Goal: Task Accomplishment & Management: Use online tool/utility

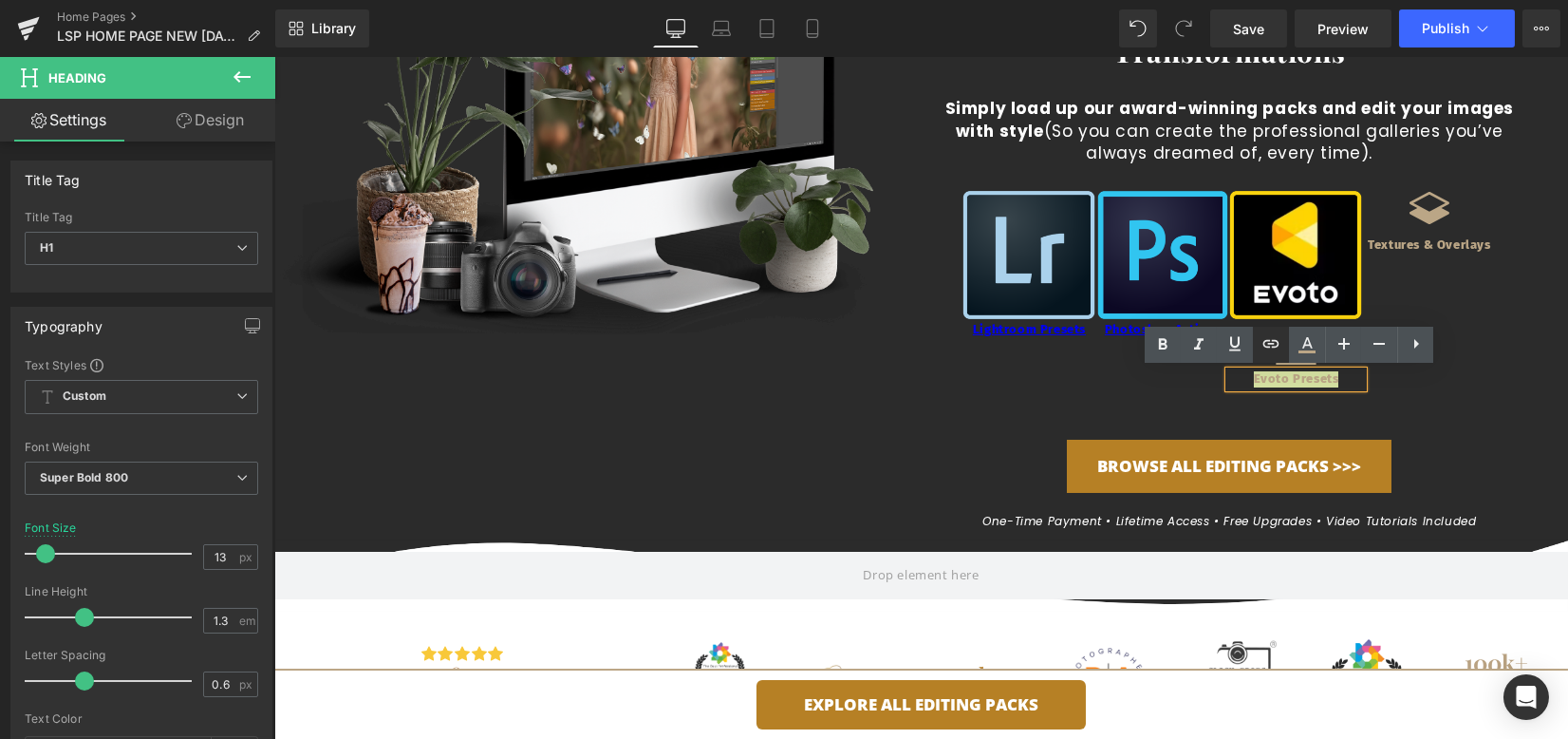
click at [1272, 344] on icon at bounding box center [1271, 344] width 16 height 8
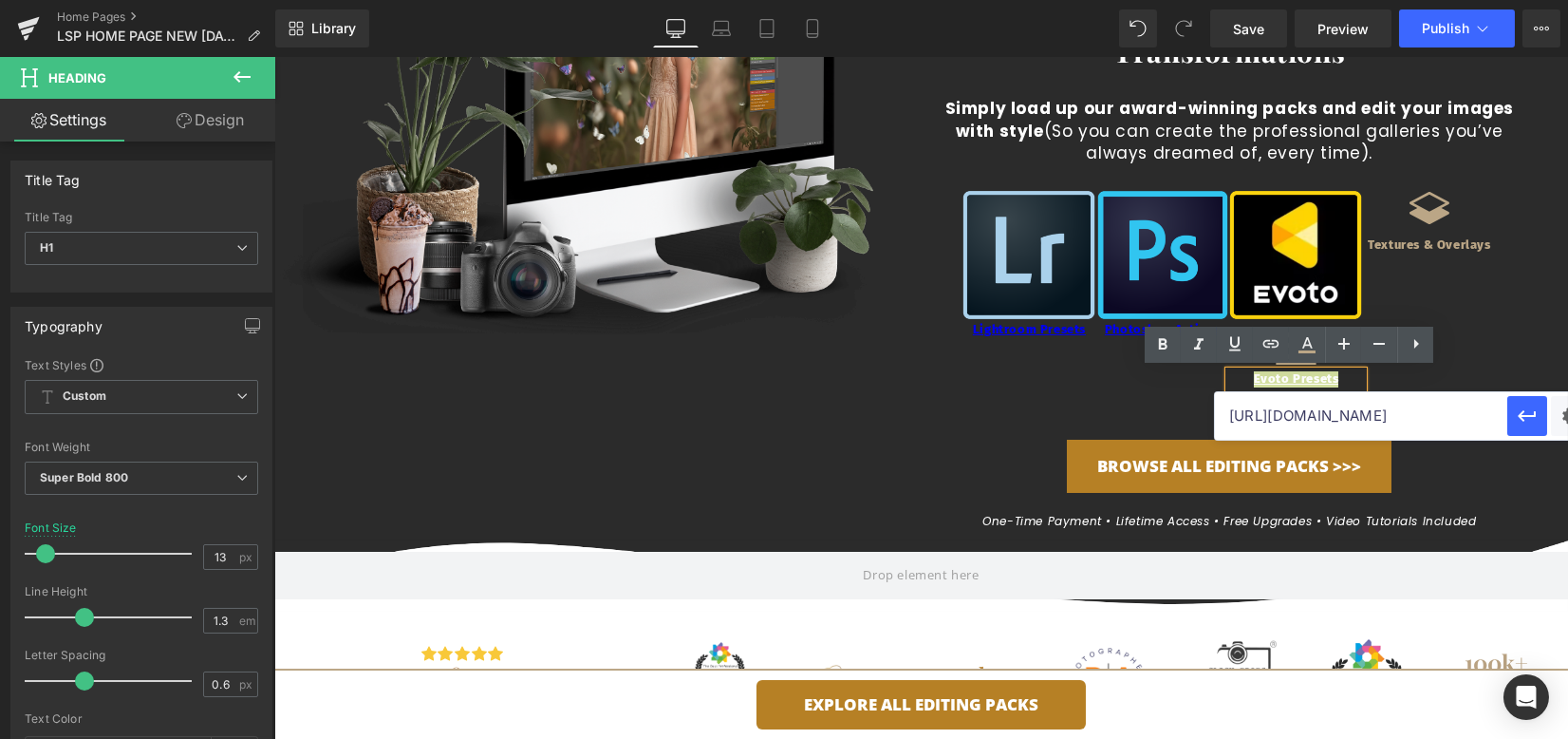
click at [1271, 426] on input "[URL][DOMAIN_NAME]" at bounding box center [1362, 416] width 293 height 48
paste input "[URL][DOMAIN_NAME]"
type input "[URL][DOMAIN_NAME]"
click at [1532, 420] on icon "button" at bounding box center [1527, 415] width 23 height 23
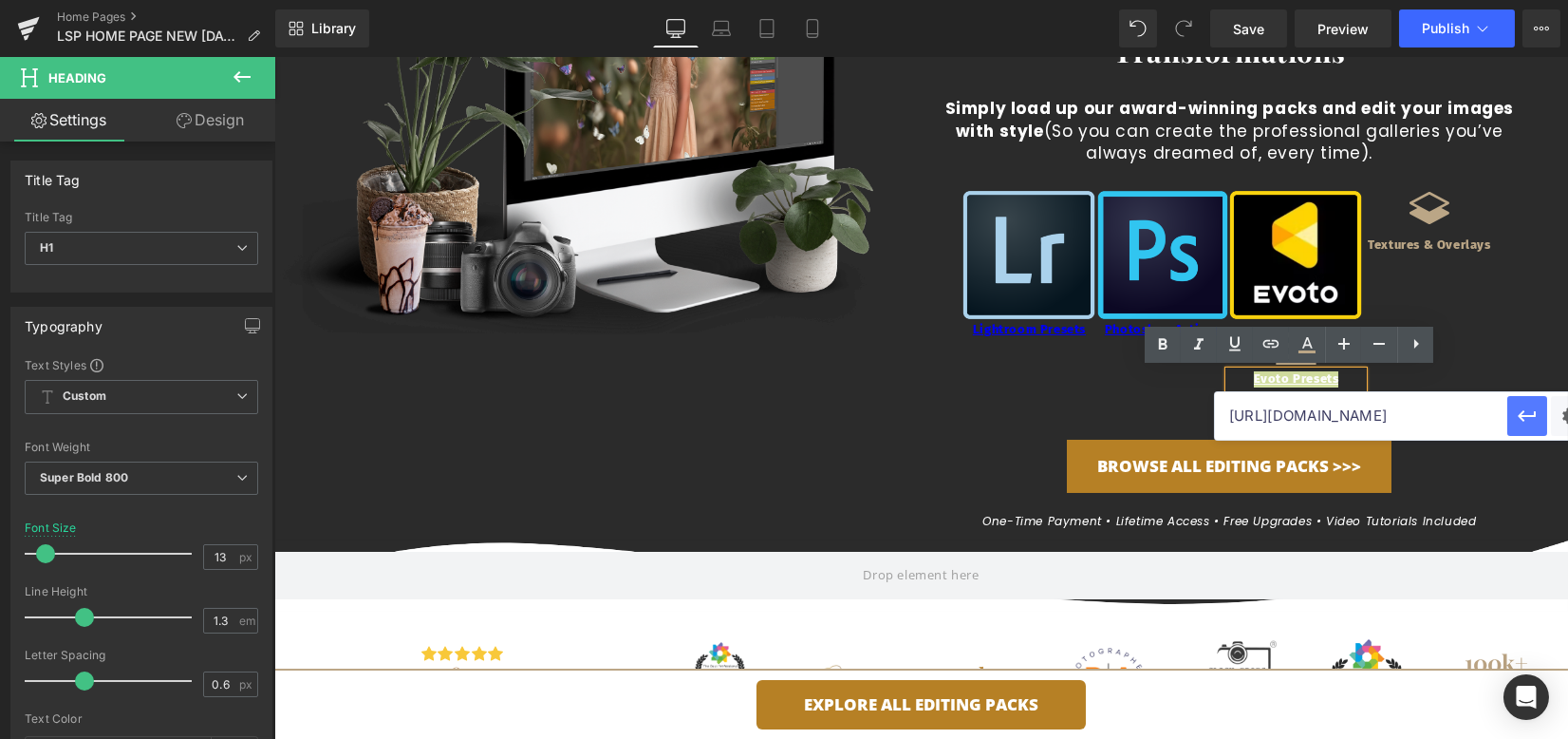
scroll to position [0, 0]
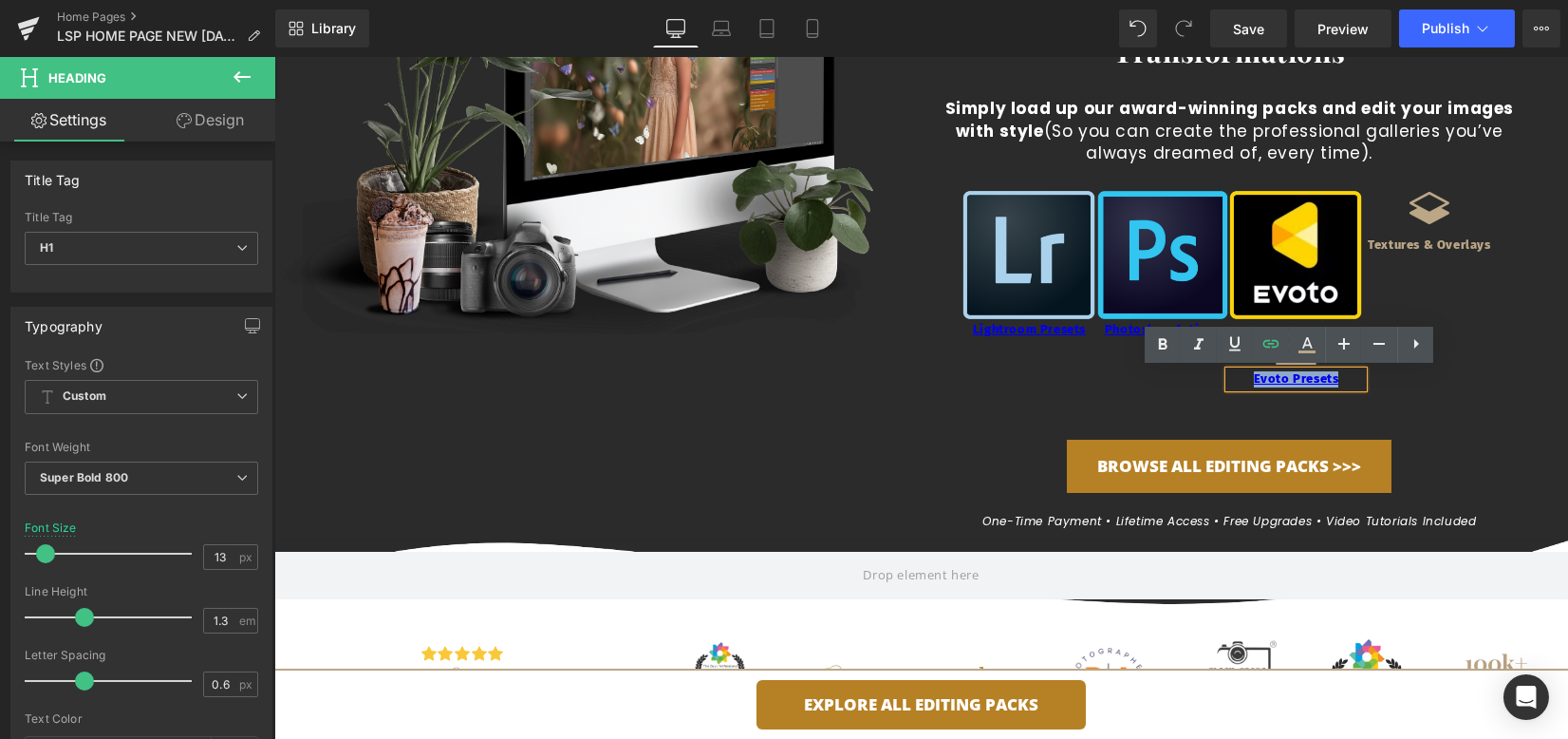
click at [1400, 395] on div "Image Lightroom Presets Heading Image Photoshop Actions Heading Image Ev Headin…" at bounding box center [1230, 299] width 534 height 221
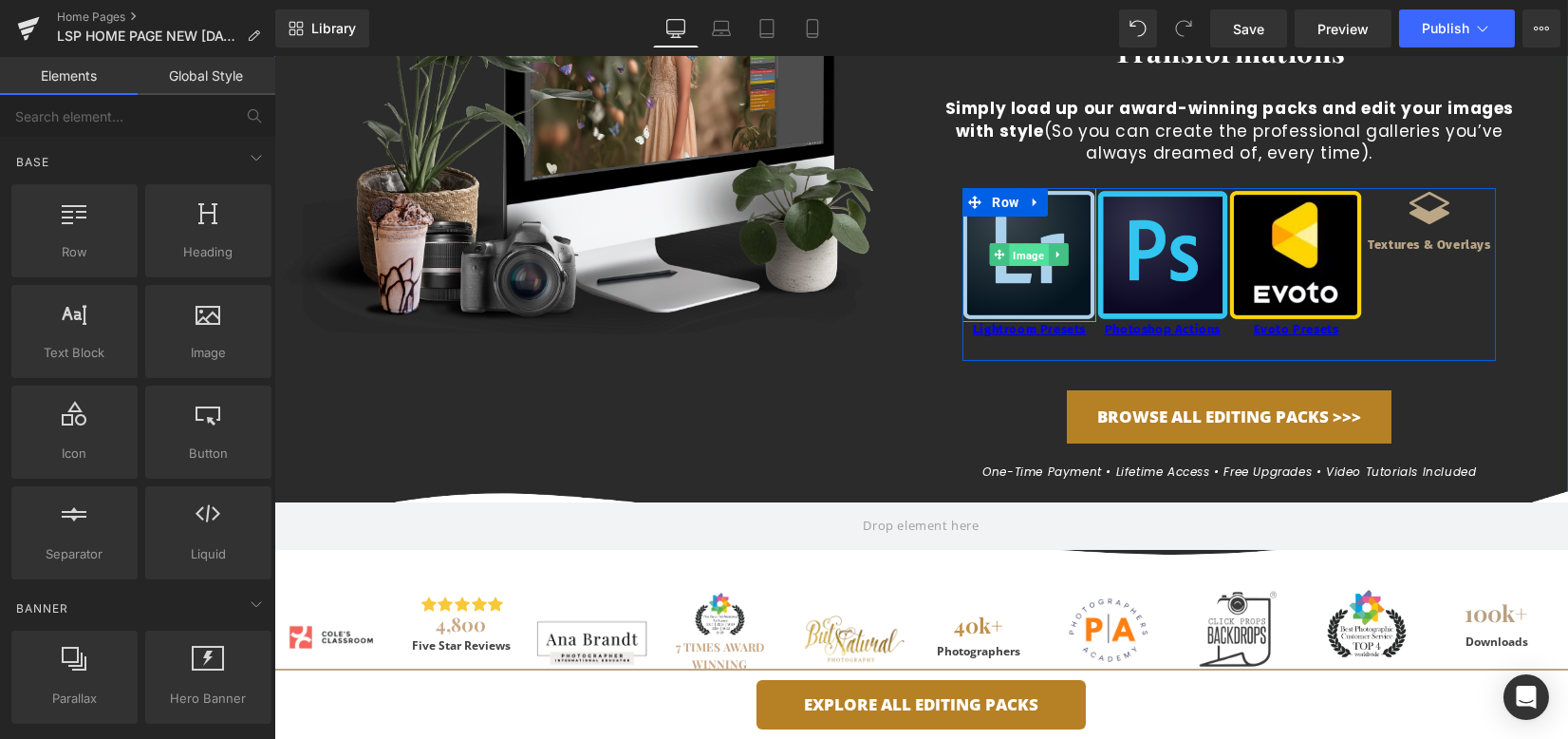
click at [1039, 264] on span "Image" at bounding box center [1029, 255] width 39 height 23
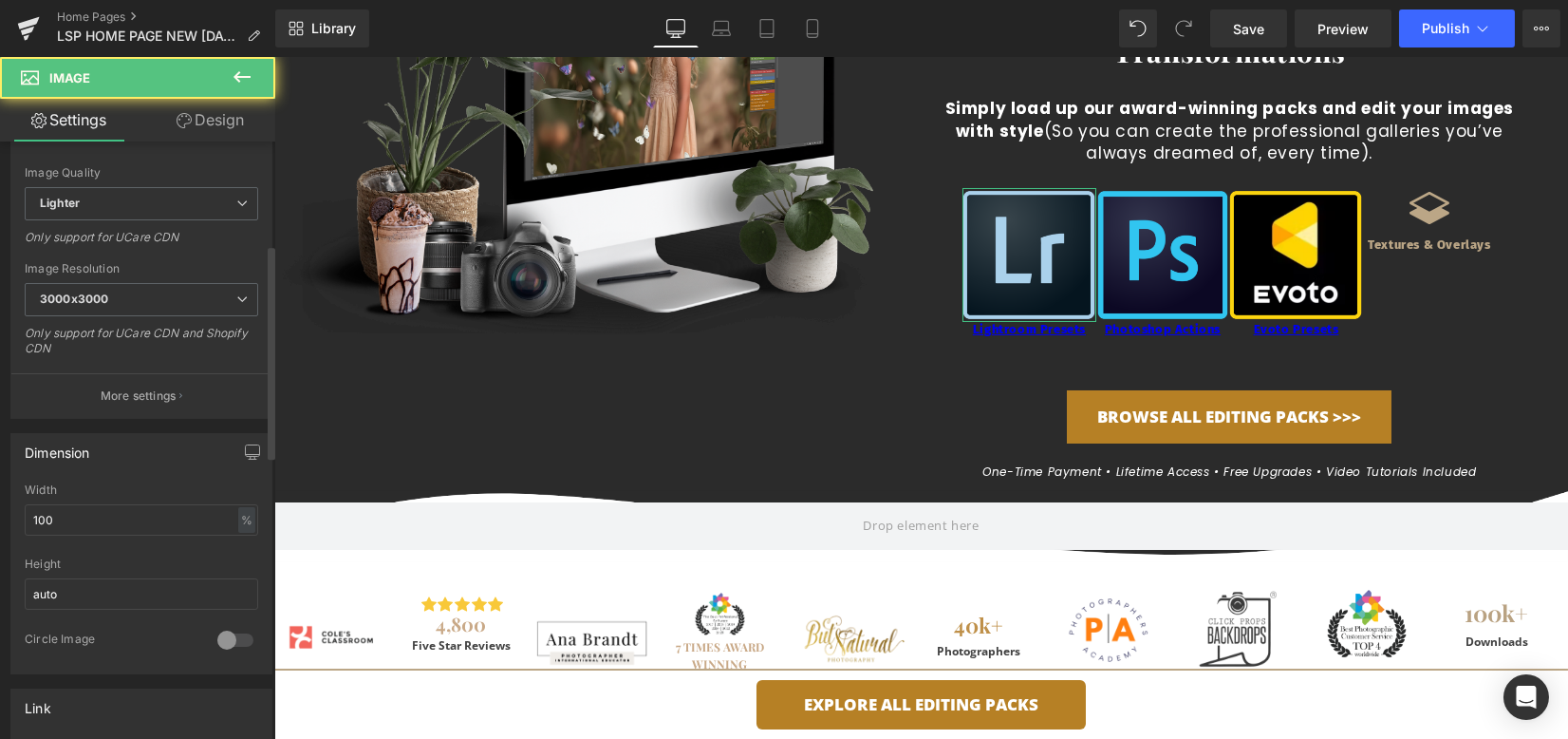
scroll to position [379, 0]
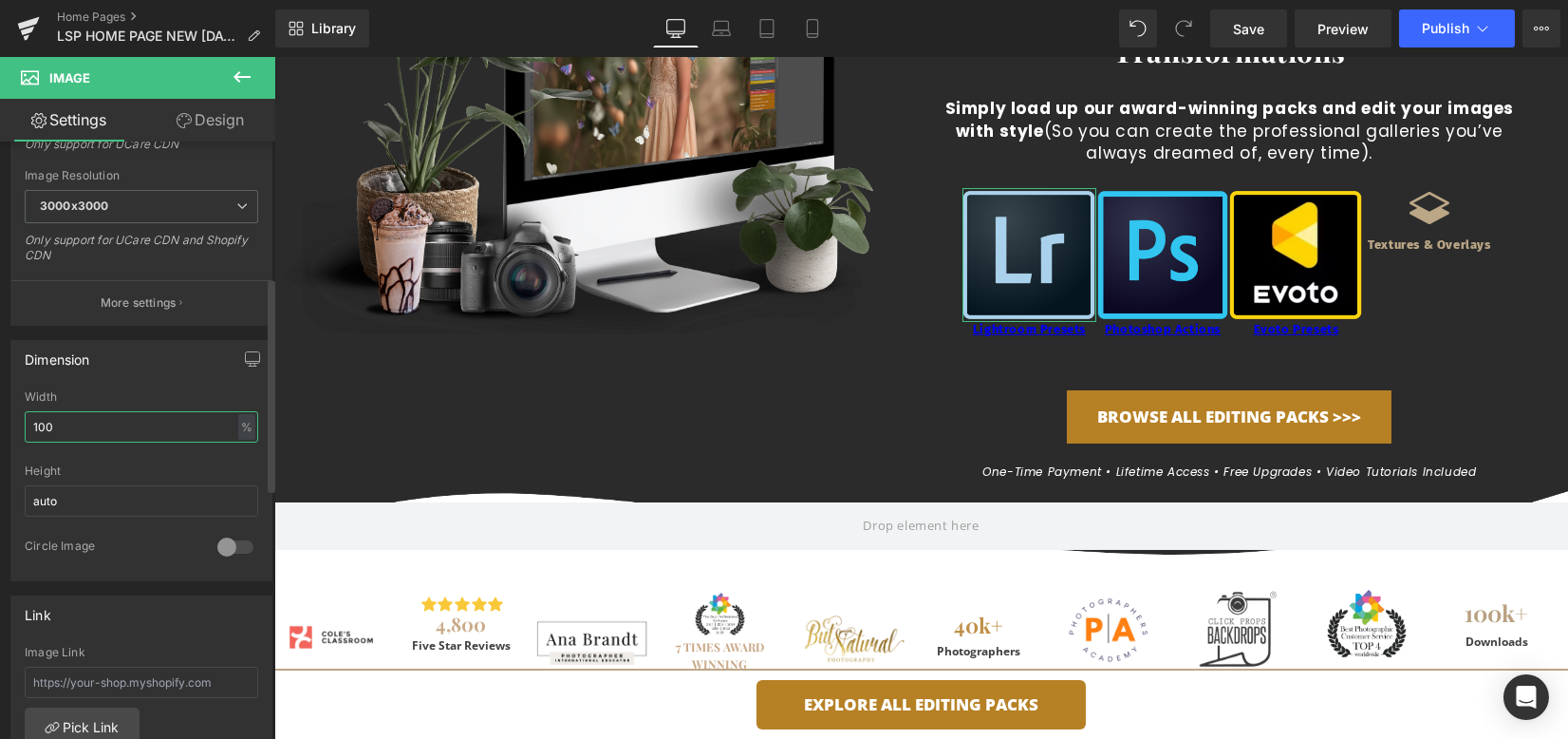
click at [73, 431] on input "100" at bounding box center [141, 426] width 234 height 31
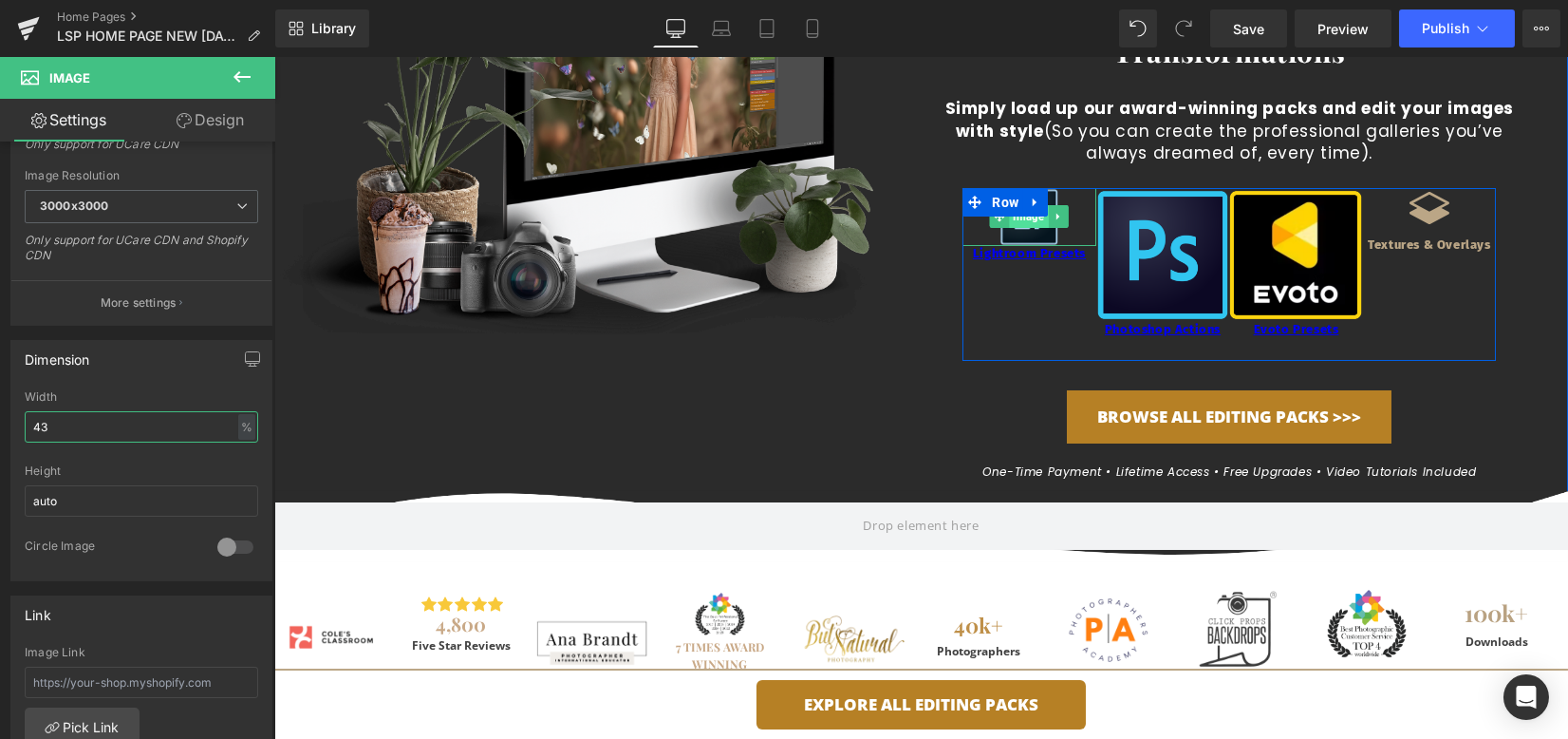
click at [1010, 225] on span "Image" at bounding box center [1029, 216] width 39 height 23
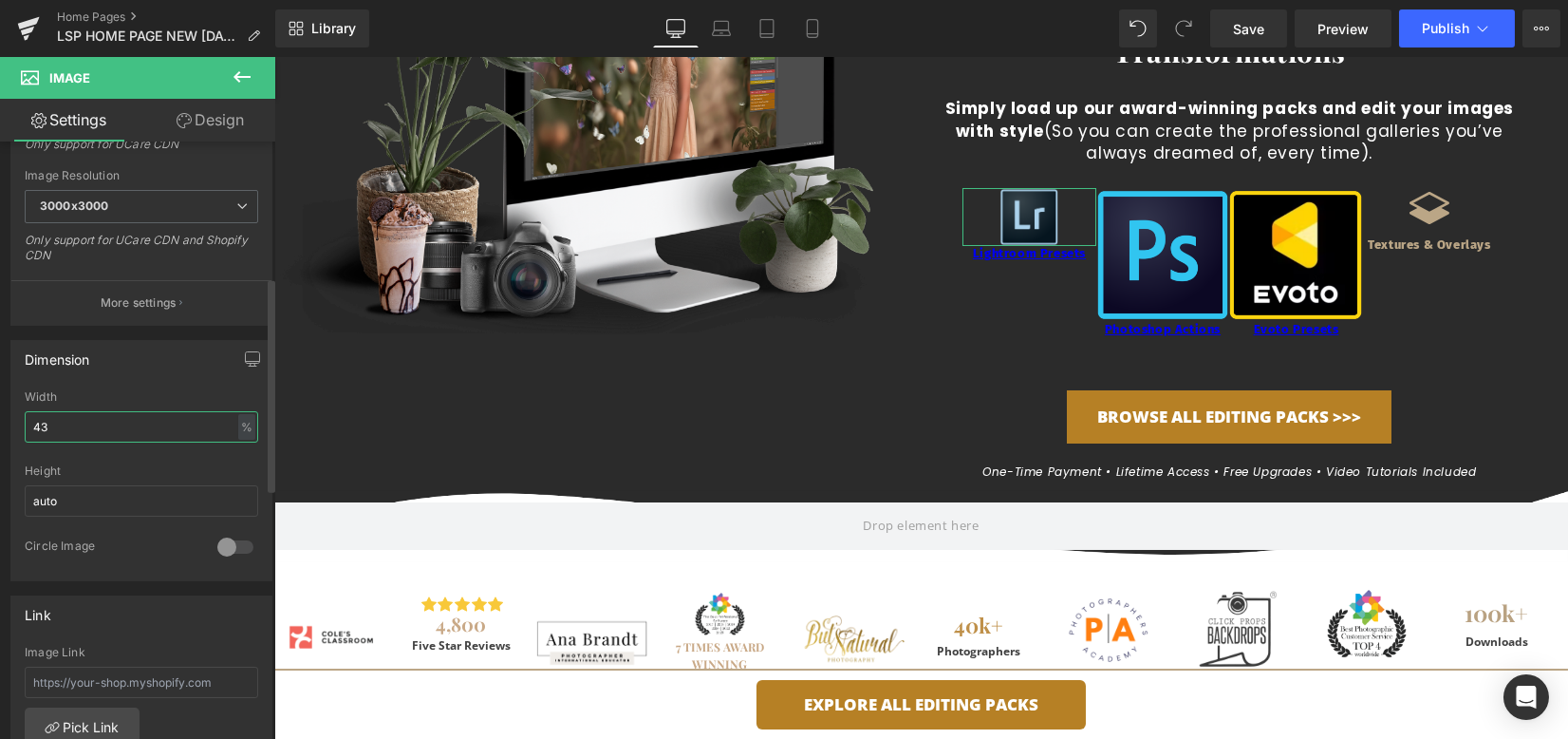
drag, startPoint x: 47, startPoint y: 424, endPoint x: 0, endPoint y: 419, distance: 47.3
click at [0, 419] on div "Dimension 100% Width 43 % % px auto Height auto 0 Circle Image" at bounding box center [141, 453] width 284 height 256
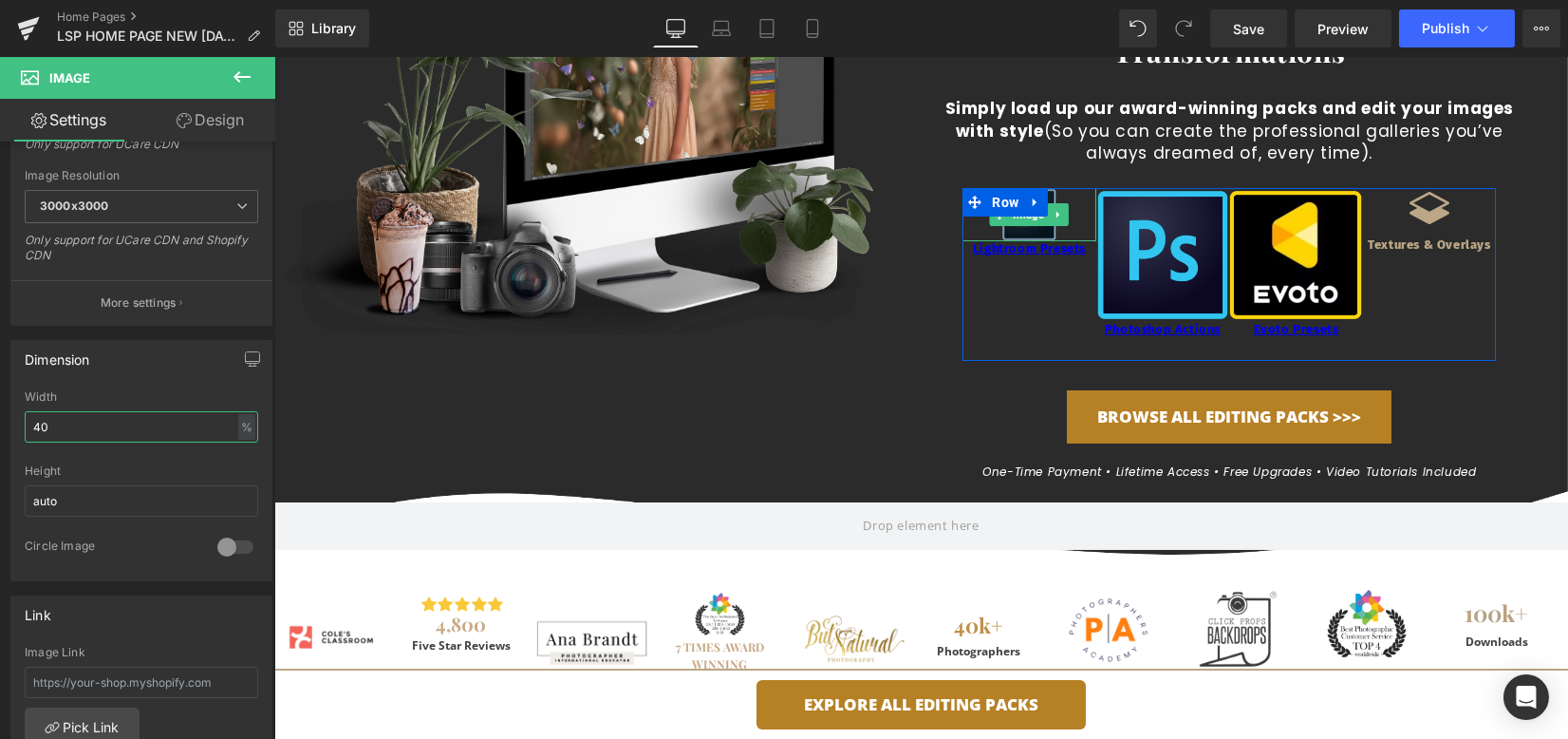
type input "40"
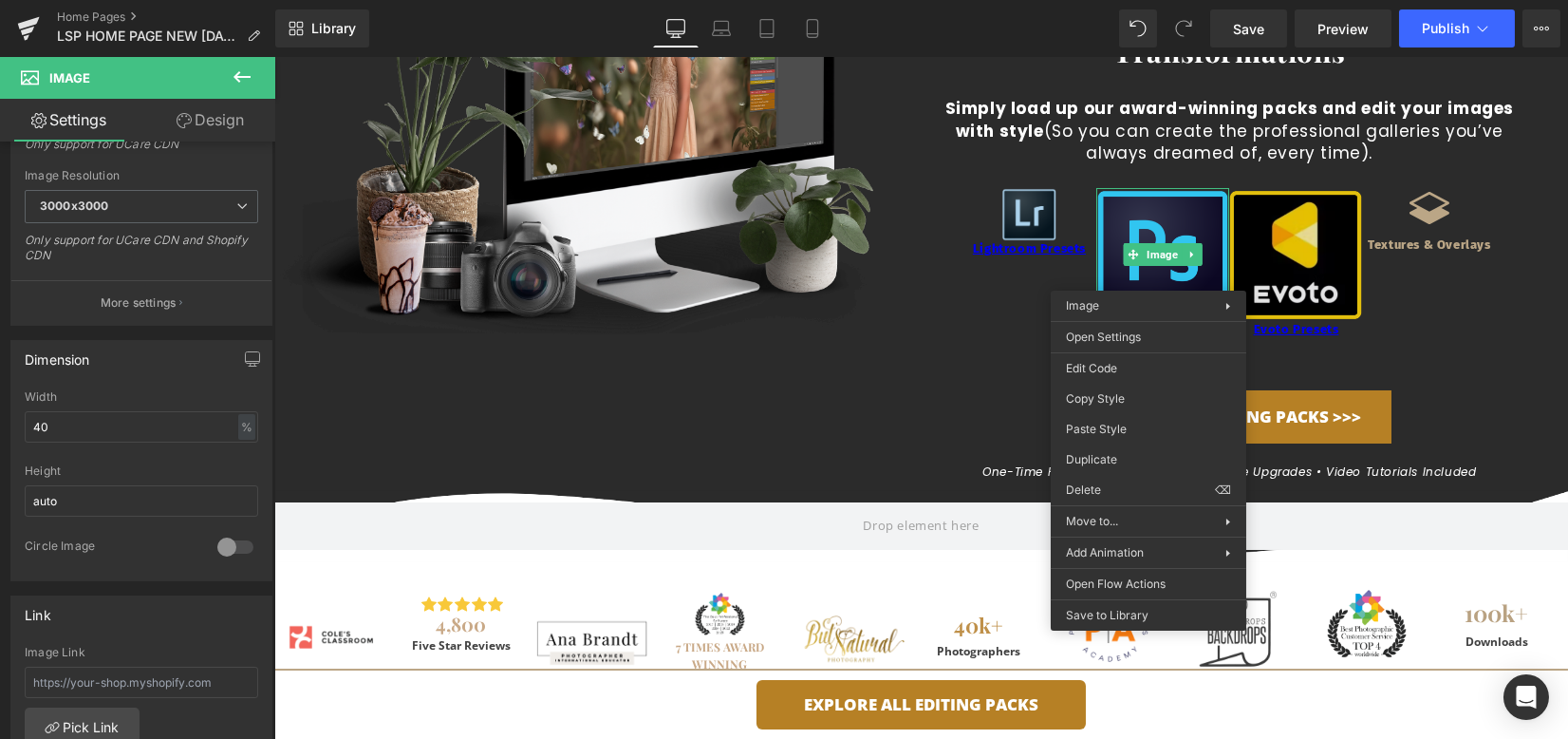
drag, startPoint x: 1392, startPoint y: 487, endPoint x: 1245, endPoint y: 271, distance: 261.3
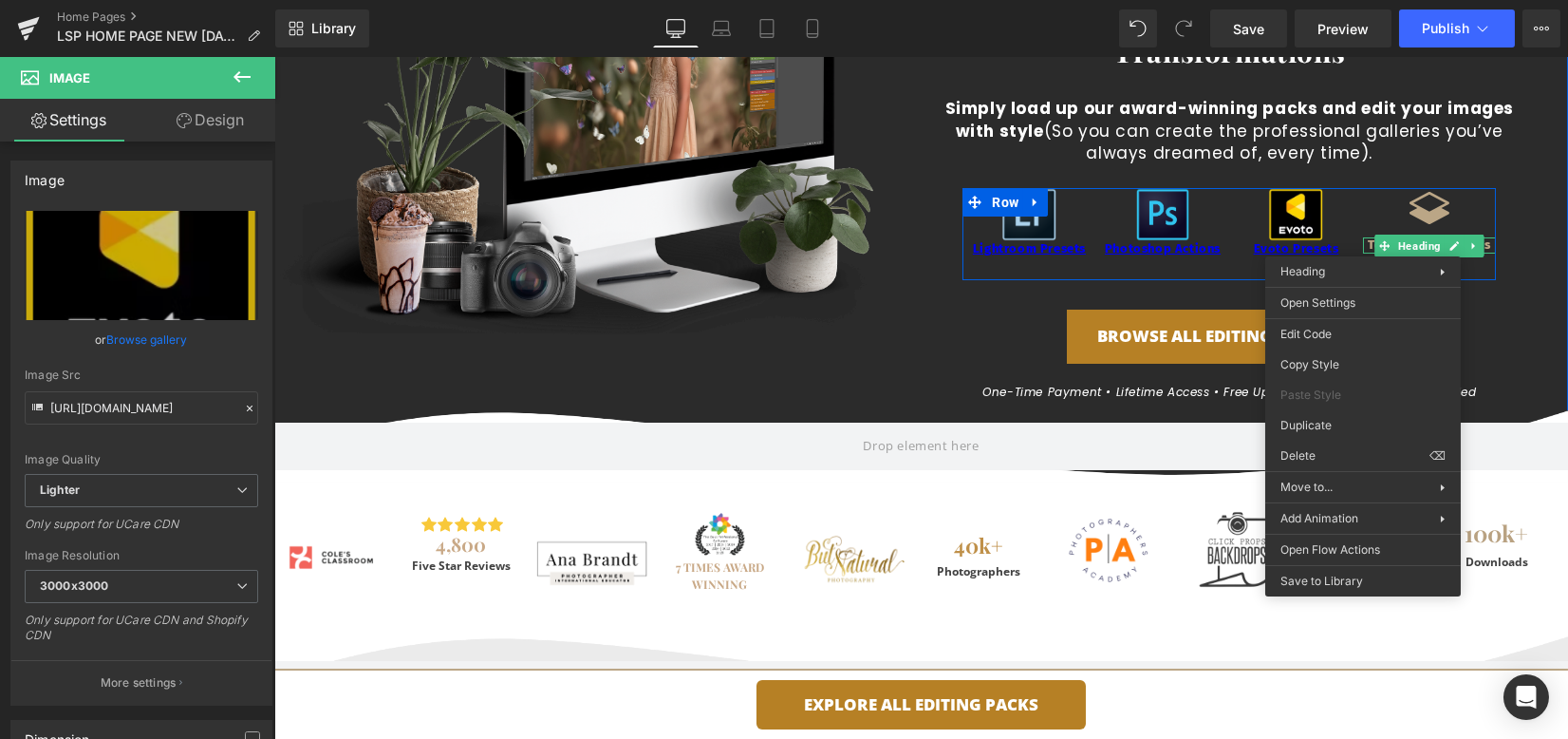
click at [1013, 253] on span "Heading" at bounding box center [1019, 249] width 51 height 23
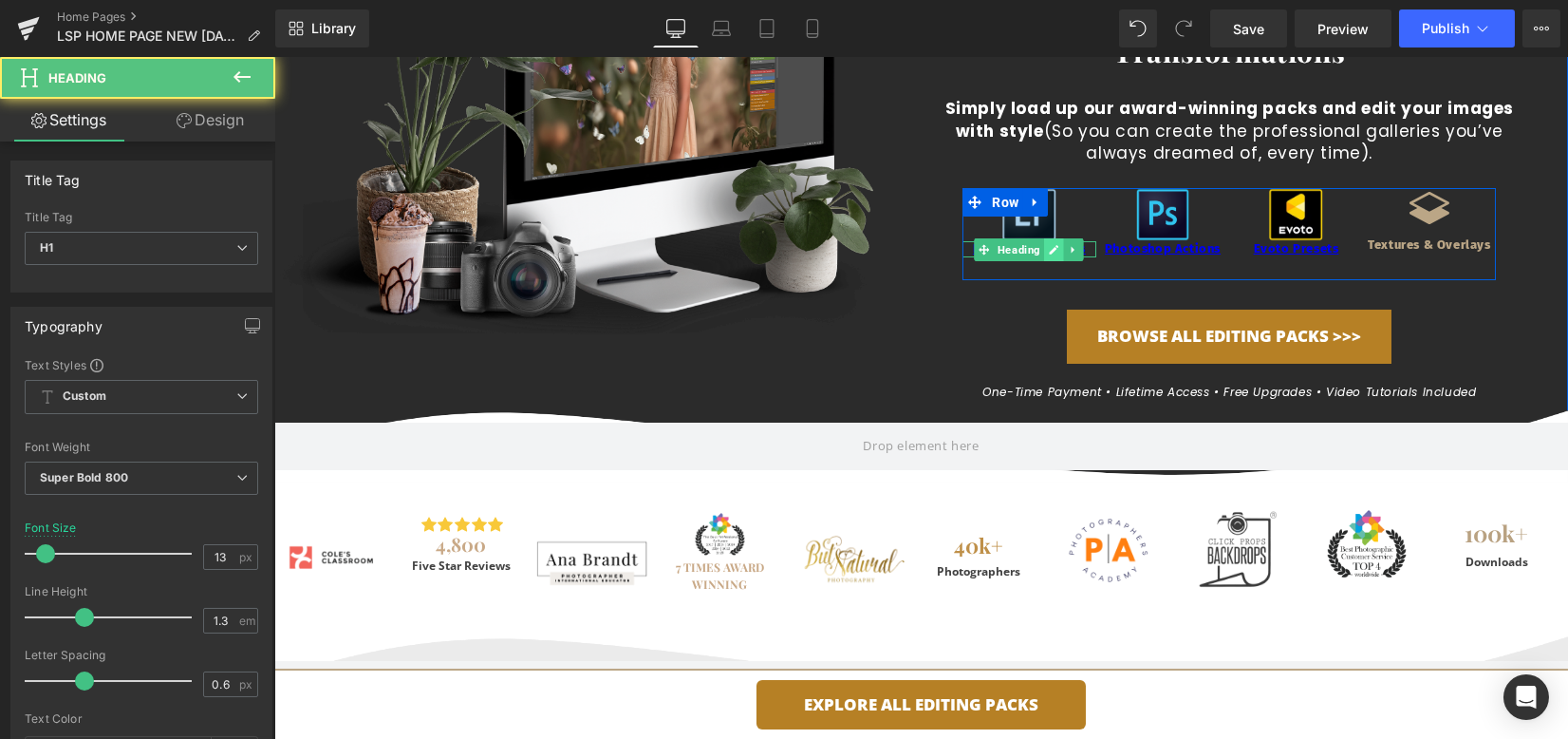
click at [1050, 250] on icon at bounding box center [1055, 250] width 10 height 10
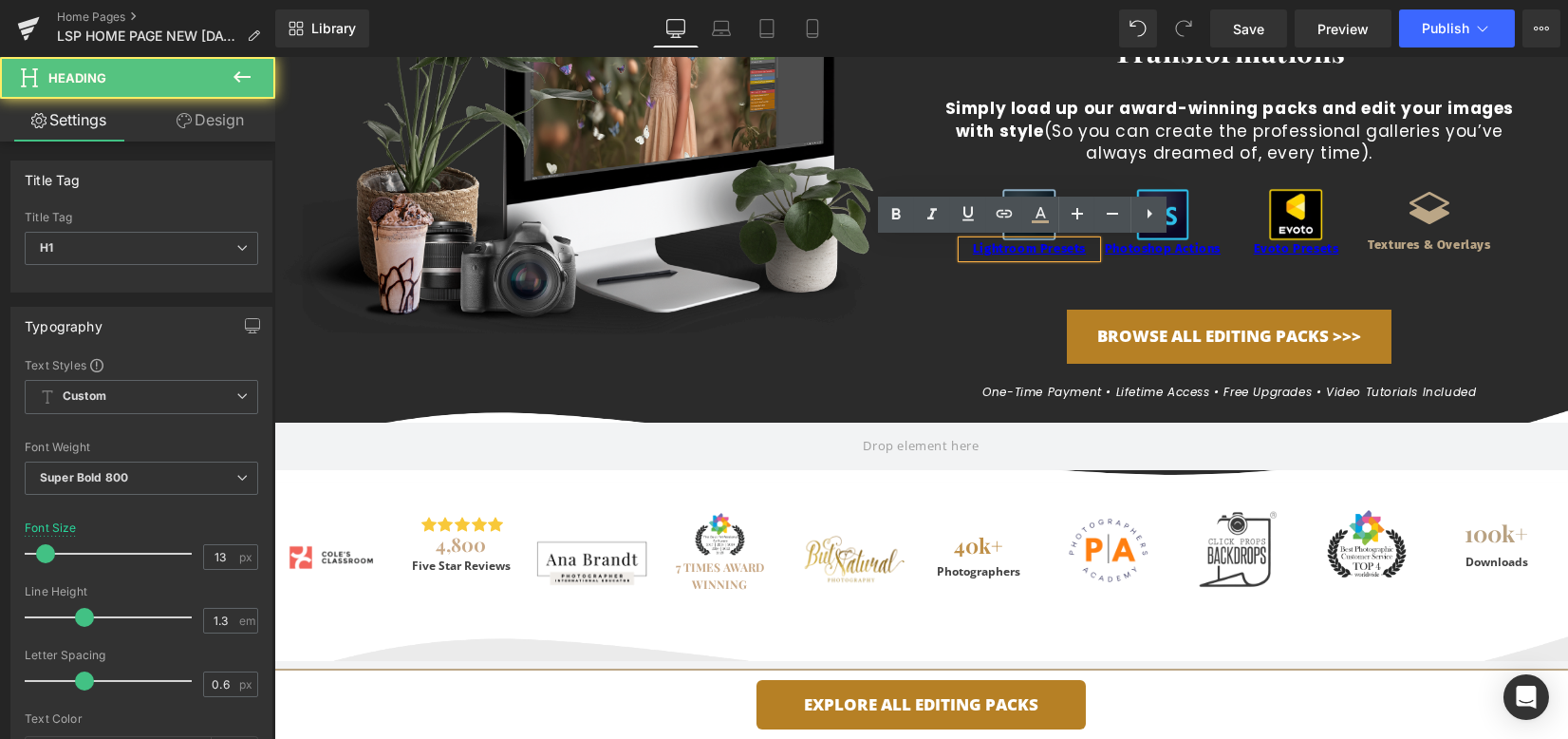
drag, startPoint x: 1074, startPoint y: 248, endPoint x: 952, endPoint y: 241, distance: 122.2
click at [963, 241] on div "Lightroom Presets" at bounding box center [1029, 249] width 133 height 16
drag, startPoint x: 967, startPoint y: 249, endPoint x: 1089, endPoint y: 248, distance: 122.0
click at [1089, 247] on div "Image Lightroom Presets Heading Image Photoshop Actions Heading Image Evoto Pre…" at bounding box center [1230, 234] width 534 height 93
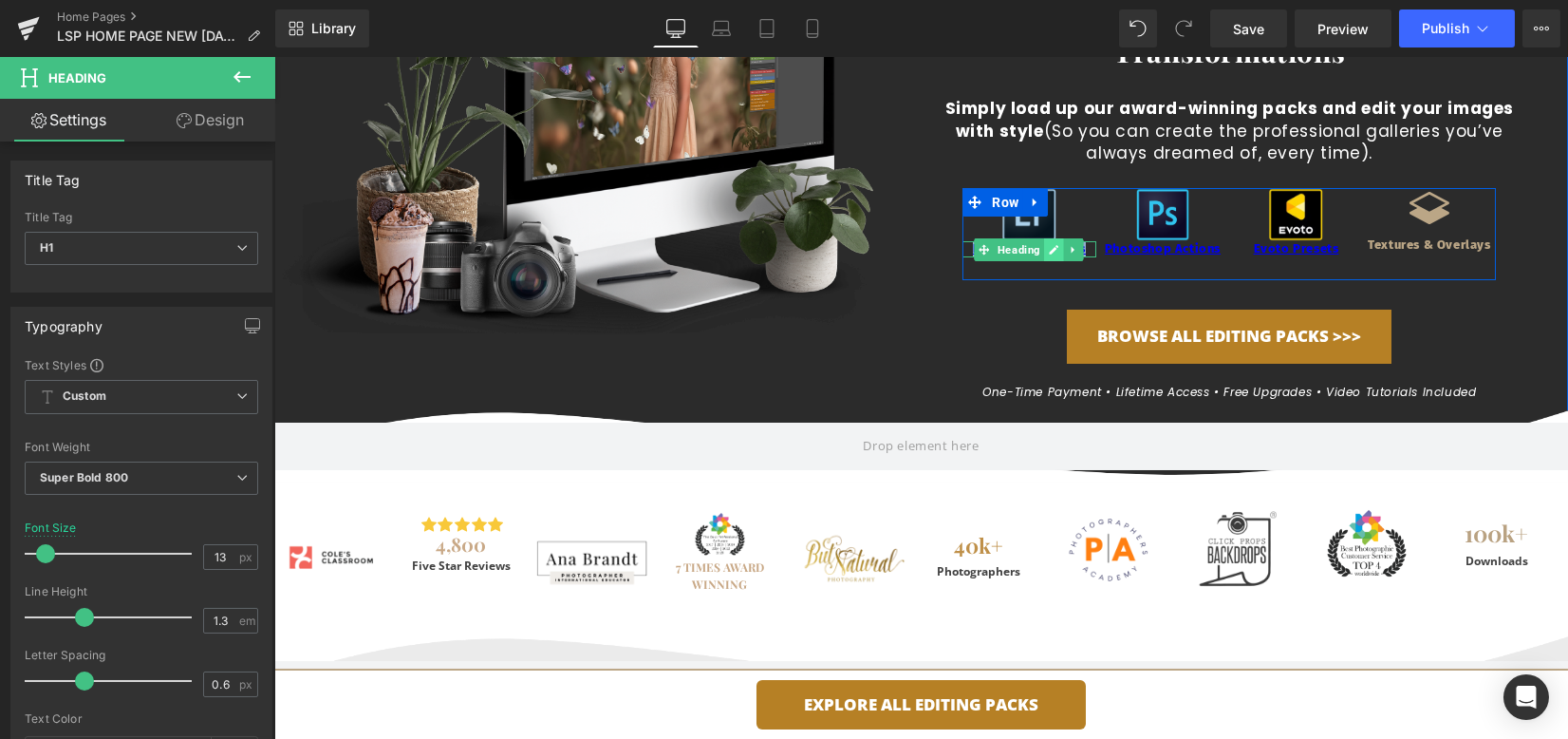
click at [1050, 253] on icon at bounding box center [1054, 249] width 10 height 11
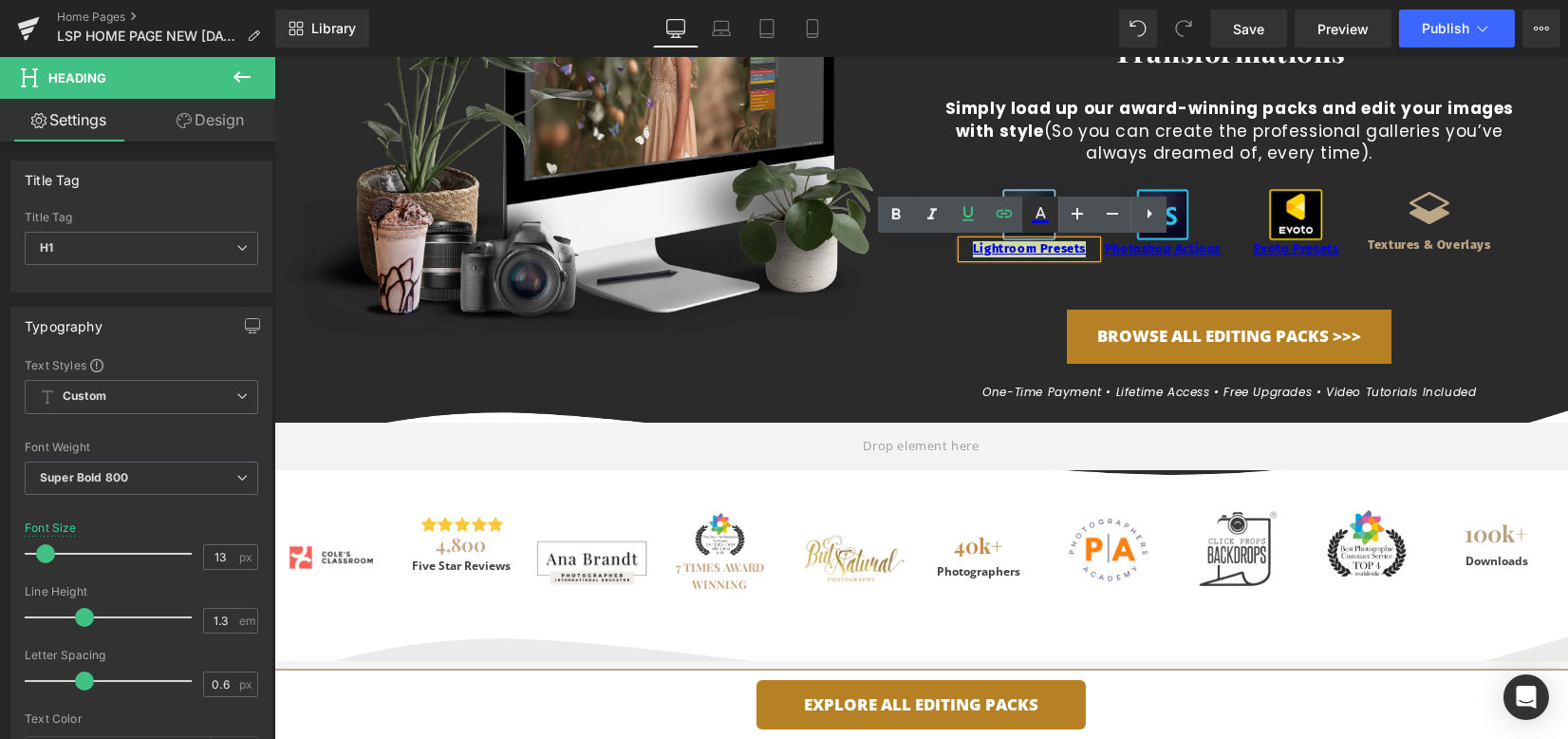
click at [1040, 215] on icon at bounding box center [1040, 212] width 10 height 11
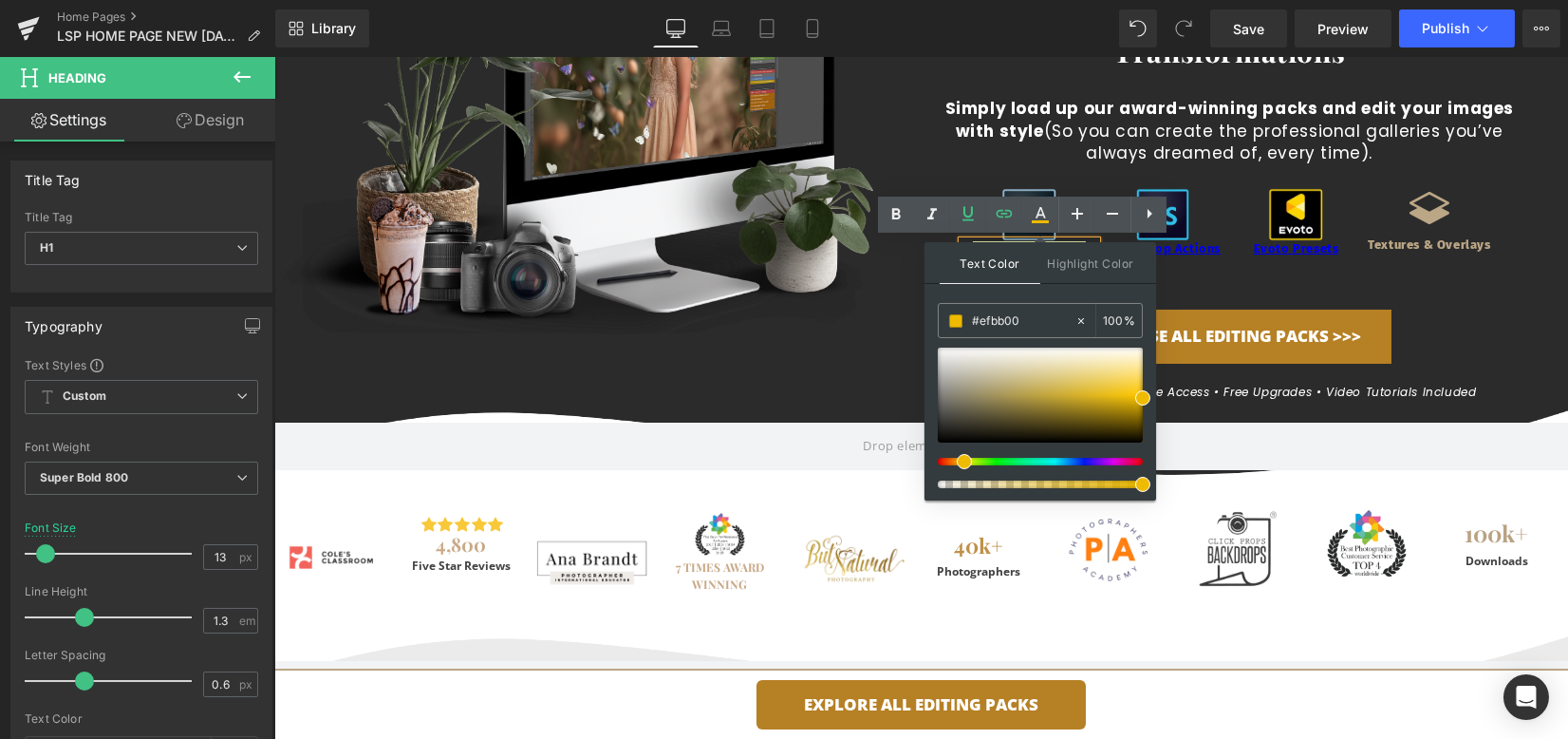
drag, startPoint x: 973, startPoint y: 458, endPoint x: 975, endPoint y: 448, distance: 10.2
click at [957, 459] on div at bounding box center [1033, 462] width 205 height 8
drag, startPoint x: 1065, startPoint y: 403, endPoint x: 1084, endPoint y: 386, distance: 25.5
click at [1084, 386] on div at bounding box center [1040, 394] width 205 height 95
click at [1015, 317] on input "#0000ee" at bounding box center [1023, 321] width 103 height 21
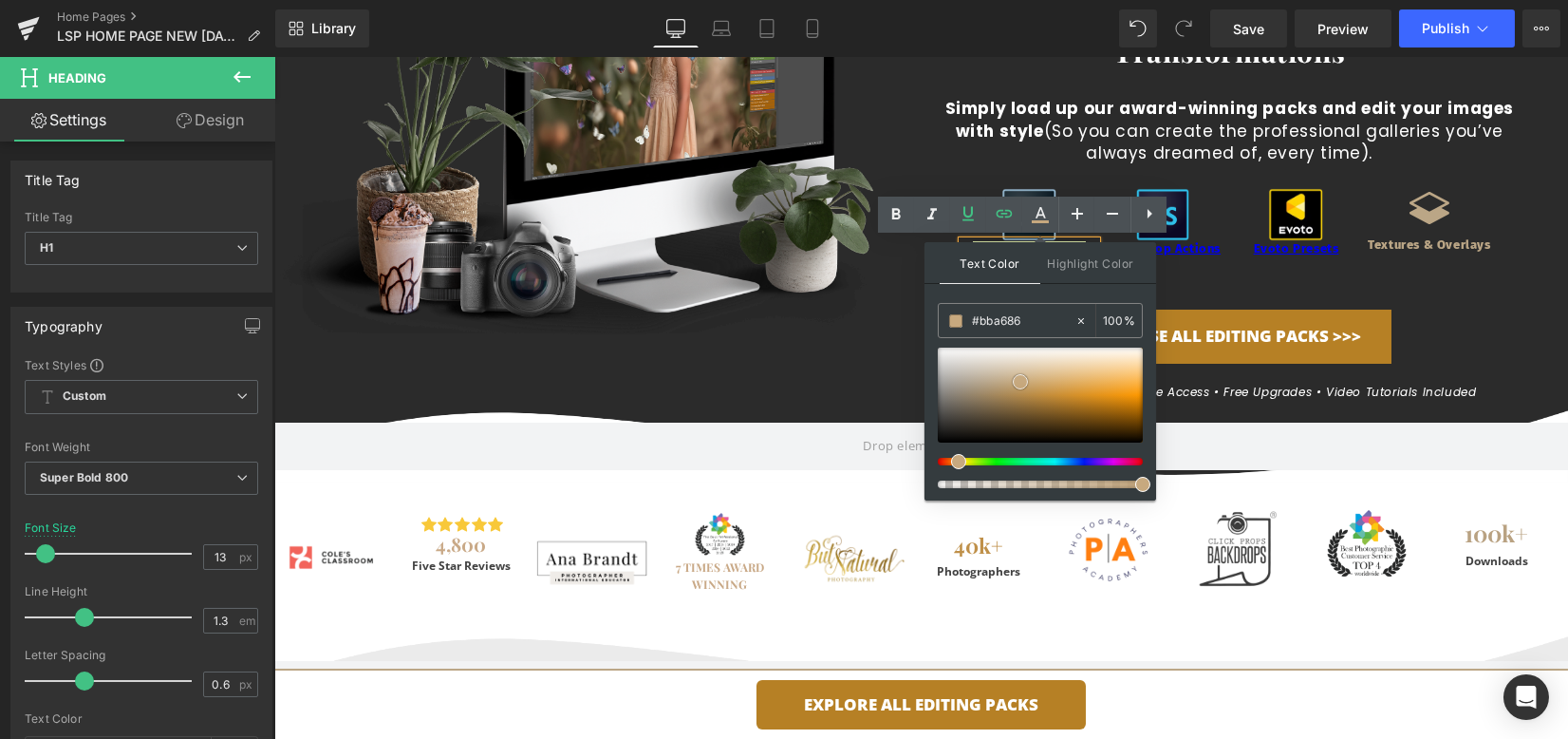
drag, startPoint x: 1007, startPoint y: 383, endPoint x: 1023, endPoint y: 382, distance: 16.0
click at [1023, 382] on span at bounding box center [1020, 381] width 15 height 15
drag, startPoint x: 973, startPoint y: 323, endPoint x: 960, endPoint y: 324, distance: 13.0
click at [960, 324] on div "#bba686" at bounding box center [1007, 320] width 135 height 33
type input "#c7a97f"
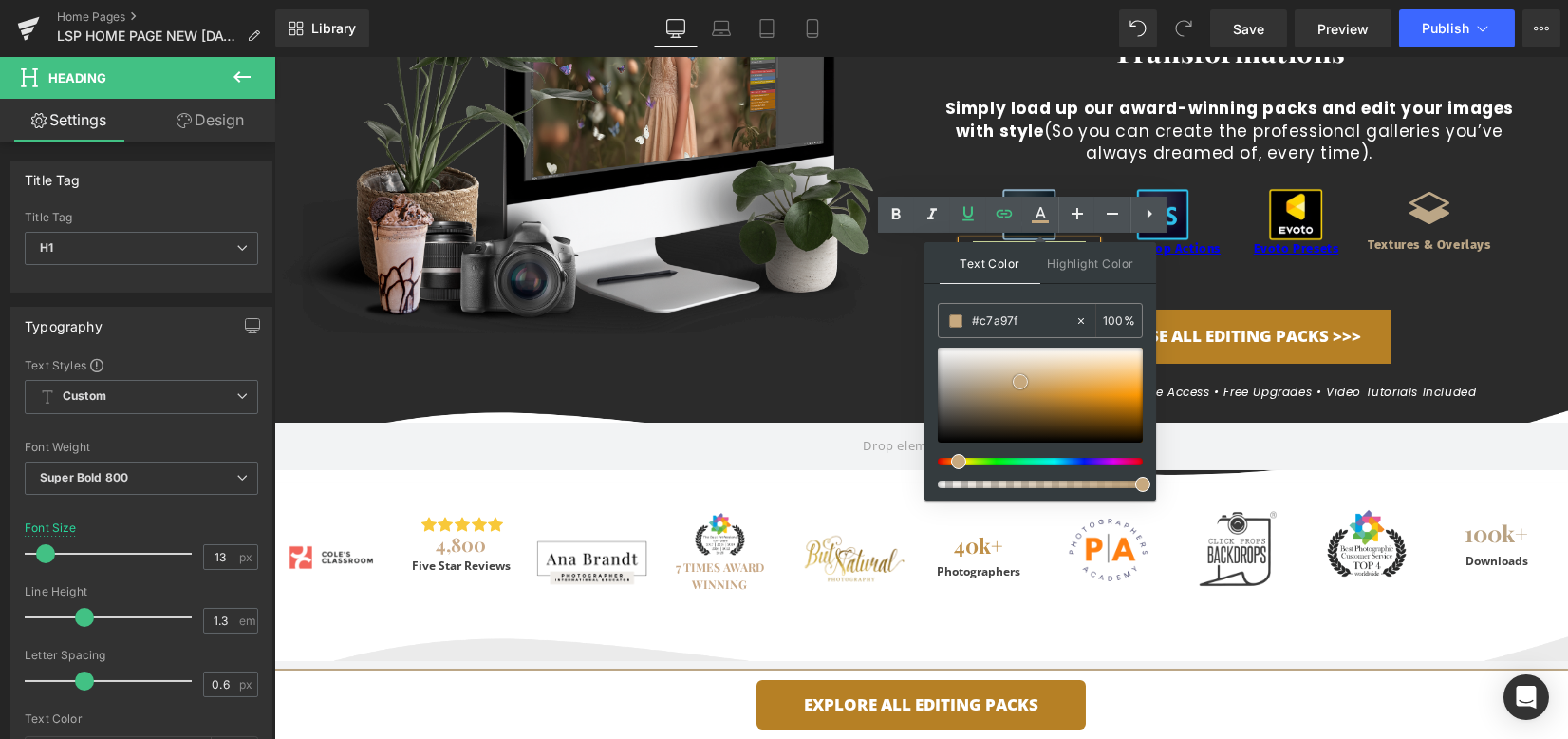
click at [1020, 382] on span at bounding box center [1020, 381] width 15 height 15
click at [1043, 223] on icon at bounding box center [1040, 221] width 17 height 3
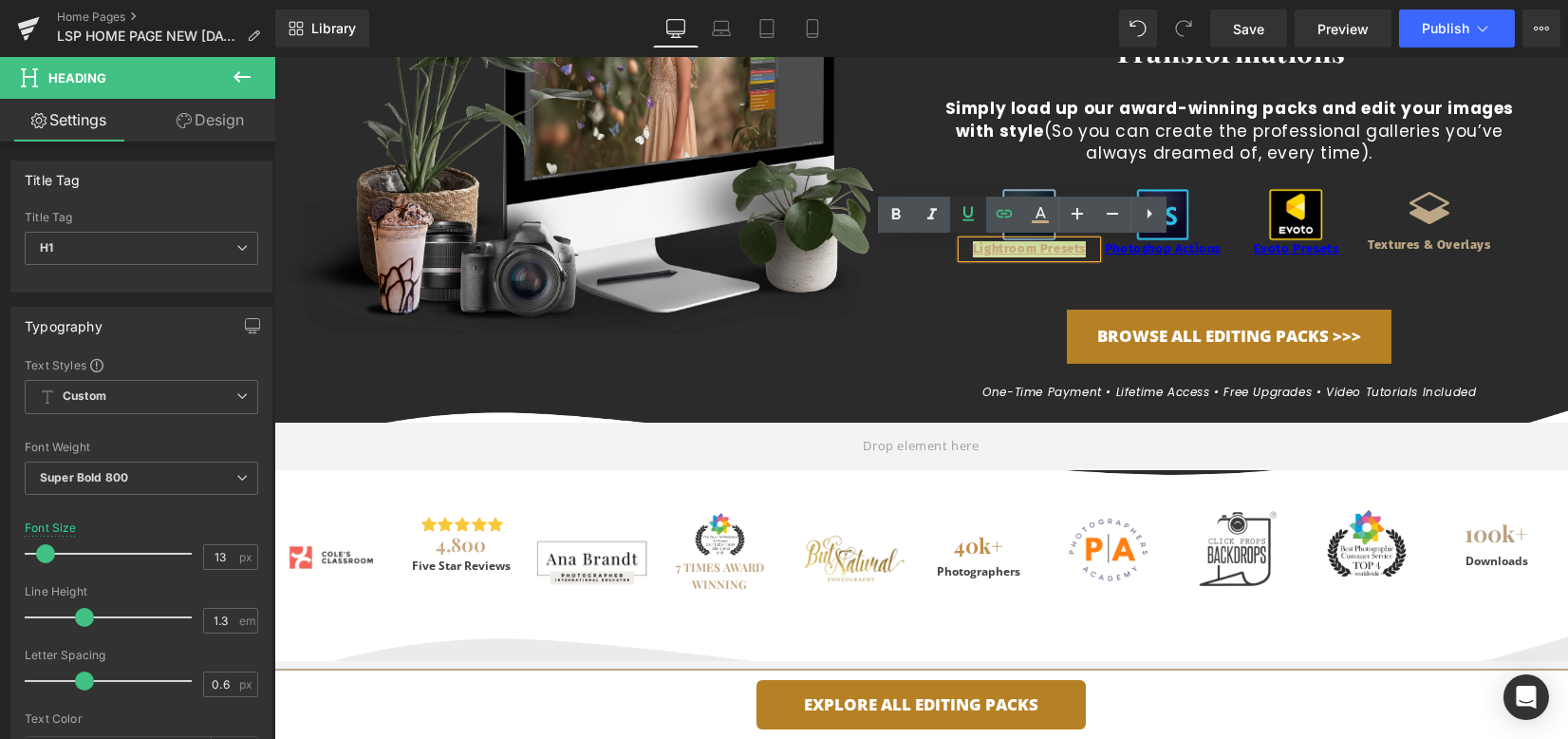
click at [978, 212] on icon at bounding box center [968, 213] width 23 height 23
click at [973, 210] on icon at bounding box center [968, 213] width 23 height 23
click at [1110, 271] on div "Image Lightroom Presets Heading Image Photoshop Actions Heading Image Evoto Pre…" at bounding box center [1230, 234] width 534 height 93
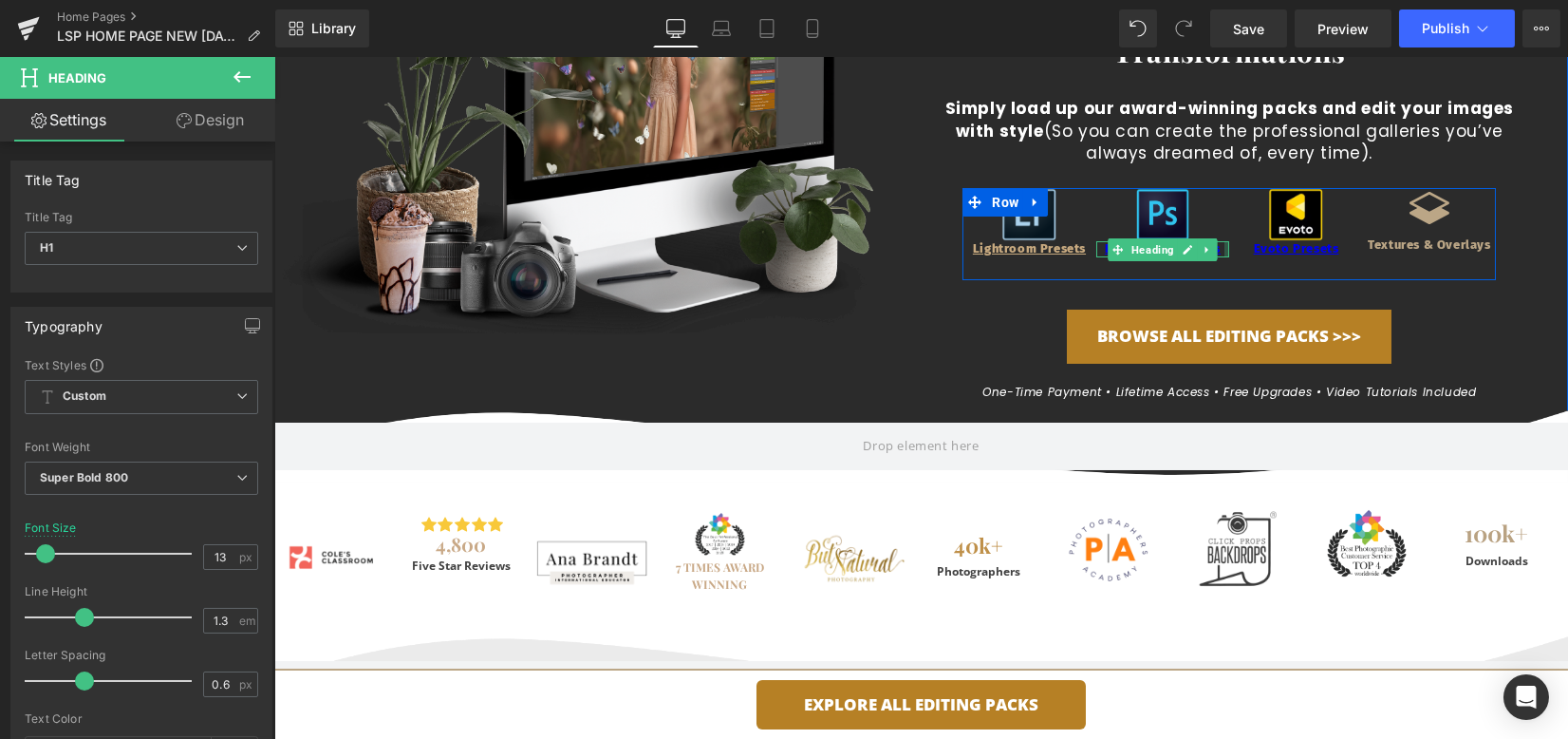
click at [275, 57] on div at bounding box center [275, 57] width 0 height 0
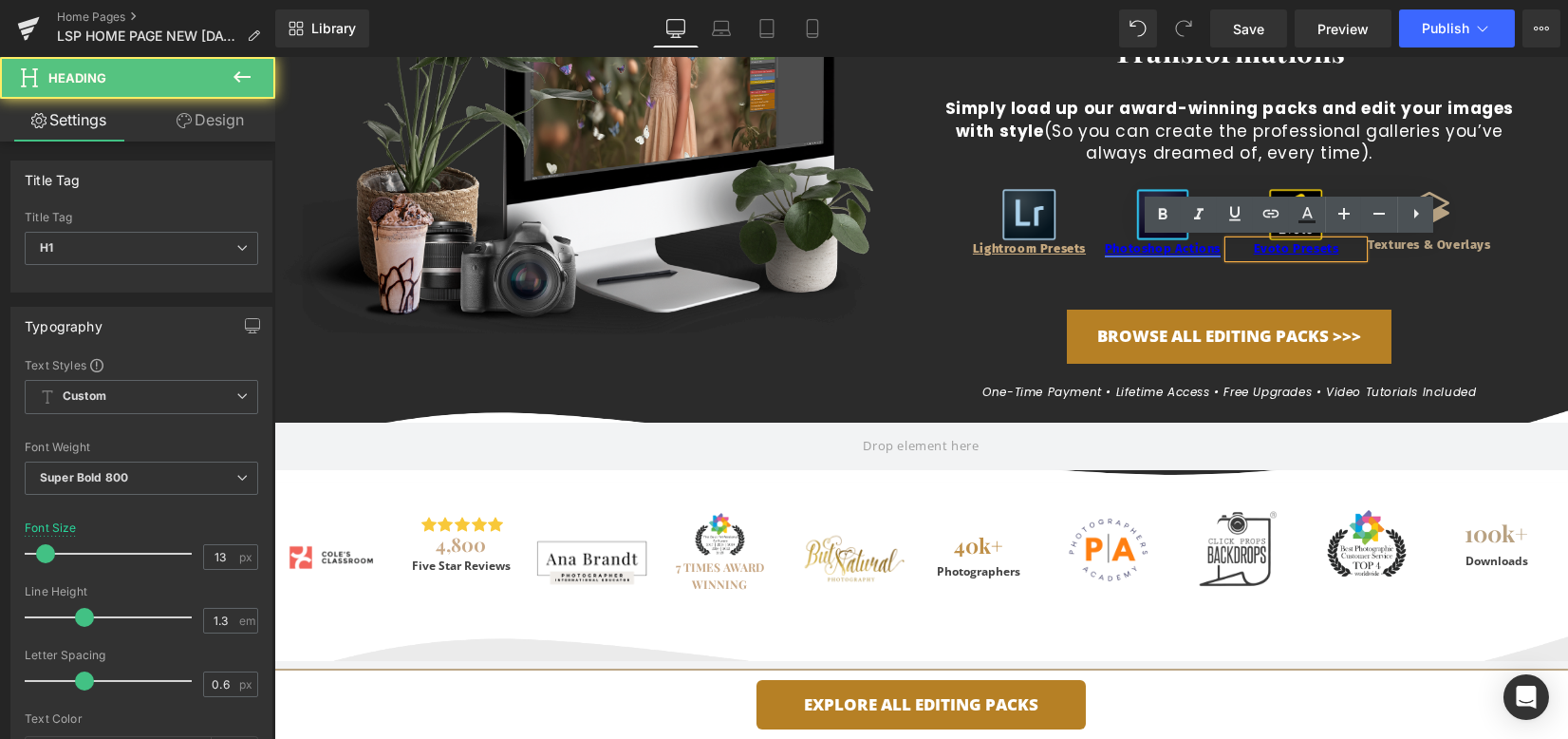
click at [1213, 250] on link "Photoshop Actions" at bounding box center [1163, 248] width 115 height 14
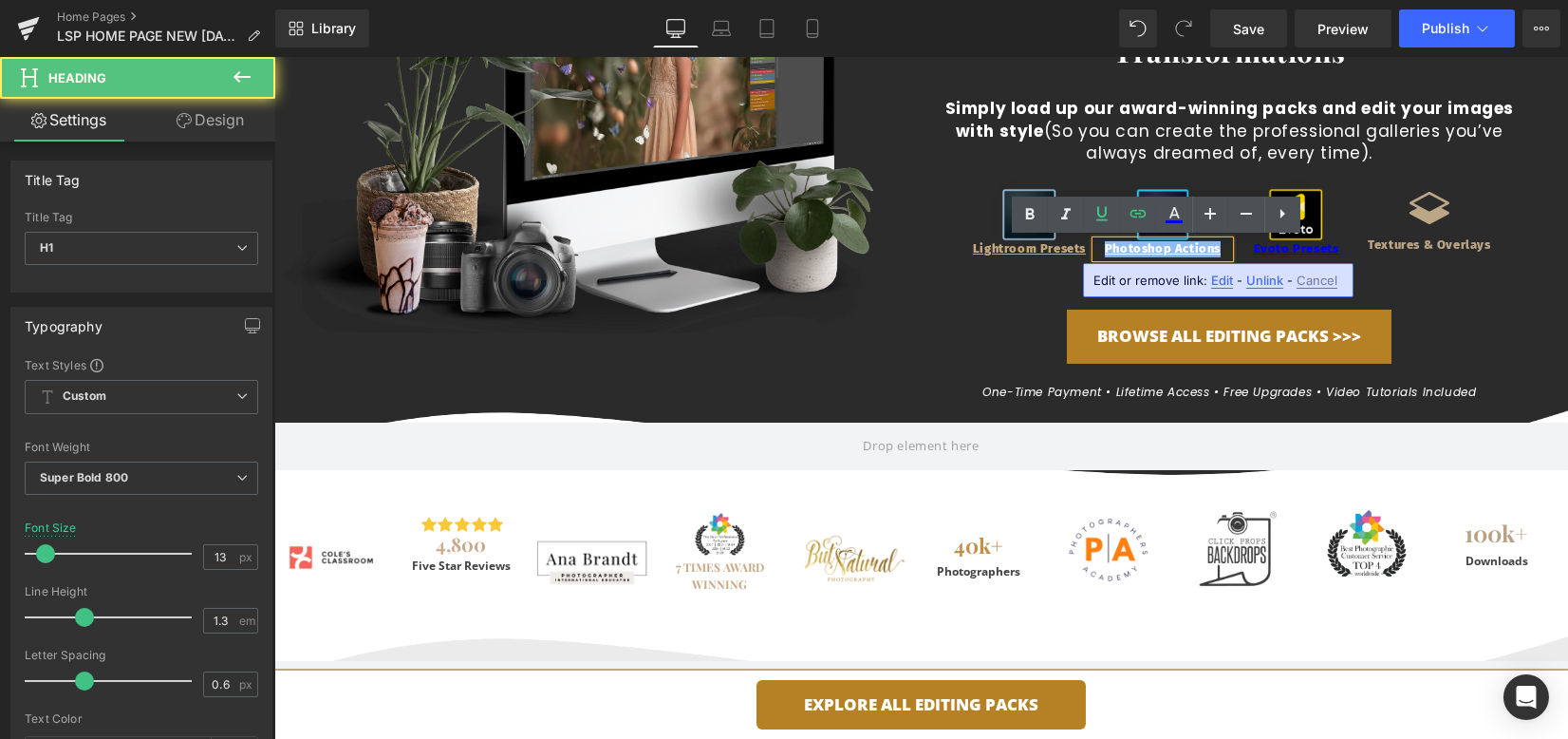
drag, startPoint x: 1215, startPoint y: 250, endPoint x: 1089, endPoint y: 252, distance: 126.0
click at [1096, 252] on h1 "Photoshop Actions" at bounding box center [1163, 249] width 133 height 16
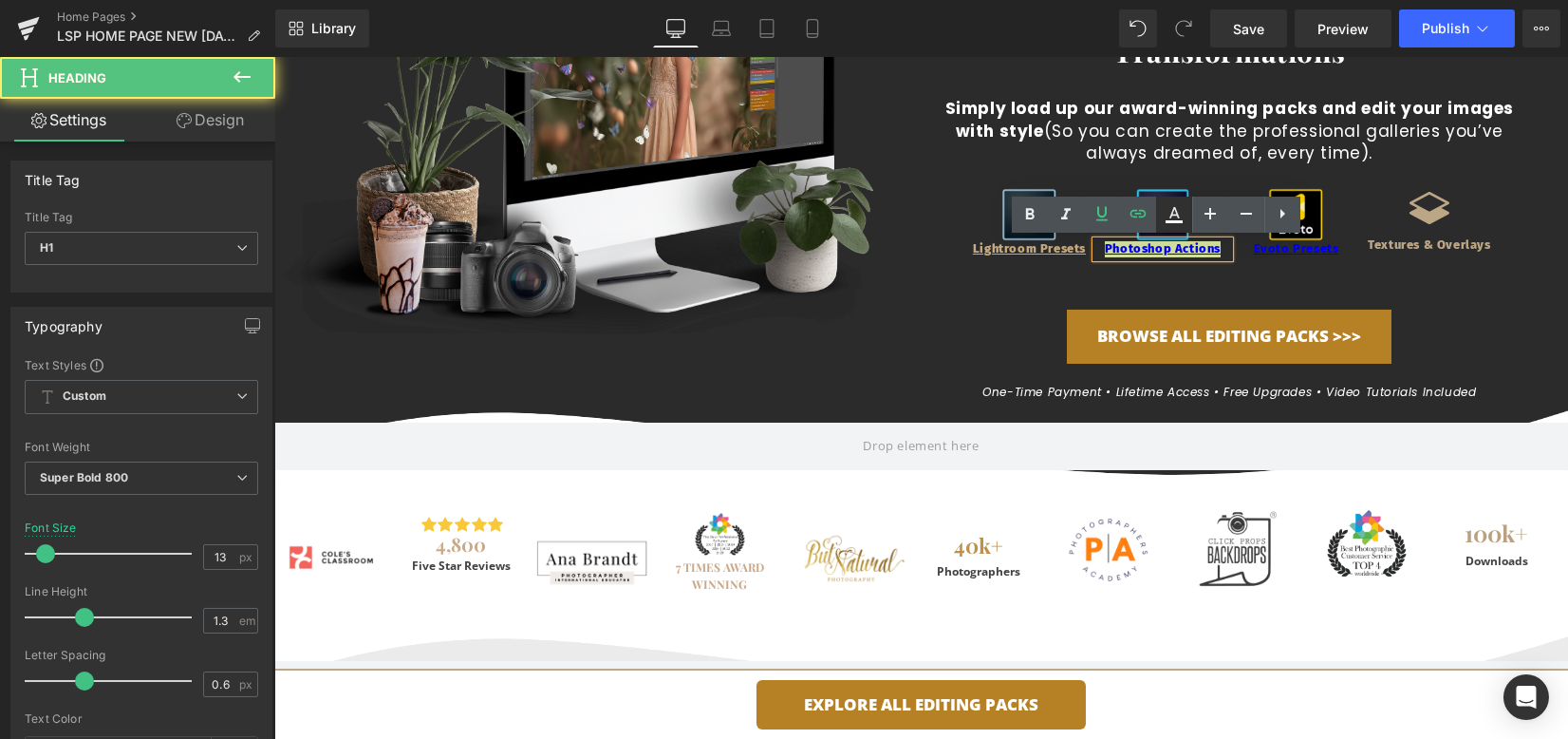
click at [1179, 216] on icon at bounding box center [1174, 214] width 23 height 23
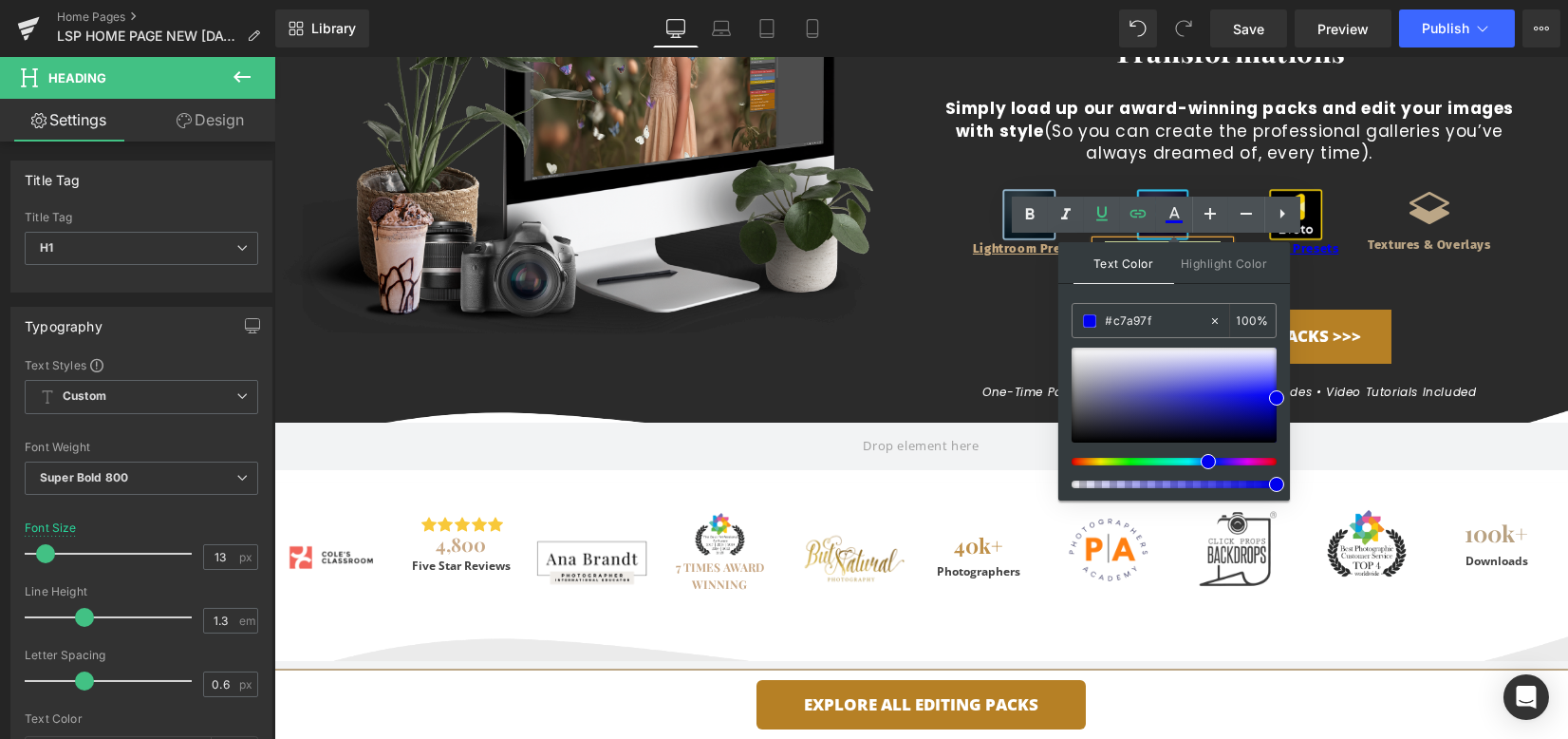
drag, startPoint x: 1157, startPoint y: 323, endPoint x: 1060, endPoint y: 305, distance: 98.7
click at [1061, 305] on div "Text Color Highlight Color #333333 #c7a97f 100 % transparent 0 %" at bounding box center [1174, 370] width 232 height 258
paste input "c7a97f"
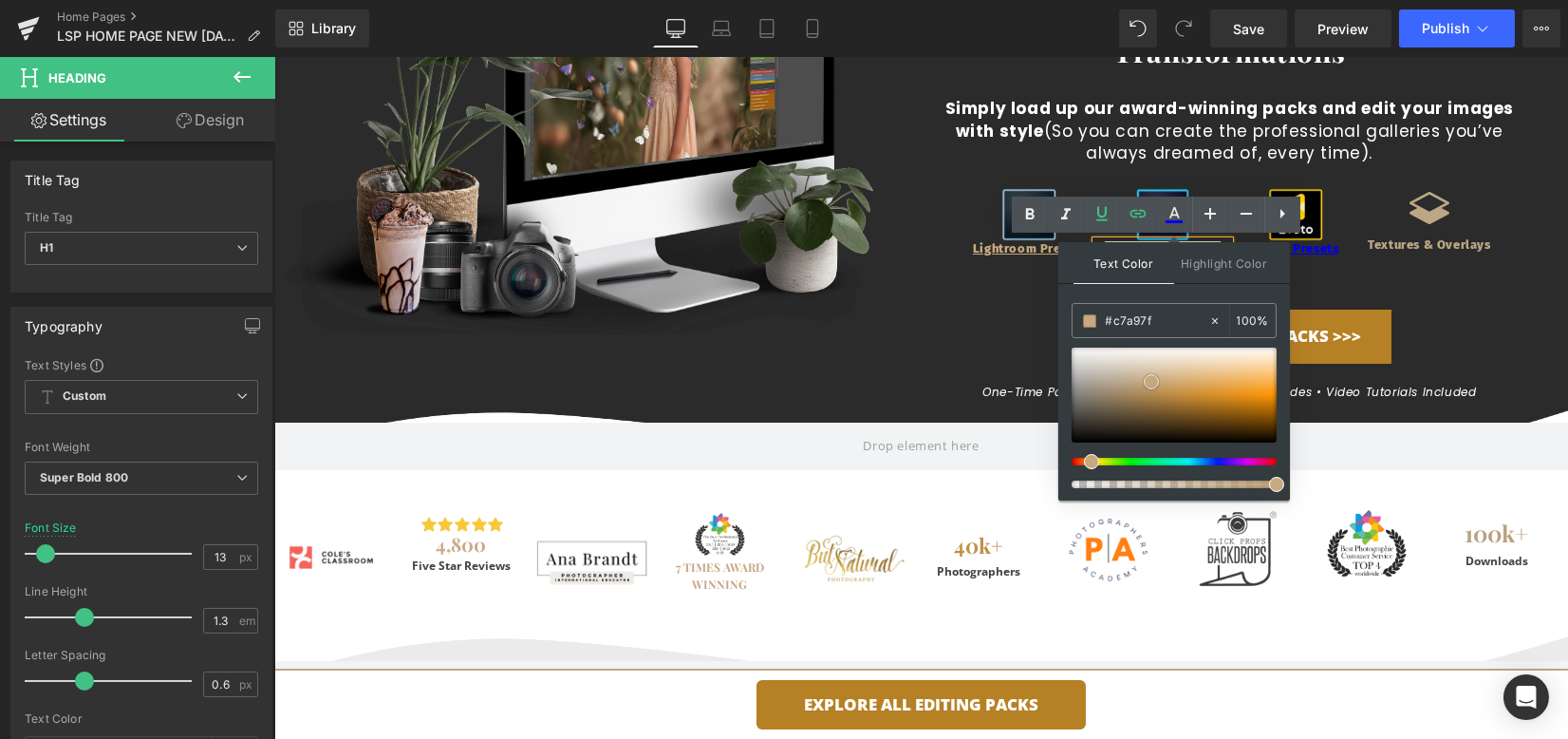
click at [1150, 381] on span at bounding box center [1151, 381] width 15 height 15
click at [1311, 268] on div "Image Lightroom Presets Heading Image Photoshop Actions Heading Image Evoto Pre…" at bounding box center [1230, 234] width 534 height 93
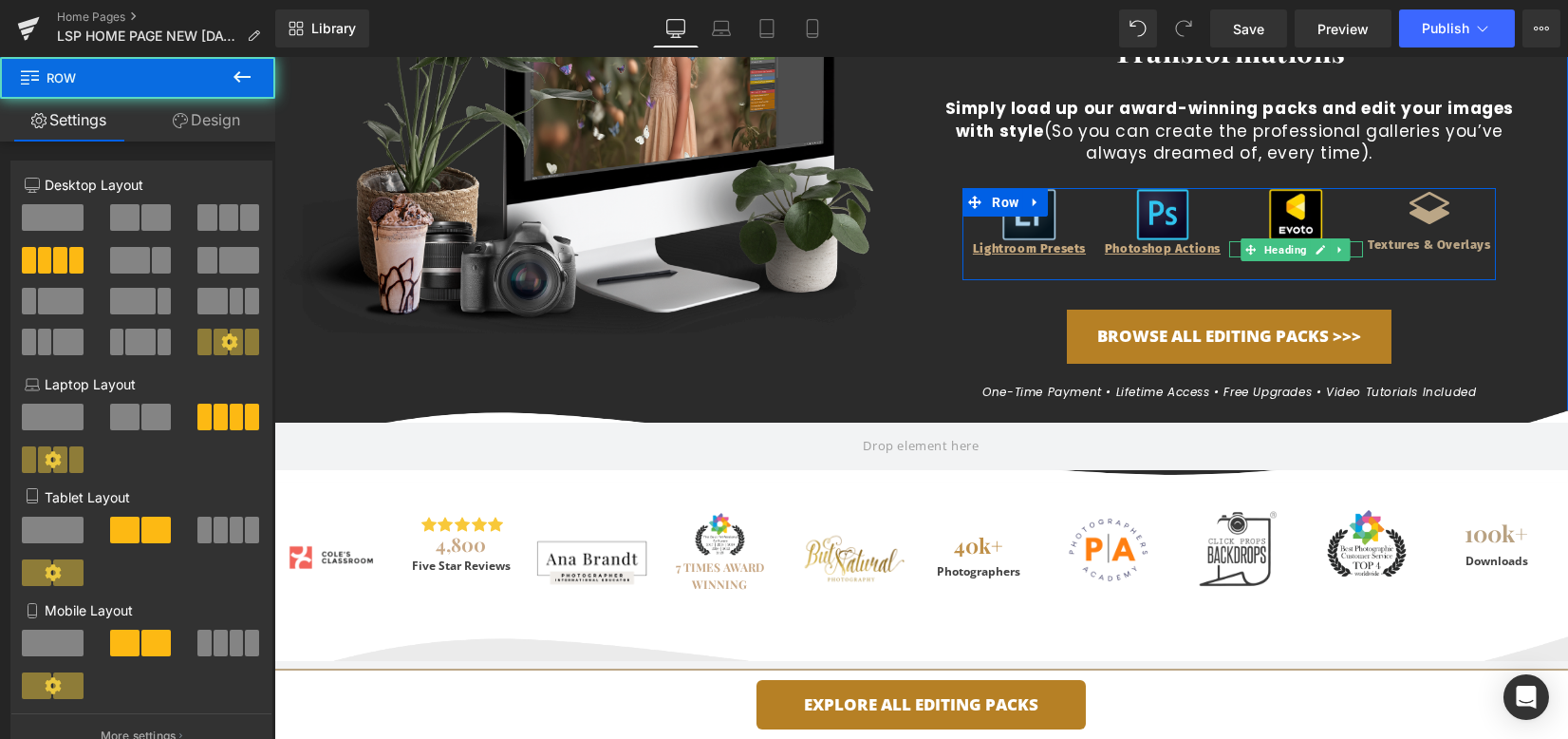
click at [1331, 248] on link at bounding box center [1341, 249] width 20 height 23
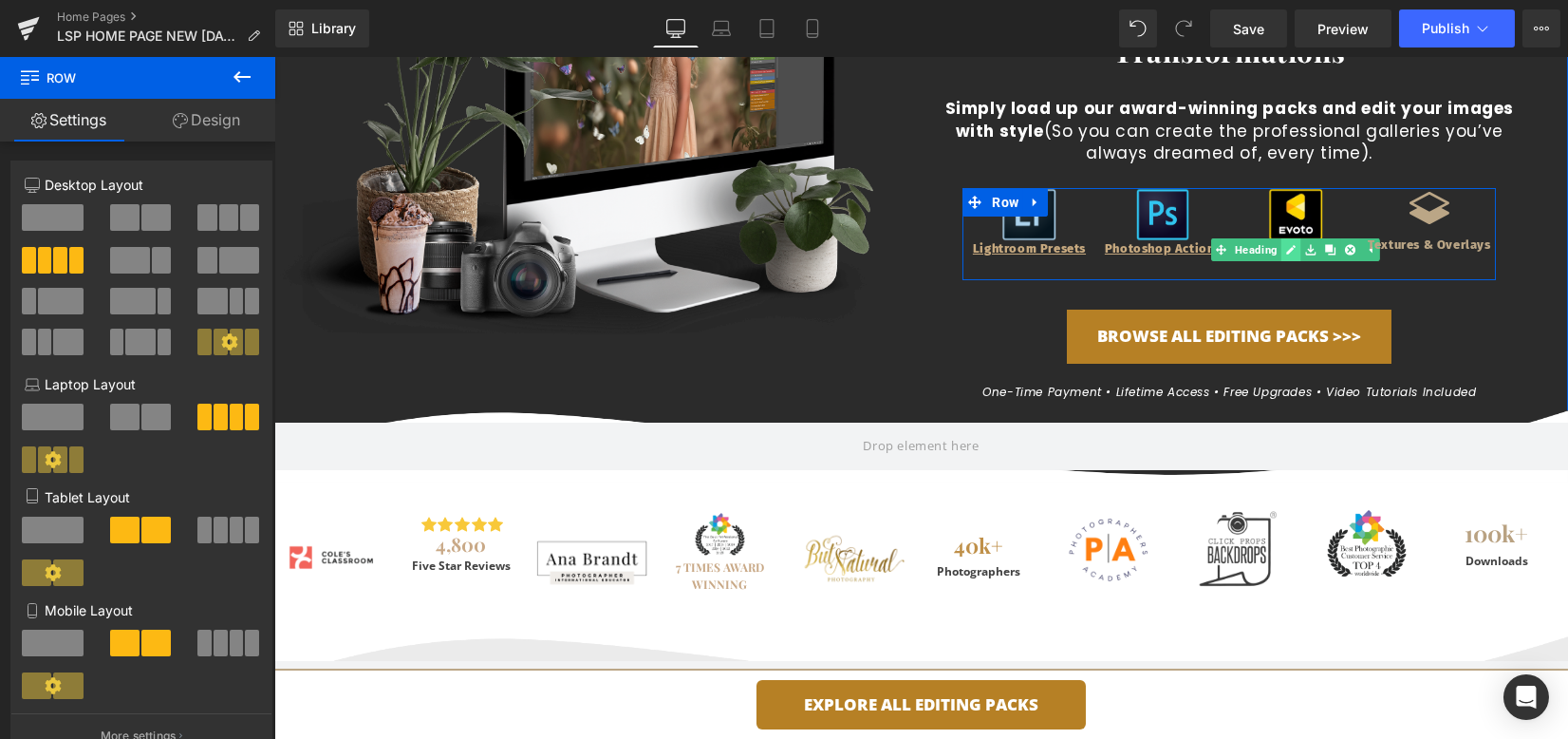
click at [1290, 248] on icon at bounding box center [1291, 249] width 10 height 11
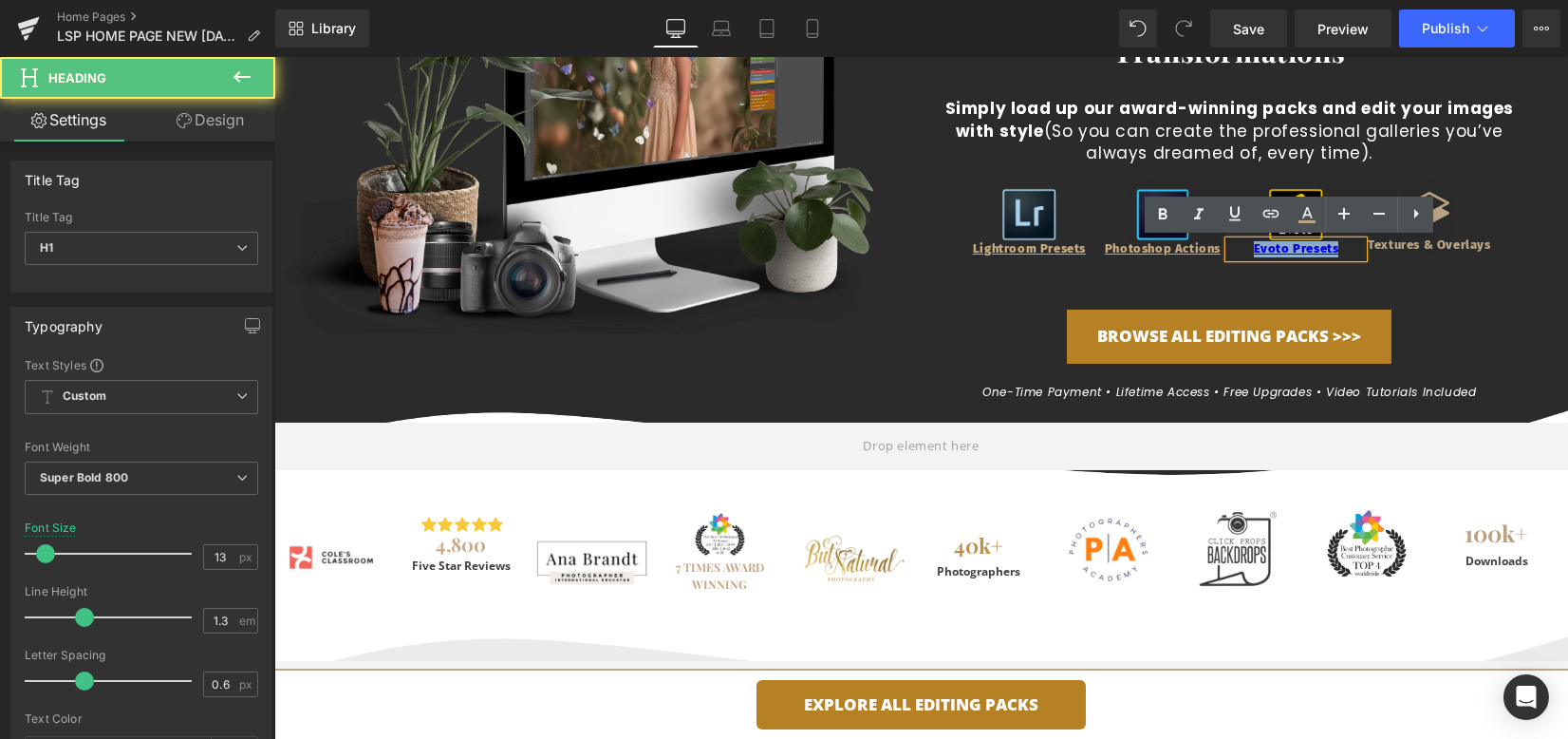
drag, startPoint x: 1337, startPoint y: 250, endPoint x: 1243, endPoint y: 253, distance: 94.0
click at [1243, 253] on h1 "Evoto Presets" at bounding box center [1296, 249] width 133 height 16
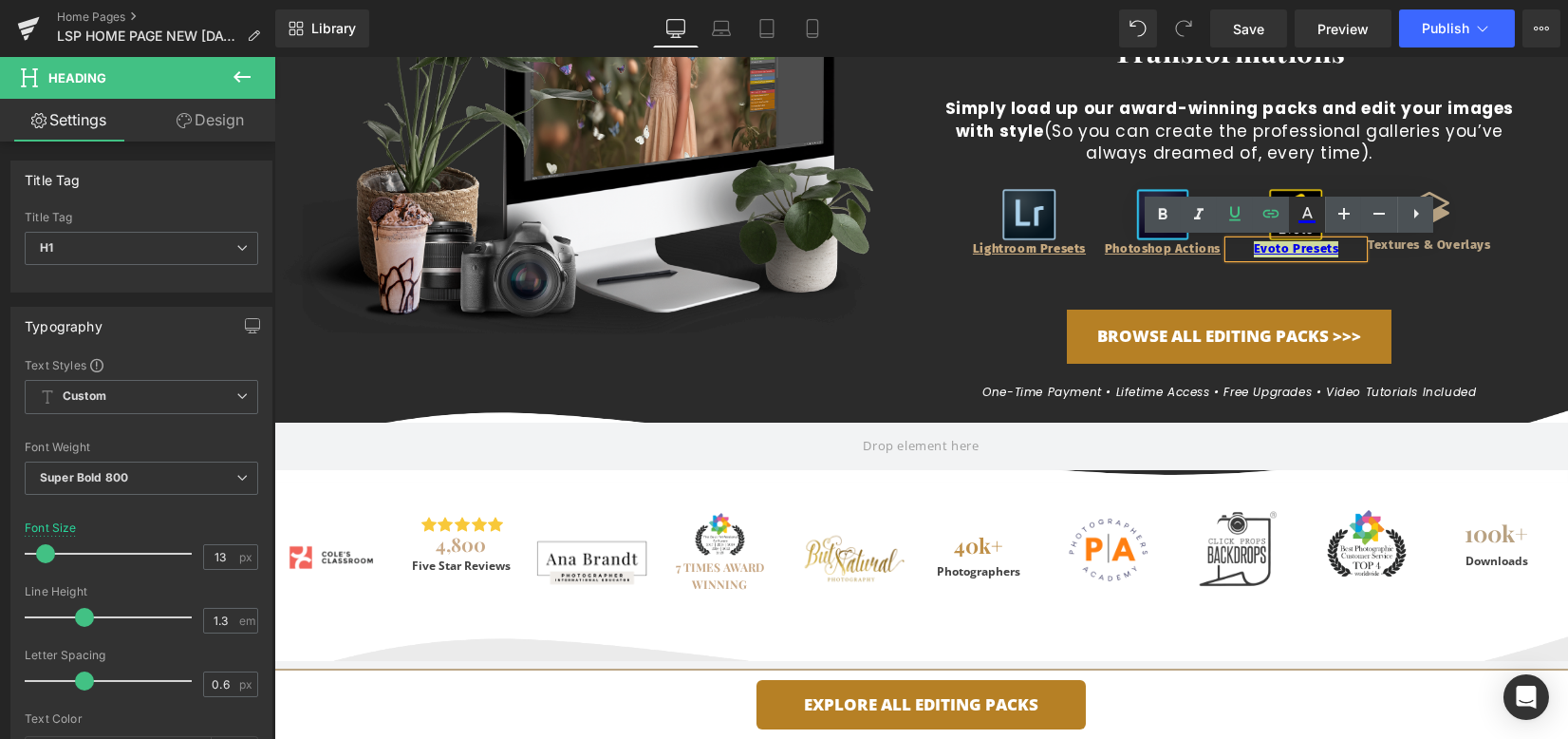
click at [1303, 220] on icon at bounding box center [1307, 221] width 17 height 3
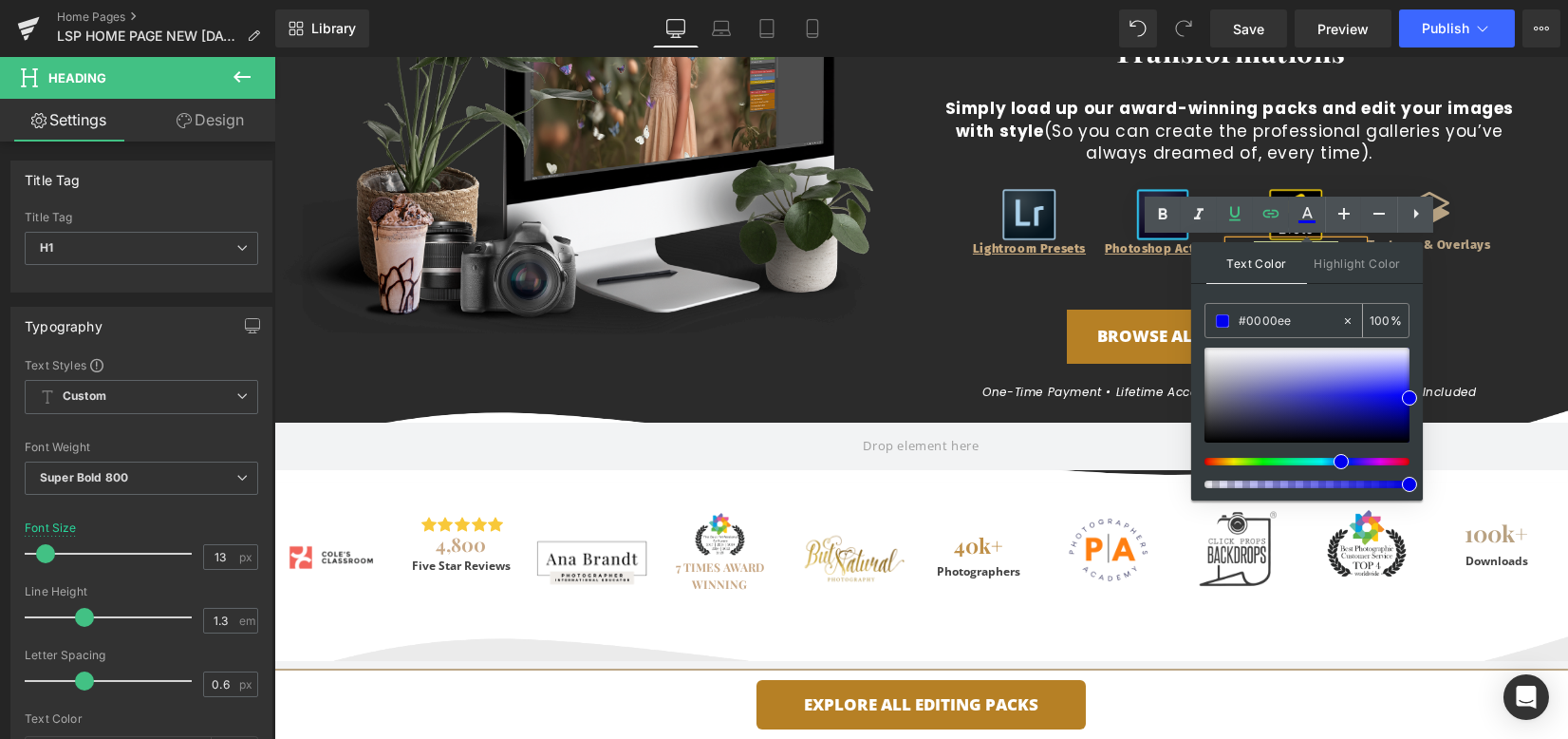
drag, startPoint x: 1307, startPoint y: 315, endPoint x: 1218, endPoint y: 318, distance: 89.1
click at [1218, 318] on div "#0000ee" at bounding box center [1273, 320] width 135 height 33
paste input "c7a97f"
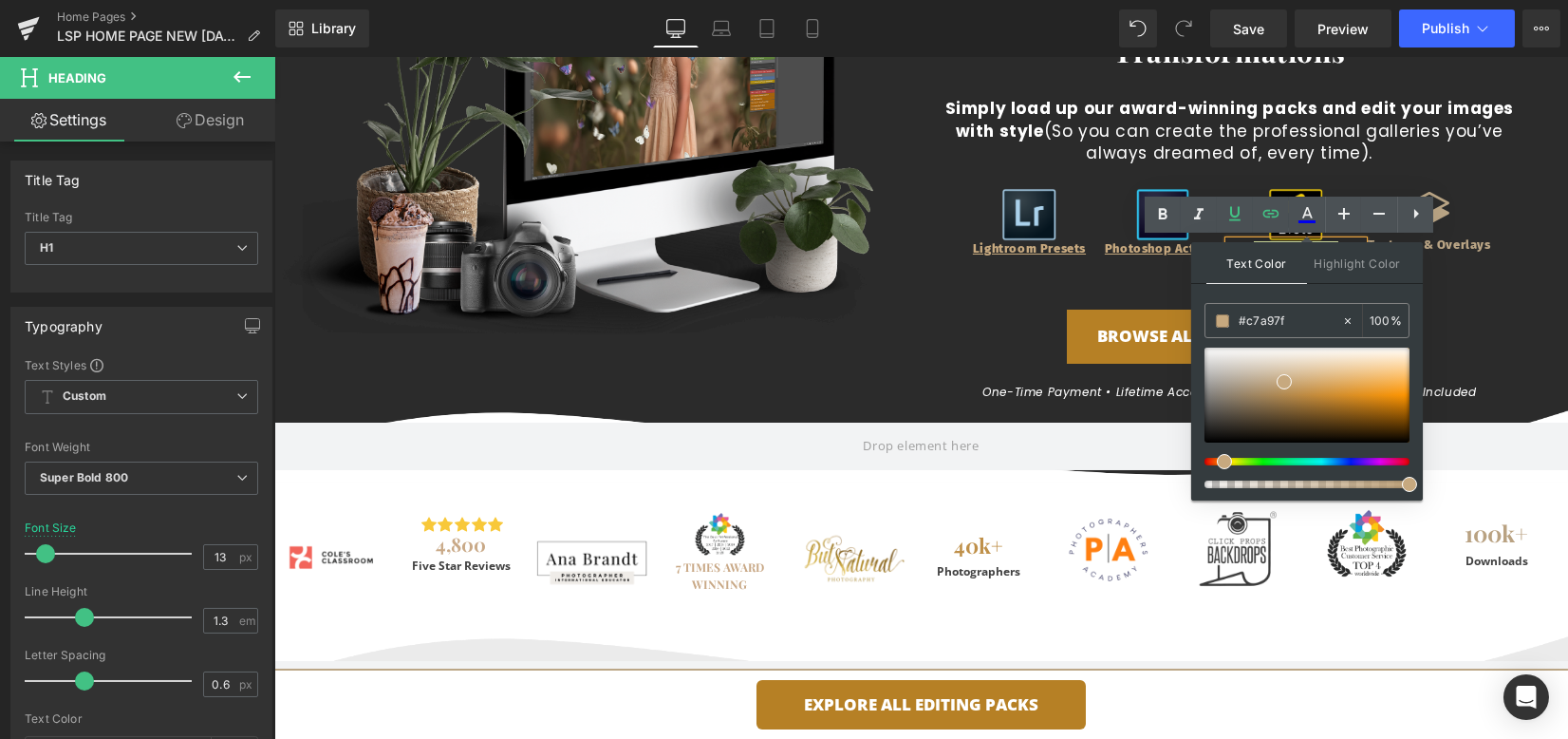
type input "#c7a97f"
click at [1282, 380] on span at bounding box center [1284, 381] width 15 height 15
click at [1285, 381] on span at bounding box center [1284, 381] width 15 height 15
click at [1441, 304] on div "Boost Your Photography Editing Right Away Heading Photoshop Actions, Presets an…" at bounding box center [1231, 159] width 583 height 498
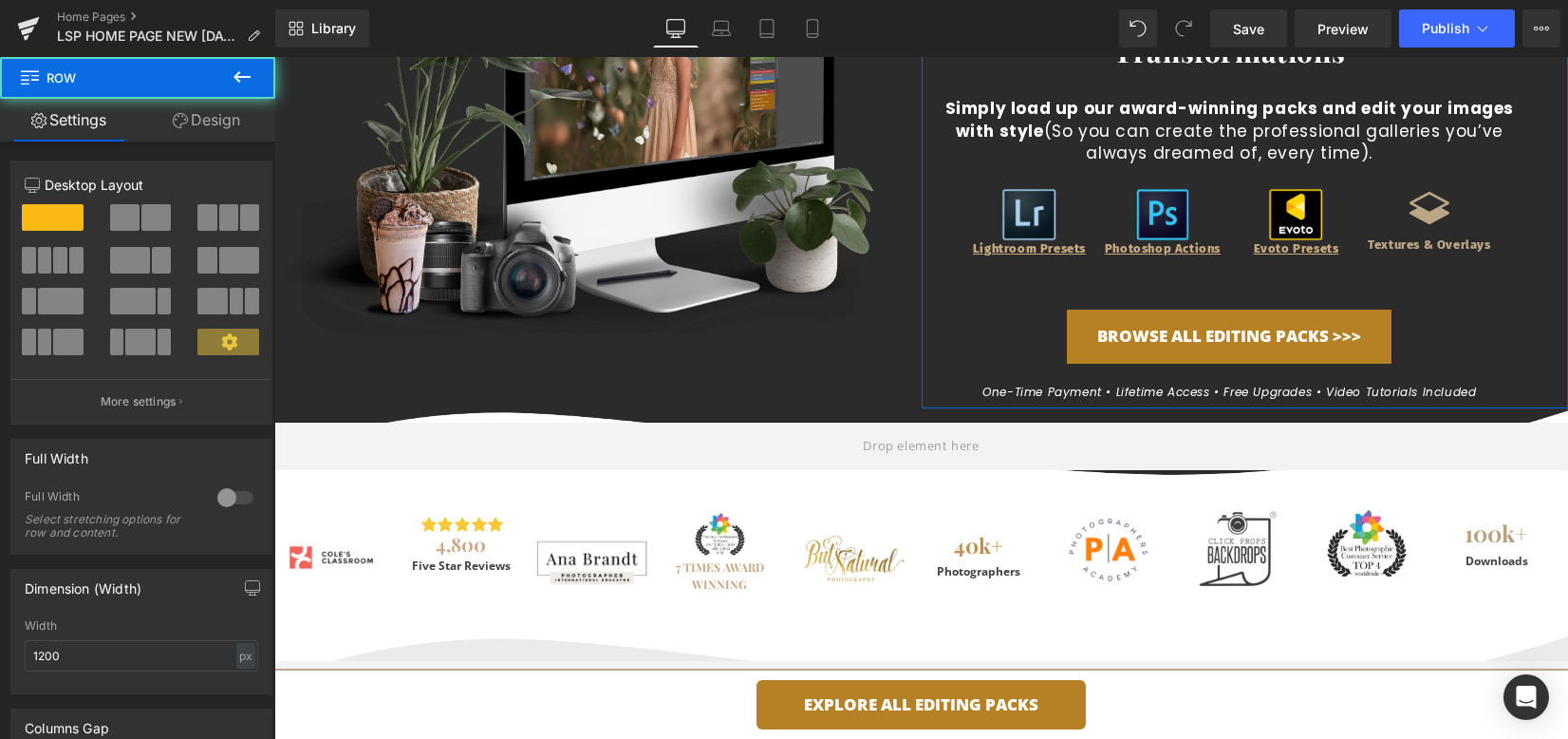
click at [1440, 304] on div "Boost Your Photography Editing Right Away Heading Photoshop Actions, Presets an…" at bounding box center [1231, 159] width 583 height 498
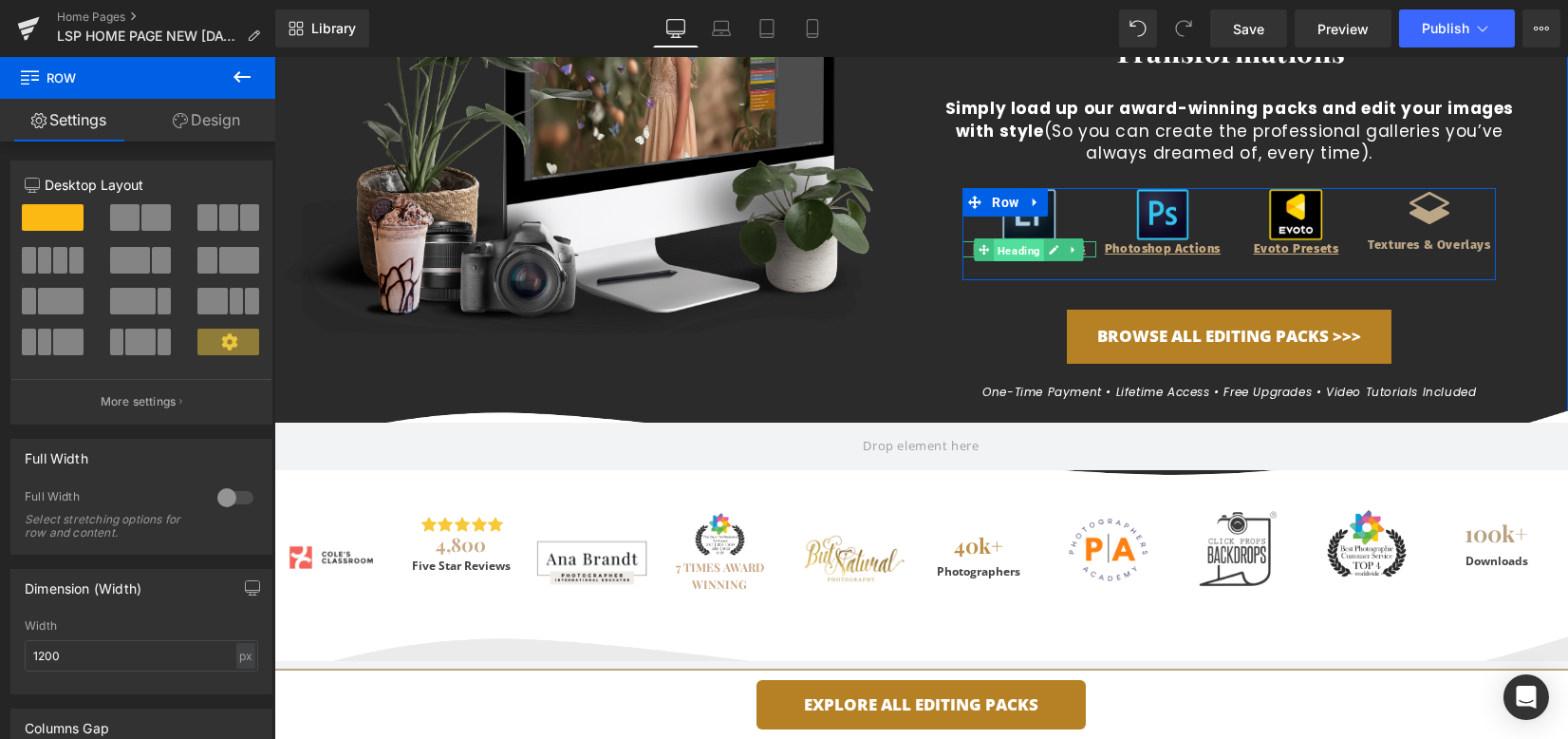
click at [1018, 247] on span "Heading" at bounding box center [1019, 250] width 51 height 23
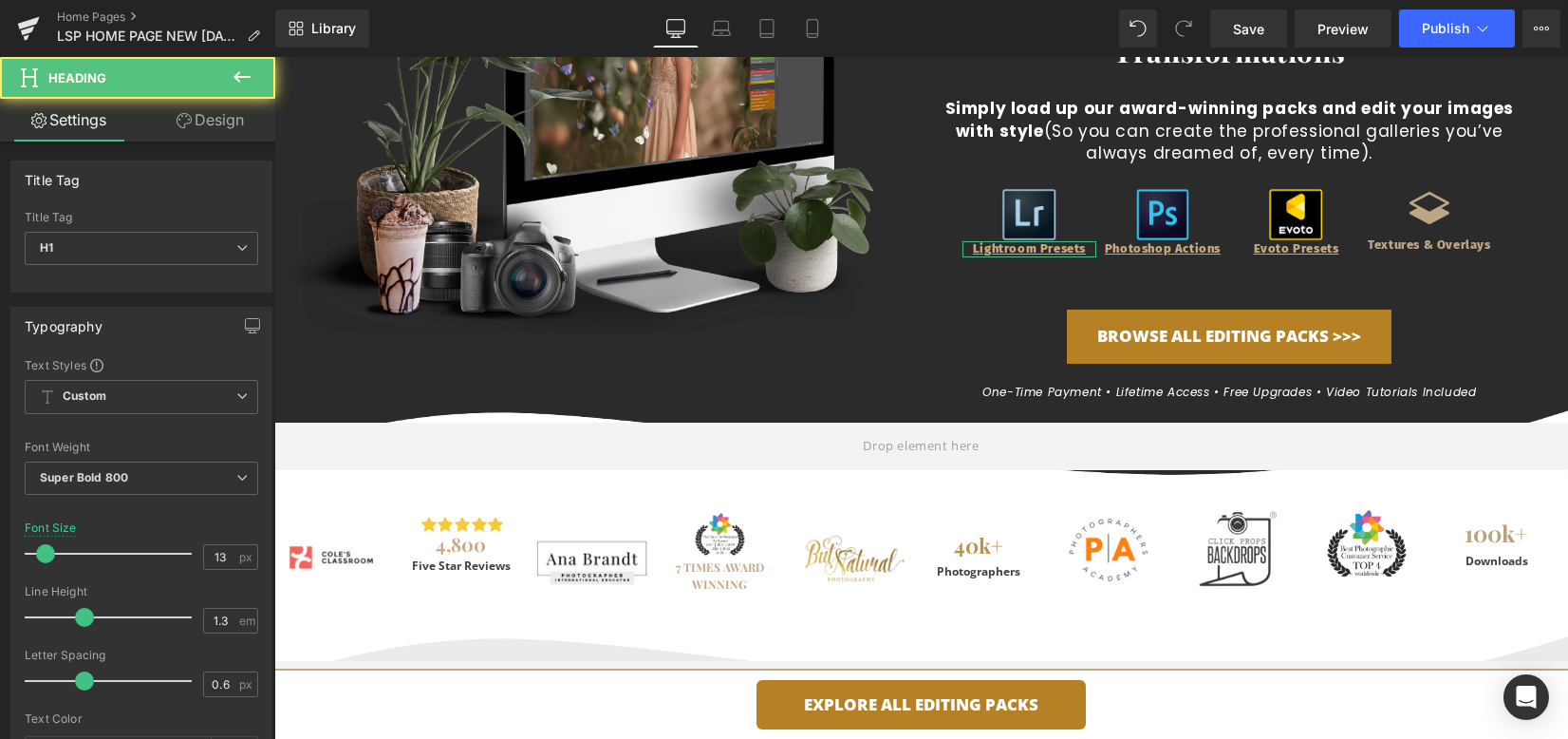
click at [209, 123] on link "Design" at bounding box center [210, 120] width 137 height 43
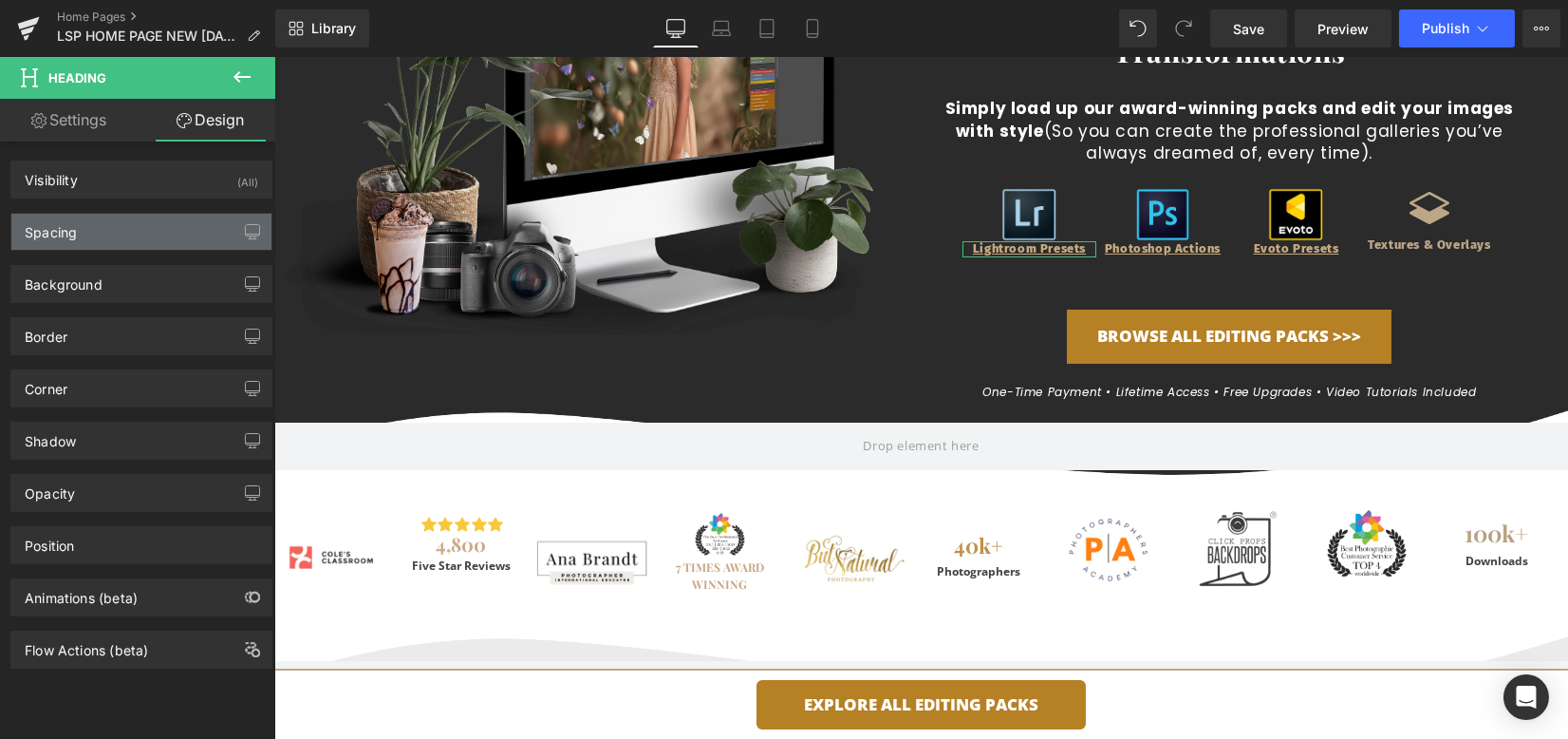
click at [103, 234] on div "Spacing" at bounding box center [140, 232] width 260 height 36
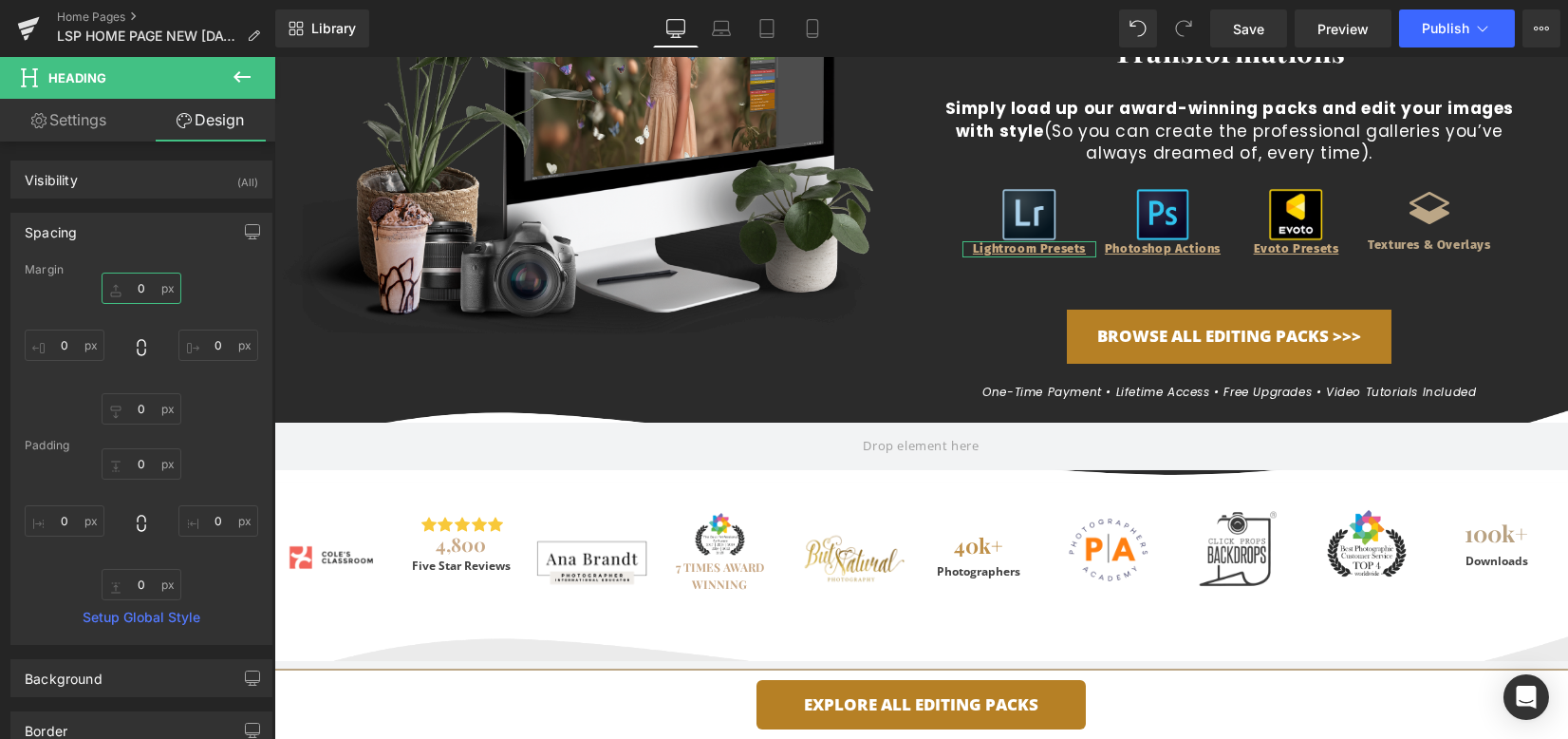
click at [140, 289] on input "0" at bounding box center [141, 288] width 80 height 31
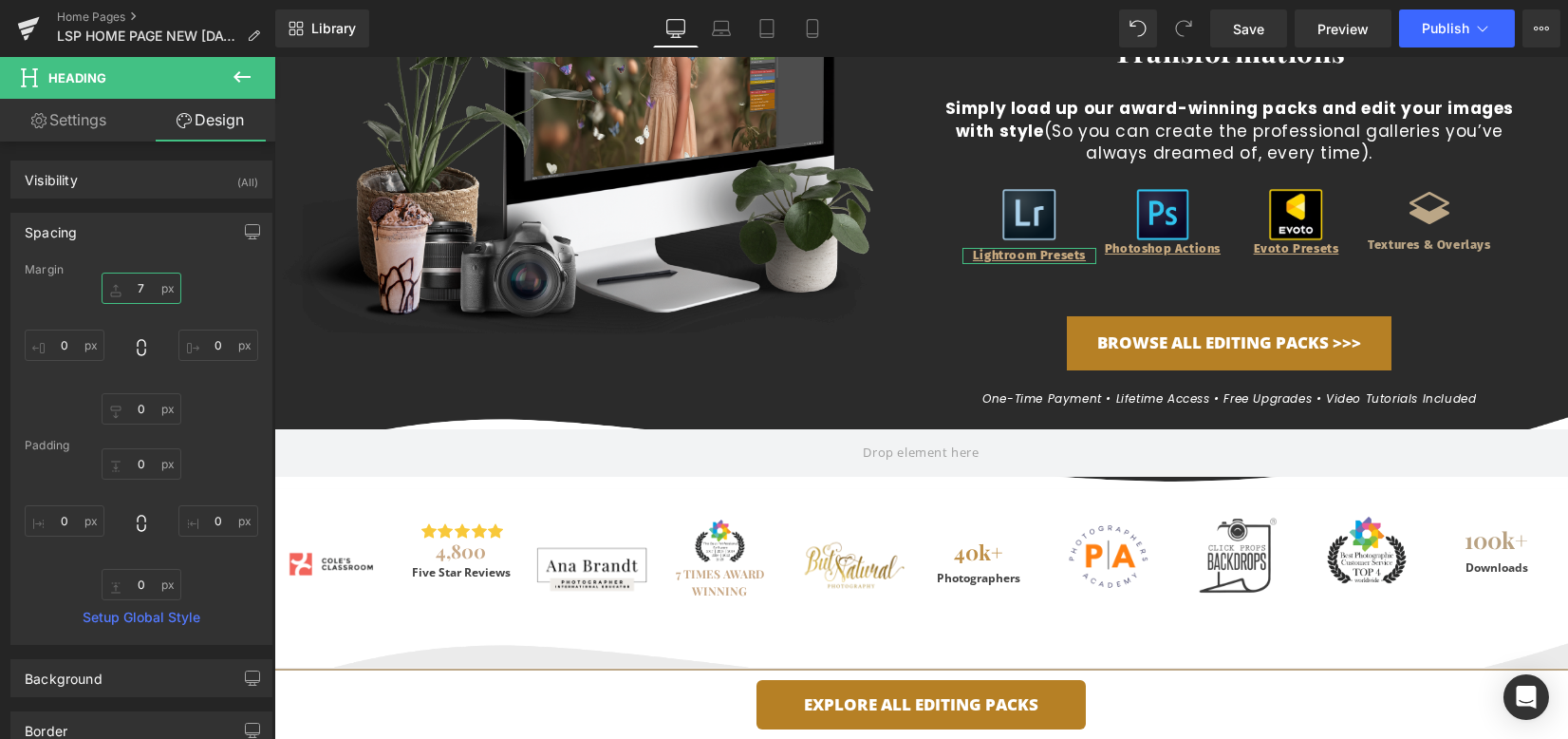
type input "8"
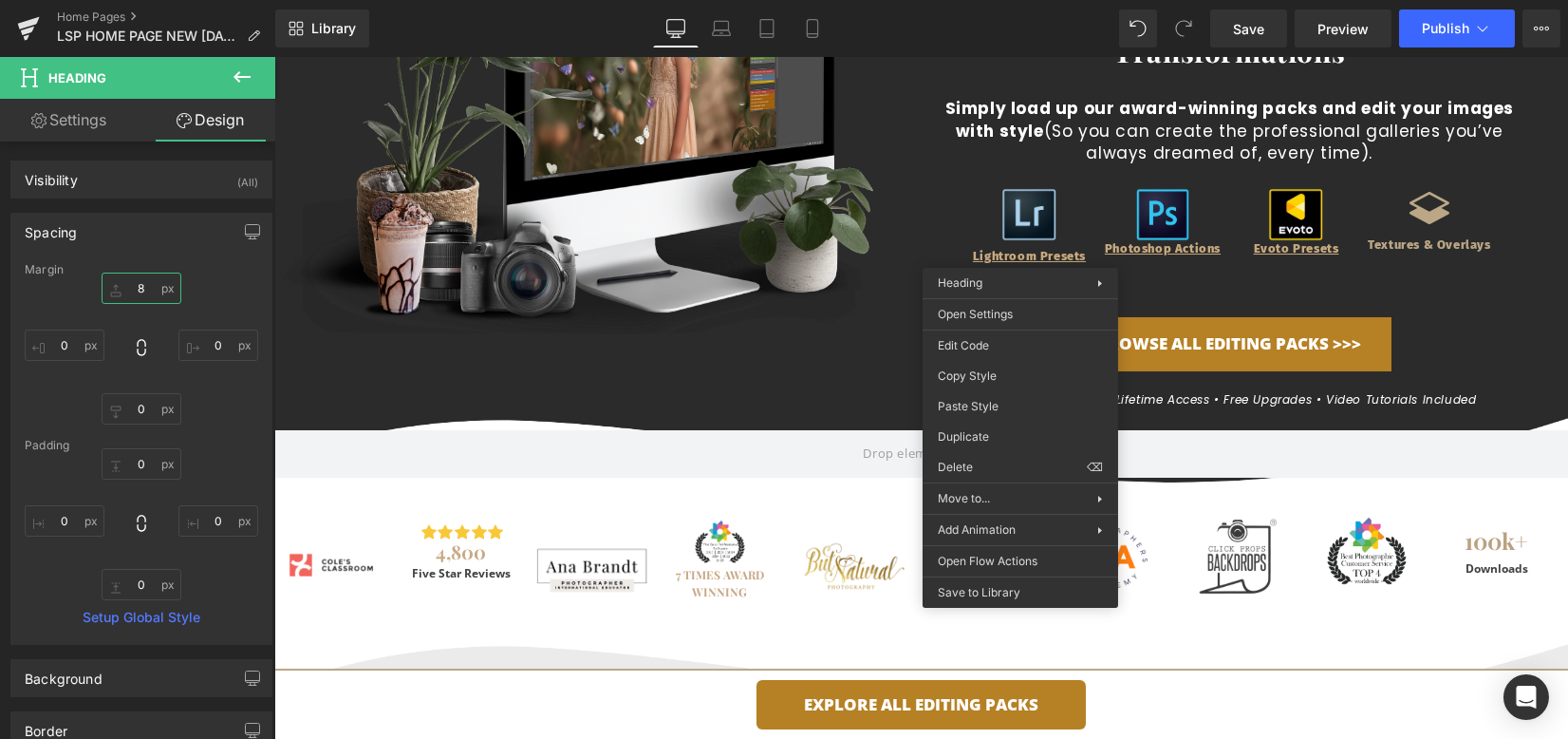
drag, startPoint x: 1295, startPoint y: 431, endPoint x: 1089, endPoint y: 302, distance: 243.1
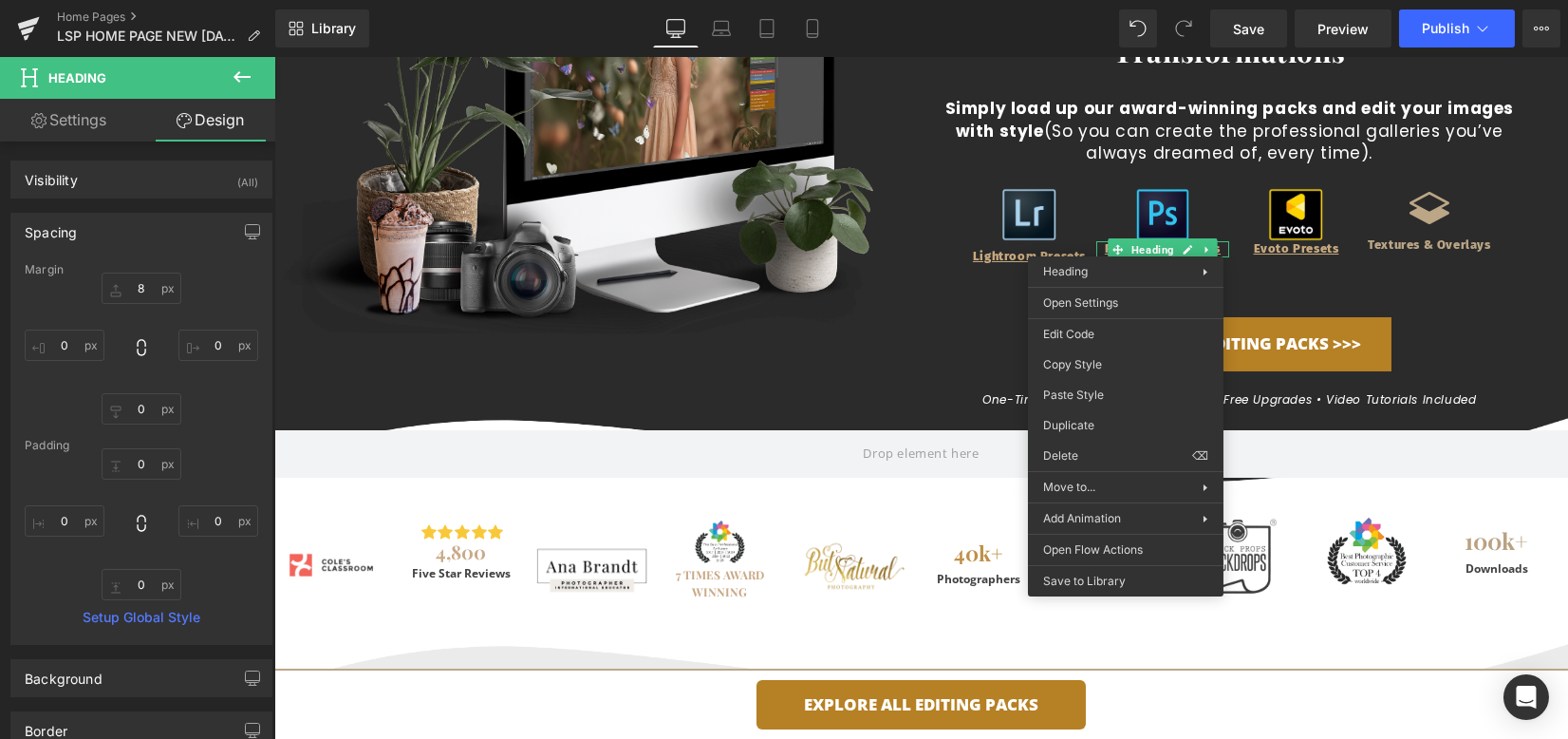
drag, startPoint x: 1380, startPoint y: 446, endPoint x: 1251, endPoint y: 292, distance: 200.9
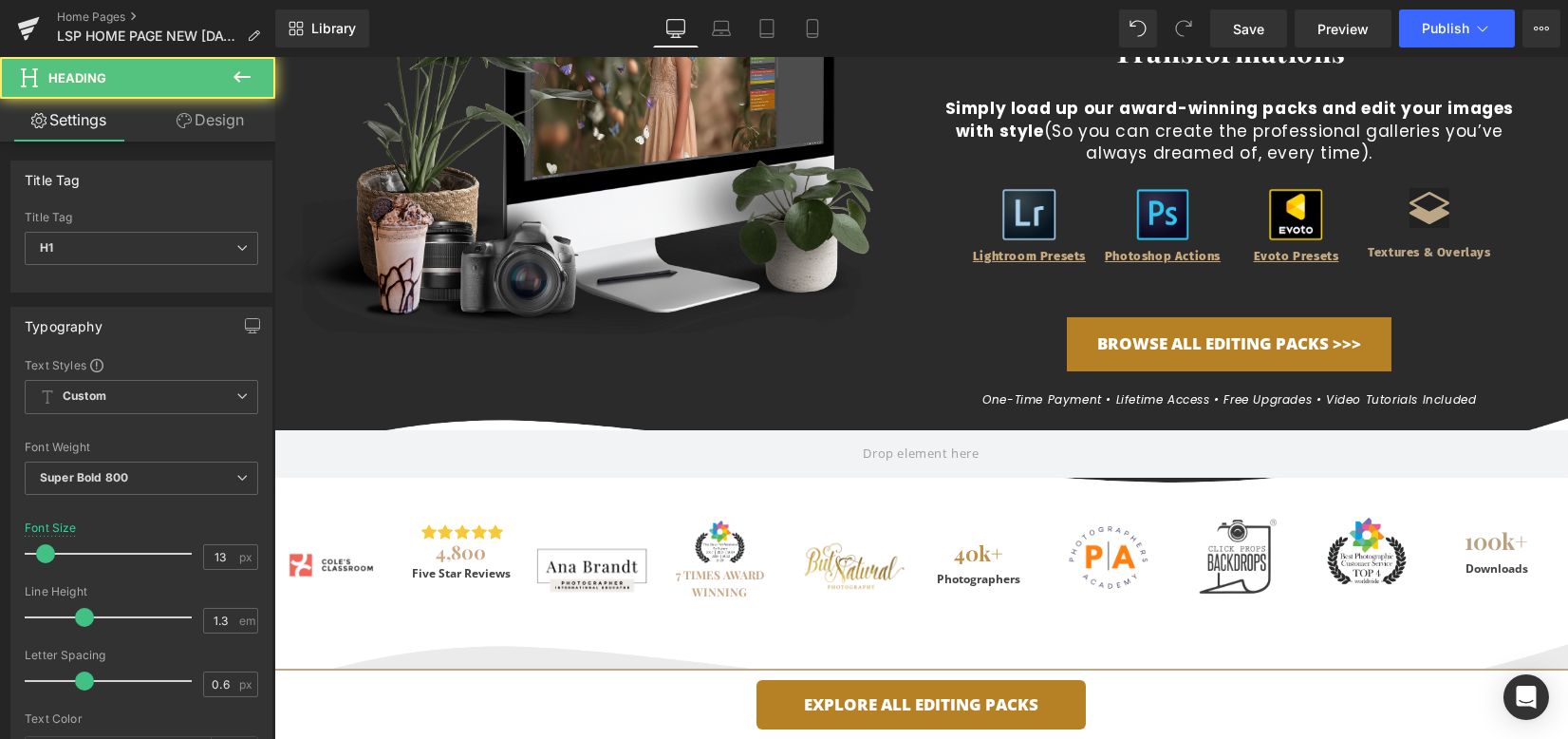
click at [1417, 204] on div "Icon" at bounding box center [1430, 213] width 133 height 50
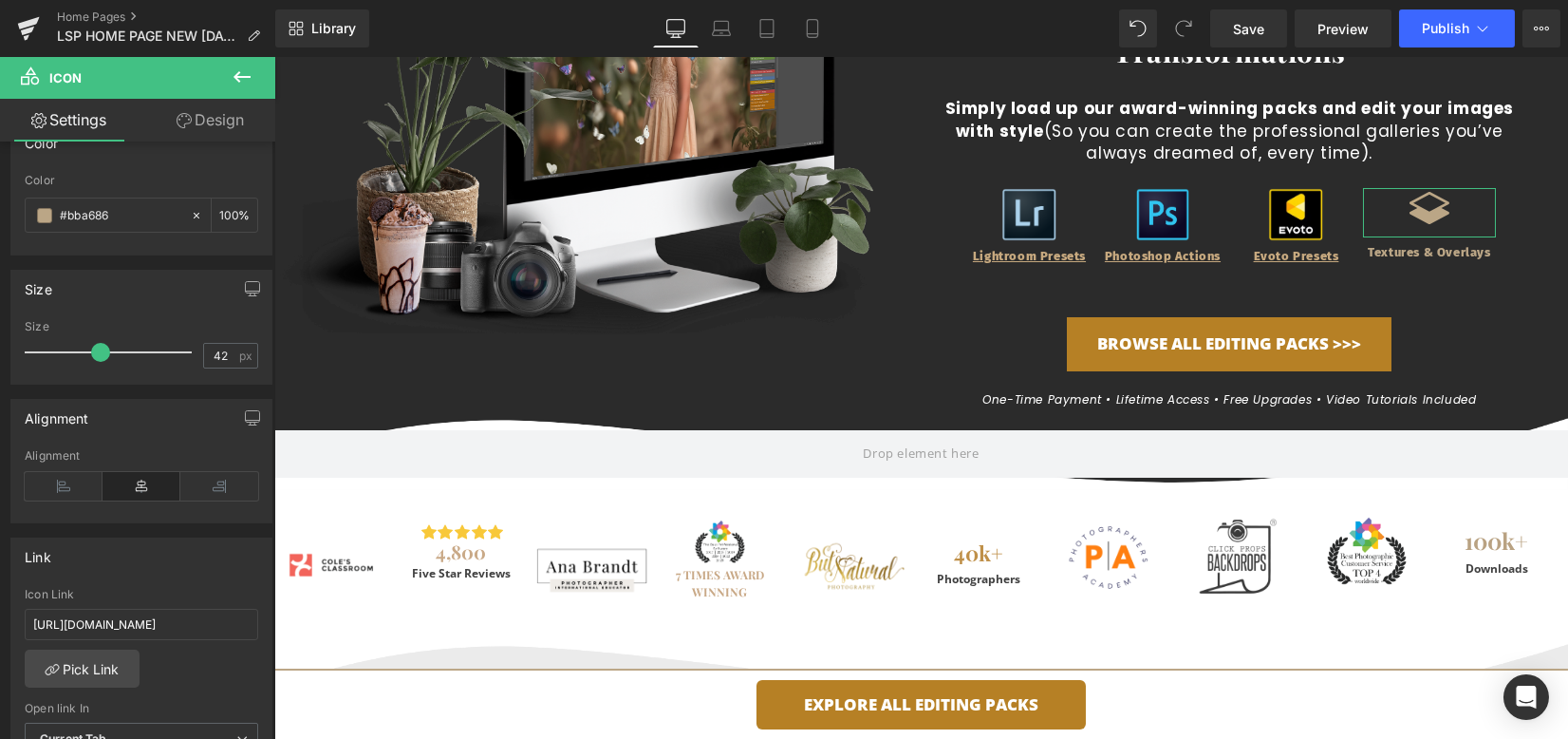
scroll to position [253, 0]
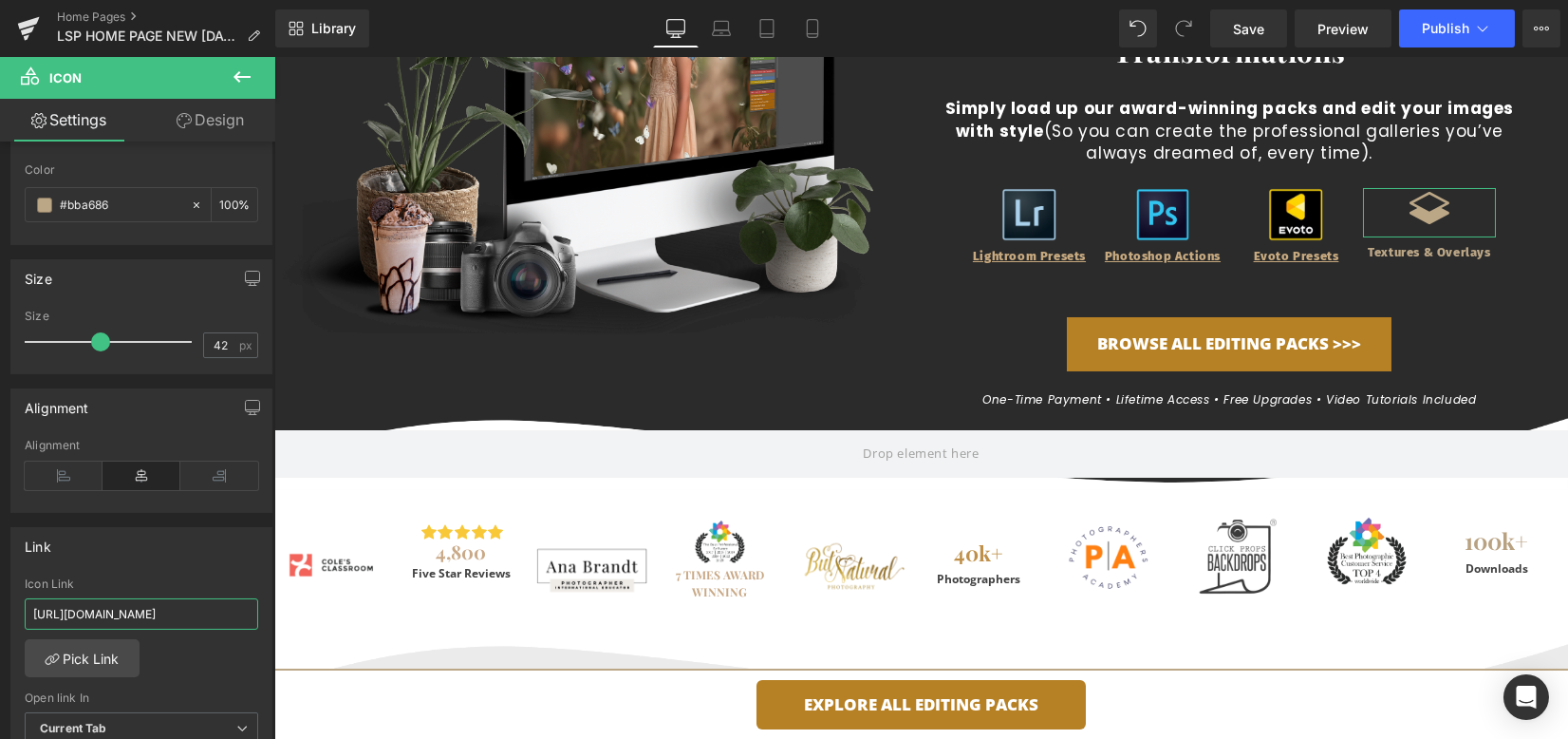
click at [156, 606] on input "[URL][DOMAIN_NAME]" at bounding box center [141, 614] width 234 height 31
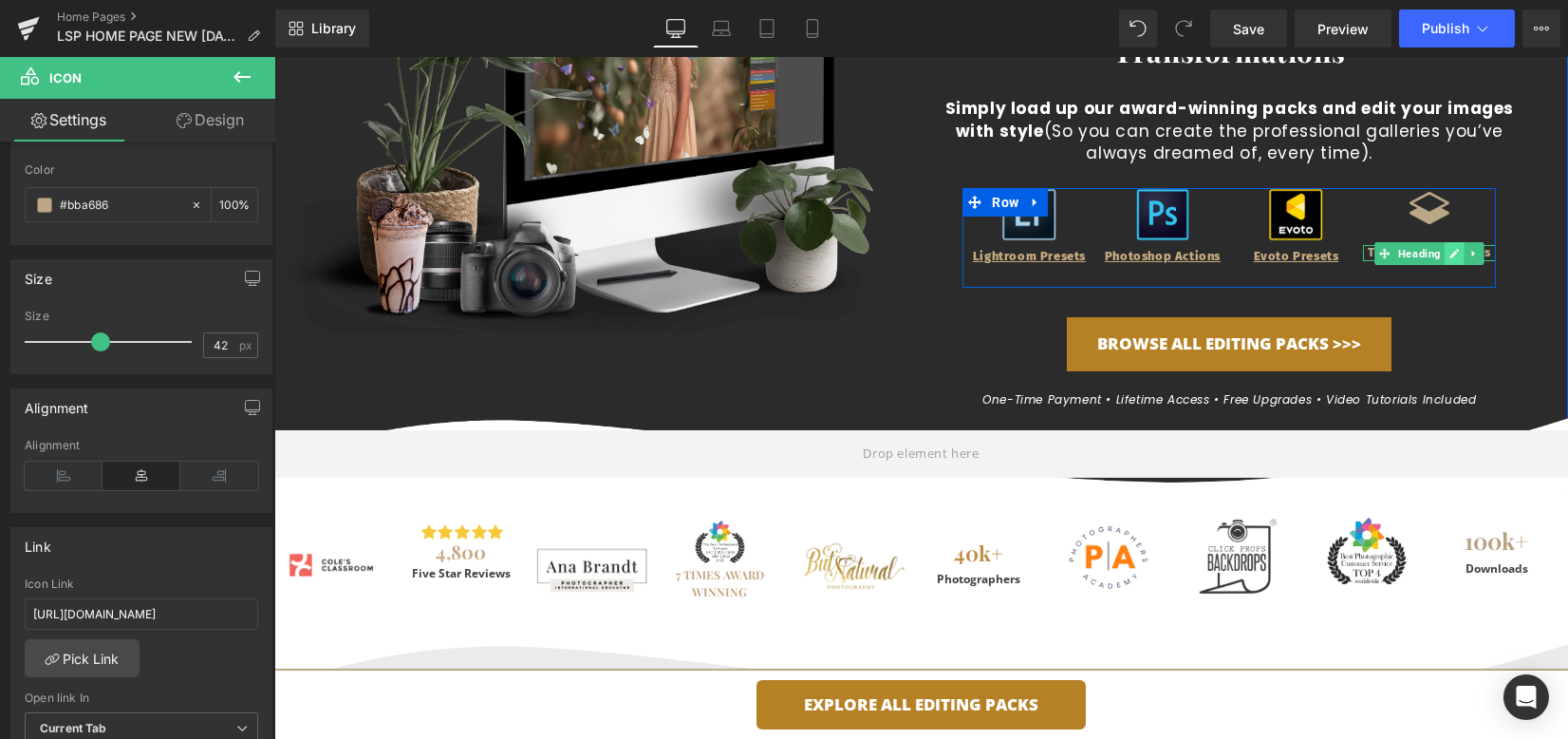
click at [1451, 251] on icon at bounding box center [1456, 254] width 10 height 10
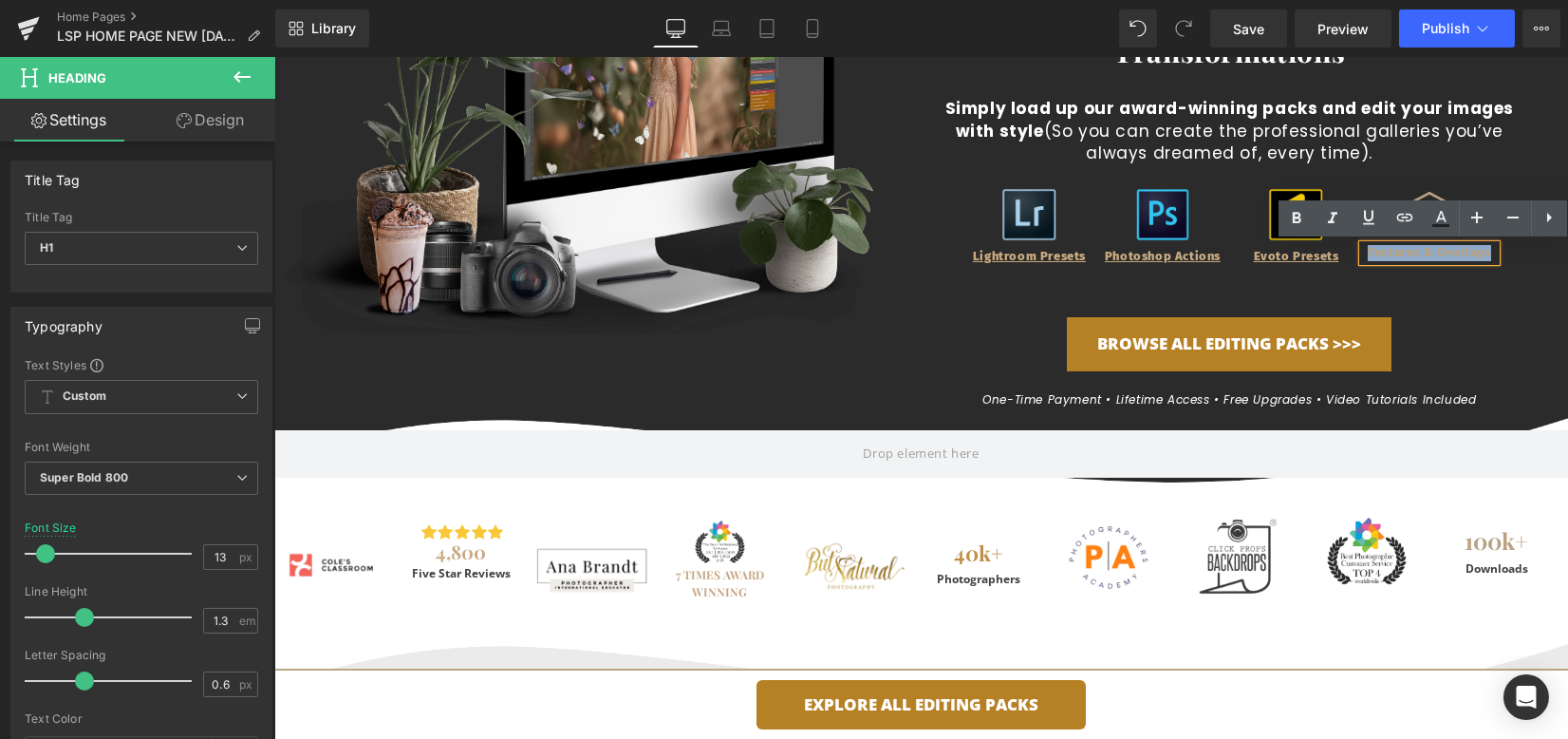
drag, startPoint x: 1413, startPoint y: 251, endPoint x: 1379, endPoint y: 236, distance: 37.2
click at [1363, 247] on h1 "Textures & Overlays" at bounding box center [1430, 253] width 133 height 16
click at [1414, 216] on icon at bounding box center [1405, 217] width 23 height 23
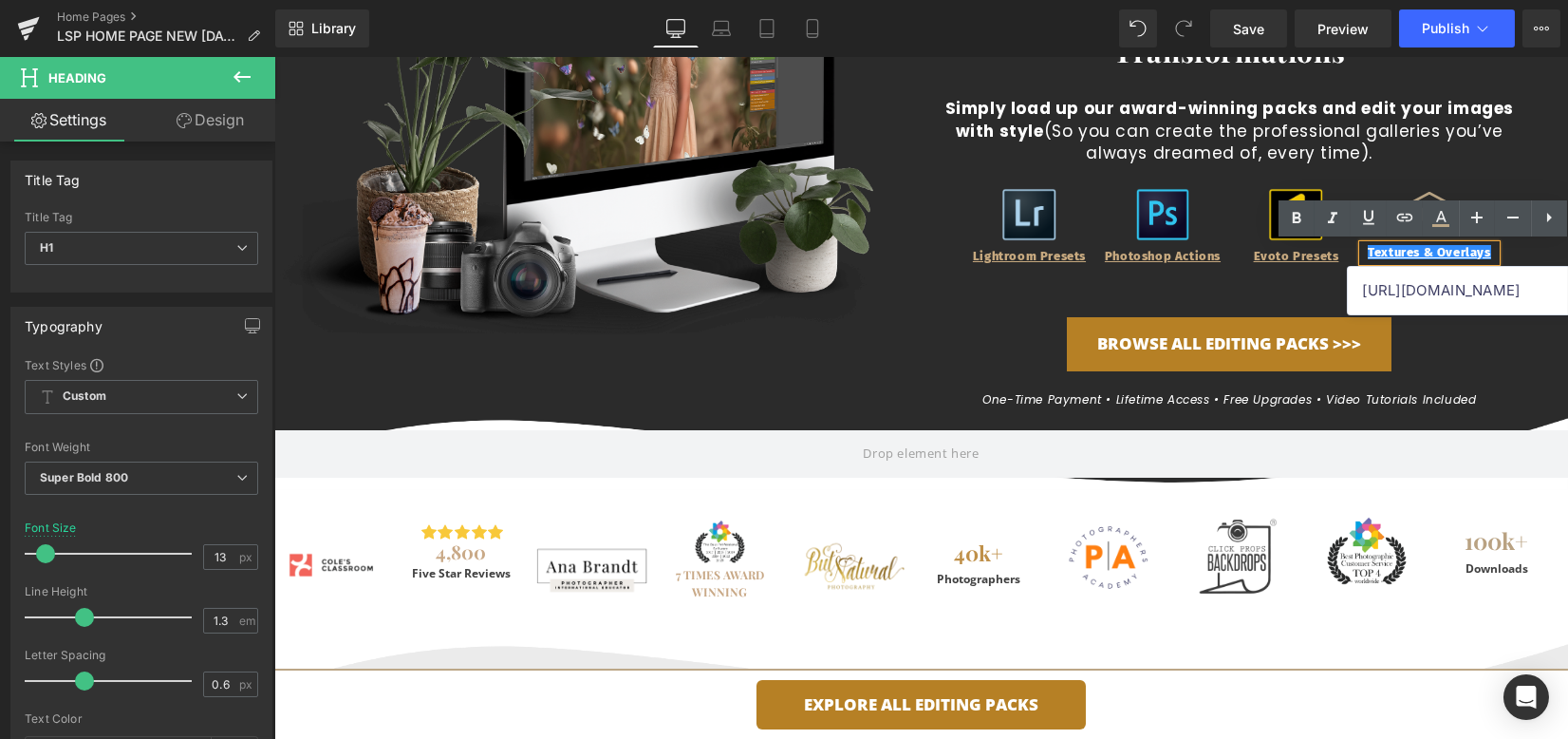
click at [1401, 295] on input "[URL][DOMAIN_NAME]" at bounding box center [1494, 291] width 293 height 48
paste input "[URL][DOMAIN_NAME]"
type input "[URL][DOMAIN_NAME]"
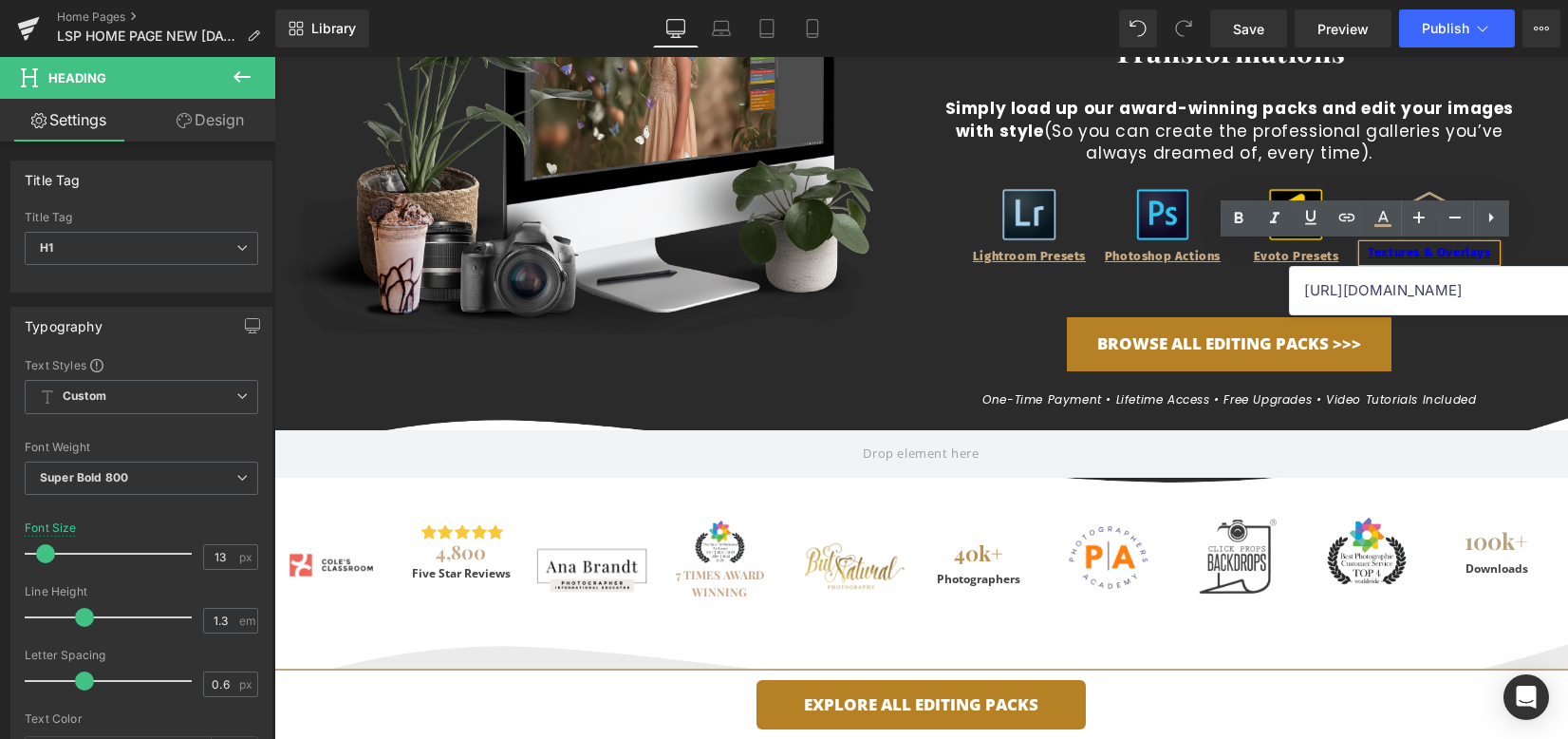
scroll to position [0, 0]
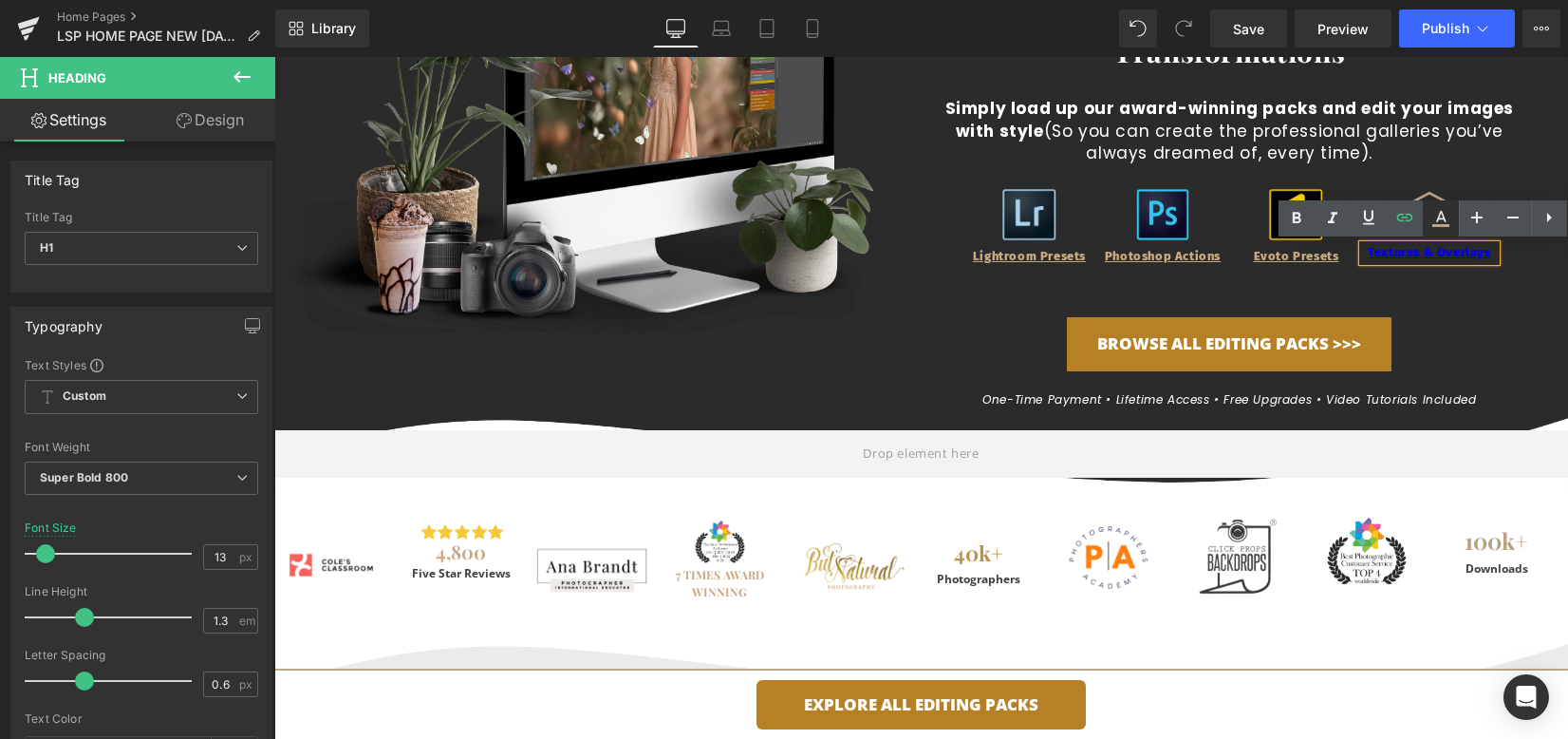
click at [1443, 229] on icon at bounding box center [1441, 218] width 23 height 23
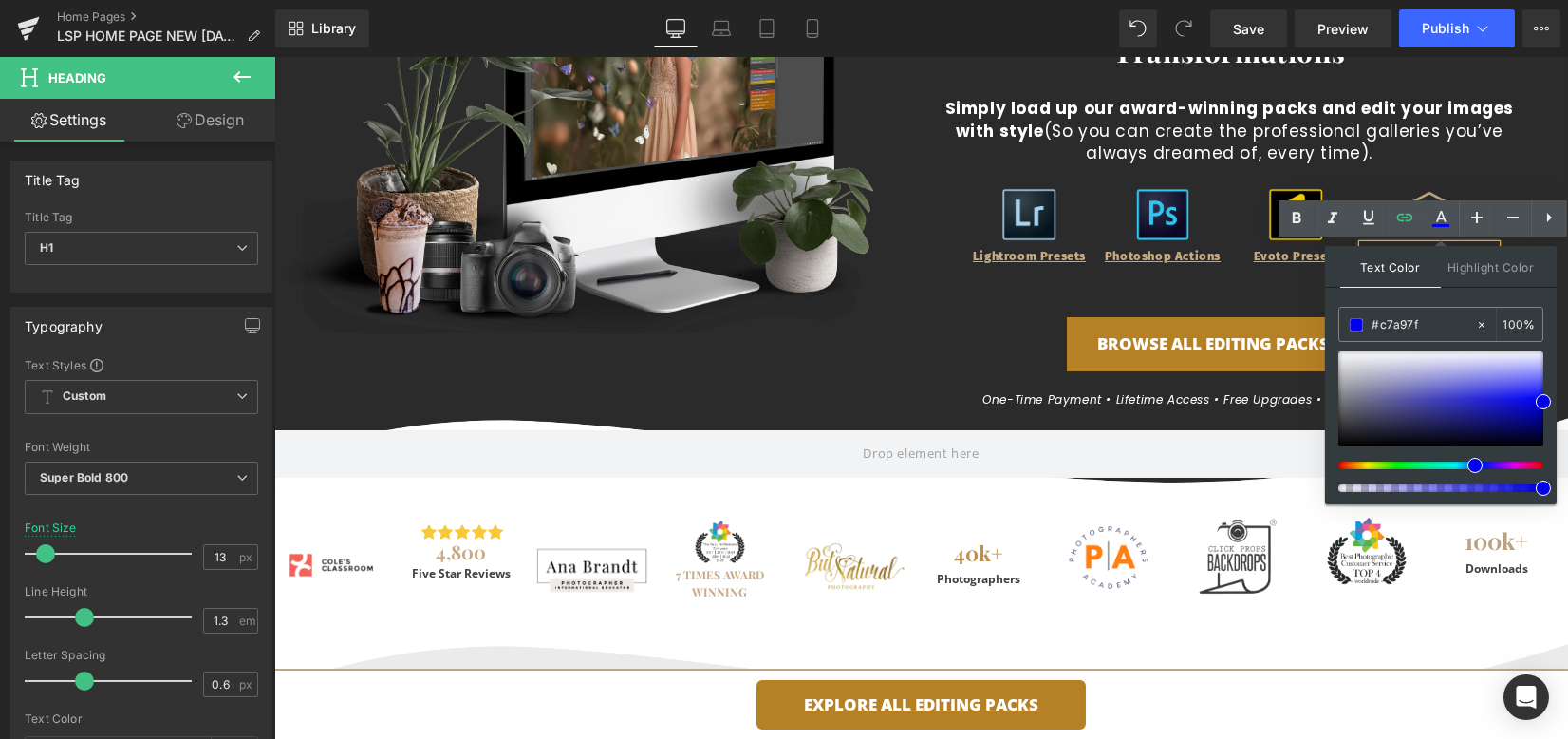
drag, startPoint x: 1628, startPoint y: 374, endPoint x: 1258, endPoint y: 312, distance: 375.2
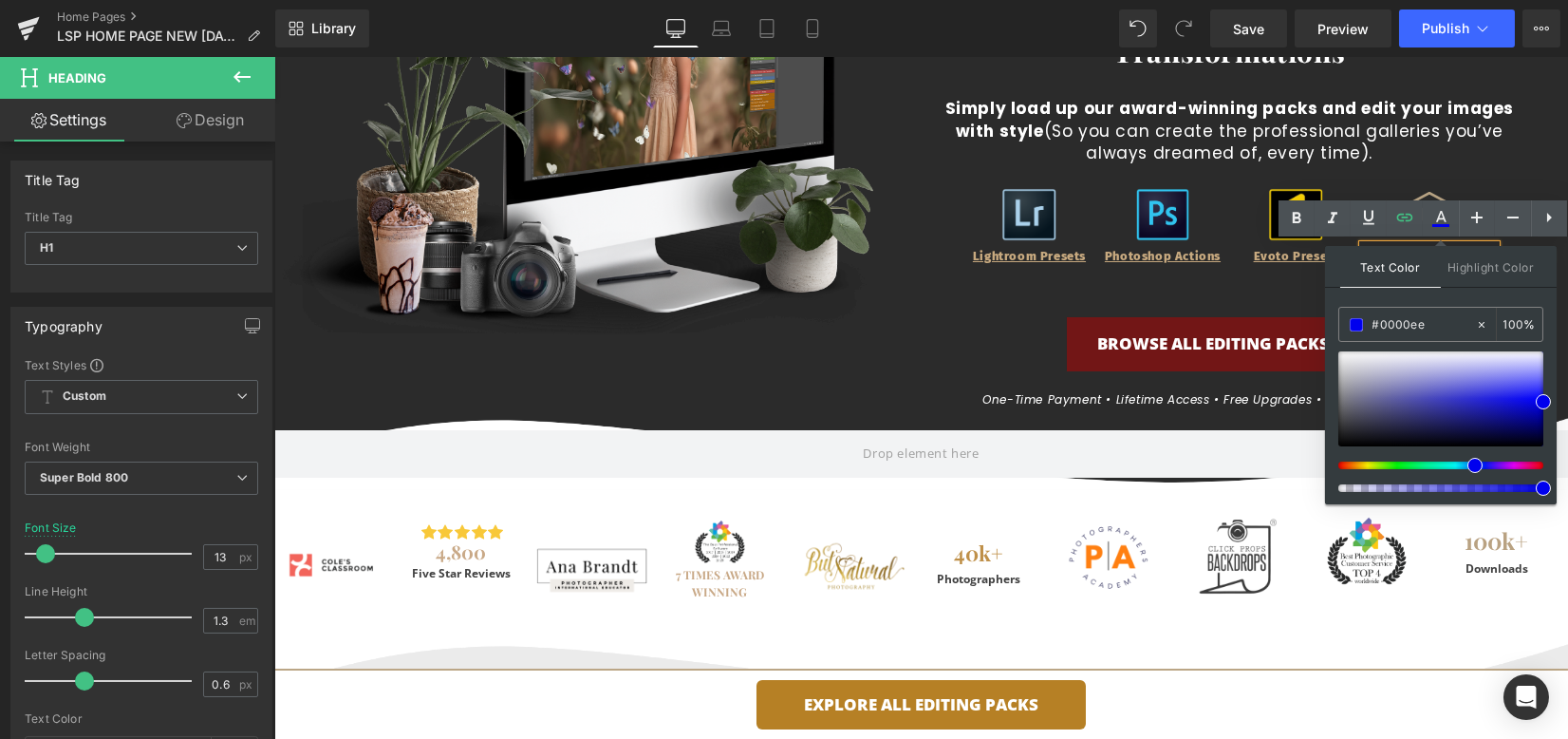
paste input "[URL][DOMAIN_NAME]"
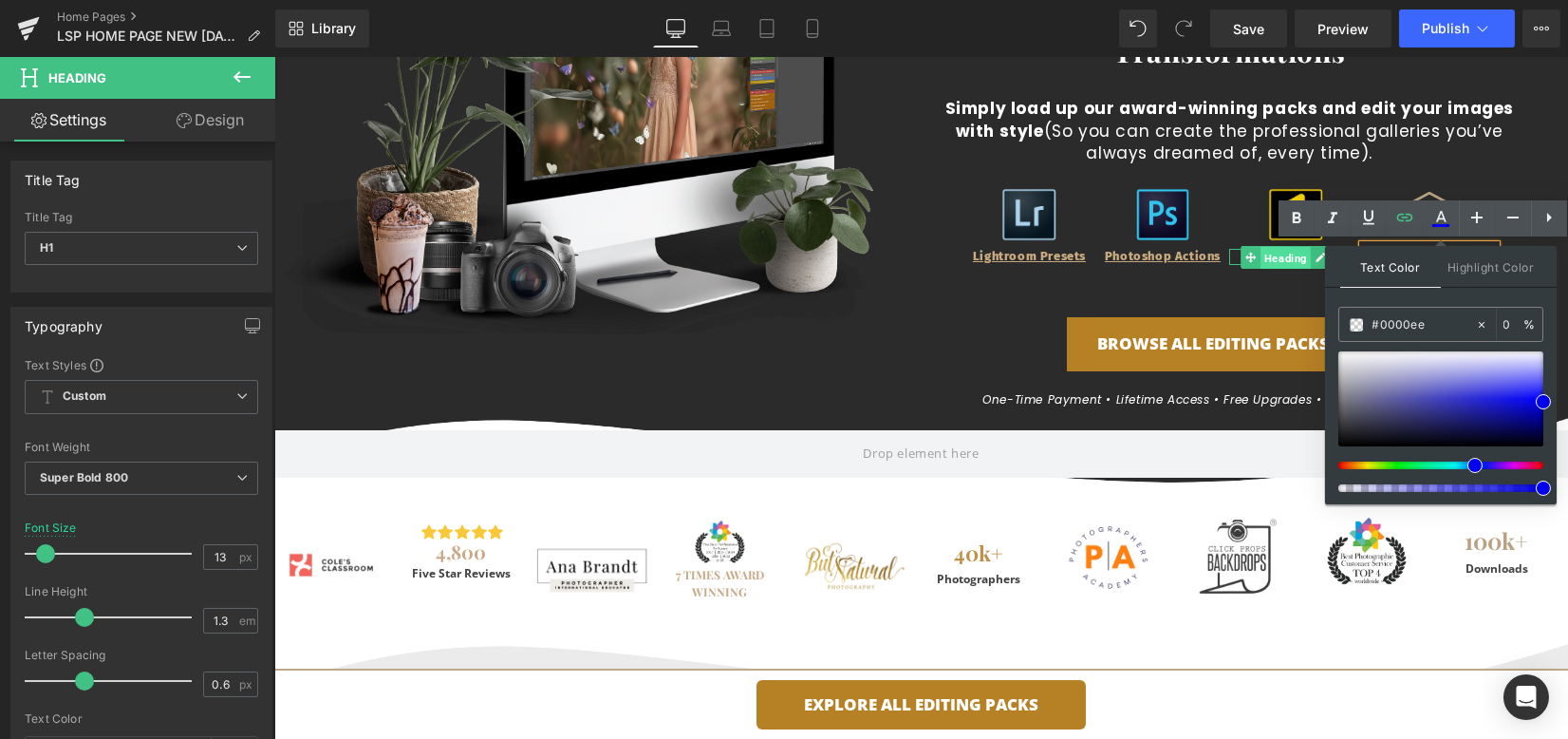
click at [1261, 258] on span "Heading" at bounding box center [1286, 258] width 51 height 23
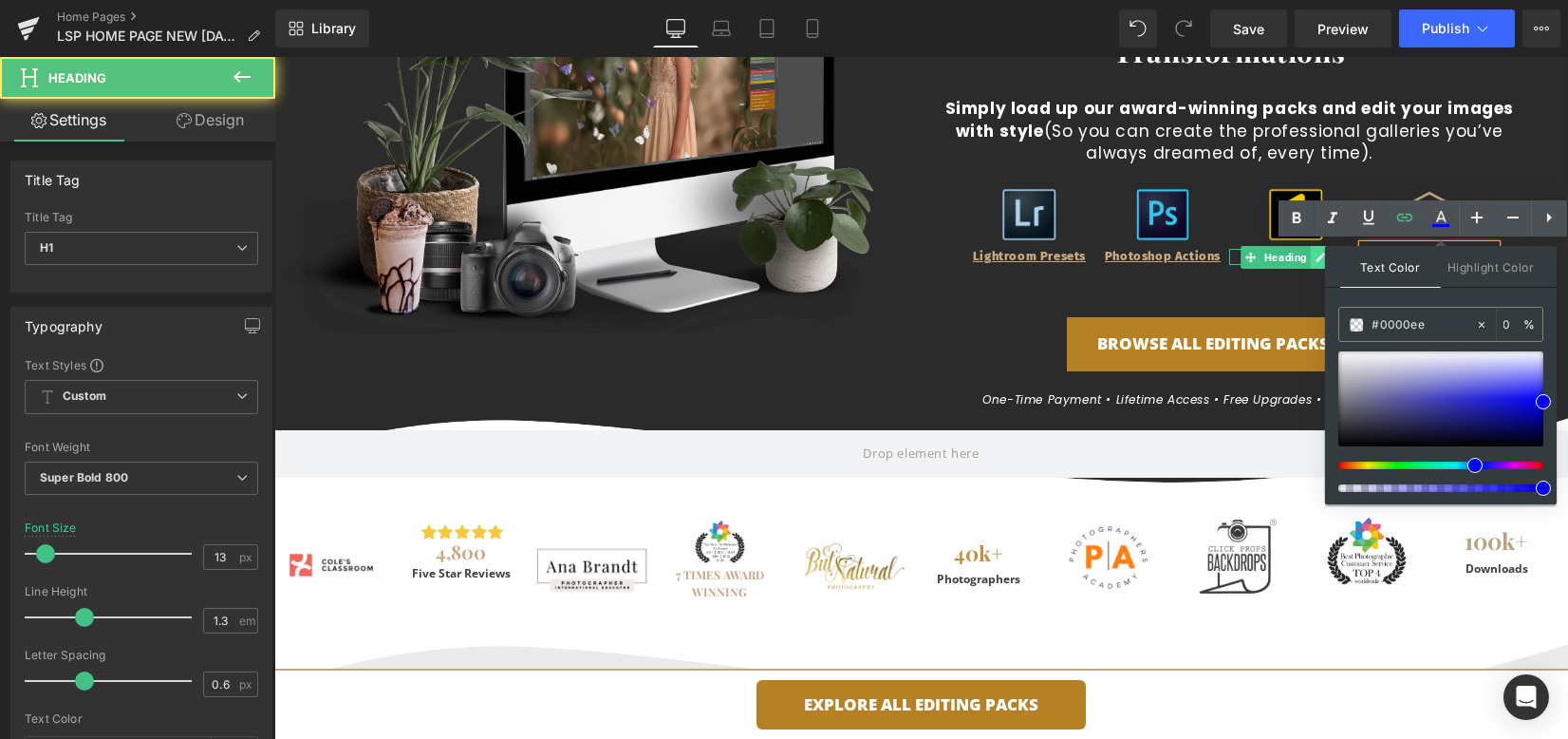
click at [1316, 252] on icon at bounding box center [1321, 257] width 10 height 11
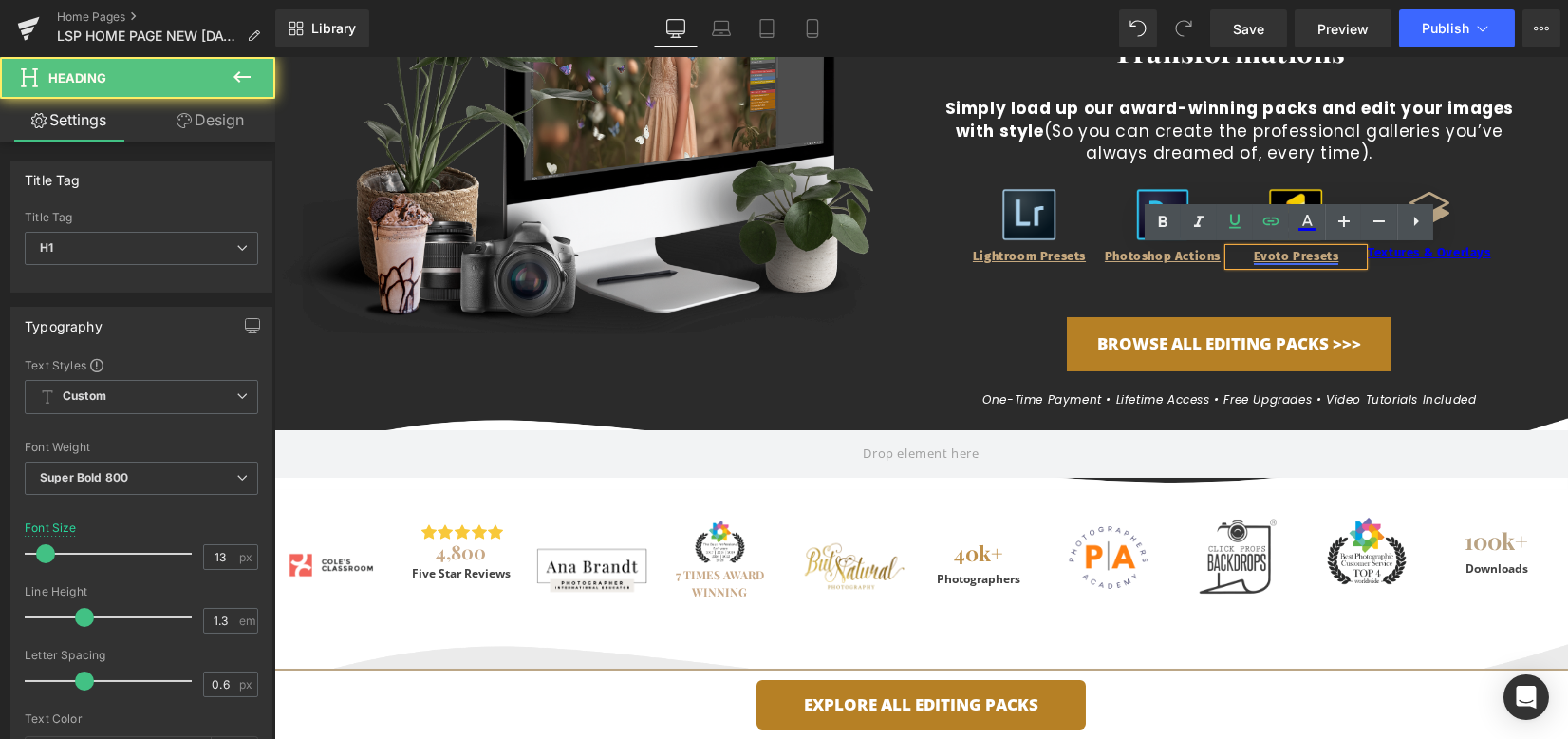
click at [1293, 253] on link "Evoto Presets" at bounding box center [1297, 256] width 86 height 14
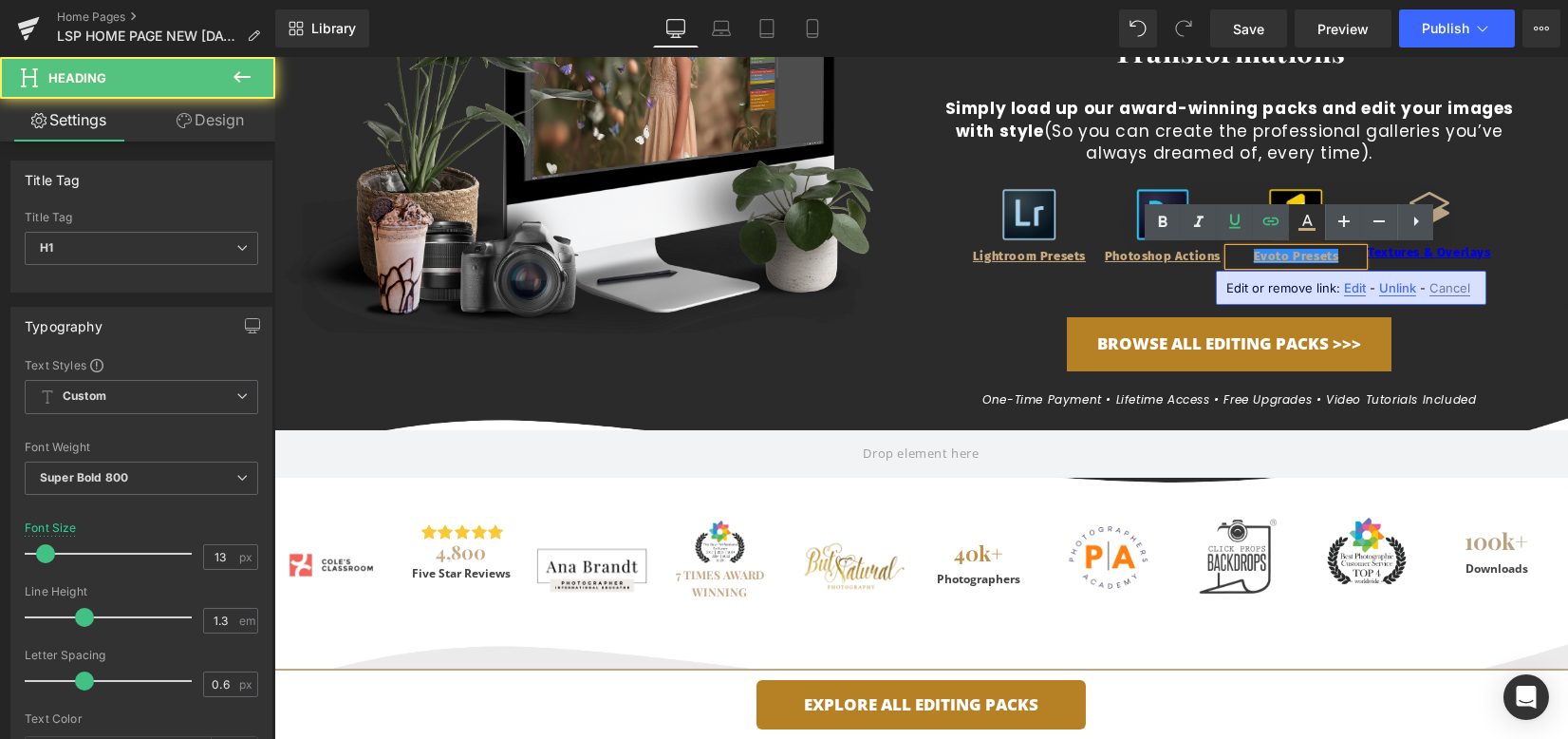
drag, startPoint x: 1305, startPoint y: 226, endPoint x: 1032, endPoint y: 191, distance: 275.2
click at [1305, 226] on icon at bounding box center [1307, 222] width 23 height 23
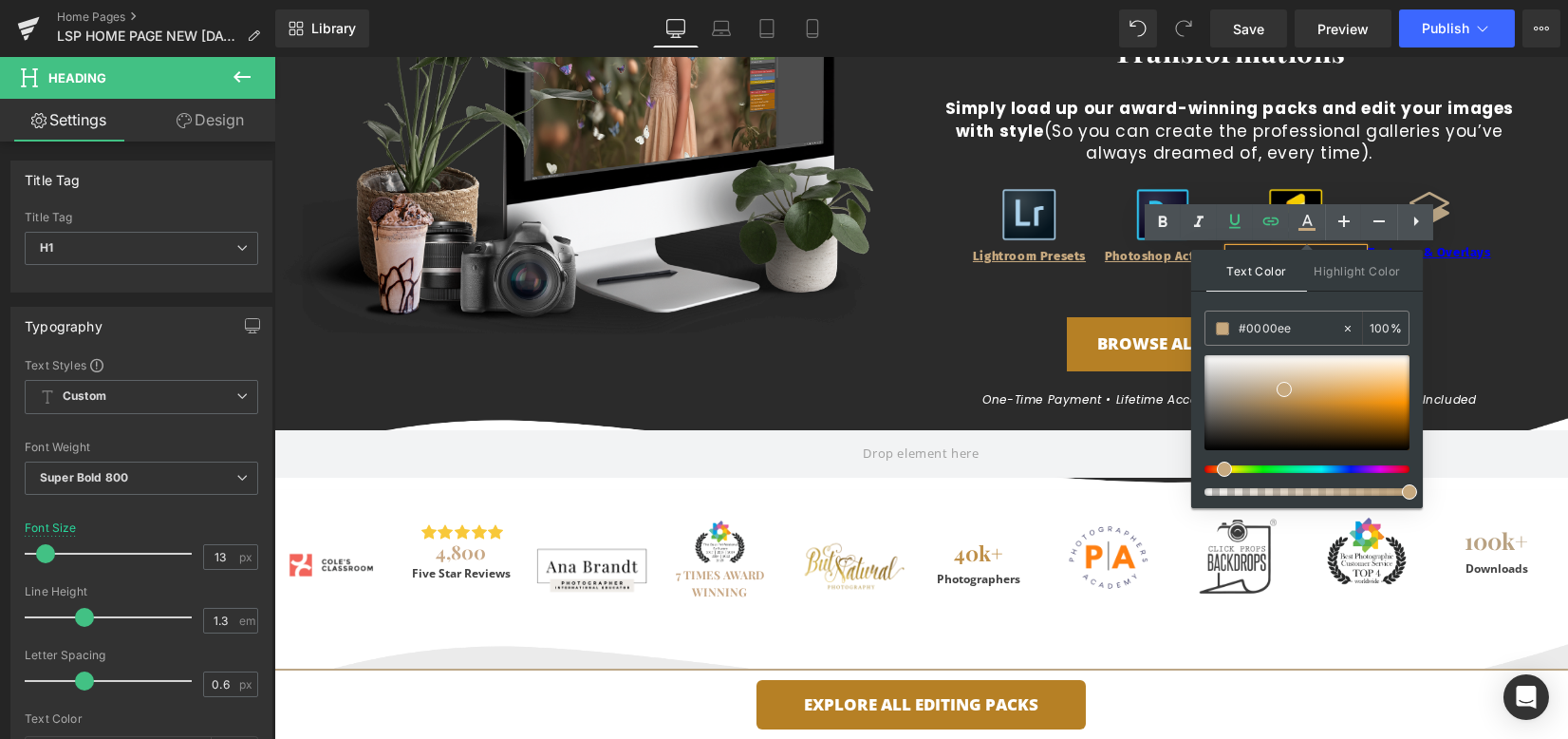
drag, startPoint x: 1571, startPoint y: 382, endPoint x: 1116, endPoint y: 319, distance: 459.3
click at [1437, 256] on div "Textures & Overlays Heading" at bounding box center [1430, 253] width 133 height 16
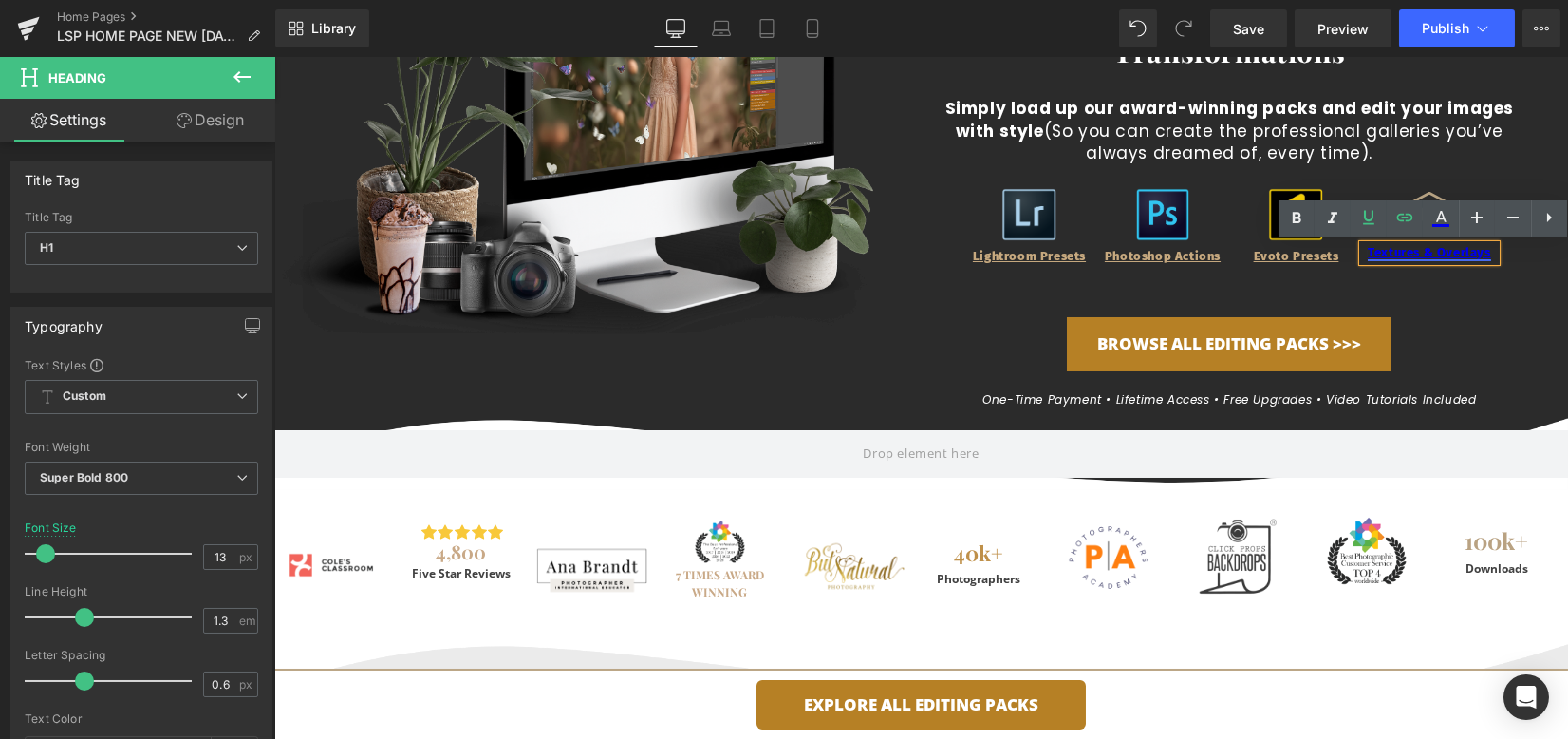
click at [1467, 251] on link "Textures & Overlays" at bounding box center [1429, 252] width 122 height 14
drag, startPoint x: 1483, startPoint y: 252, endPoint x: 1362, endPoint y: 257, distance: 121.1
click at [1368, 257] on link "Textures & Overlays" at bounding box center [1429, 252] width 122 height 14
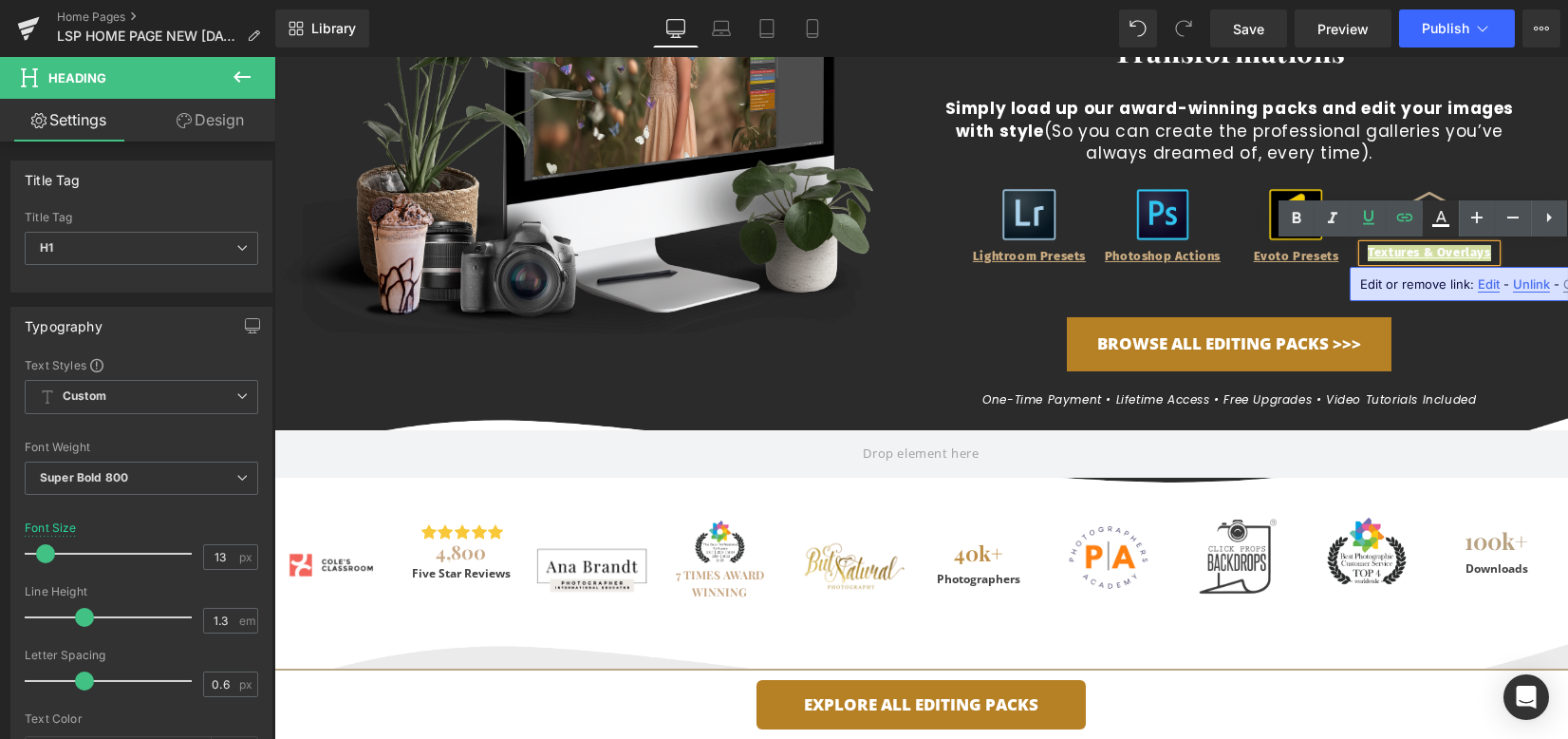
drag, startPoint x: 1443, startPoint y: 220, endPoint x: 1151, endPoint y: 187, distance: 293.9
click at [1443, 220] on icon at bounding box center [1441, 218] width 23 height 23
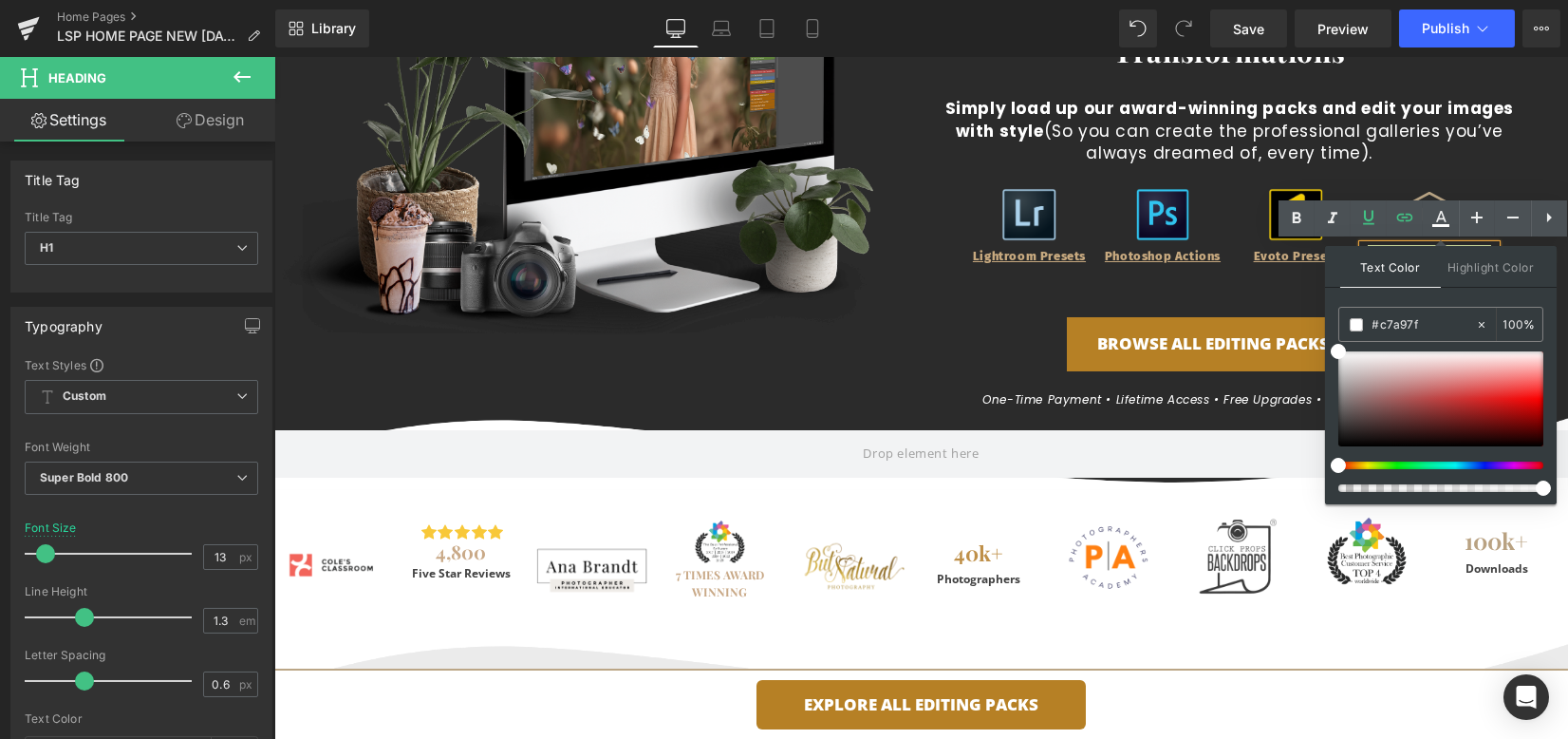
drag, startPoint x: 1691, startPoint y: 379, endPoint x: 1283, endPoint y: 312, distance: 413.5
paste input "c7a97"
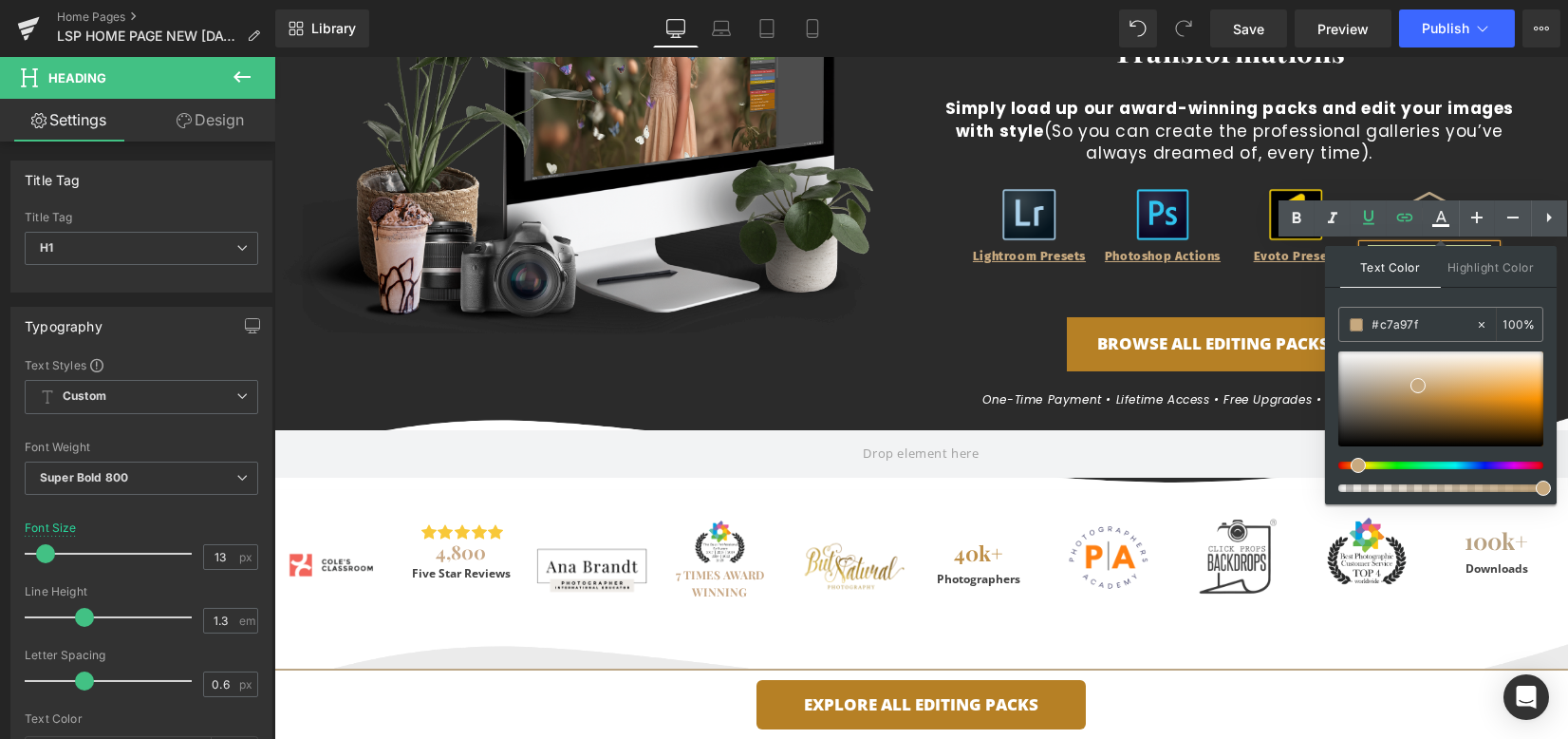
type input "#c7a97f"
click at [1414, 383] on span at bounding box center [1418, 385] width 15 height 15
click at [1419, 384] on span at bounding box center [1418, 385] width 15 height 15
click at [1251, 296] on div "Boost Your Photography Editing Right Away Heading Photoshop Actions, Presets an…" at bounding box center [1231, 162] width 583 height 505
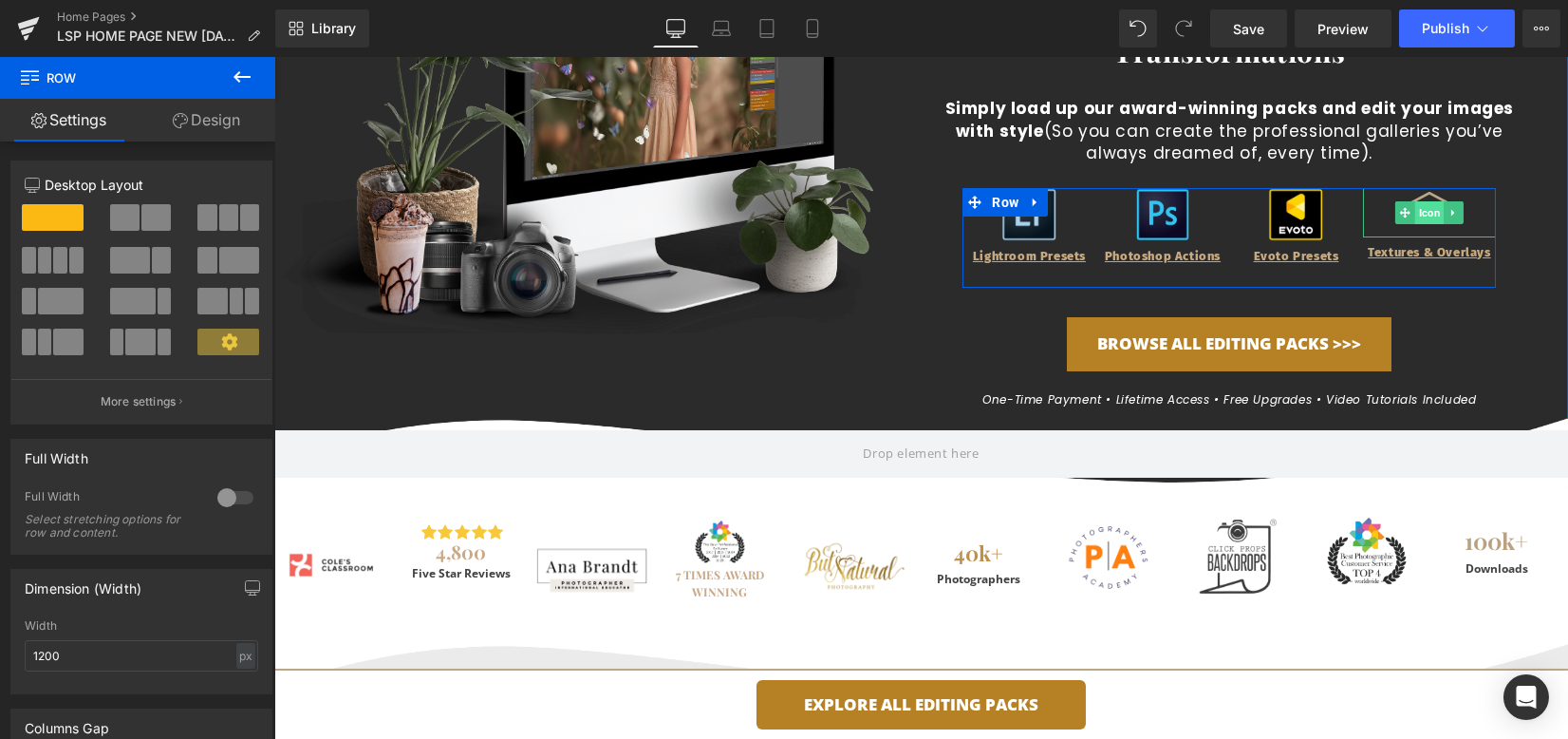
click at [1416, 212] on span "Icon" at bounding box center [1431, 212] width 30 height 23
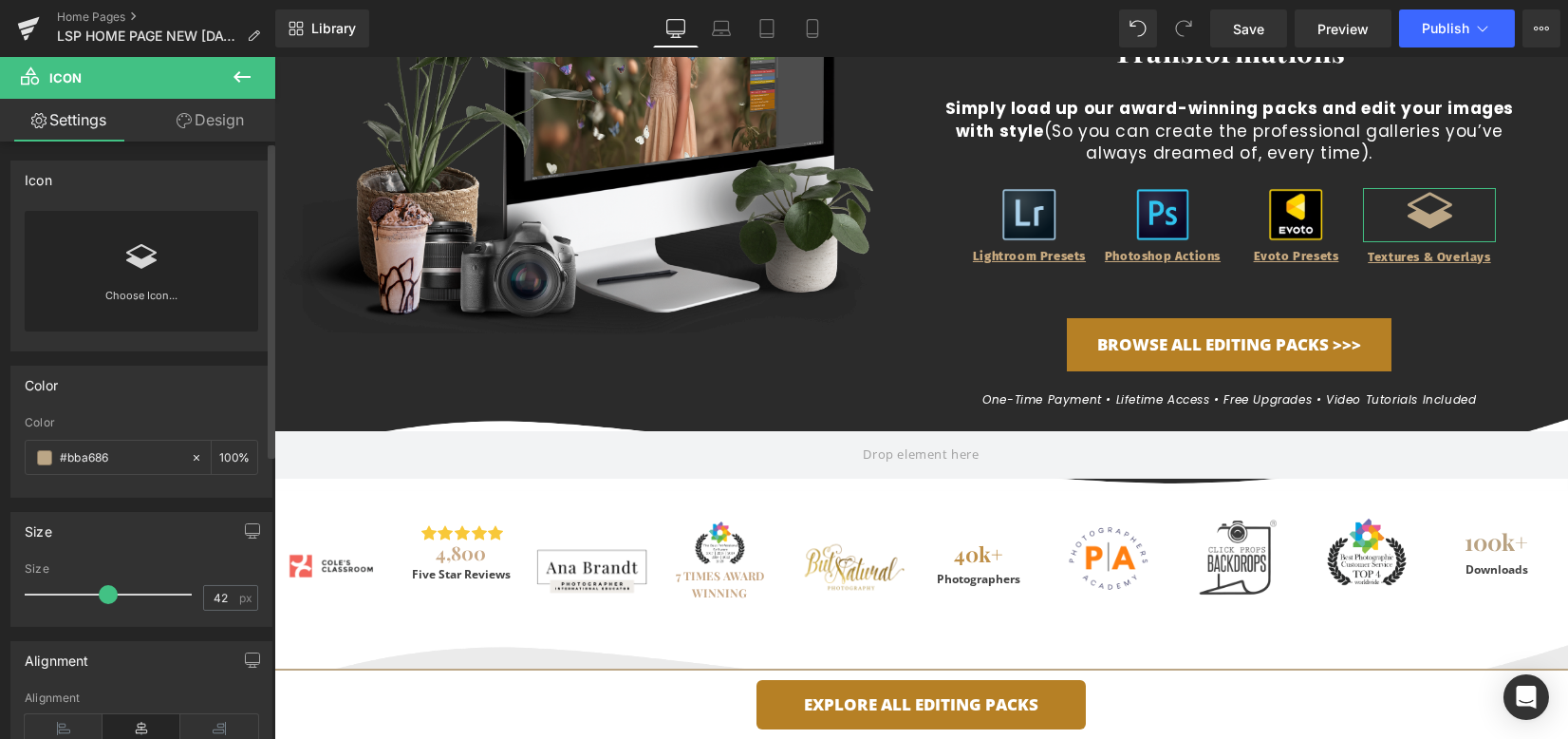
click at [100, 593] on span at bounding box center [108, 594] width 19 height 19
click at [946, 380] on div "One-time payment • Lifetime access • Free Upgrades • Video Tutorials Included" at bounding box center [1231, 394] width 583 height 46
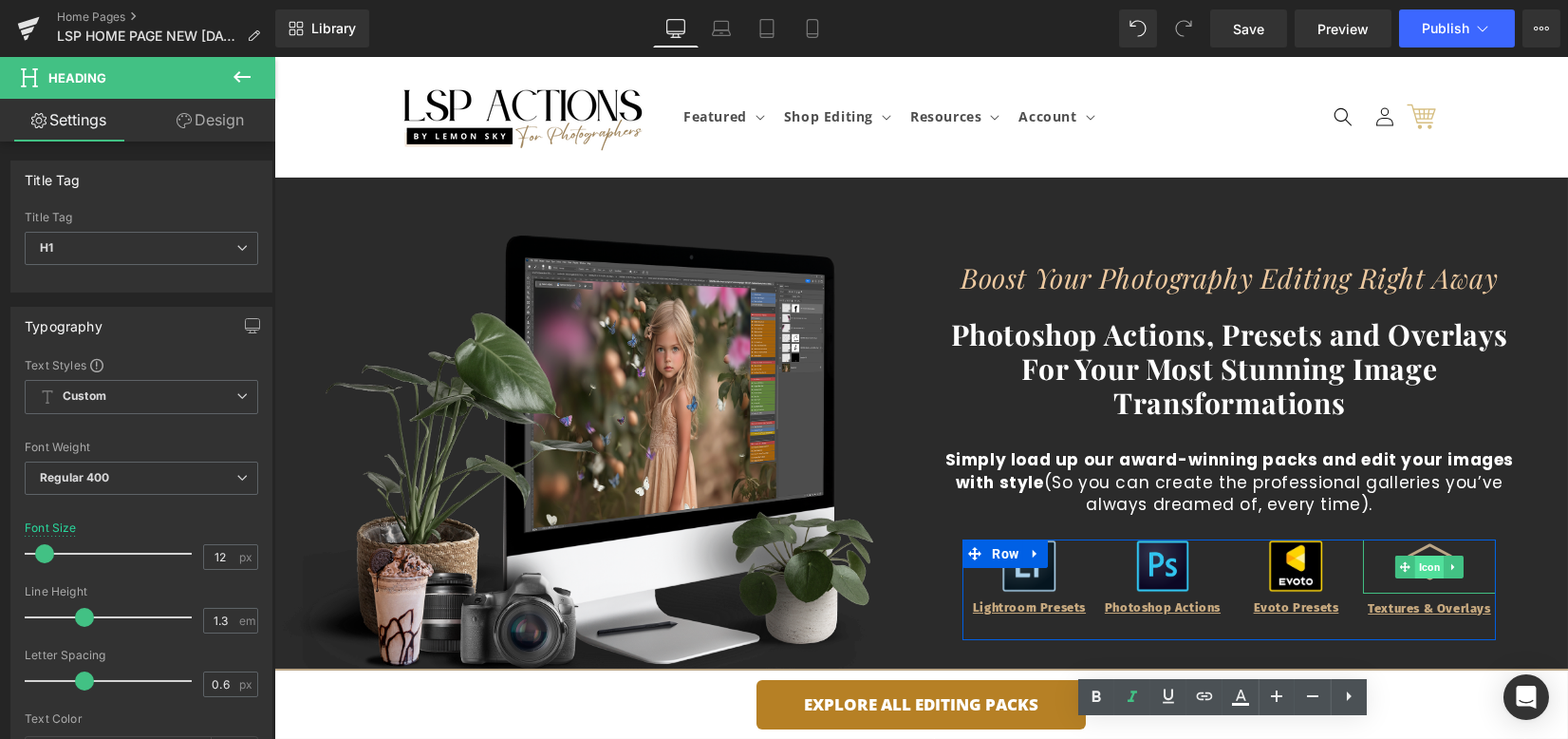
click at [1426, 562] on span "Icon" at bounding box center [1431, 567] width 30 height 23
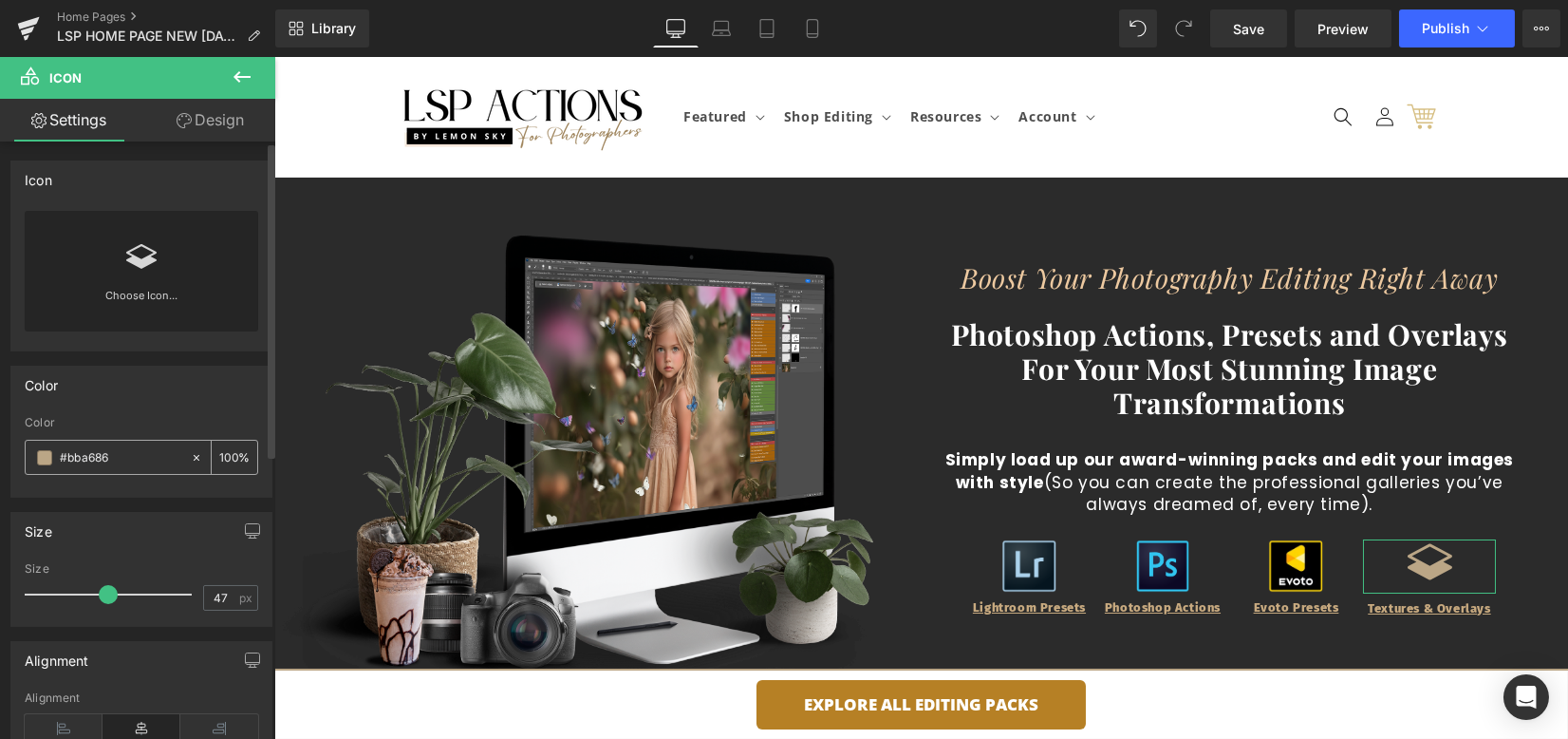
click at [44, 454] on span at bounding box center [44, 457] width 15 height 15
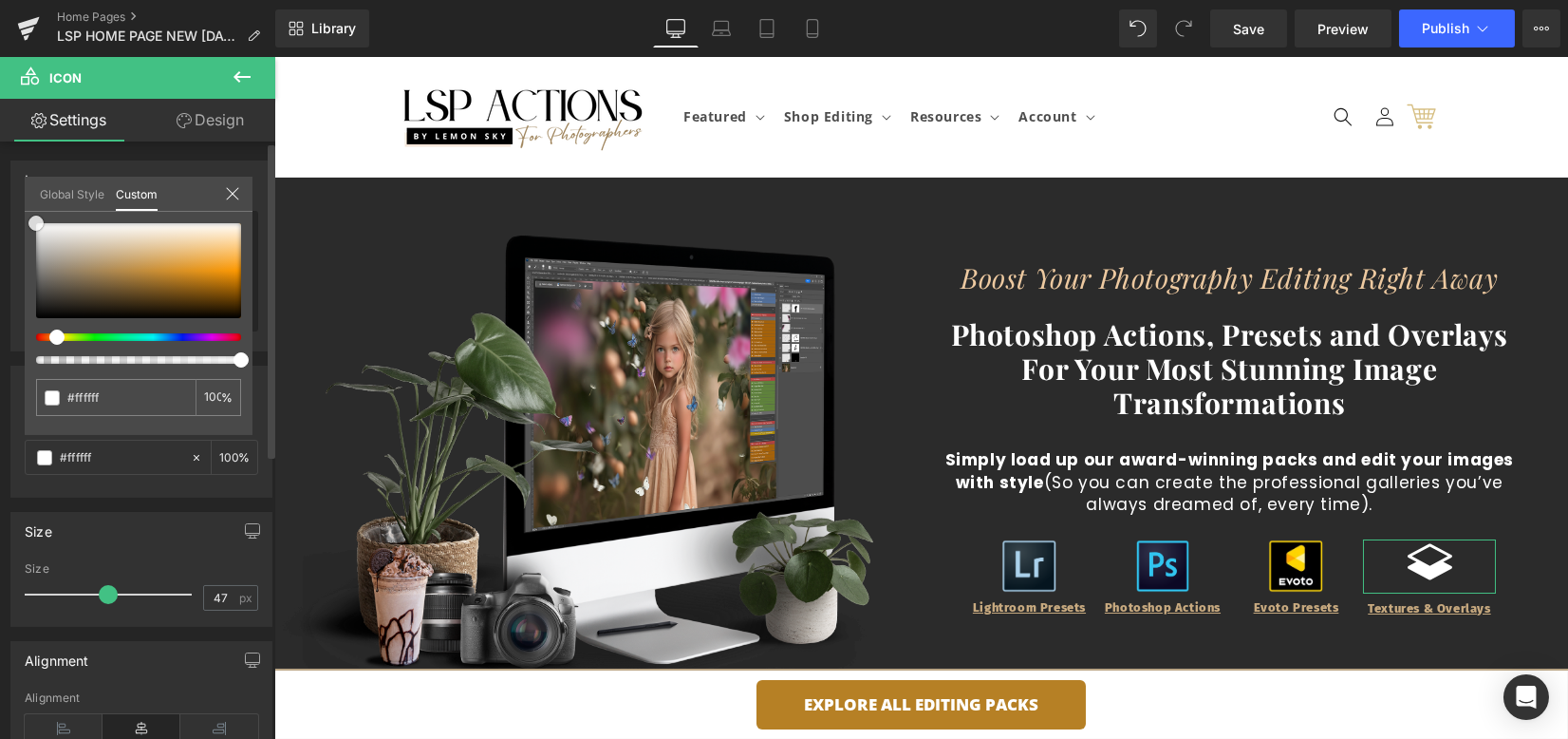
drag, startPoint x: 86, startPoint y: 293, endPoint x: 28, endPoint y: 208, distance: 102.9
click at [28, 208] on div "Global Style Custom Setup Global Style #bba686 100 %" at bounding box center [138, 205] width 228 height 58
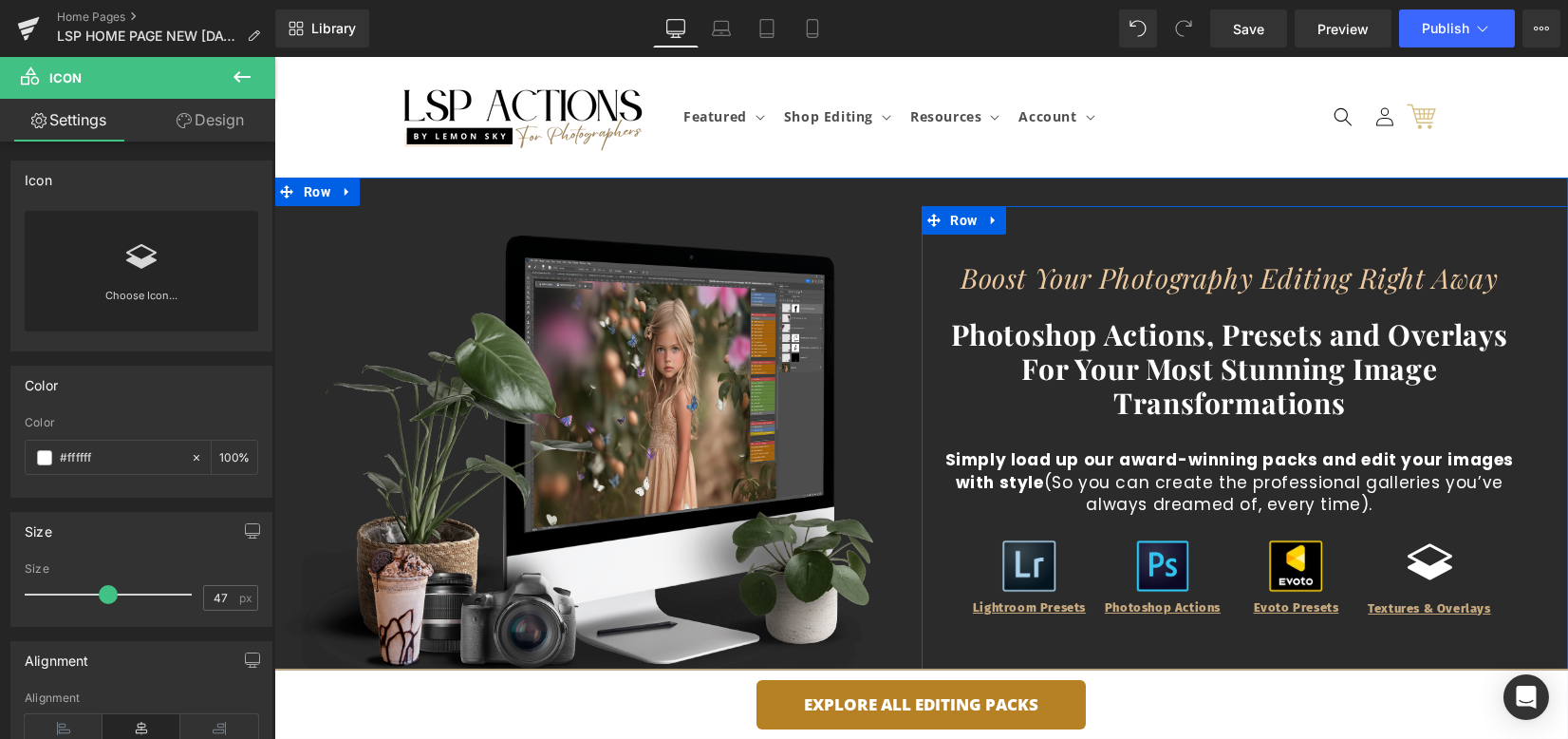
click at [1502, 615] on div "Boost Your Photography Editing Right Away Heading Photoshop Actions, Presets an…" at bounding box center [1231, 515] width 583 height 506
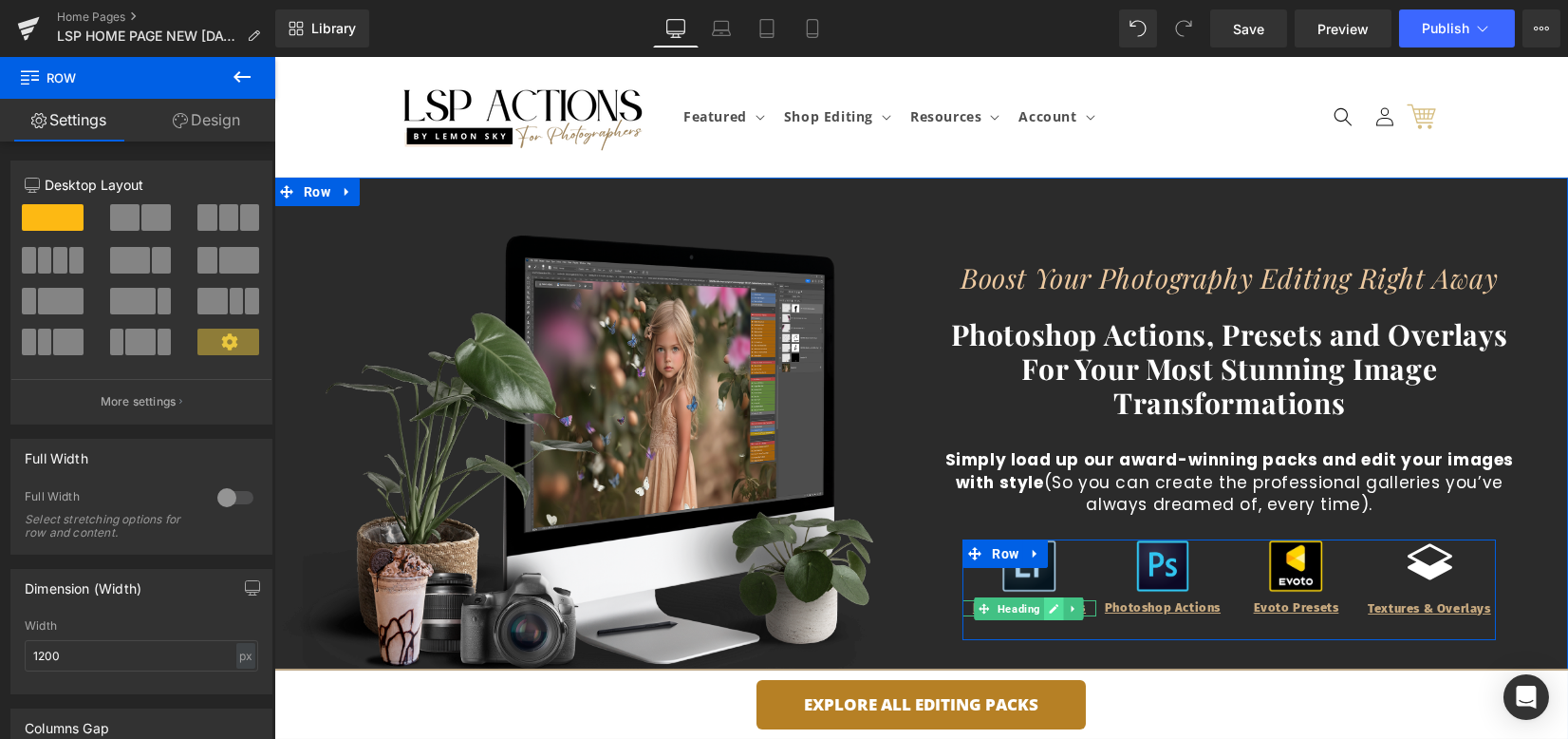
click at [1050, 612] on icon at bounding box center [1055, 610] width 10 height 10
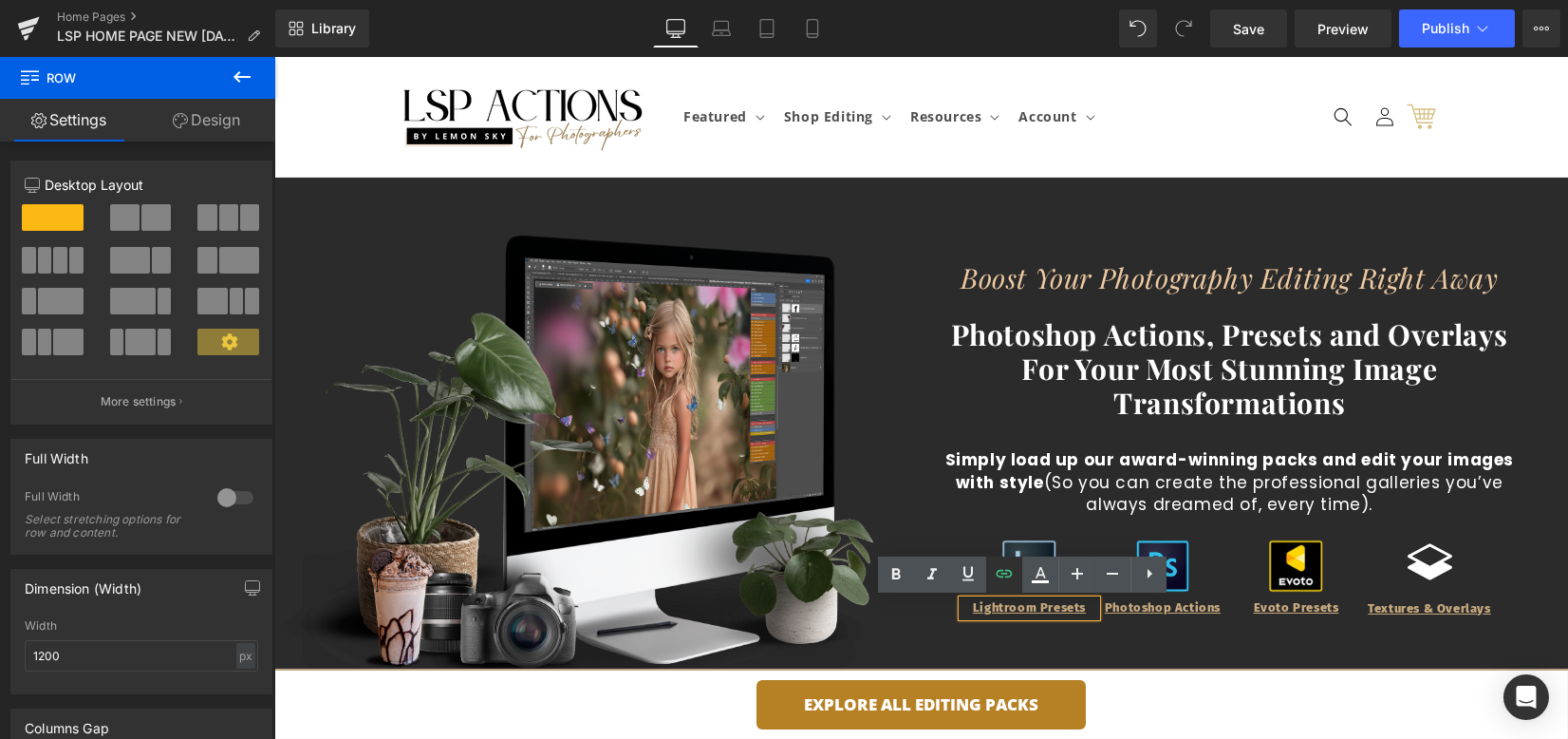
click at [1008, 572] on icon at bounding box center [1005, 574] width 23 height 23
click at [1008, 575] on icon at bounding box center [1005, 574] width 16 height 8
click at [1009, 609] on link "Lightroom Presets" at bounding box center [1028, 608] width 112 height 14
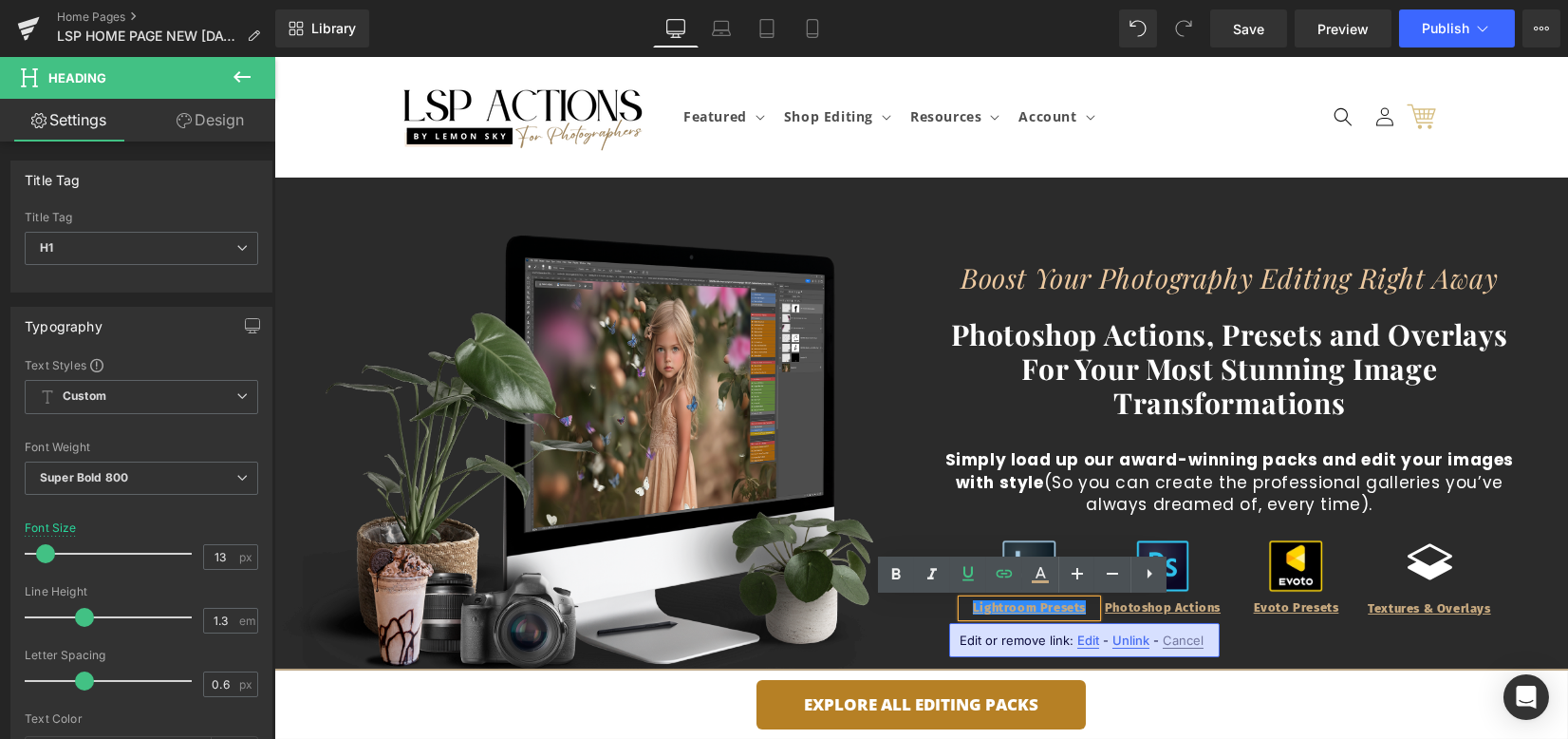
drag, startPoint x: 1088, startPoint y: 638, endPoint x: 1082, endPoint y: 626, distance: 13.4
click at [1088, 638] on span "Edit" at bounding box center [1088, 640] width 22 height 16
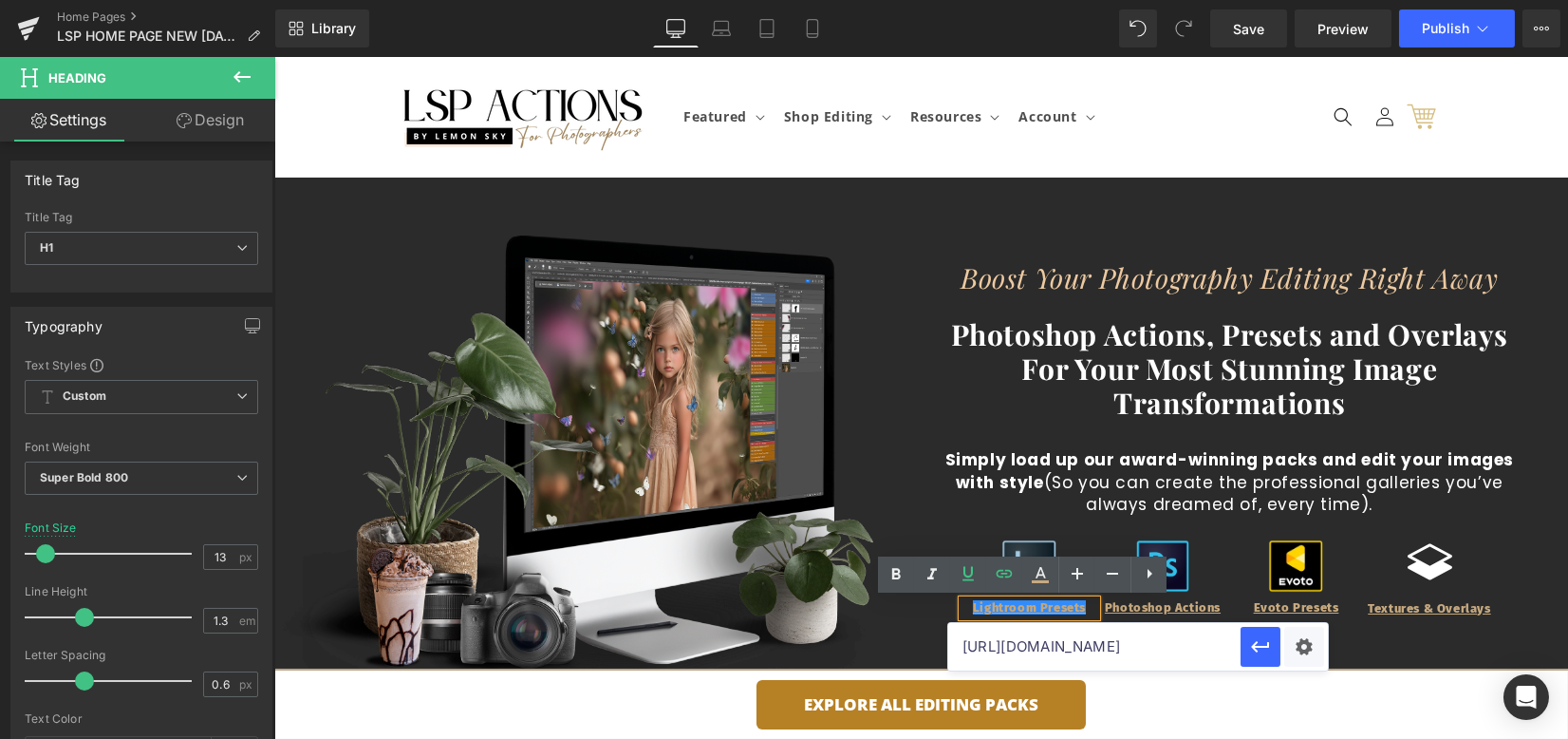
click at [1068, 648] on input "[URL][DOMAIN_NAME]" at bounding box center [1095, 647] width 293 height 48
type input "[URL][DOMAIN_NAME]"
click at [1031, 557] on link at bounding box center [1040, 575] width 36 height 36
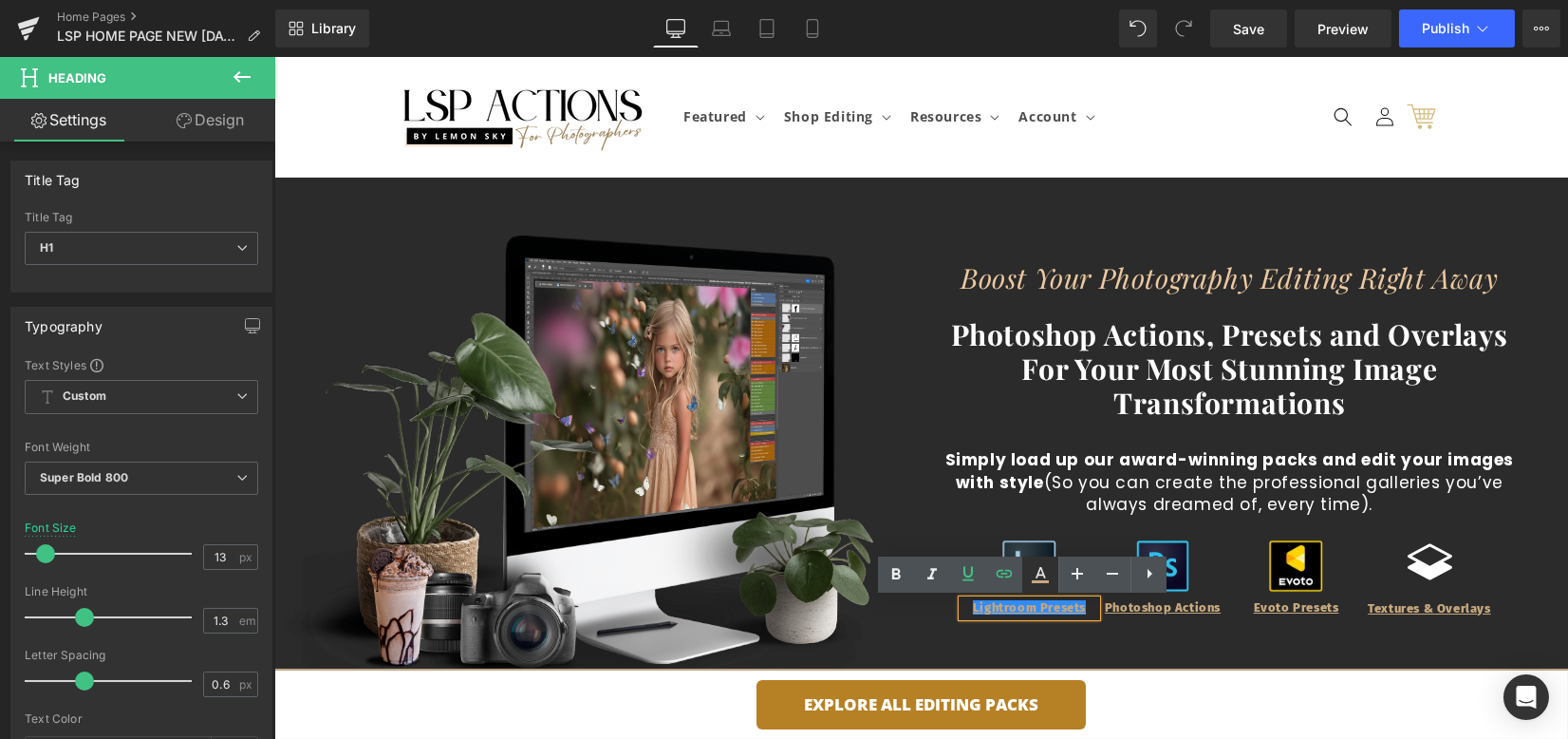
scroll to position [0, 0]
click at [1026, 549] on img at bounding box center [1028, 566] width 53 height 53
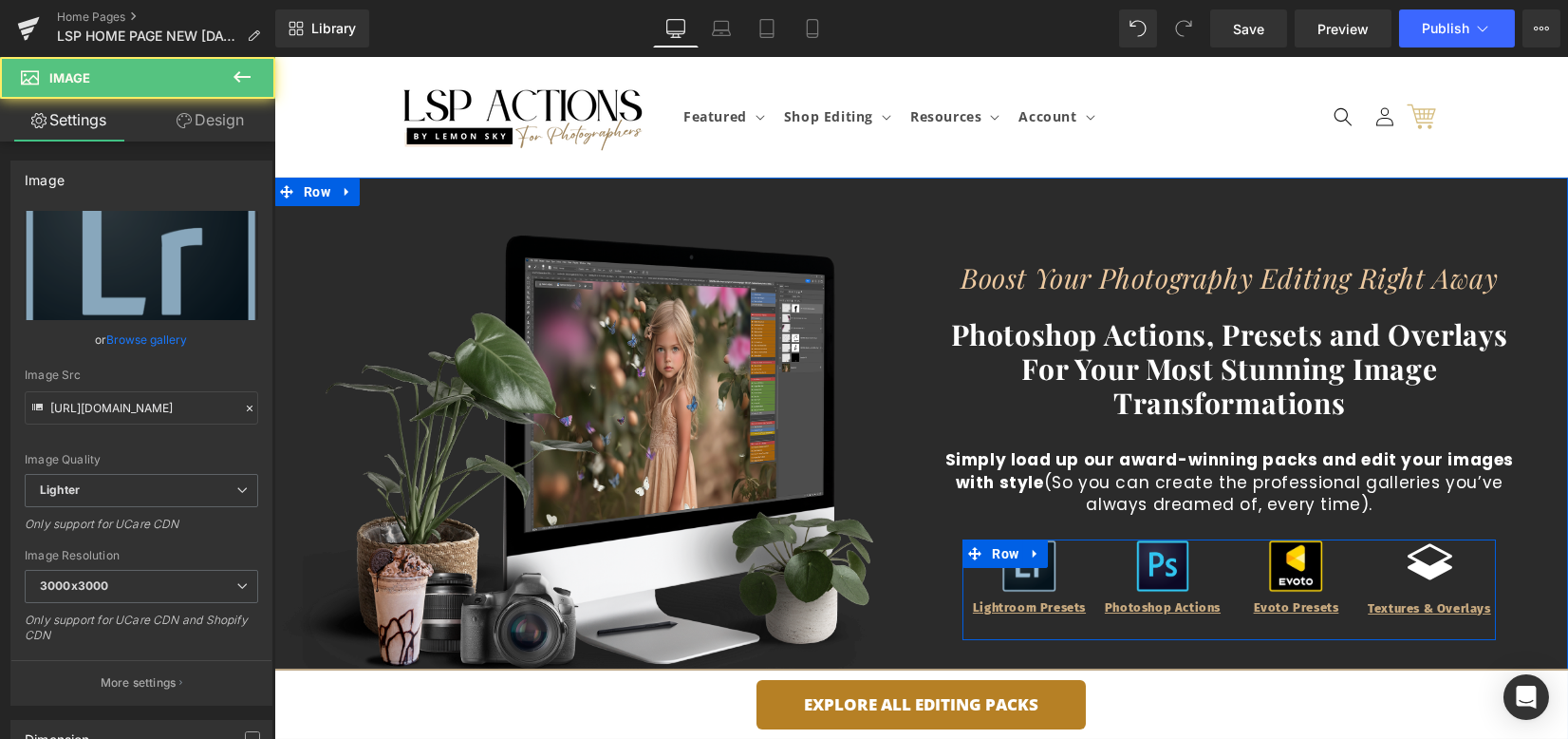
click at [1027, 548] on div "Image Lightroom Presets Heading Image Photoshop Actions Heading Image Evoto Pre…" at bounding box center [1230, 590] width 534 height 101
click at [1014, 579] on img at bounding box center [1028, 566] width 53 height 53
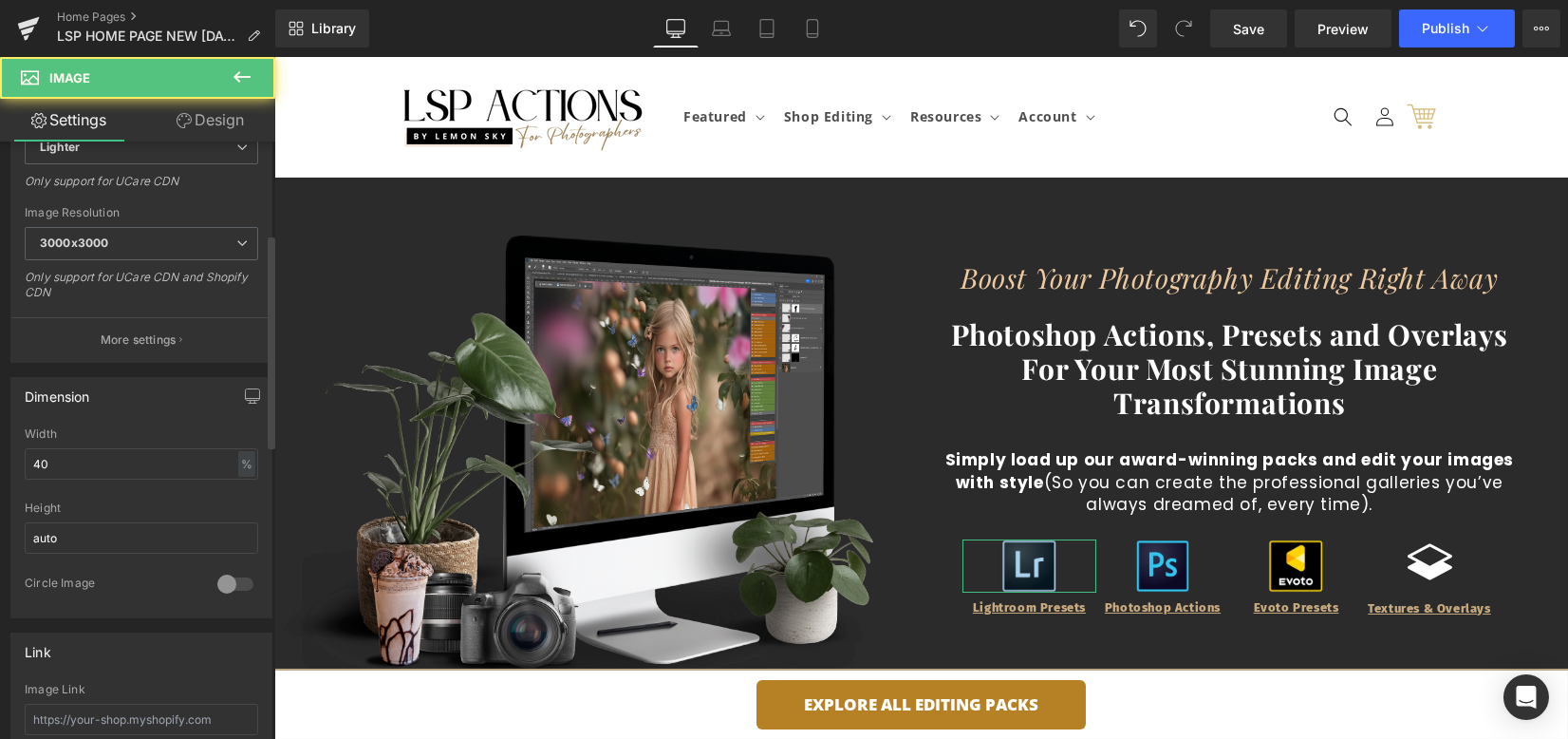
scroll to position [506, 0]
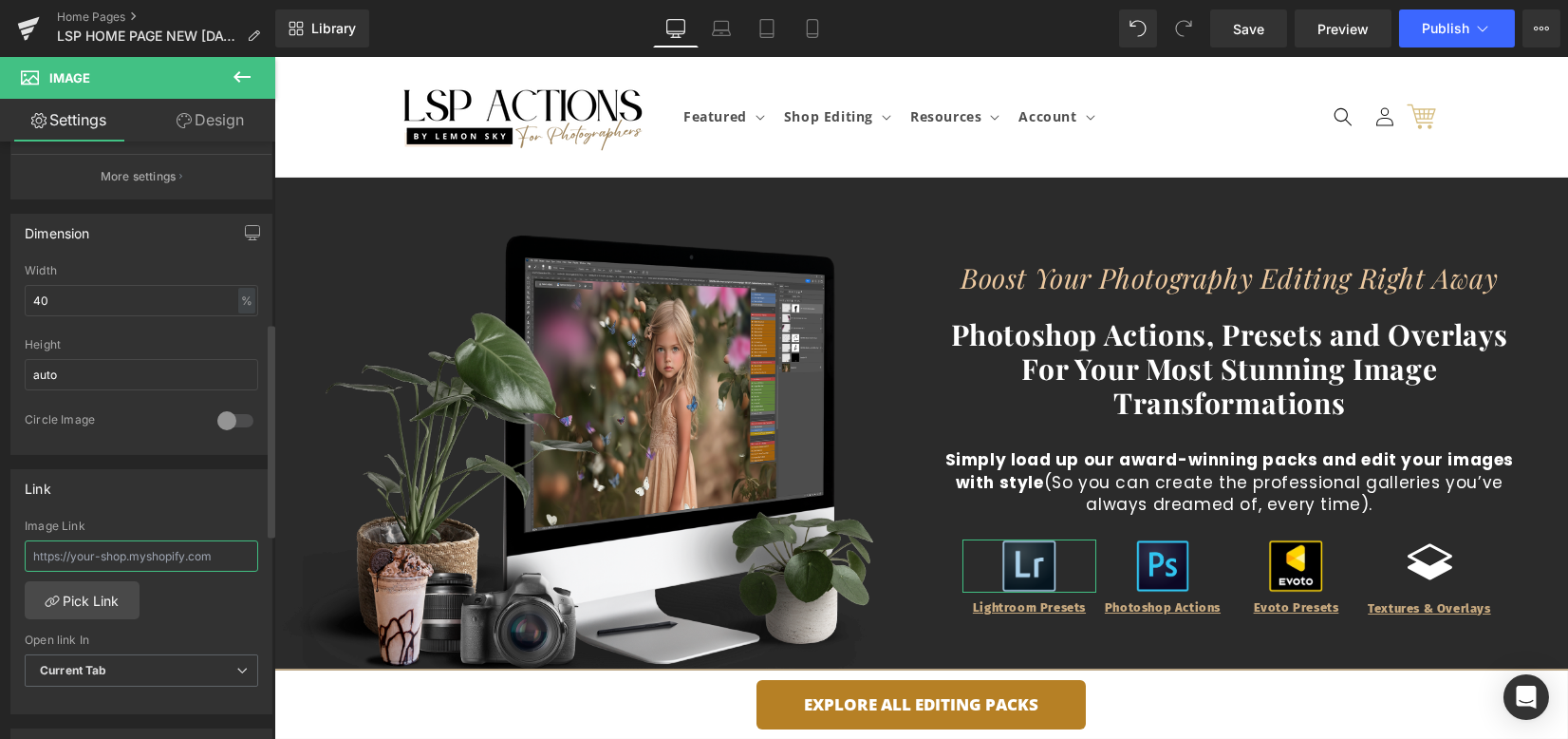
click at [108, 555] on input "text" at bounding box center [141, 556] width 234 height 31
paste input "[URL][DOMAIN_NAME]"
type input "[URL][DOMAIN_NAME]"
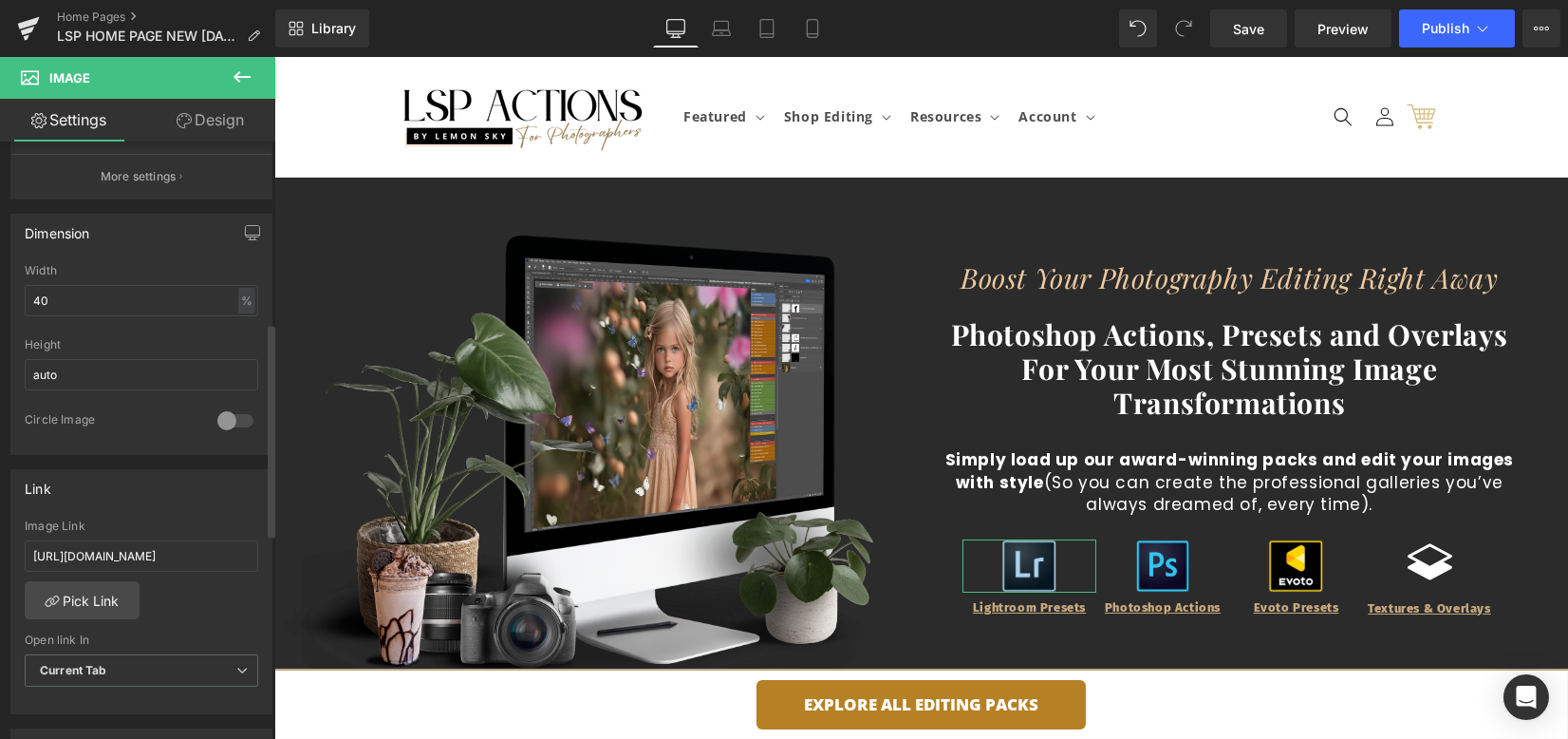
scroll to position [0, 0]
click at [133, 520] on div "Image Link" at bounding box center [141, 526] width 234 height 13
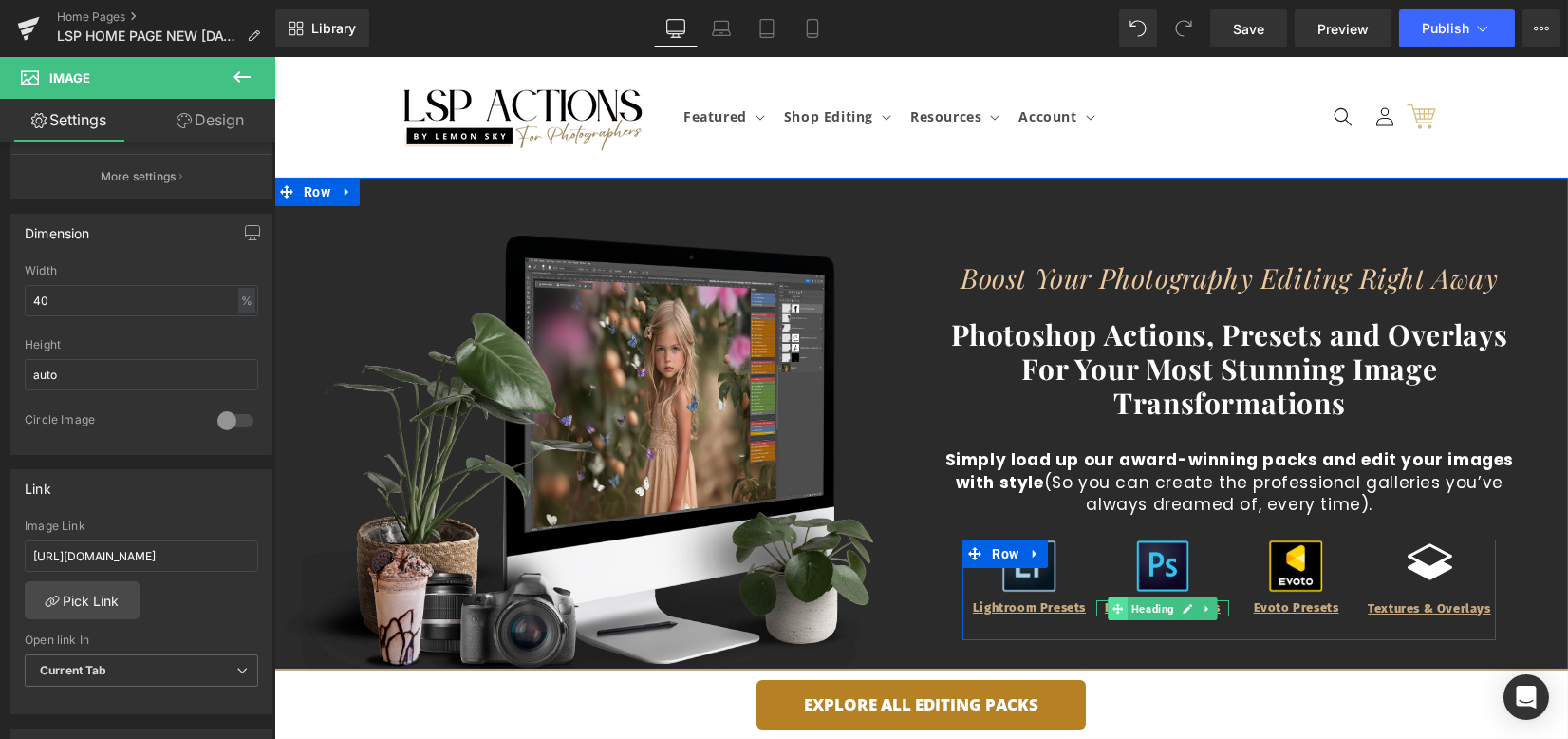
click at [1113, 610] on icon at bounding box center [1118, 609] width 10 height 11
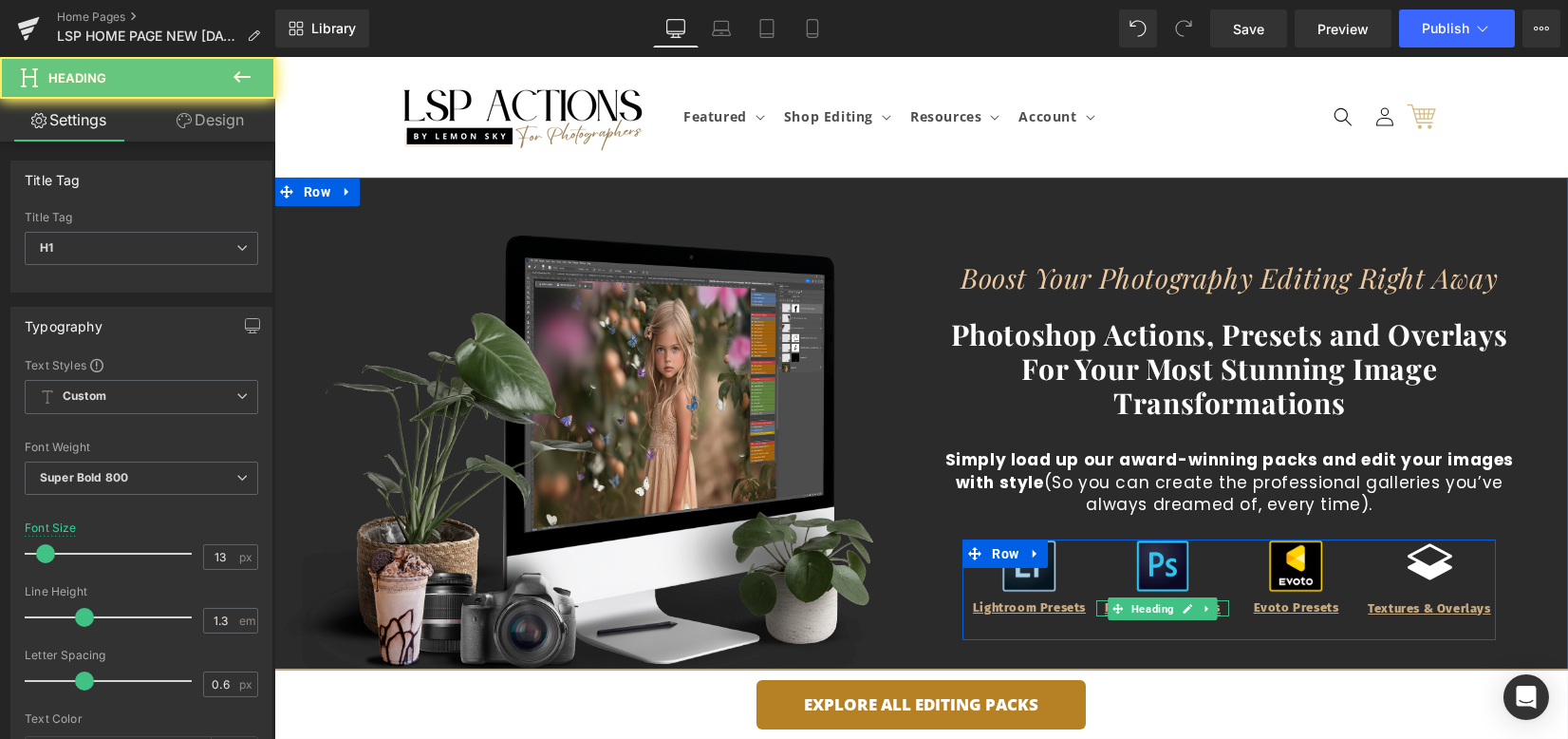
click at [1105, 608] on link "Photoshop Actions" at bounding box center [1163, 608] width 115 height 14
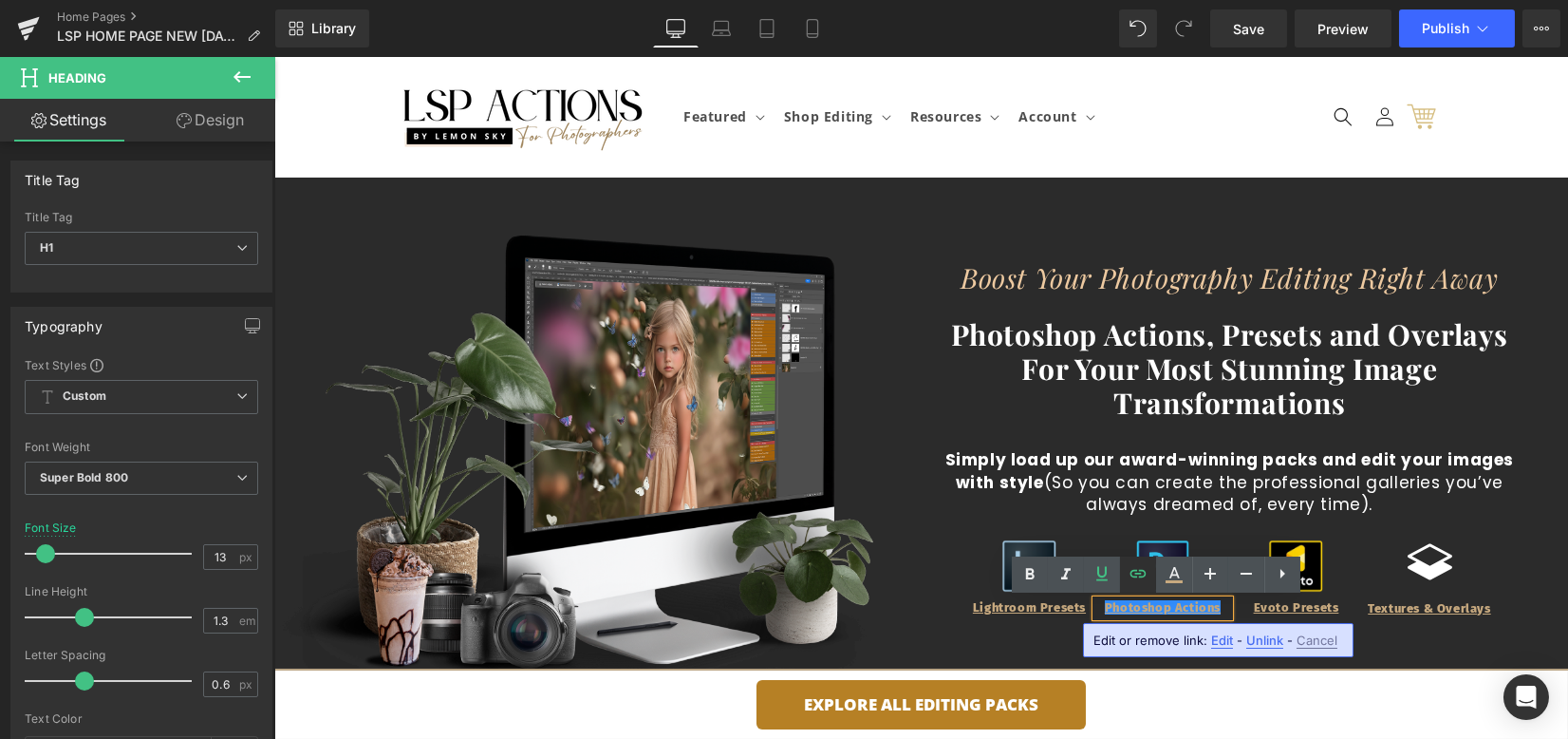
click at [1144, 572] on icon at bounding box center [1138, 574] width 16 height 8
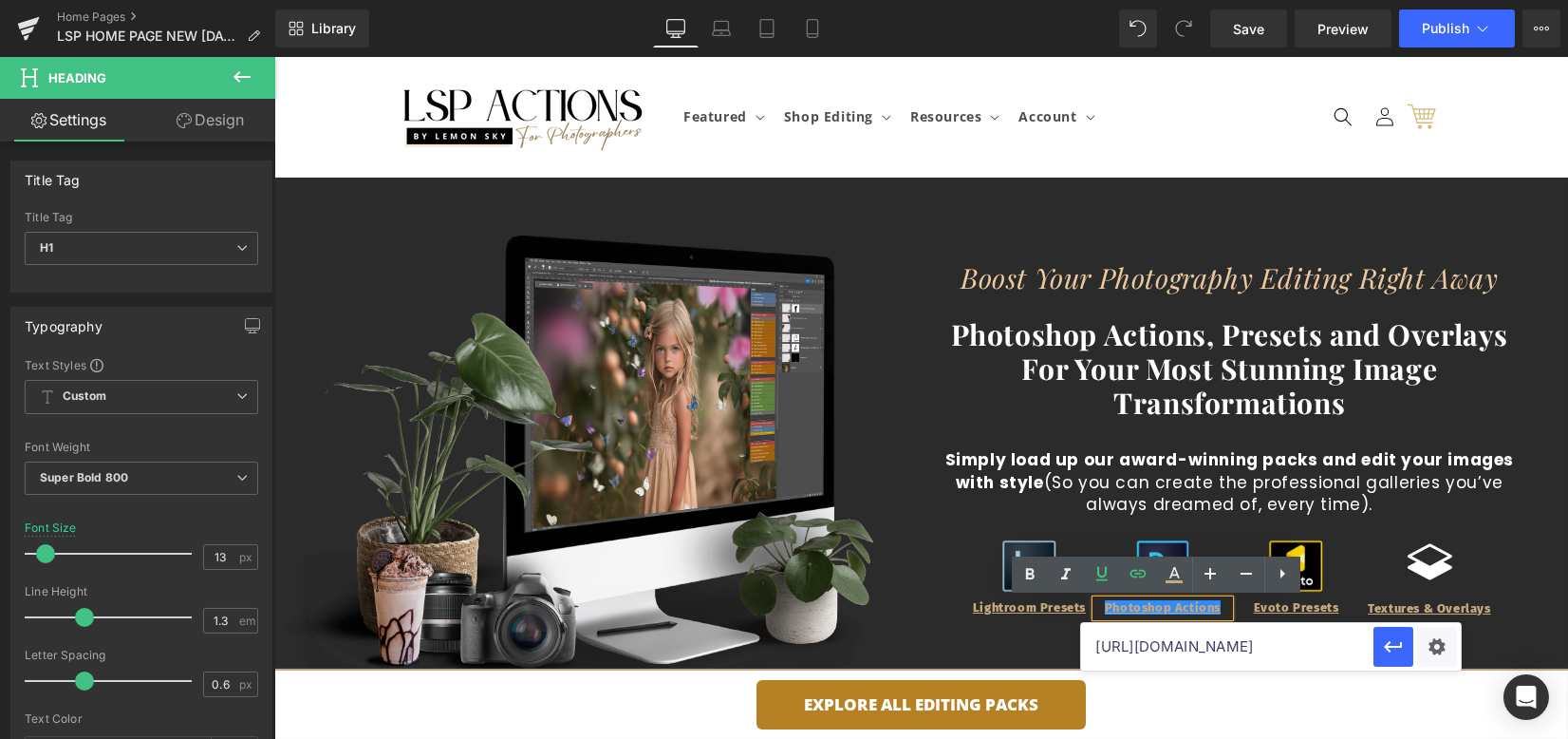
click at [1212, 648] on input "[URL][DOMAIN_NAME]" at bounding box center [1228, 647] width 293 height 48
type input "[URL][DOMAIN_NAME]"
click at [1158, 544] on img at bounding box center [1163, 566] width 53 height 53
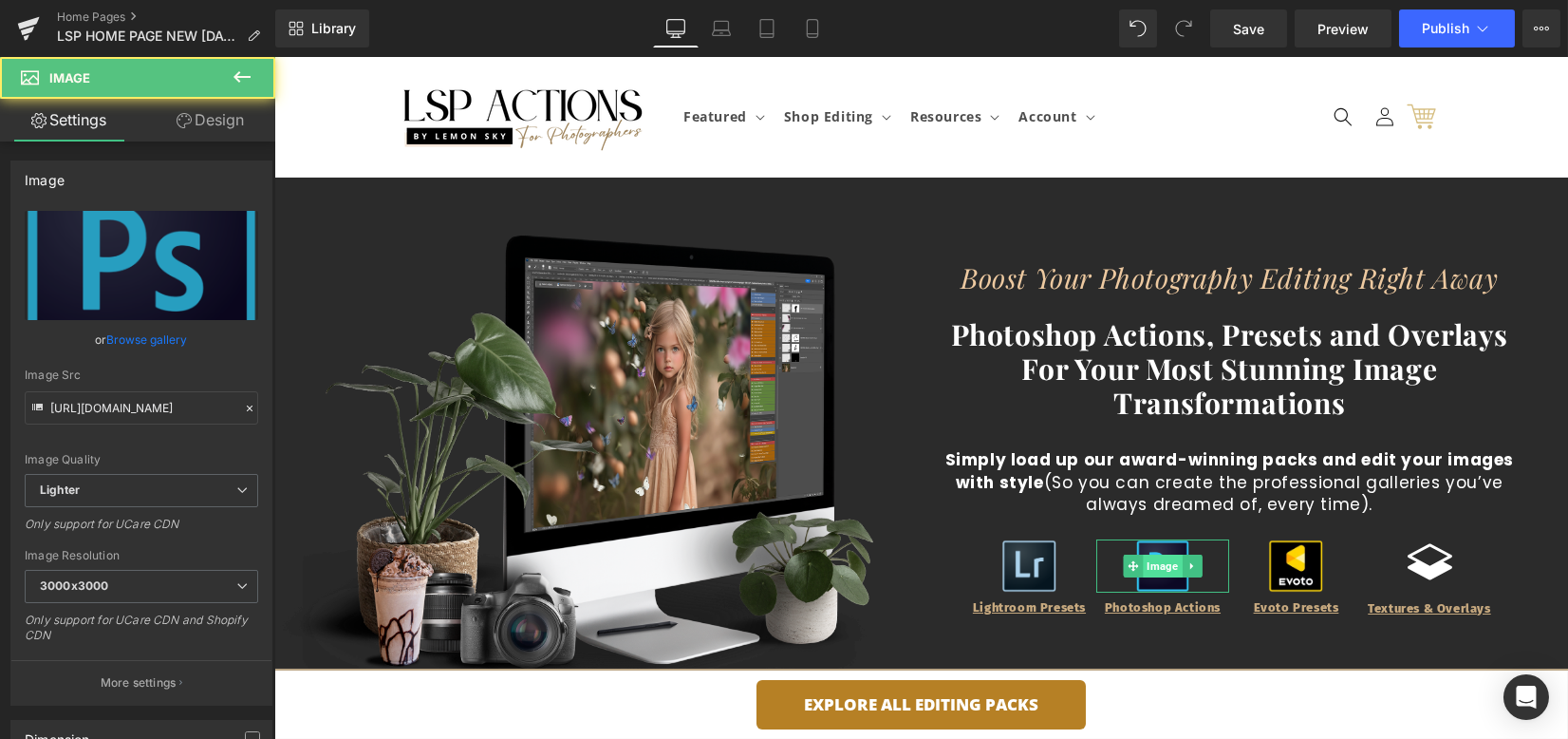
click at [1155, 566] on span "Image" at bounding box center [1162, 566] width 39 height 23
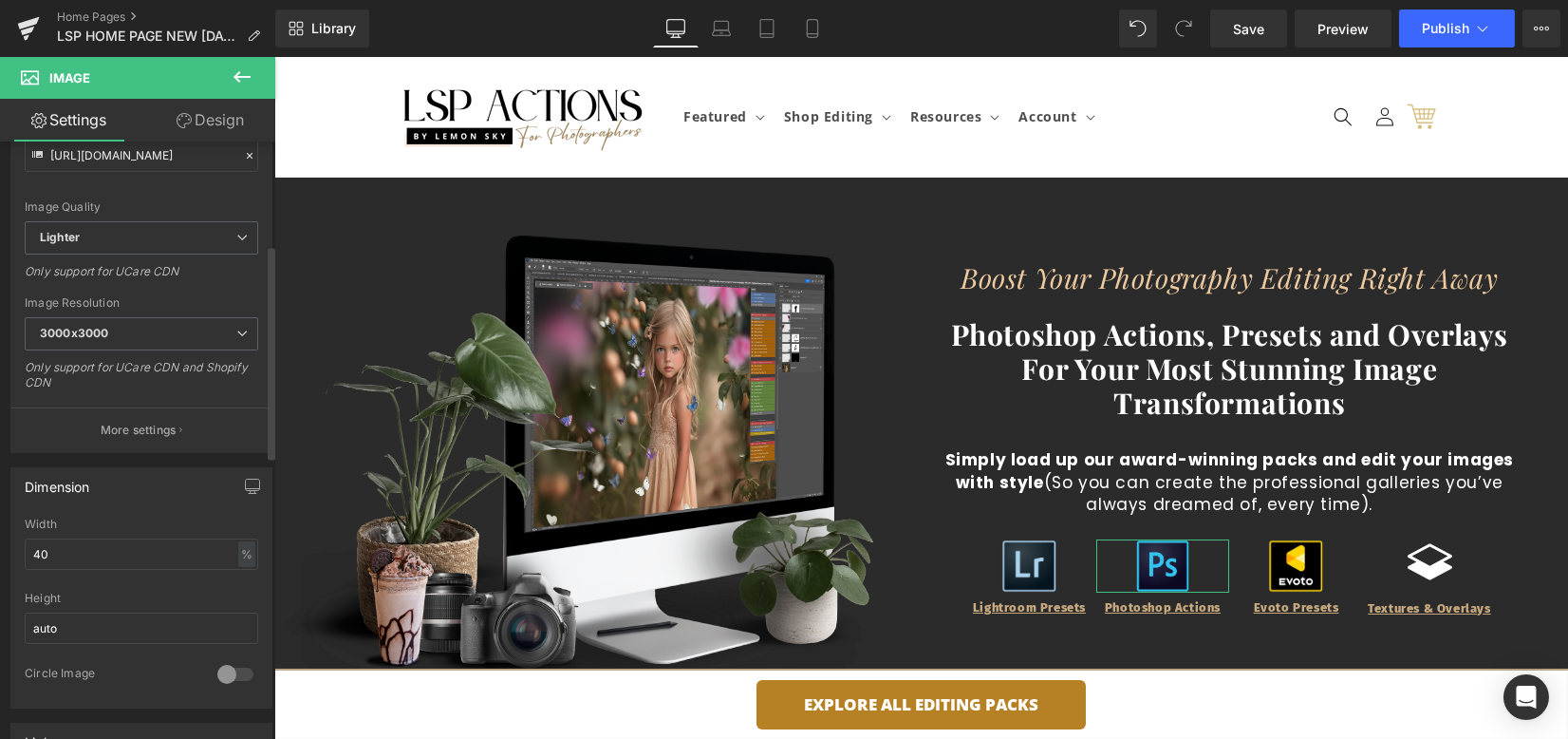
scroll to position [506, 0]
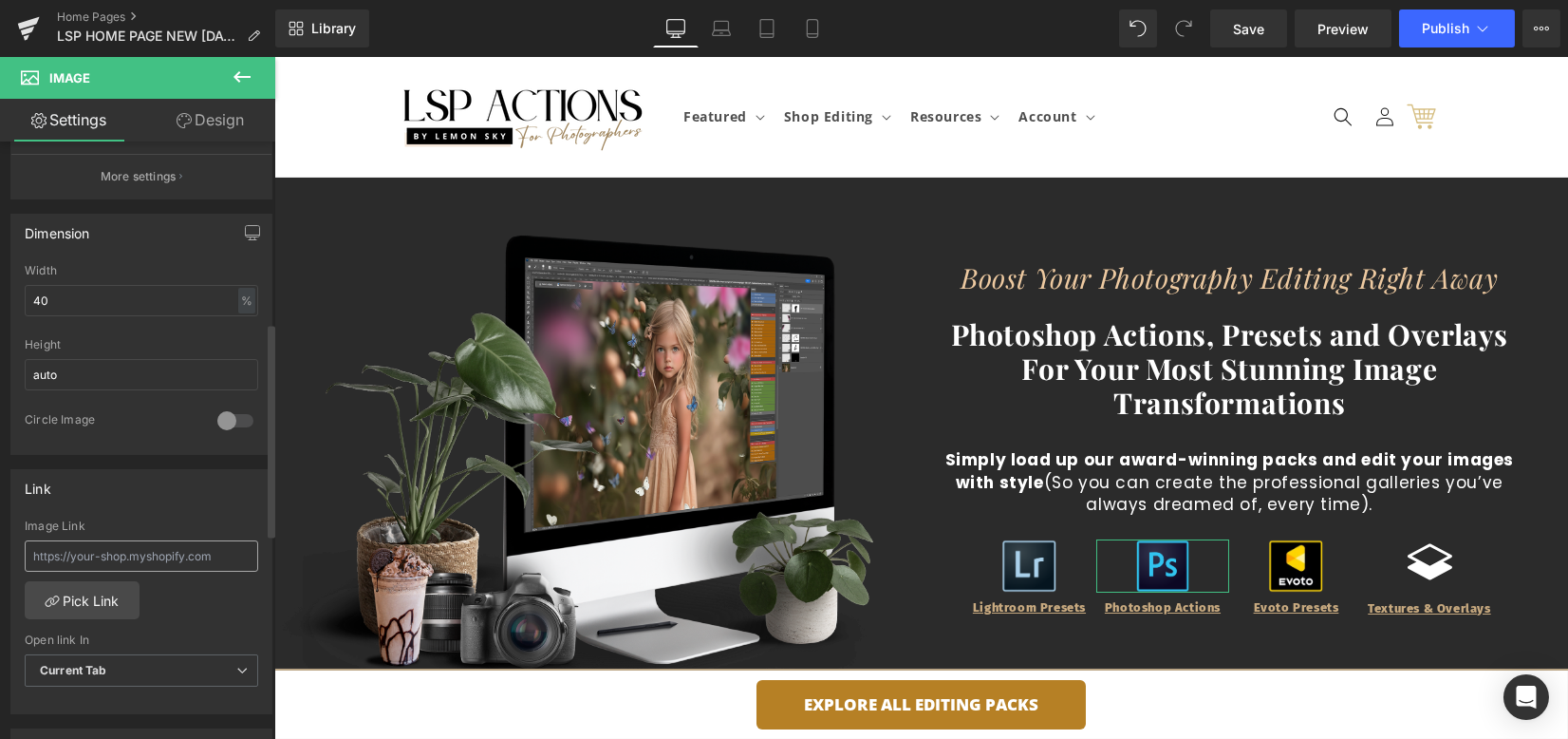
click at [134, 557] on input "text" at bounding box center [141, 556] width 234 height 31
type input "[URL][DOMAIN_NAME]"
click at [133, 522] on div "Image Link" at bounding box center [141, 526] width 234 height 13
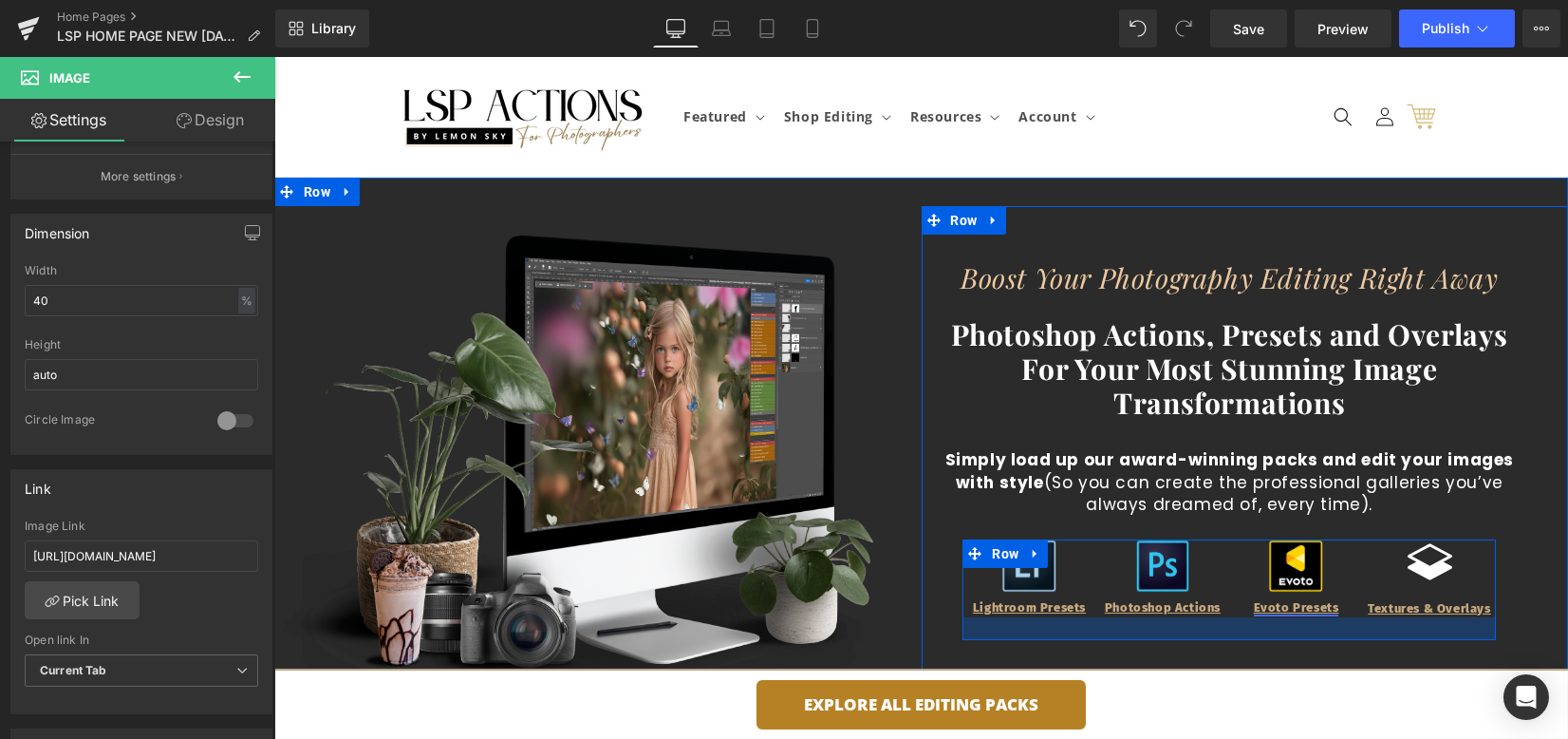
click at [1255, 613] on div "Evoto Presets Heading" at bounding box center [1296, 609] width 133 height 16
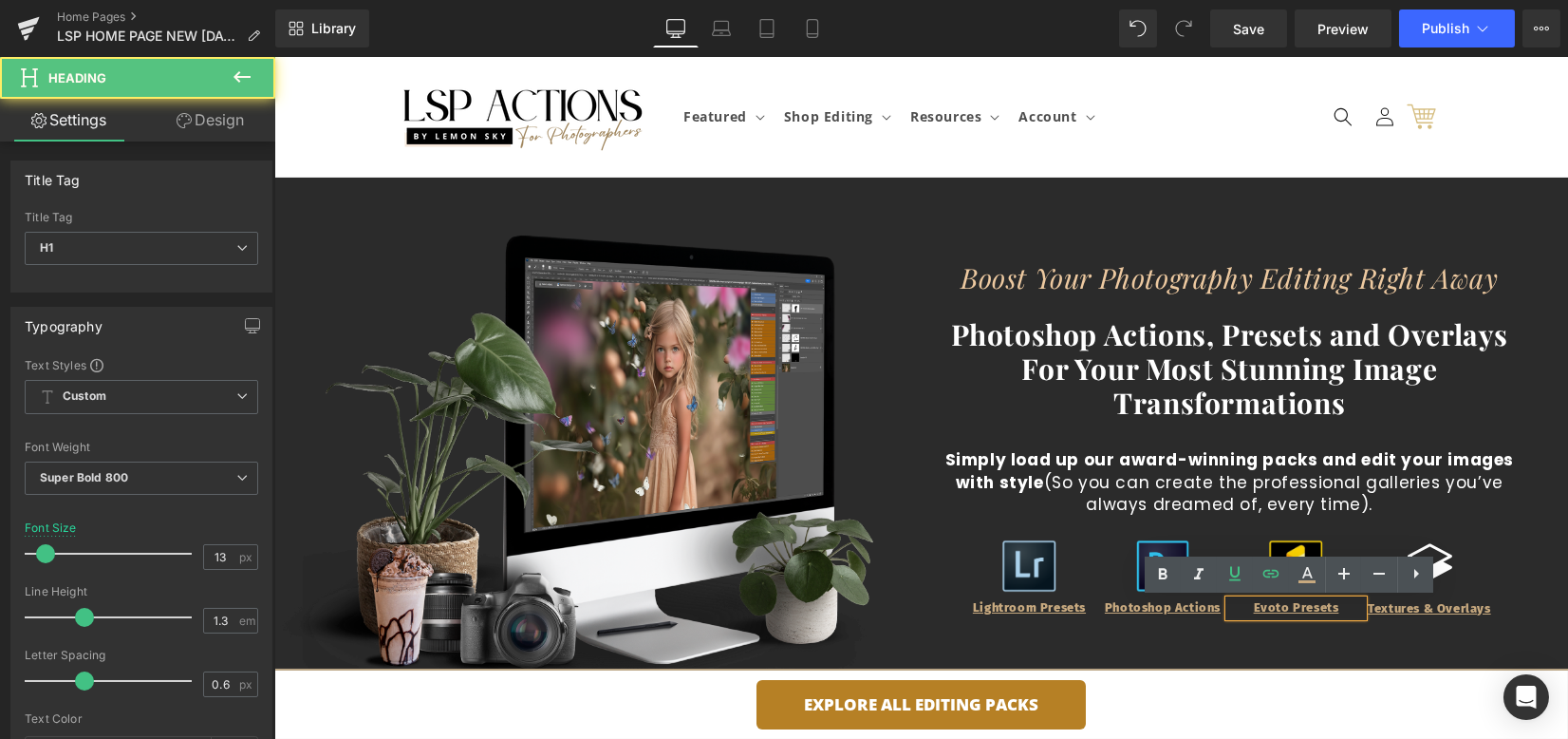
click at [1244, 607] on h1 "Evoto Presets" at bounding box center [1296, 609] width 133 height 16
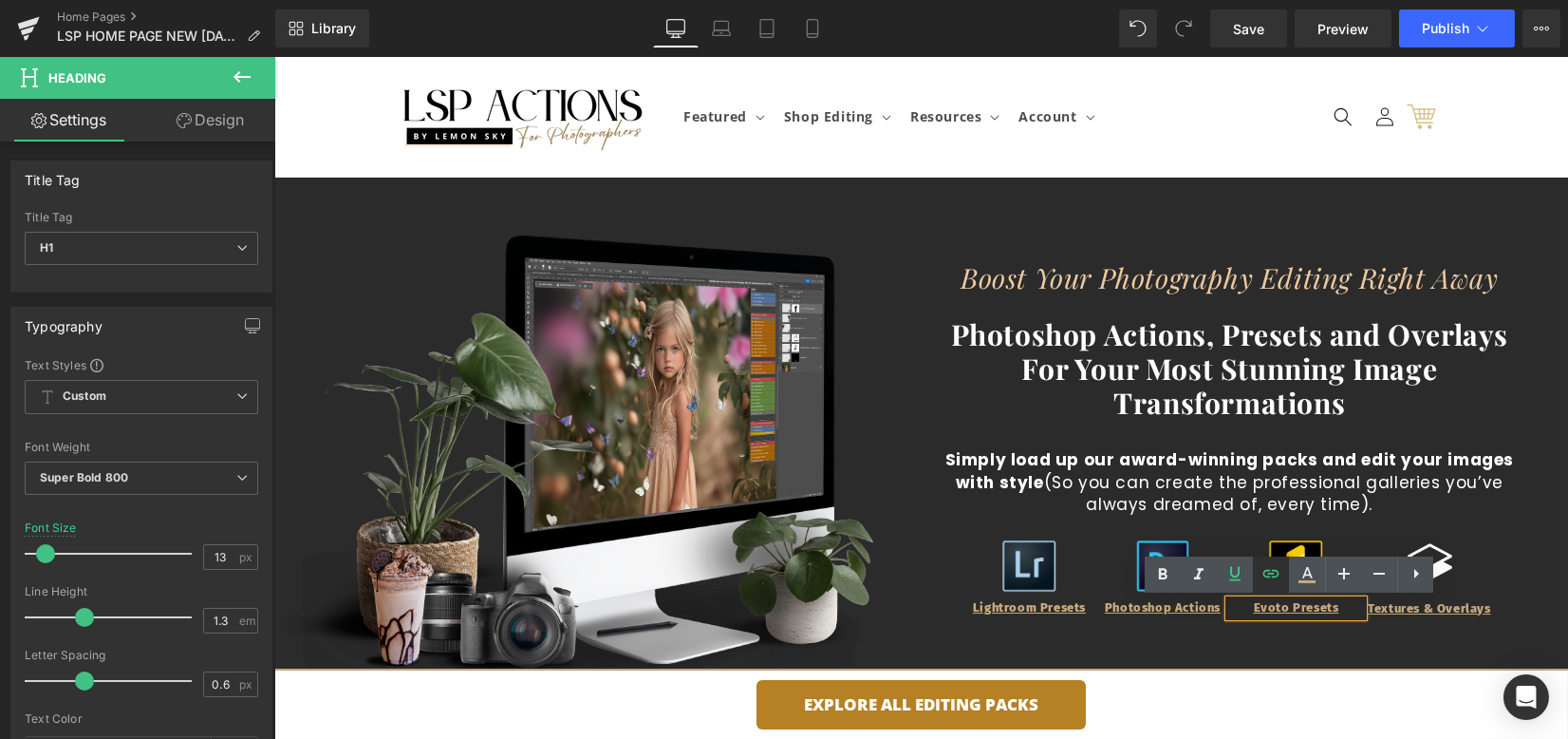
click at [1272, 576] on icon at bounding box center [1270, 574] width 23 height 23
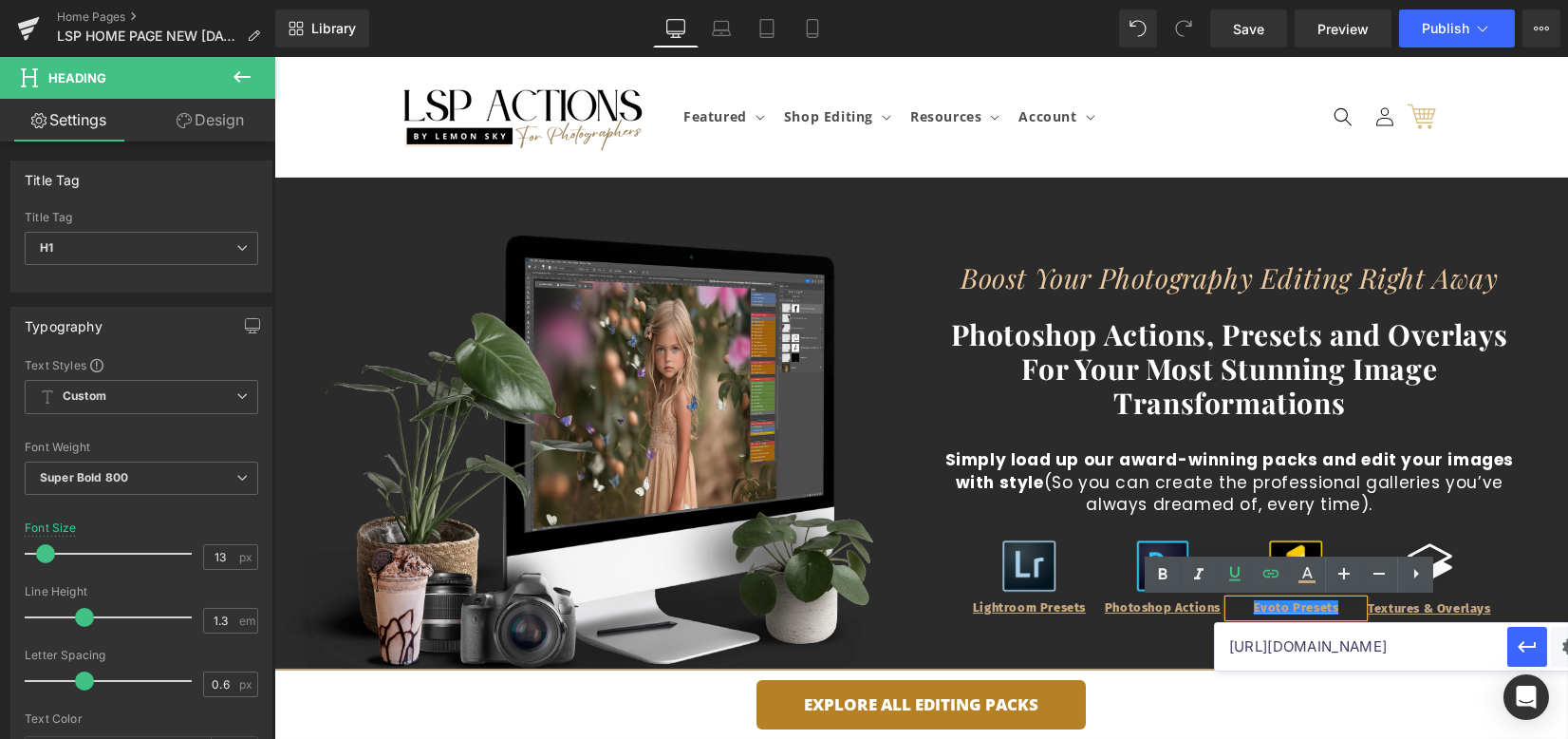
click at [1291, 655] on input "[URL][DOMAIN_NAME]" at bounding box center [1362, 647] width 293 height 48
type input "[URL][DOMAIN_NAME]"
click at [1278, 550] on img at bounding box center [1295, 566] width 53 height 53
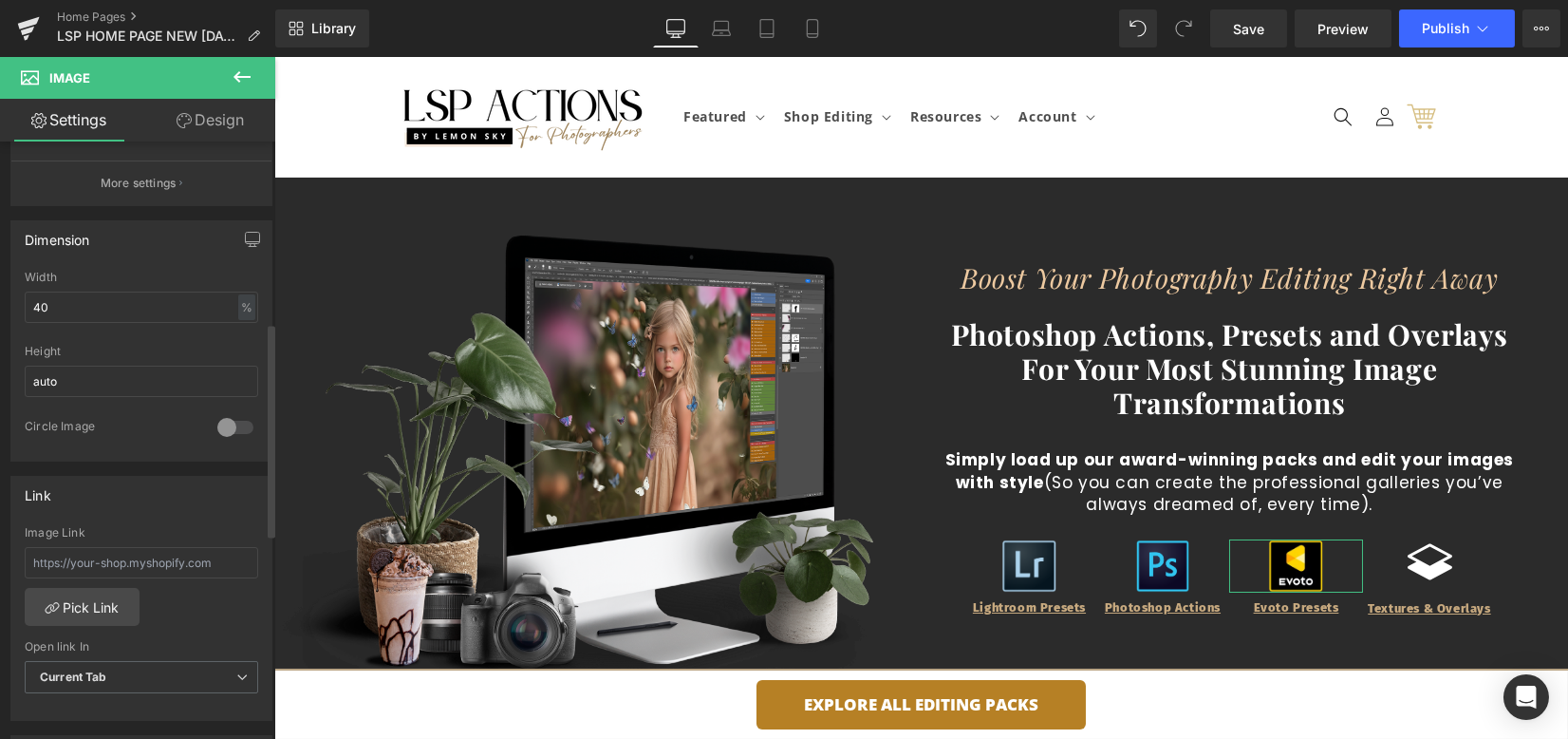
scroll to position [506, 0]
click at [140, 562] on input "text" at bounding box center [141, 556] width 234 height 31
type input "[URL][DOMAIN_NAME]"
click at [146, 520] on div "Image Link" at bounding box center [141, 526] width 234 height 13
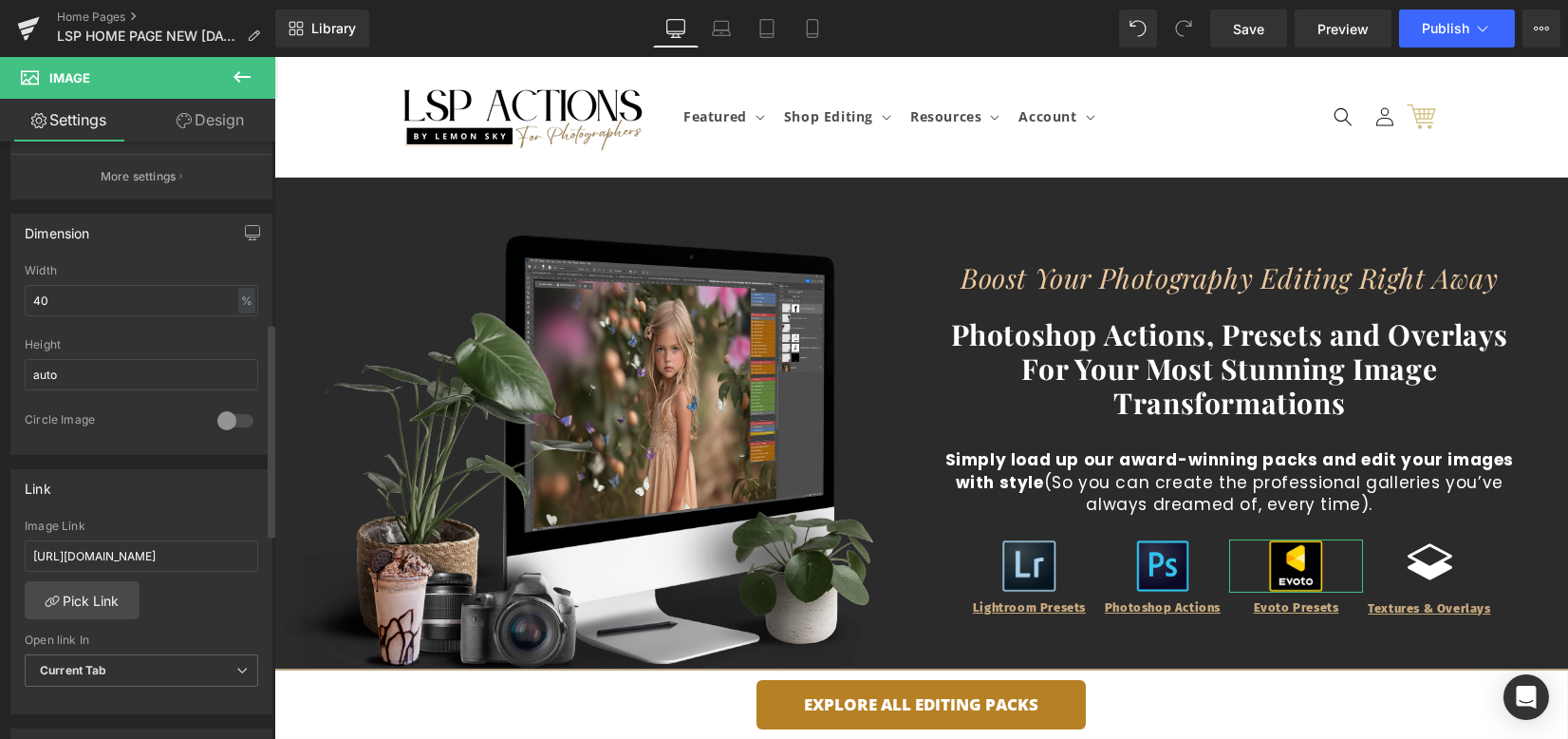
scroll to position [0, 0]
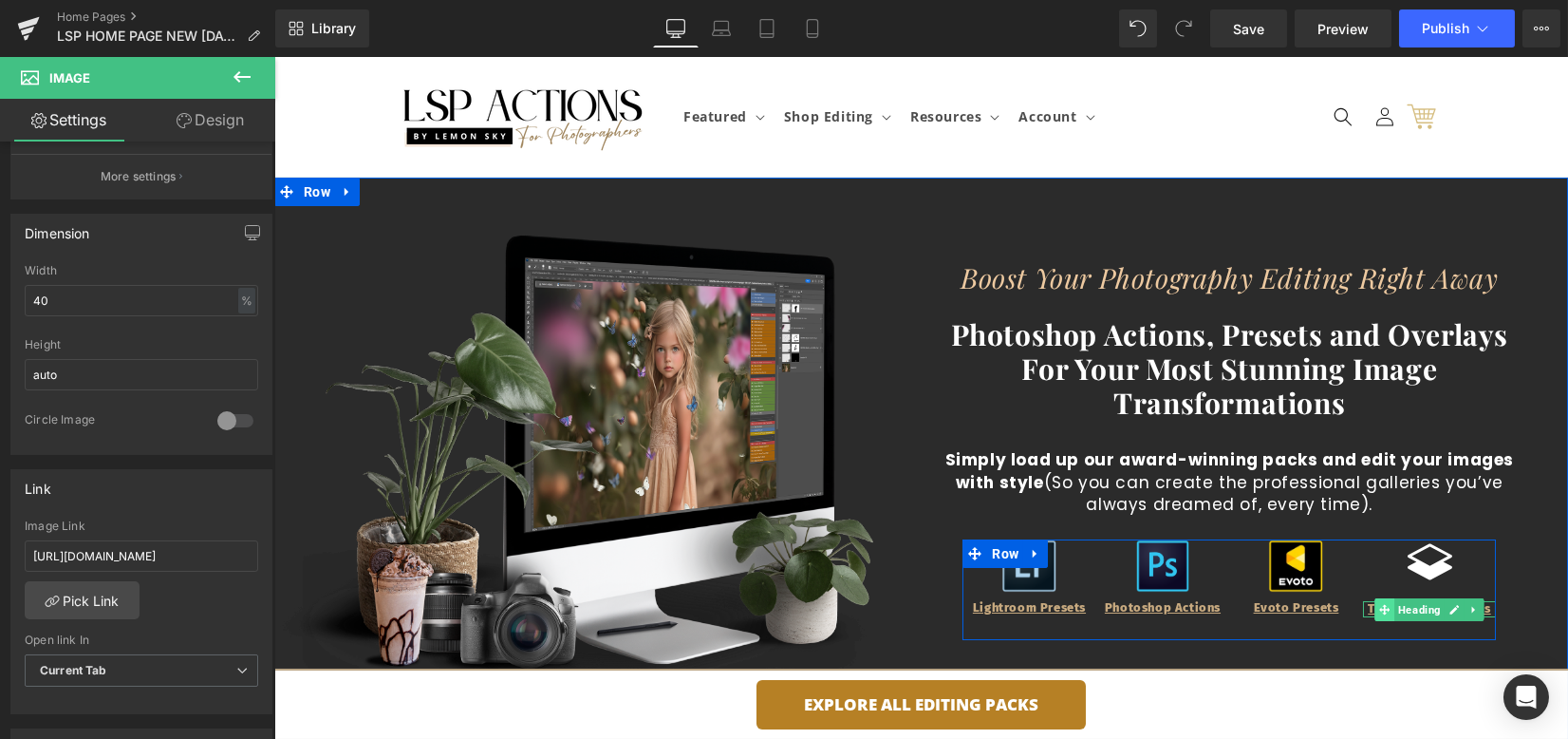
click at [1380, 614] on icon at bounding box center [1385, 610] width 10 height 11
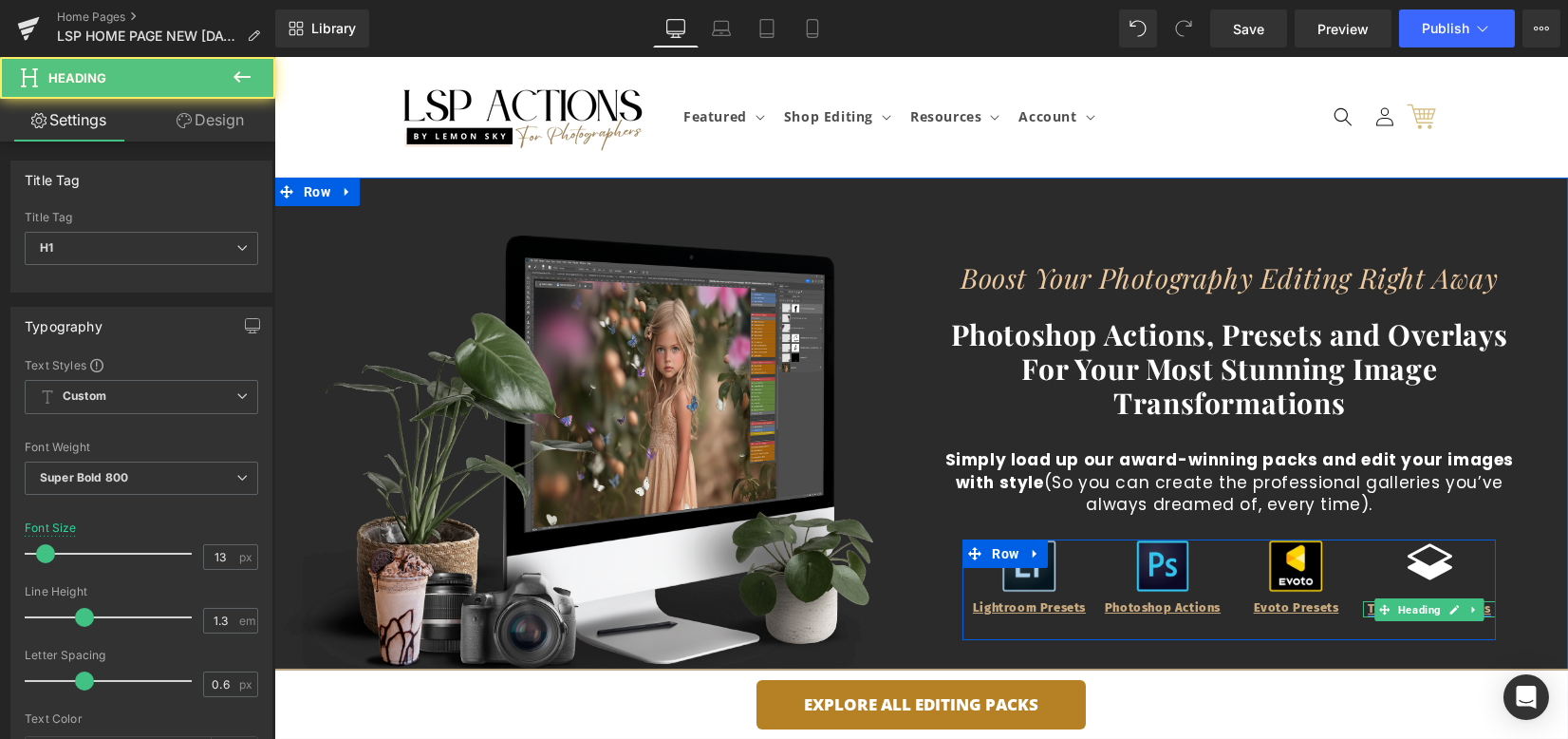
click at [1368, 610] on link "Textures & Overlays" at bounding box center [1429, 609] width 122 height 14
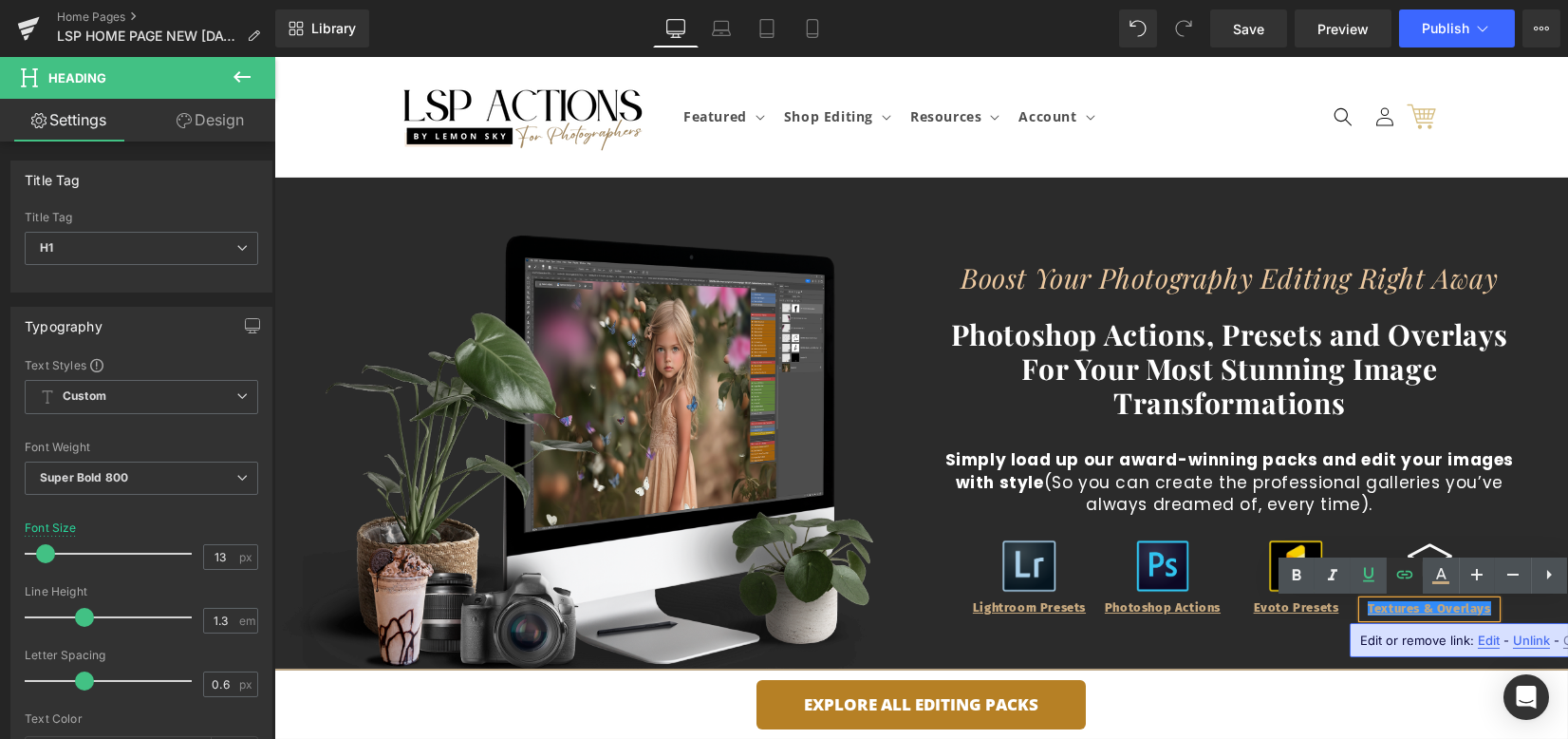
click at [1403, 587] on link at bounding box center [1405, 576] width 36 height 36
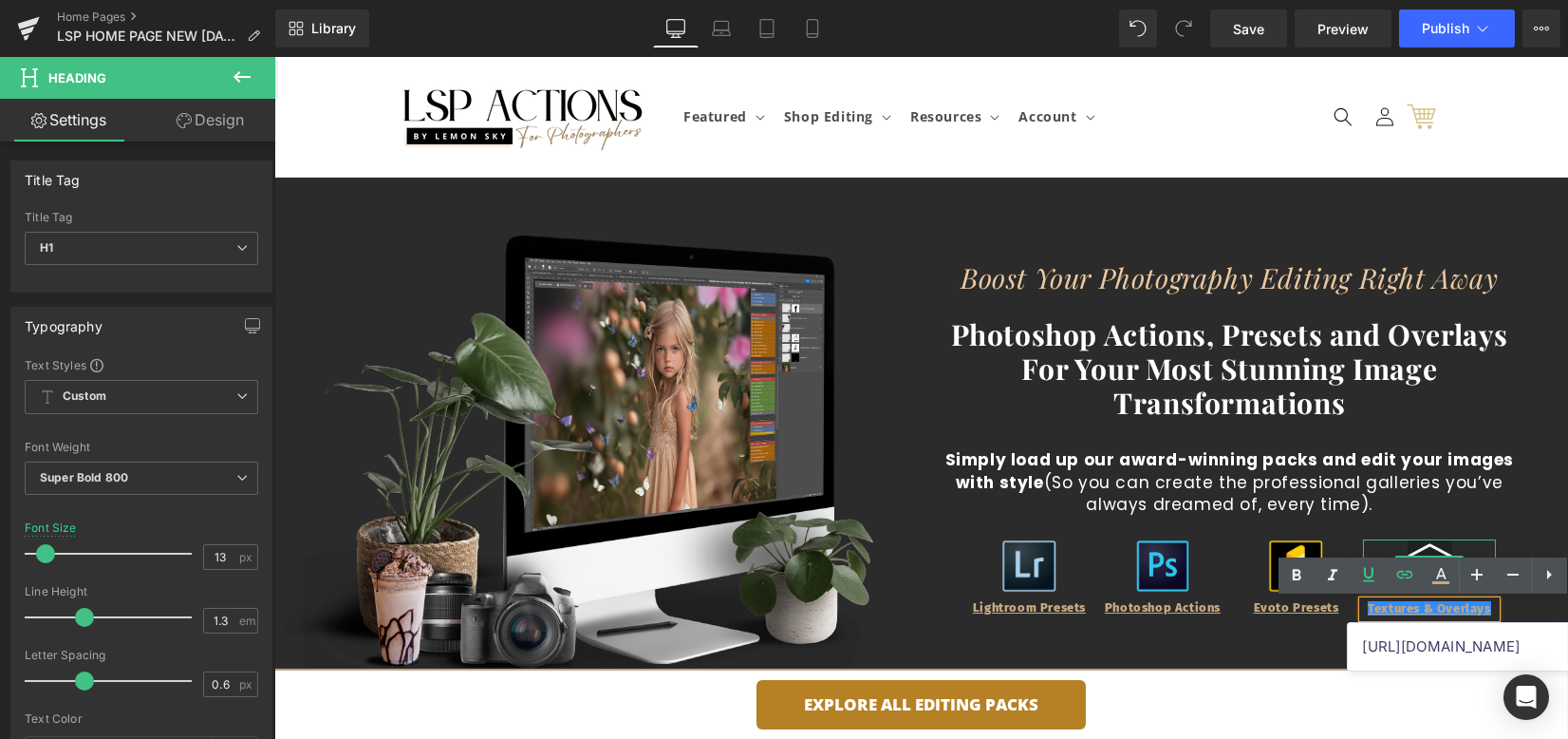
click at [1431, 549] on icon at bounding box center [1429, 562] width 45 height 36
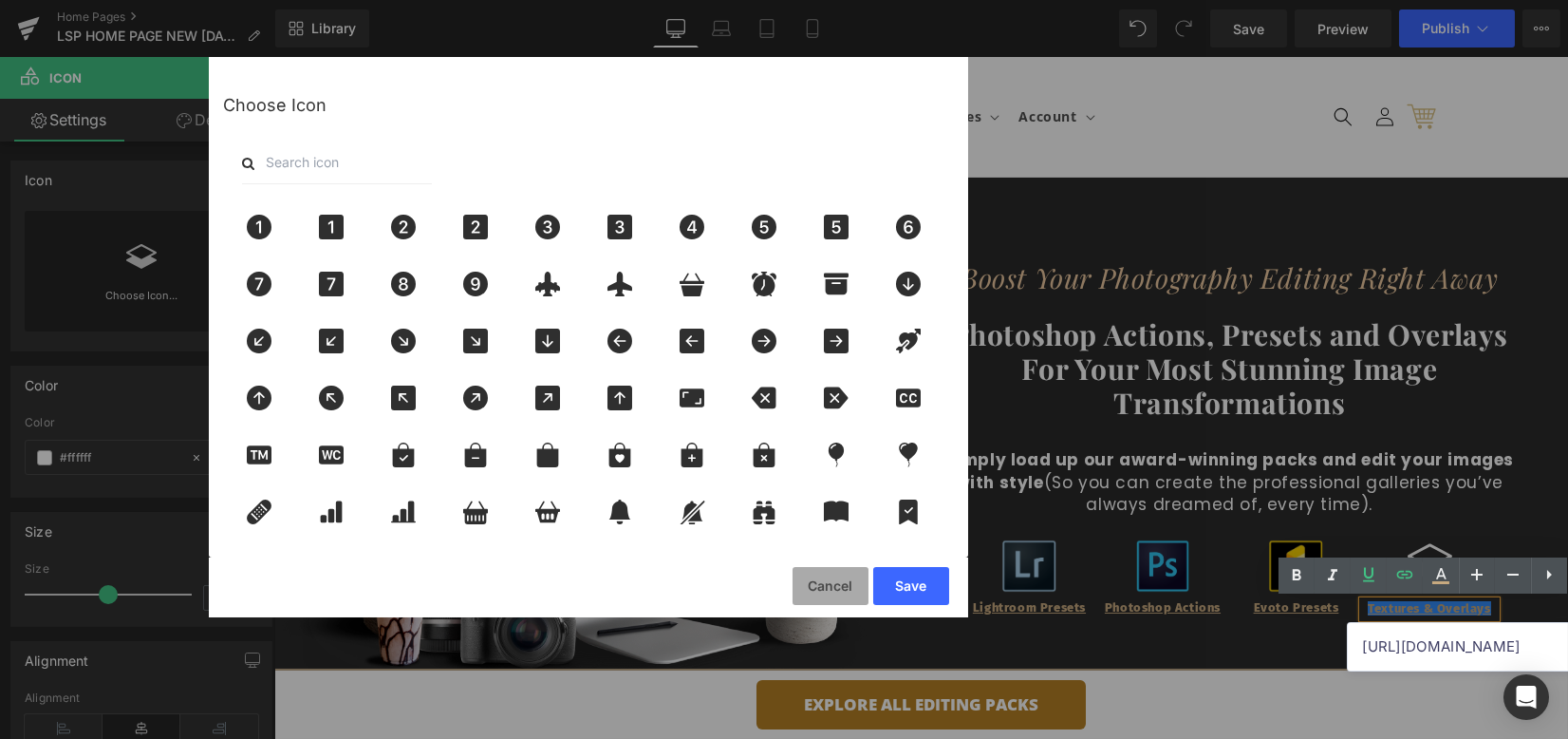
click at [856, 589] on button "Cancel" at bounding box center [830, 586] width 76 height 38
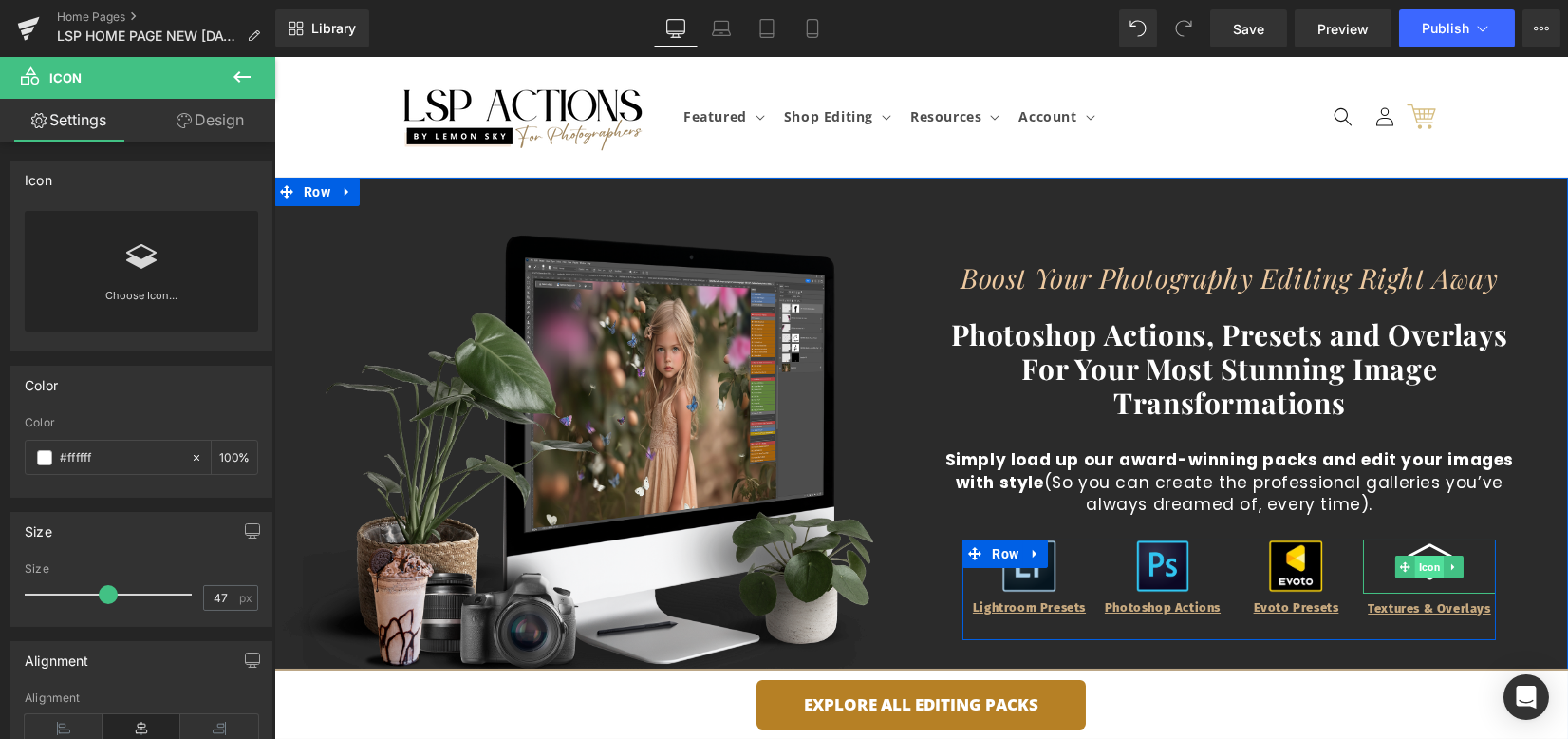
click at [1416, 565] on span "Icon" at bounding box center [1431, 567] width 30 height 23
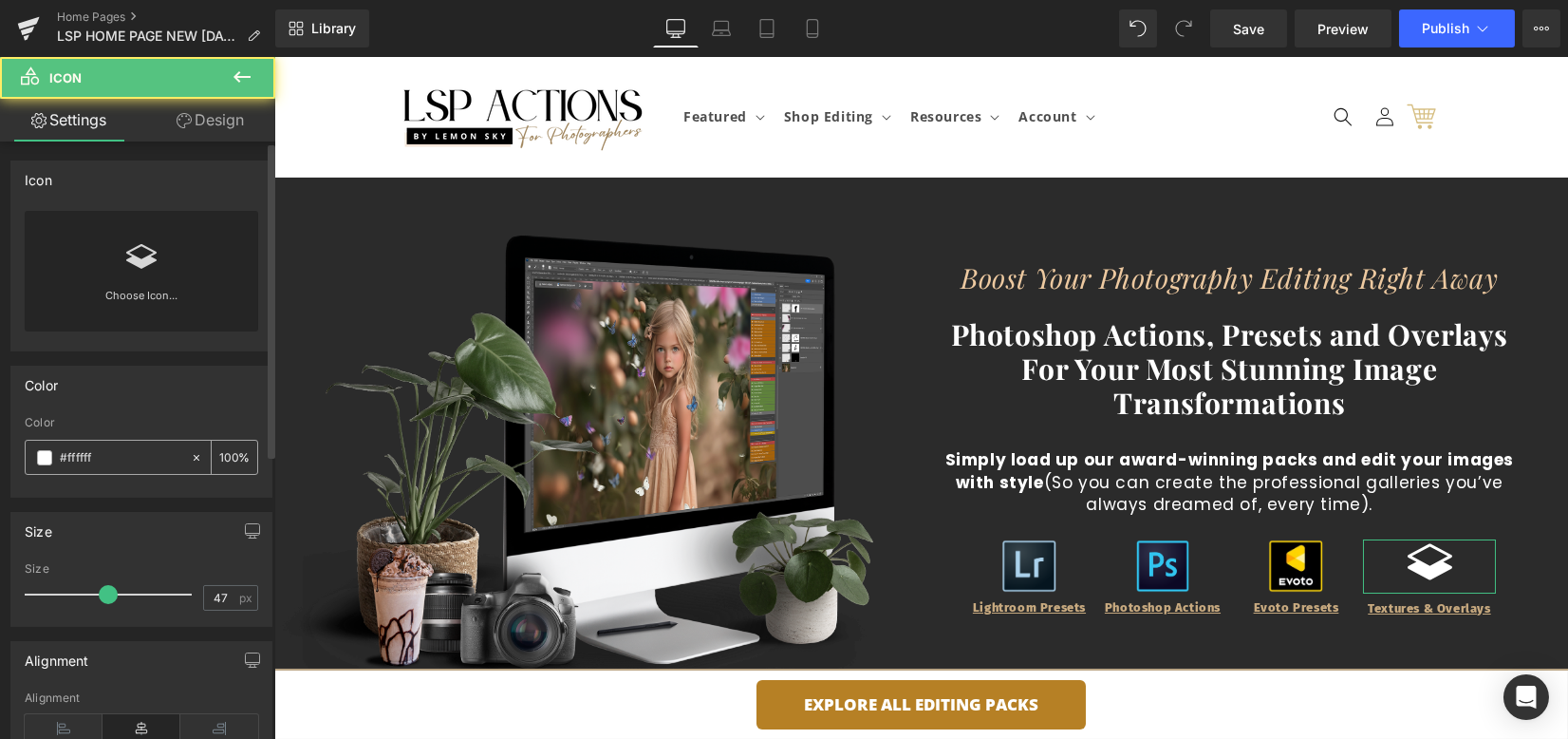
click at [38, 458] on span at bounding box center [44, 457] width 15 height 15
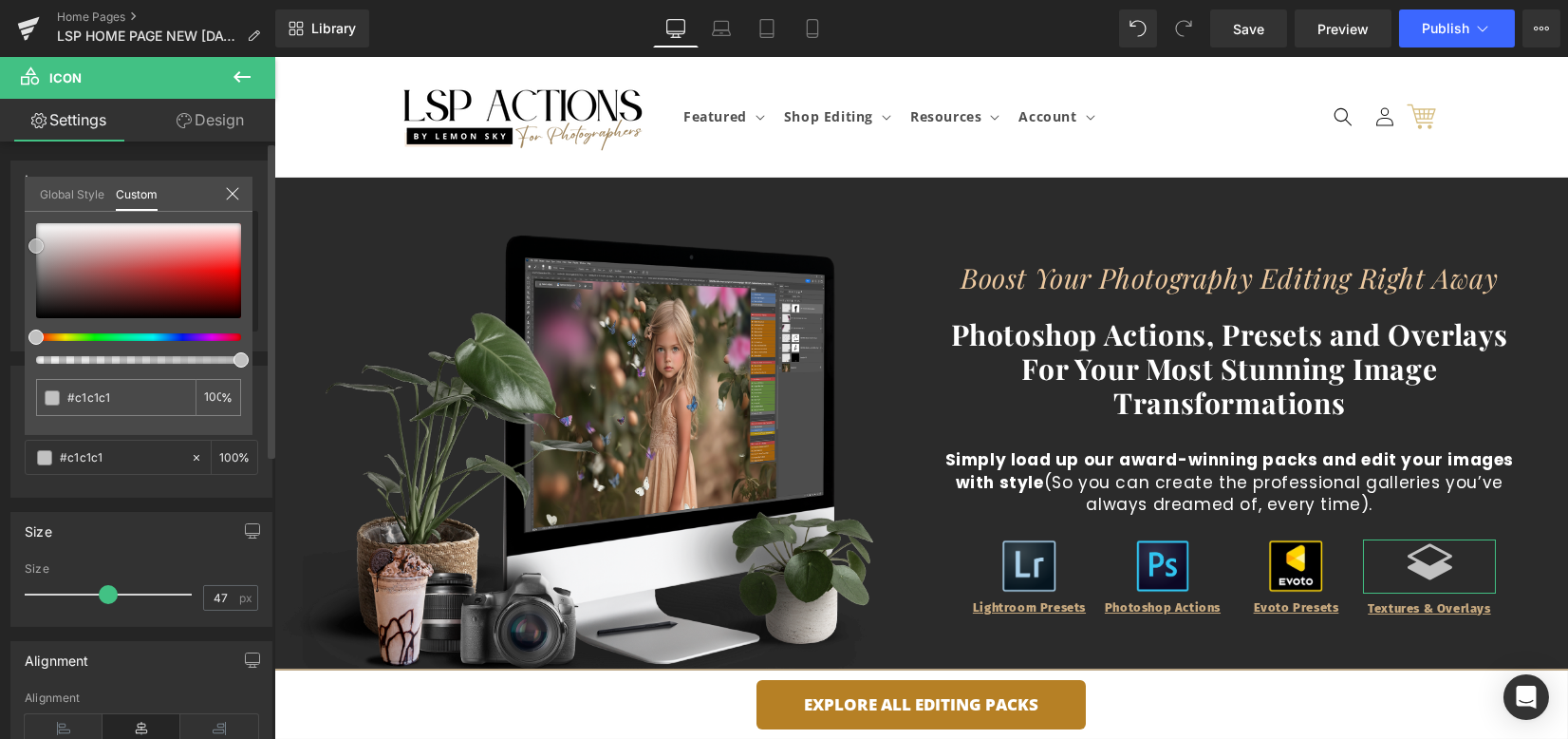
drag, startPoint x: 44, startPoint y: 228, endPoint x: 727, endPoint y: 380, distance: 699.7
click at [36, 246] on div at bounding box center [138, 270] width 205 height 95
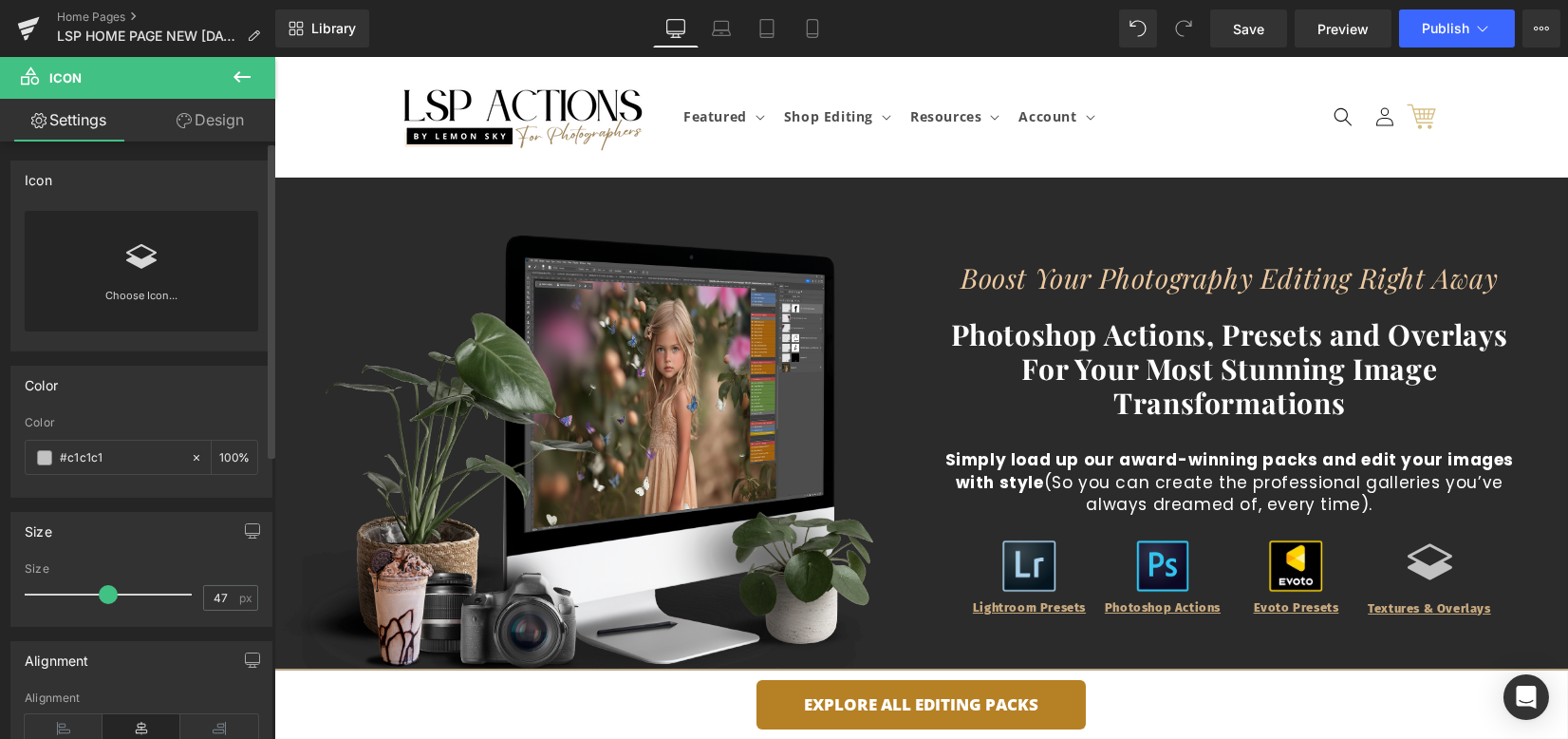
click at [46, 458] on span at bounding box center [44, 457] width 15 height 15
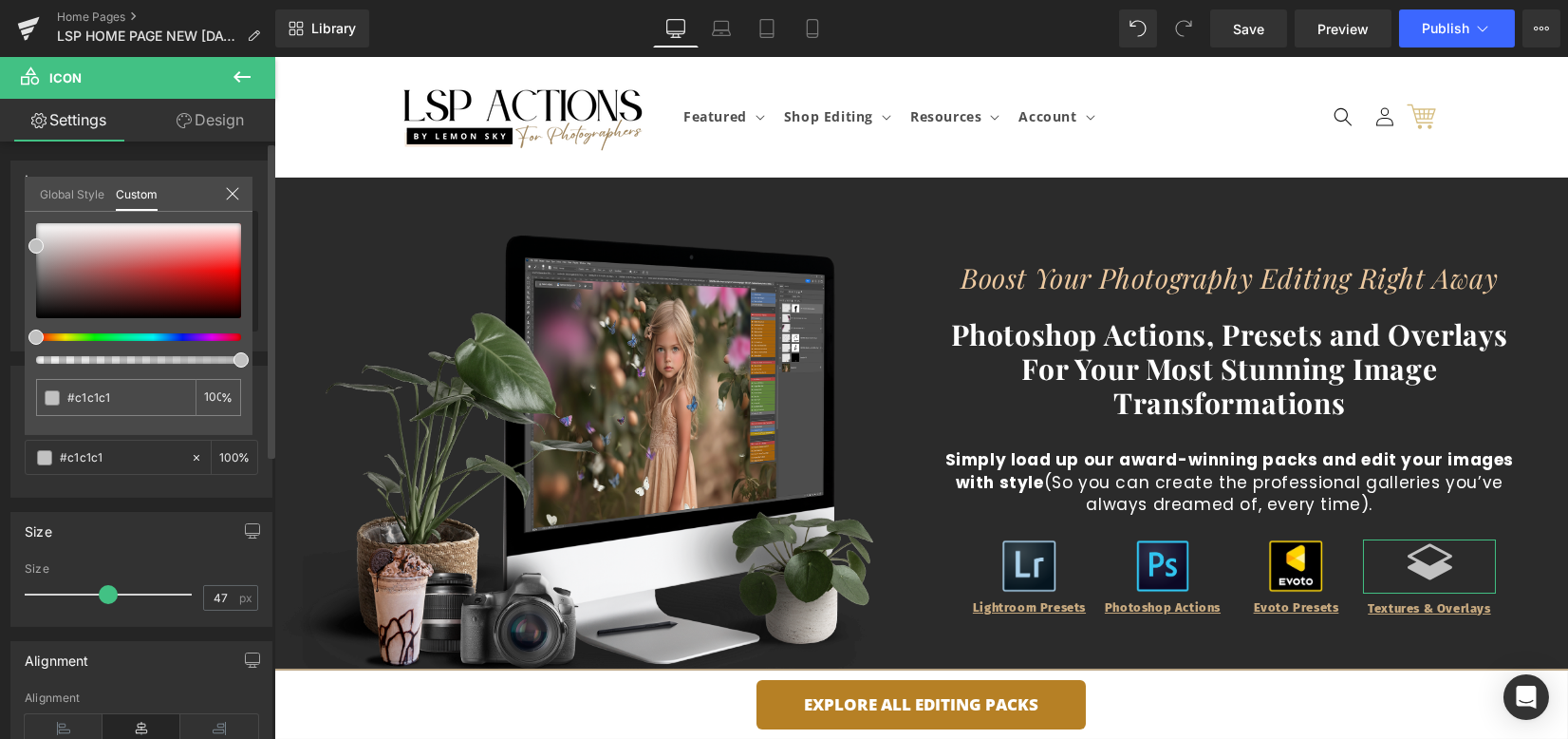
click at [39, 332] on span at bounding box center [36, 337] width 15 height 15
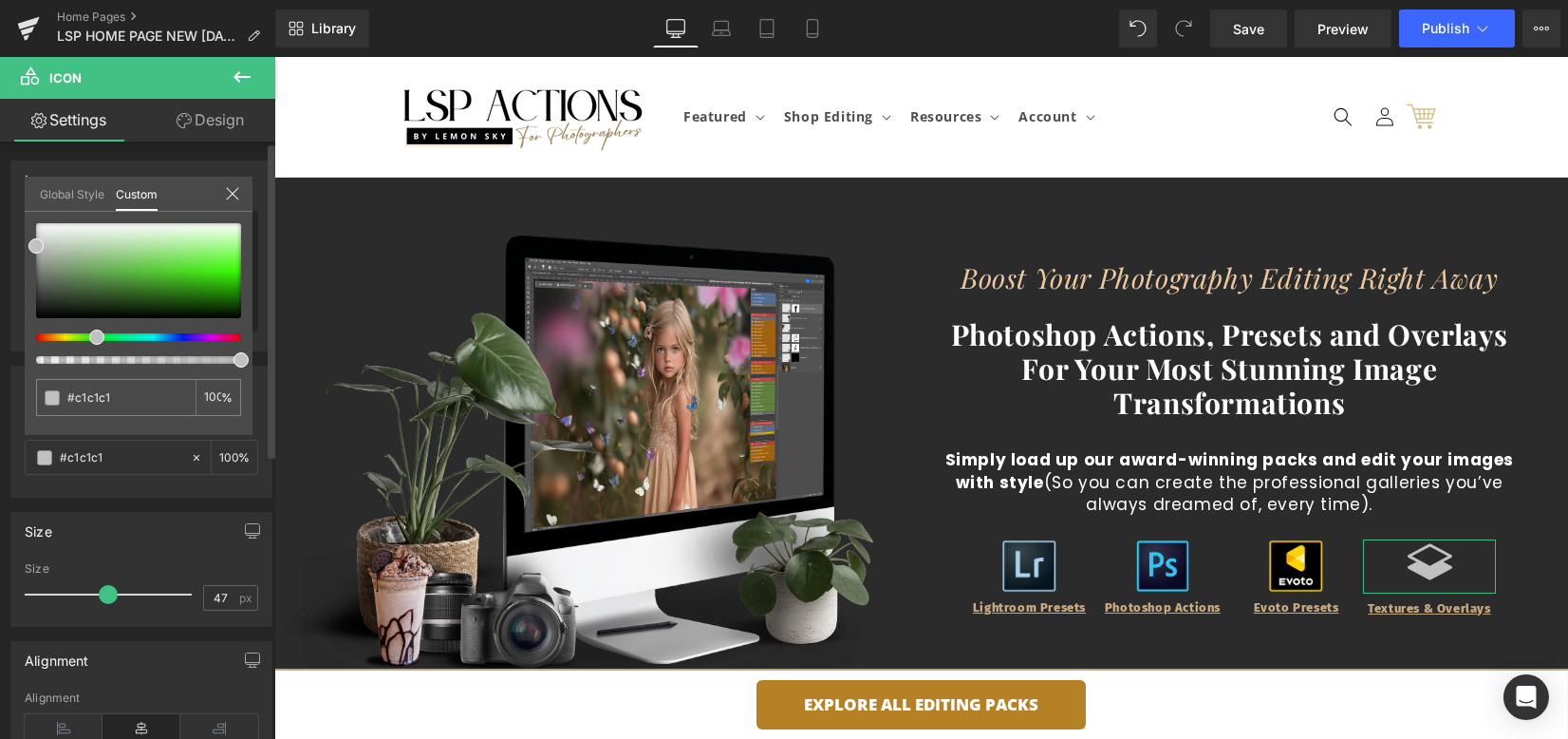
drag, startPoint x: 51, startPoint y: 332, endPoint x: 142, endPoint y: 256, distance: 118.6
click at [93, 331] on span at bounding box center [97, 337] width 15 height 15
drag, startPoint x: 236, startPoint y: 279, endPoint x: 179, endPoint y: 277, distance: 57.0
click at [179, 277] on div at bounding box center [138, 270] width 205 height 95
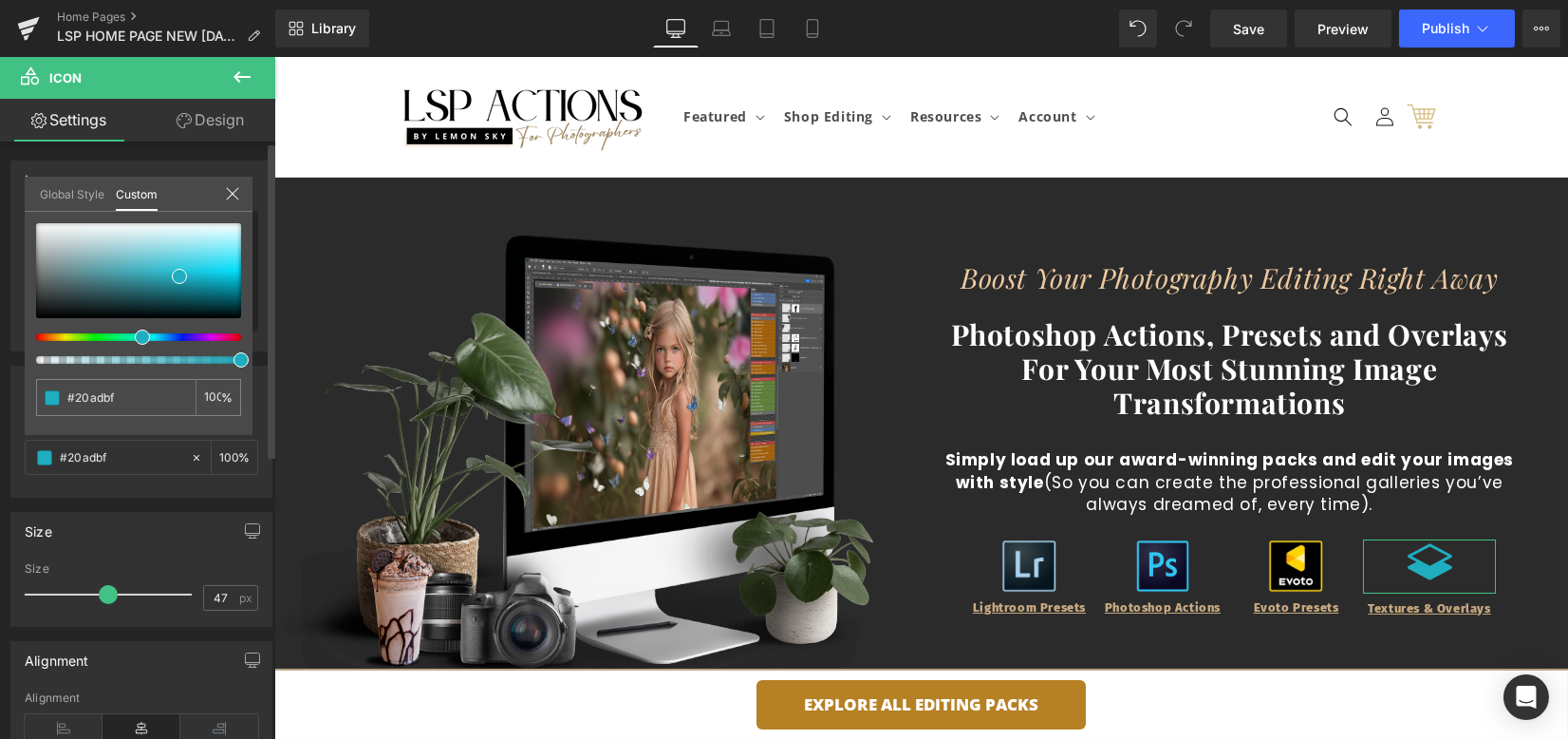
drag, startPoint x: 96, startPoint y: 334, endPoint x: 140, endPoint y: 319, distance: 46.5
click at [136, 321] on div at bounding box center [138, 293] width 205 height 140
drag, startPoint x: 177, startPoint y: 277, endPoint x: 198, endPoint y: 284, distance: 22.1
click at [218, 256] on span at bounding box center [220, 255] width 15 height 15
click at [133, 338] on div at bounding box center [131, 338] width 205 height 8
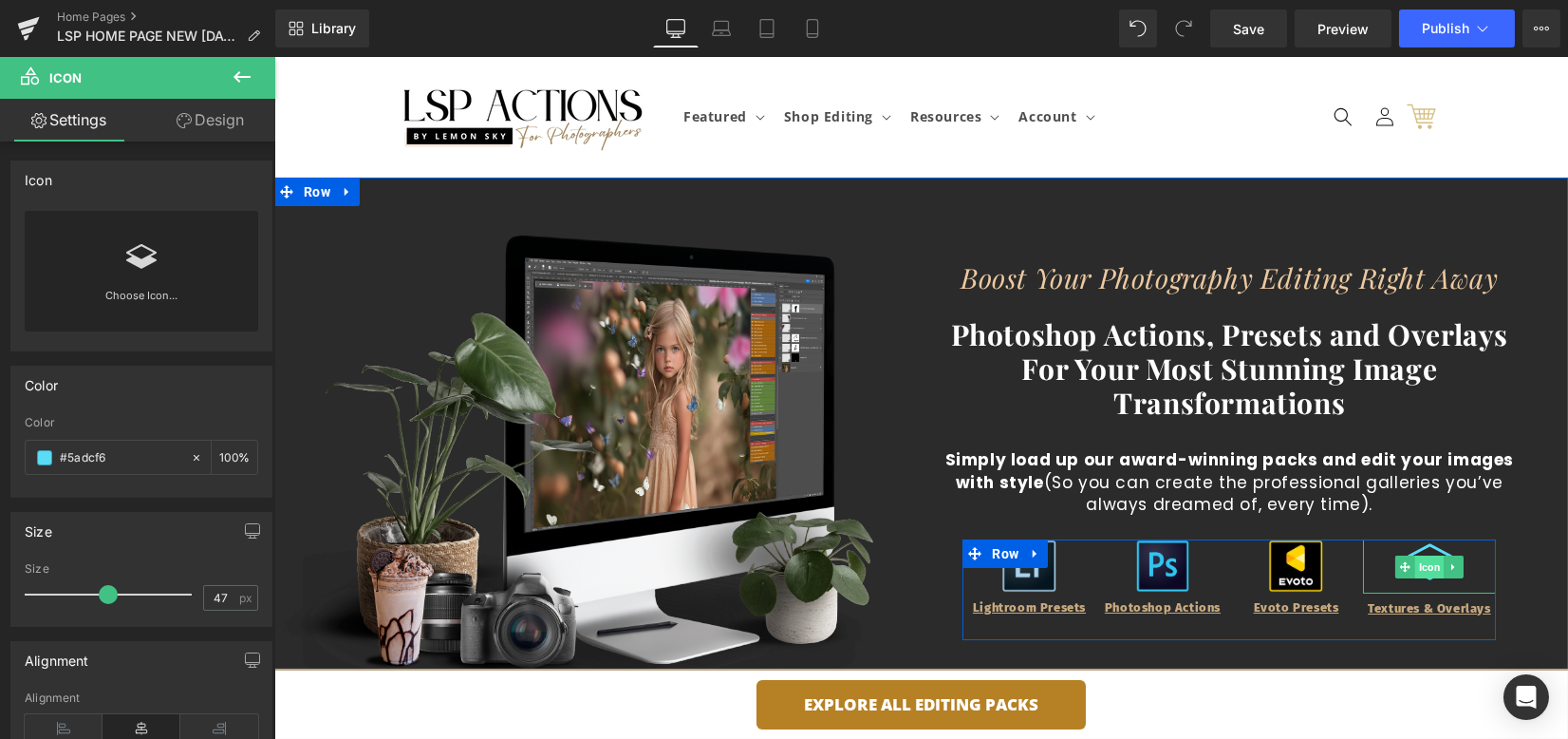
click at [1422, 556] on span "Icon" at bounding box center [1431, 567] width 30 height 23
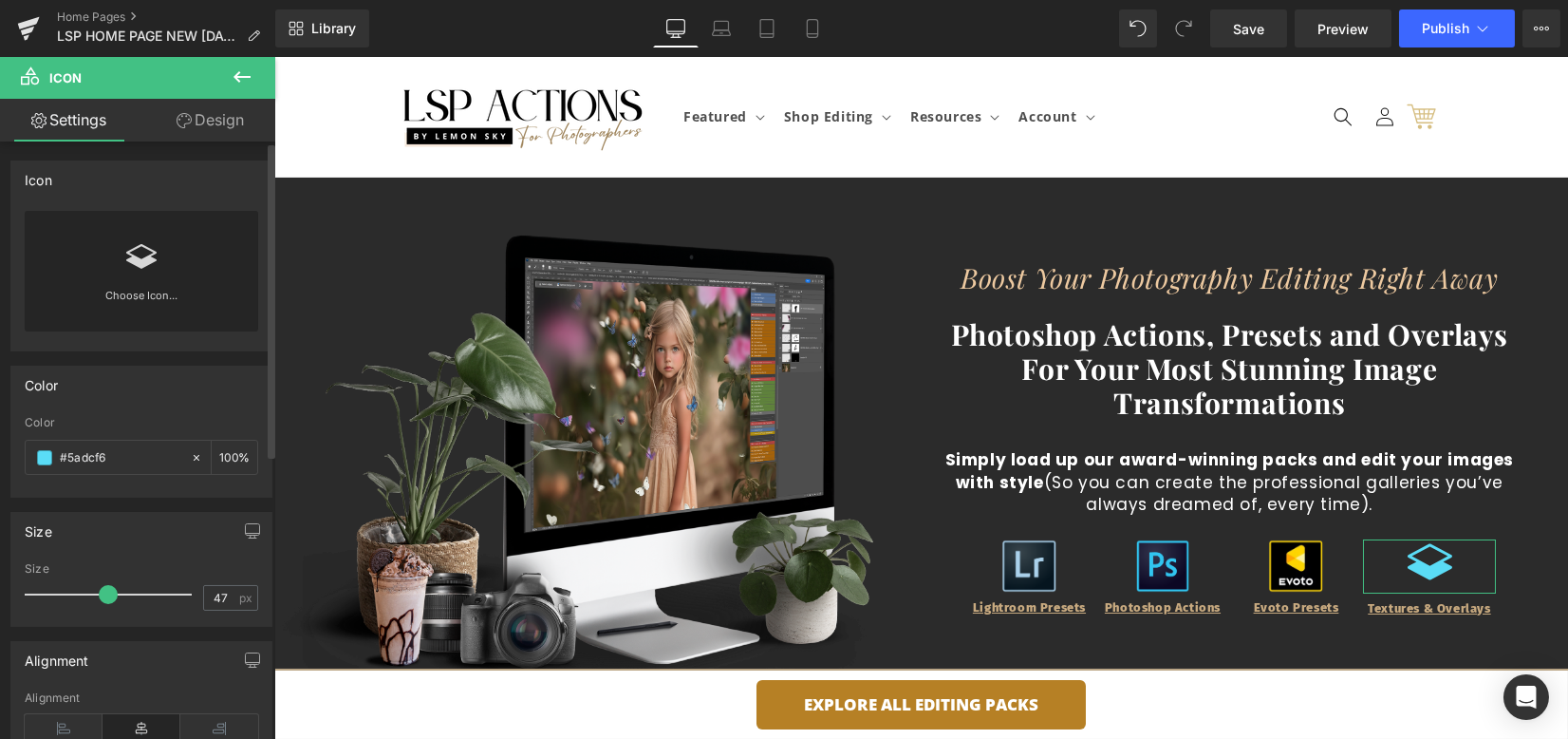
click at [138, 252] on icon at bounding box center [141, 256] width 31 height 31
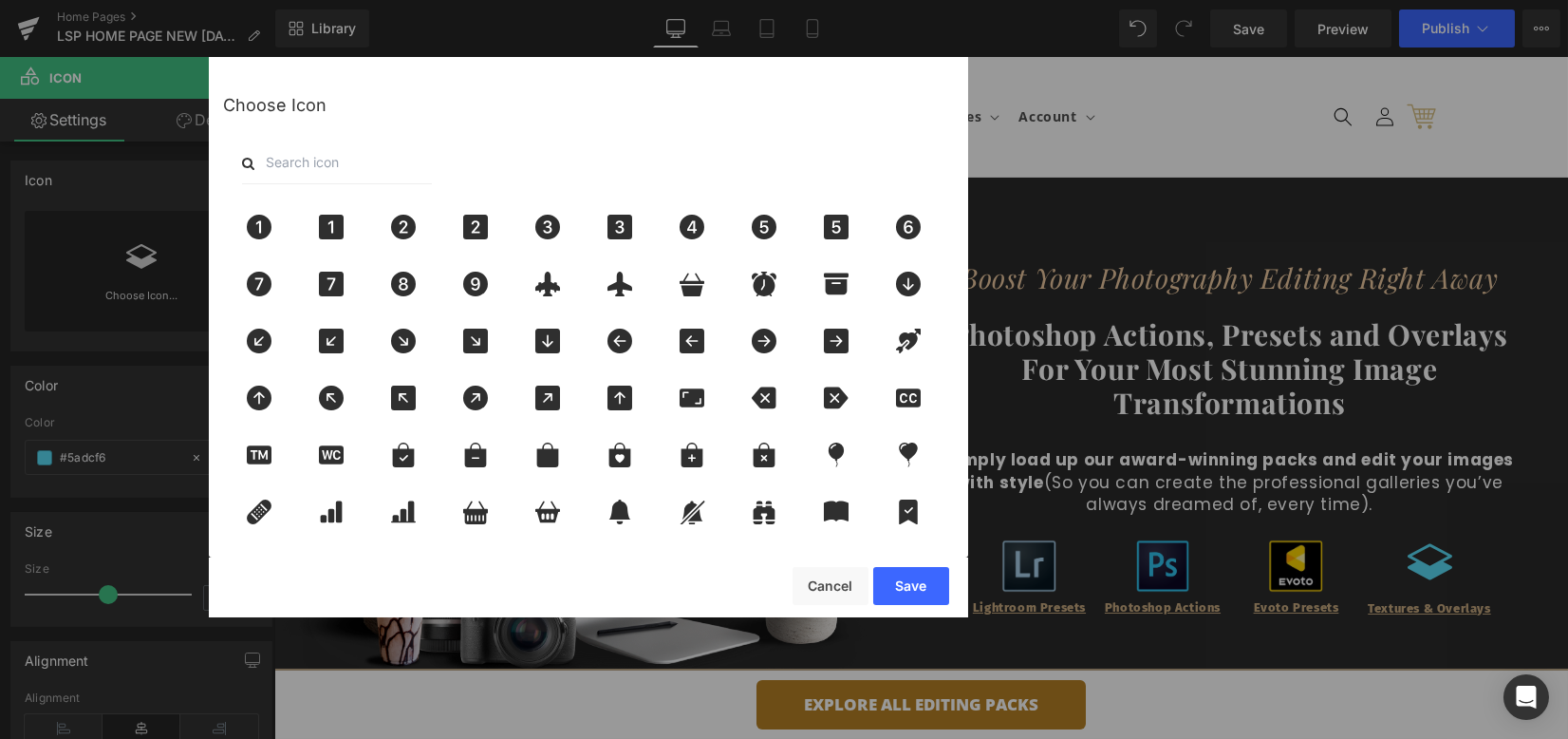
click at [378, 153] on input "text" at bounding box center [336, 163] width 190 height 42
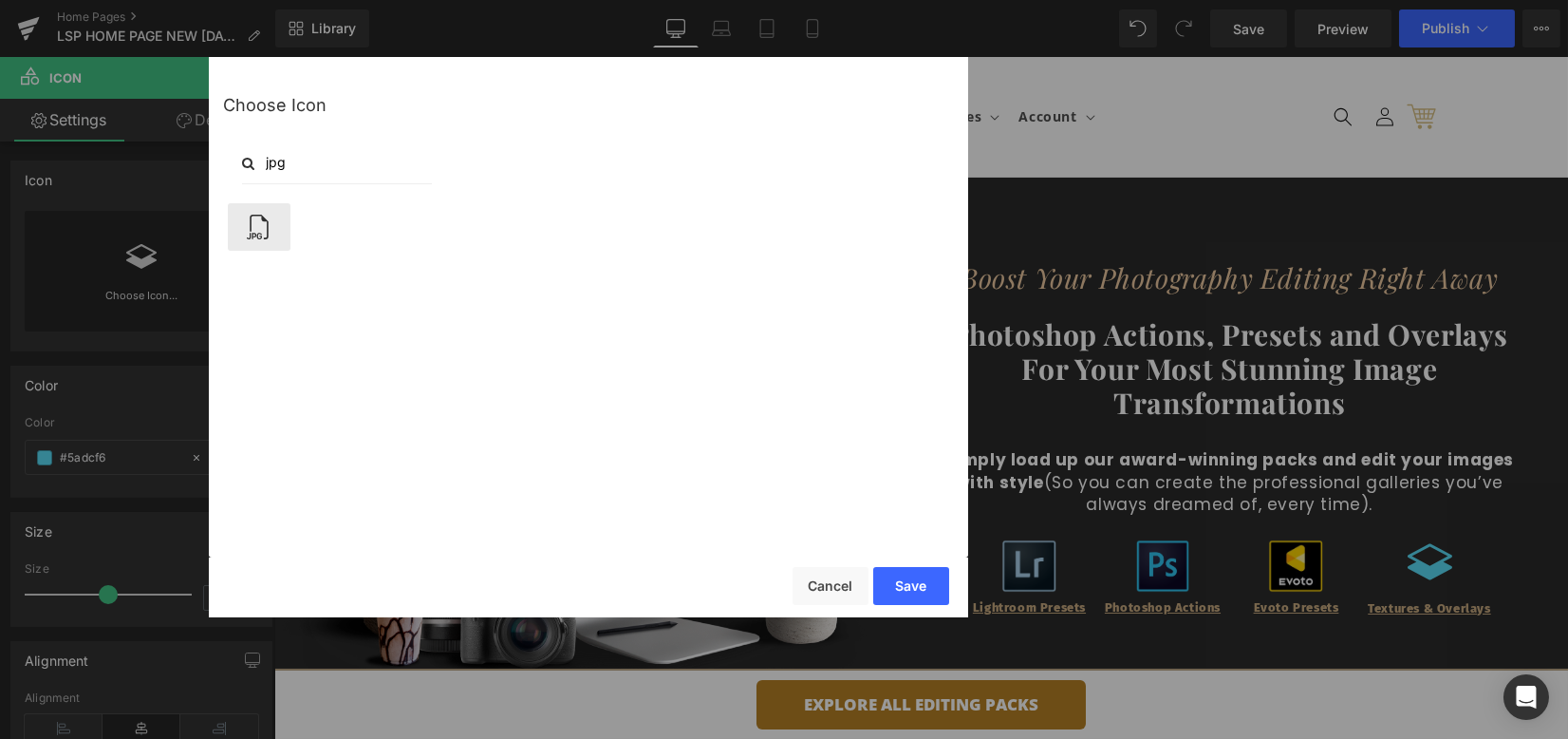
click at [256, 238] on icon at bounding box center [259, 227] width 40 height 25
click at [257, 237] on icon at bounding box center [258, 227] width 22 height 25
drag, startPoint x: 298, startPoint y: 170, endPoint x: 262, endPoint y: 160, distance: 37.4
click at [262, 160] on input "jpg" at bounding box center [336, 163] width 190 height 42
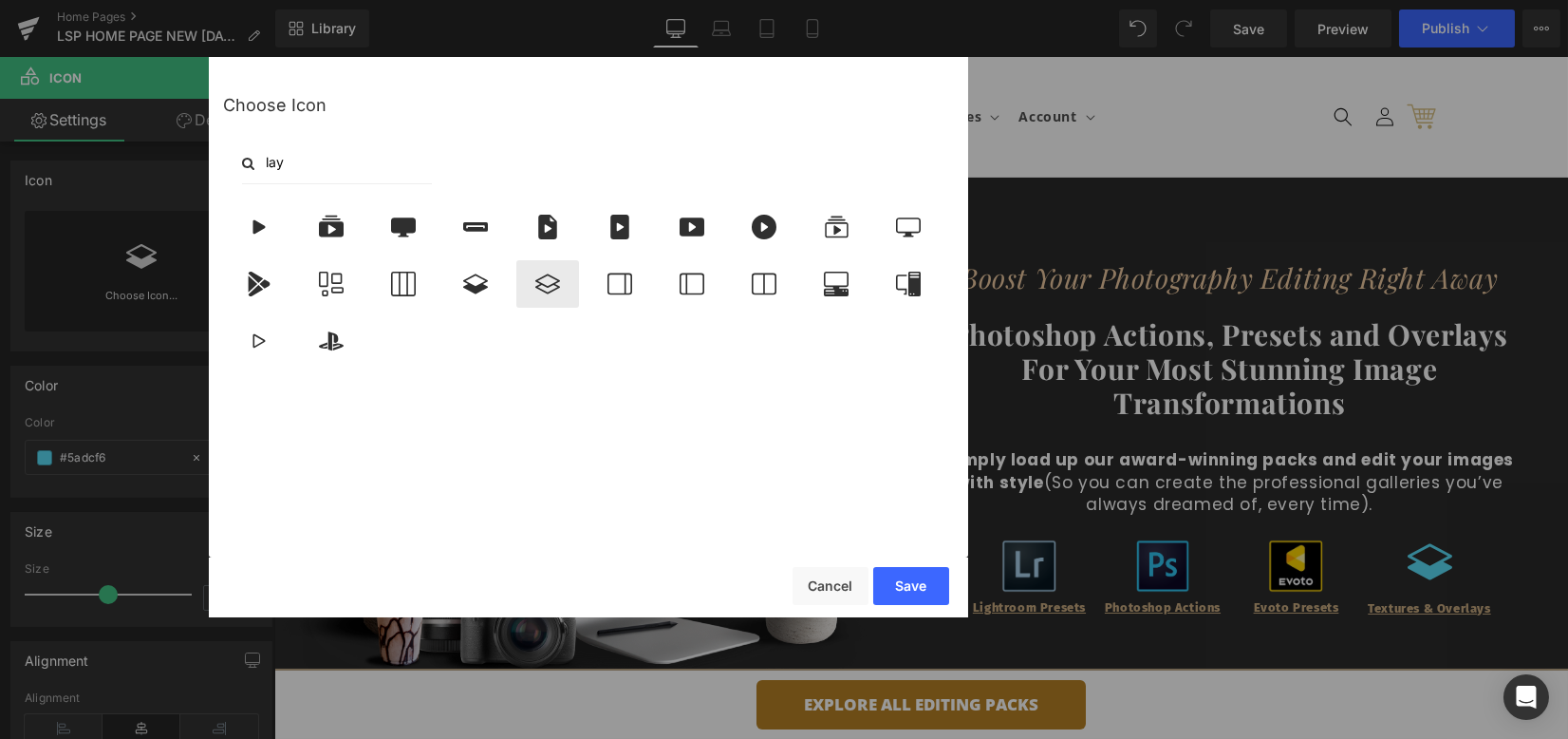
type input "lay"
click at [554, 276] on icon at bounding box center [548, 284] width 40 height 25
click at [911, 582] on button "Save" at bounding box center [911, 586] width 76 height 38
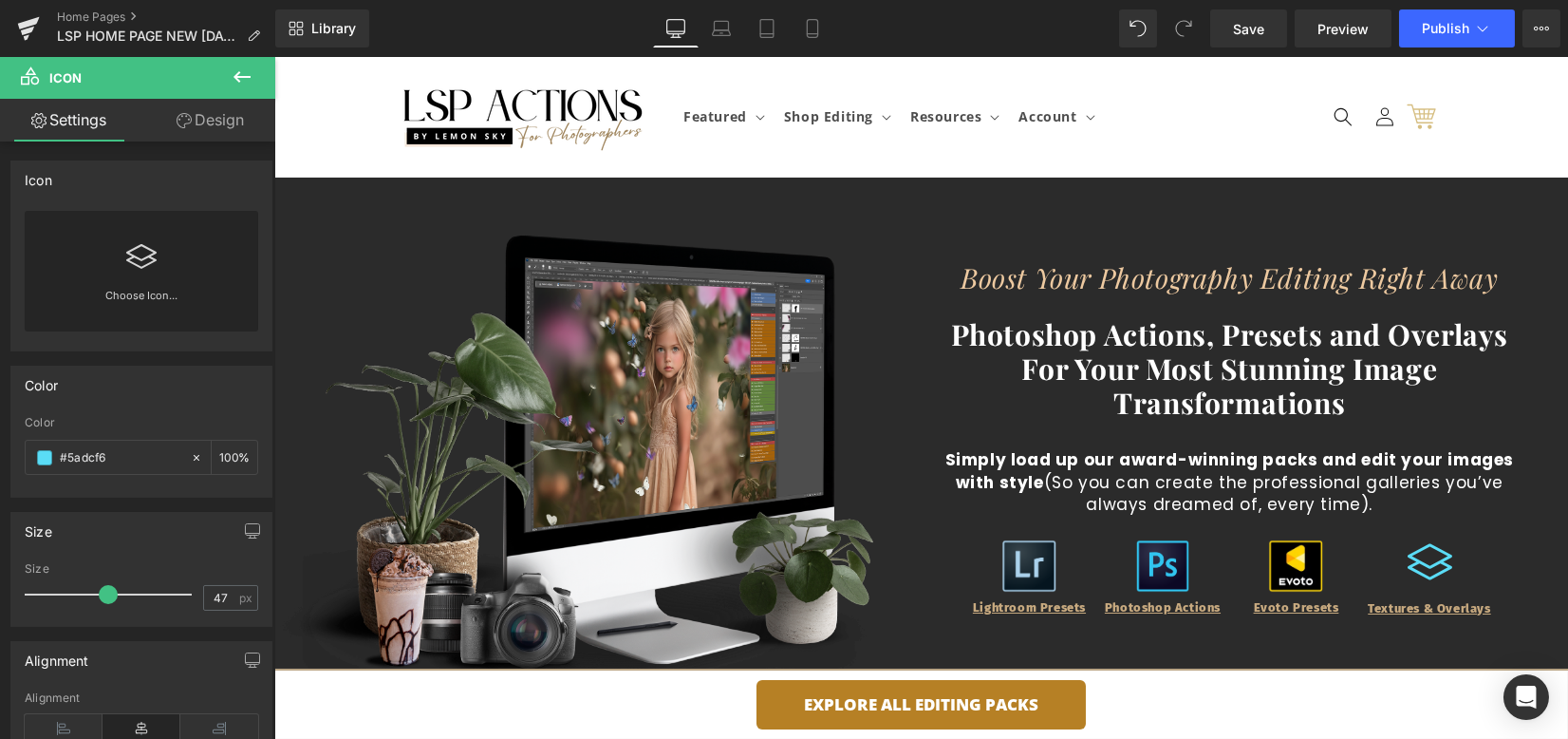
click at [1491, 632] on div "Boost Your Photography Editing Right Away Heading Photoshop Actions, Presets an…" at bounding box center [1231, 515] width 583 height 506
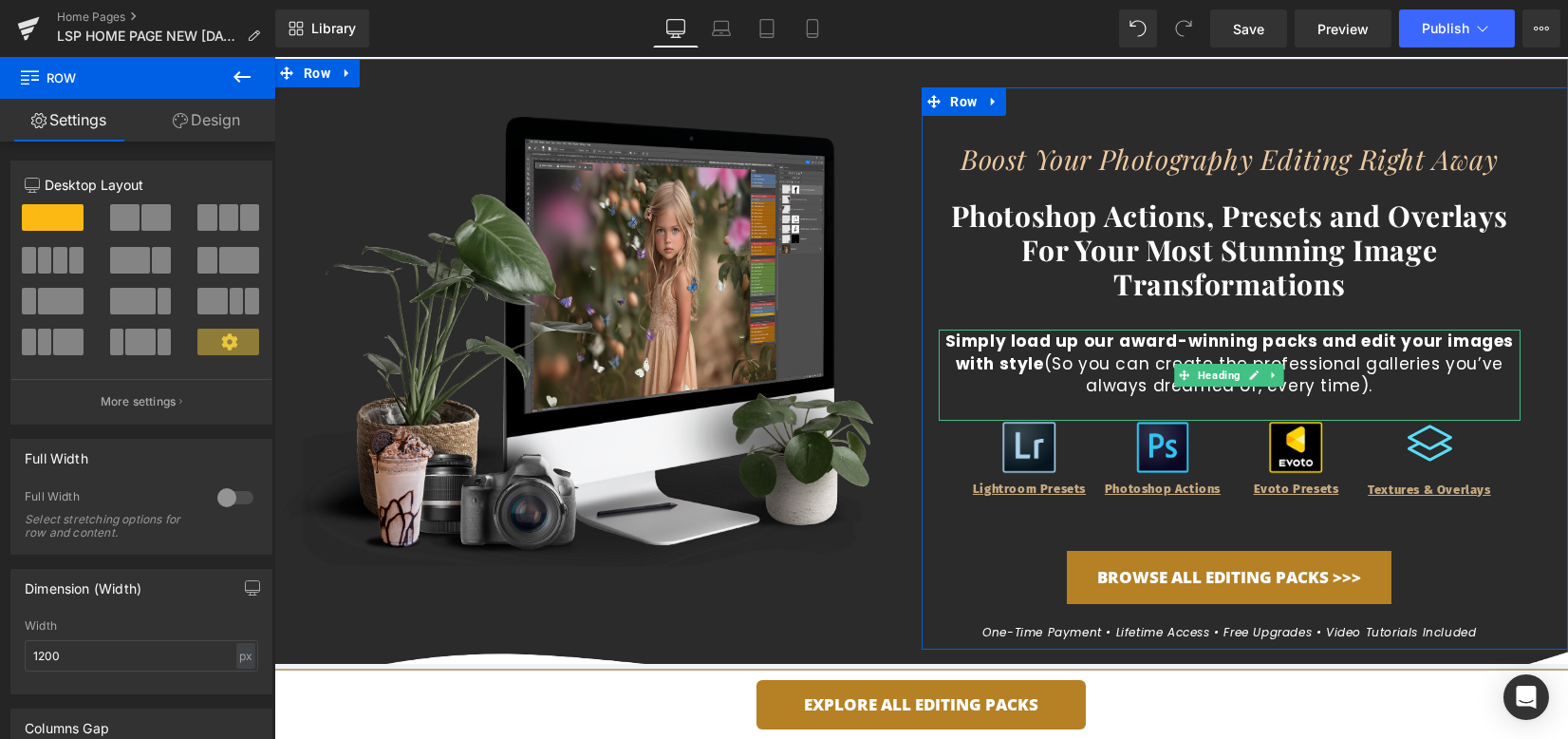
scroll to position [126, 0]
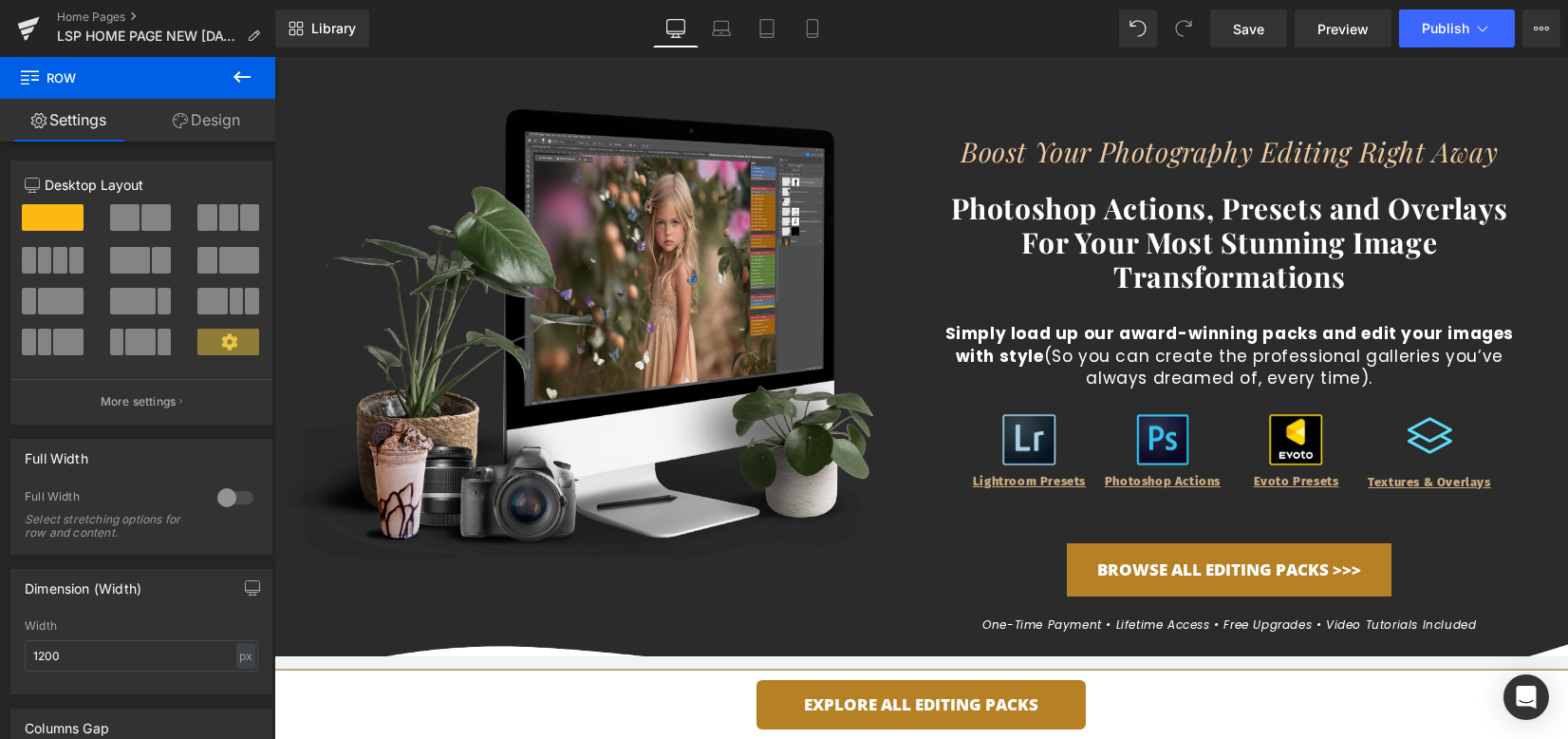
click at [1256, 4] on div "Library Desktop Desktop Laptop Tablet Mobile Save Preview Publish Scheduled Vie…" at bounding box center [922, 28] width 1293 height 57
click at [1255, 29] on span "Save" at bounding box center [1248, 29] width 31 height 20
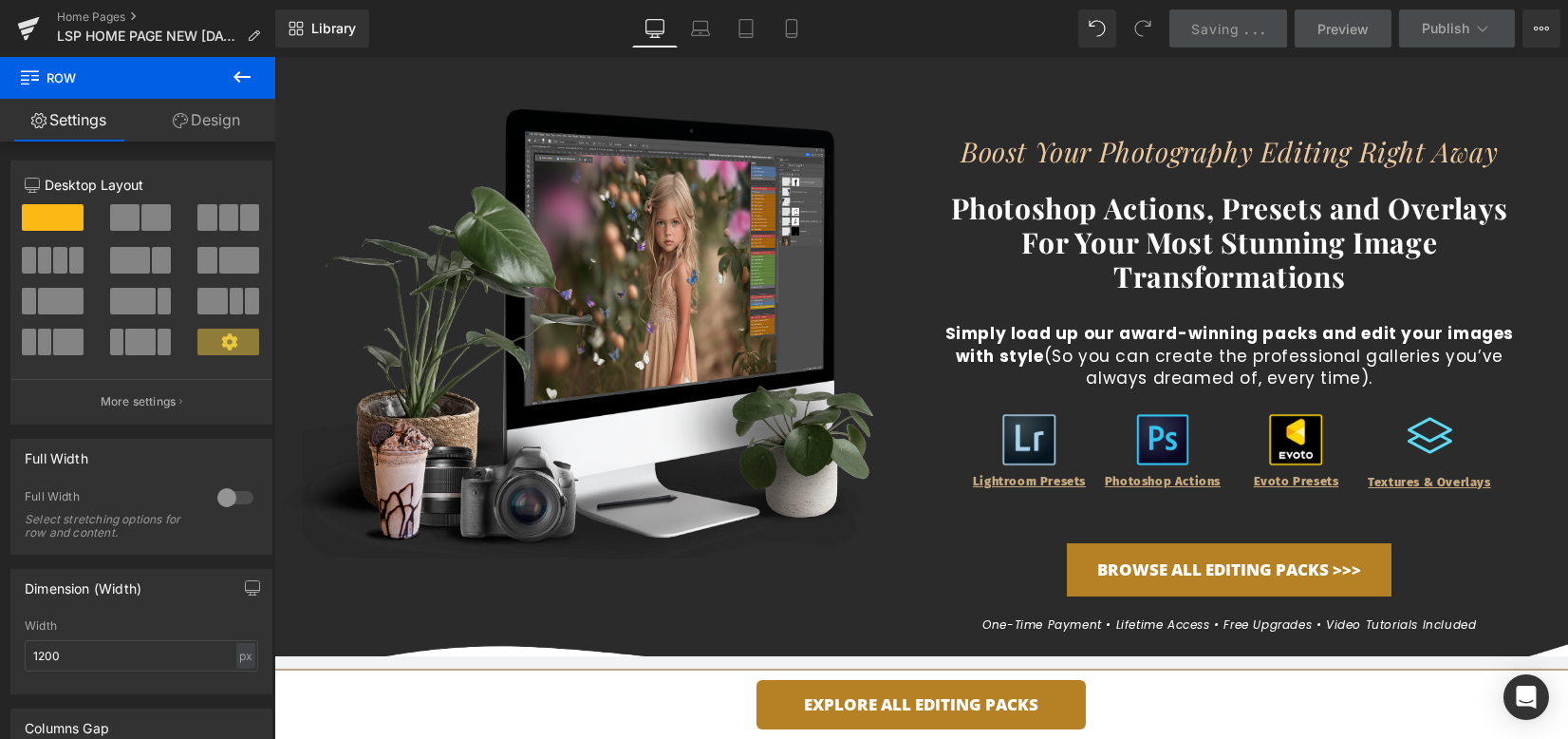
scroll to position [0, 0]
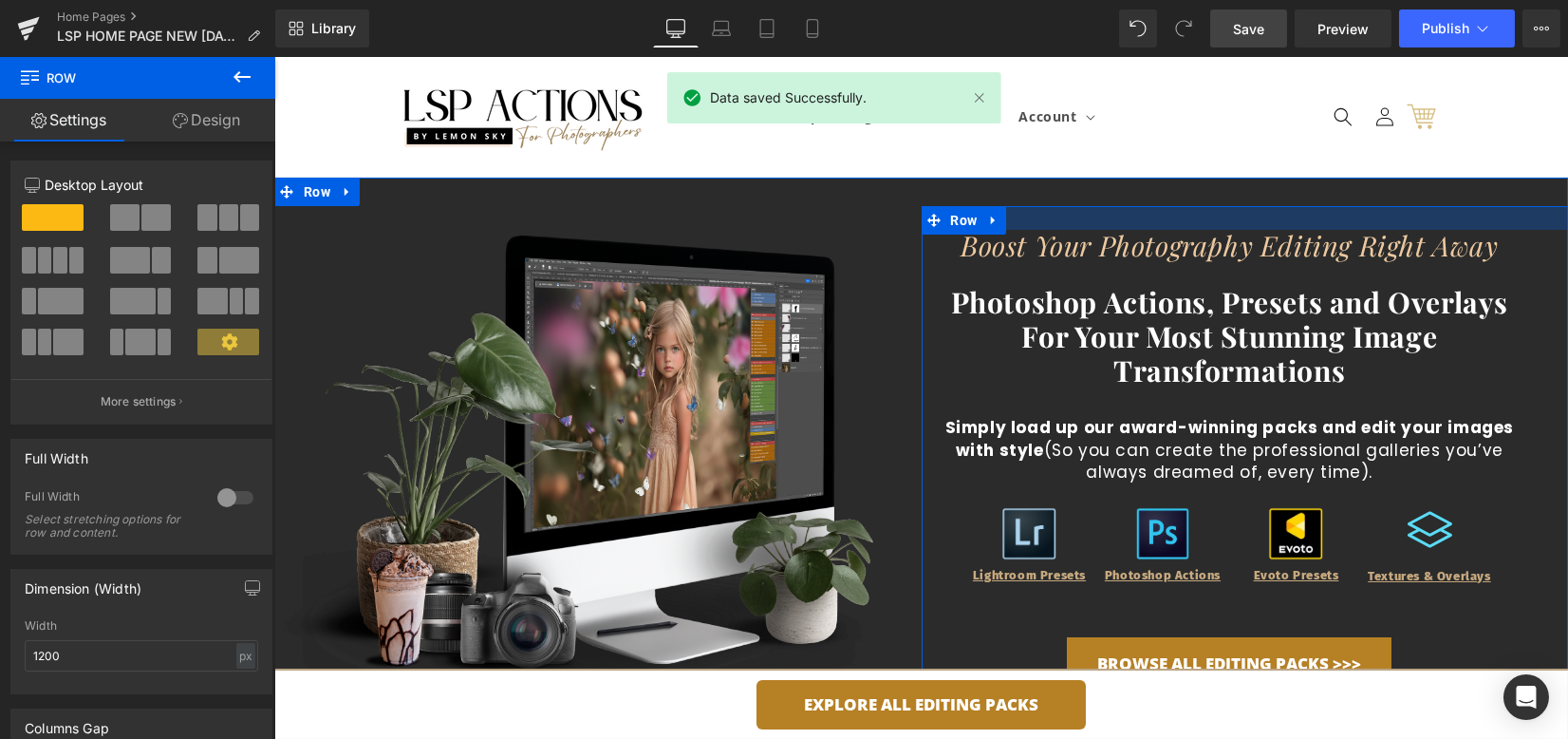
drag, startPoint x: 1139, startPoint y: 210, endPoint x: 1137, endPoint y: 177, distance: 33.1
click at [1137, 177] on div "Vimeo Hero Banner Boost Your Photography Editing Right Away Heading Photoshop A…" at bounding box center [922, 461] width 1294 height 568
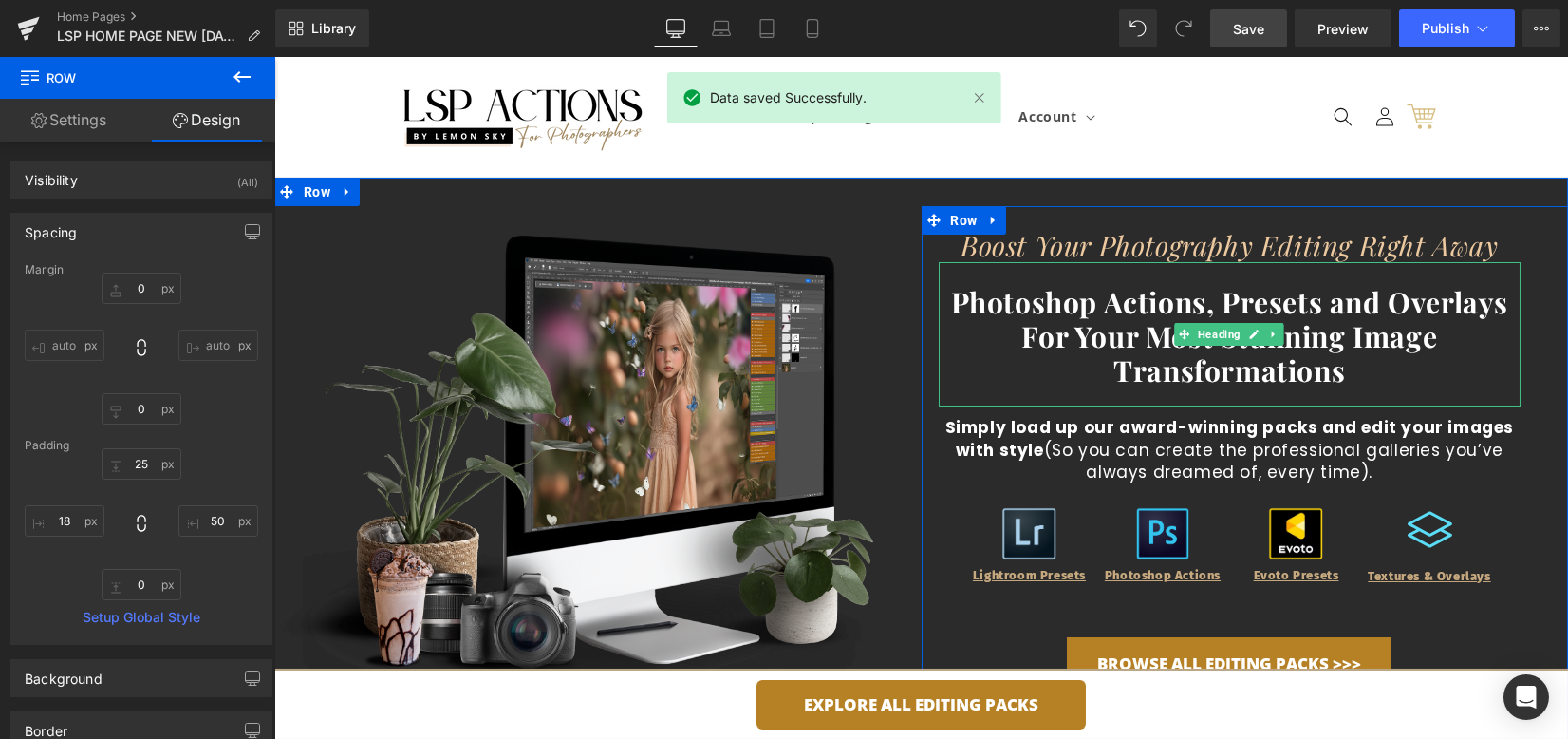
click at [1335, 364] on b "Photoshop Actions, Presets and Overlays For Your Most Stunning Image Transforma…" at bounding box center [1231, 336] width 558 height 107
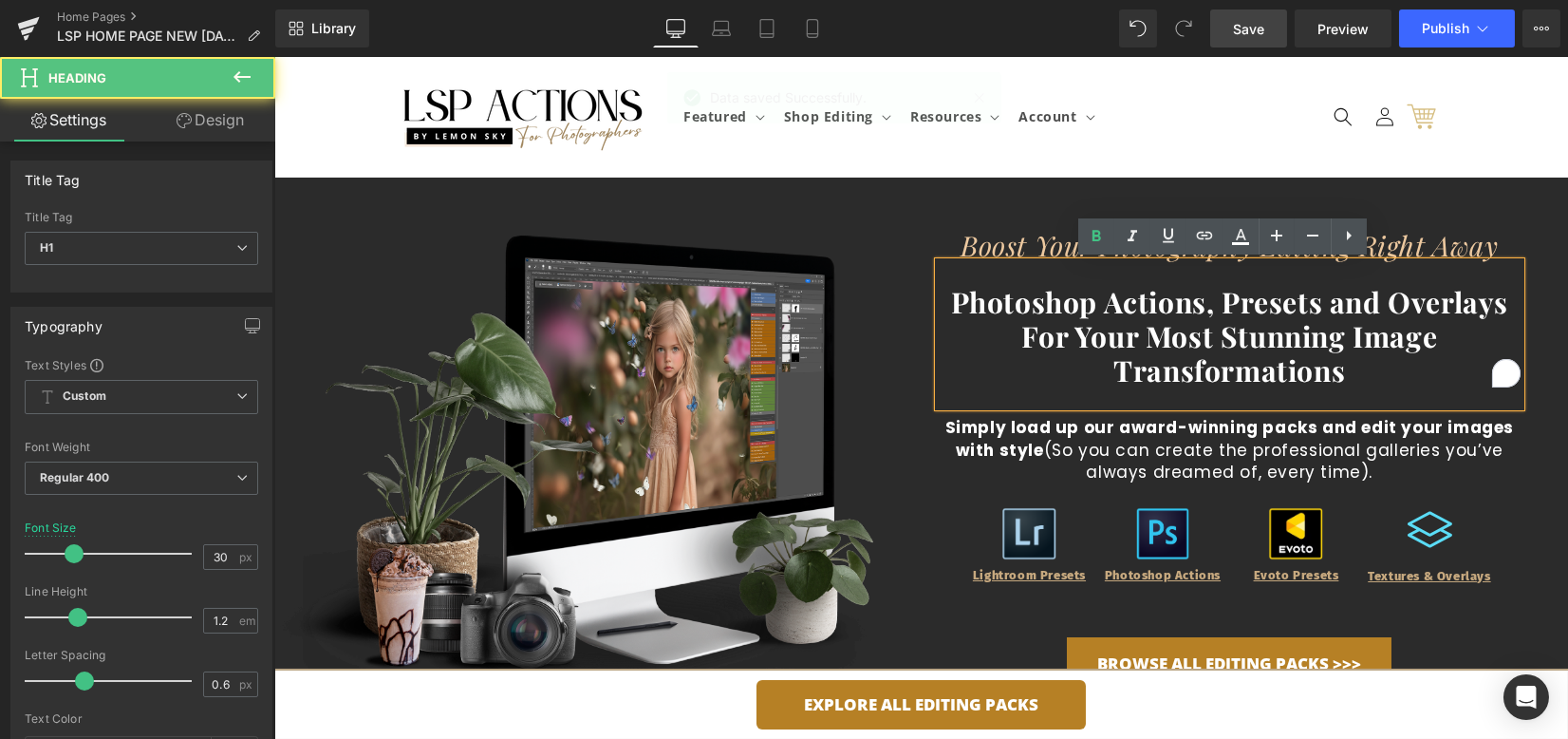
click at [1352, 368] on h1 "Photoshop Actions, Presets and Overlays For Your Most Stunning Image Transforma…" at bounding box center [1231, 336] width 583 height 103
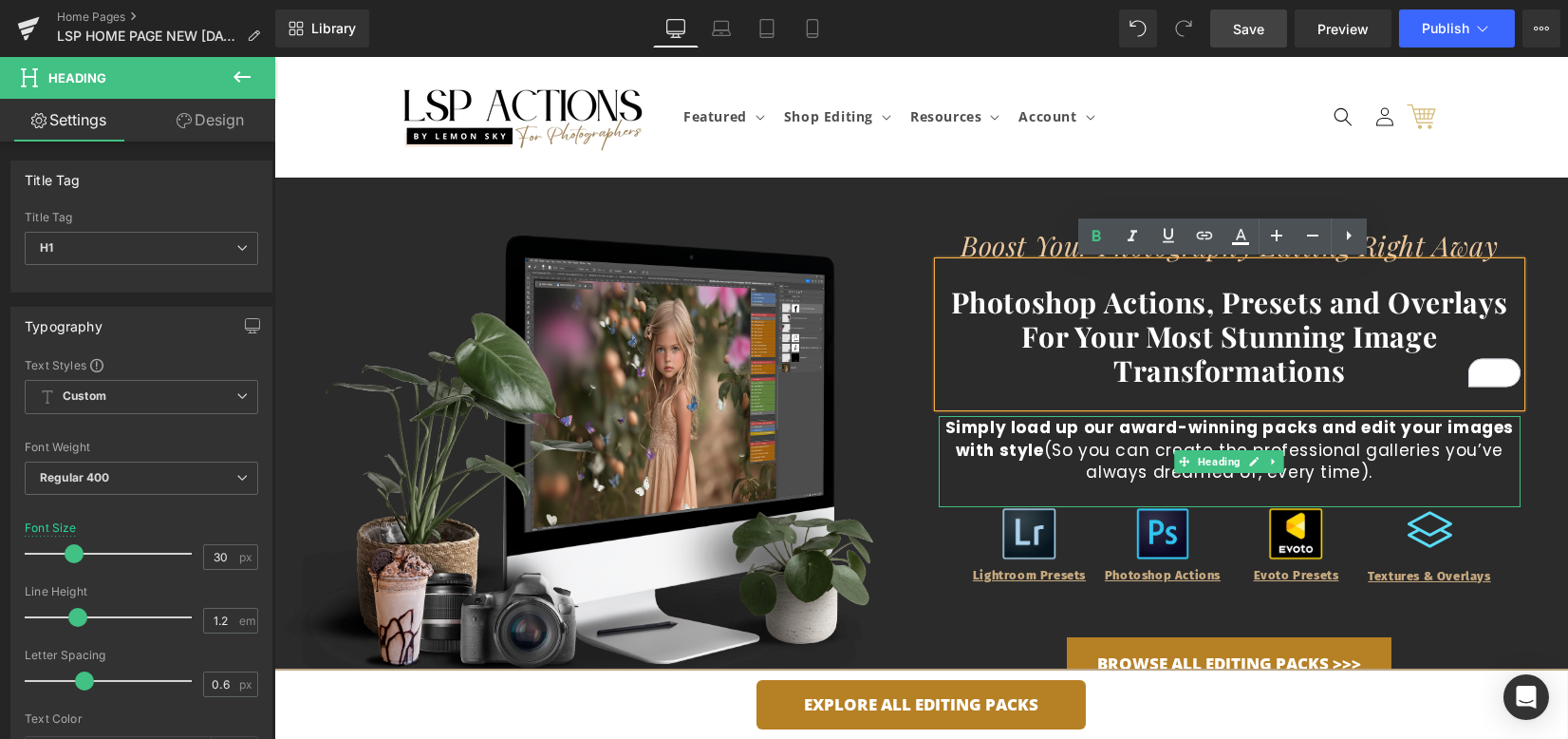
click at [1058, 447] on h1 "Simply load up our award-winning packs and edit your images with style (So you …" at bounding box center [1231, 451] width 583 height 68
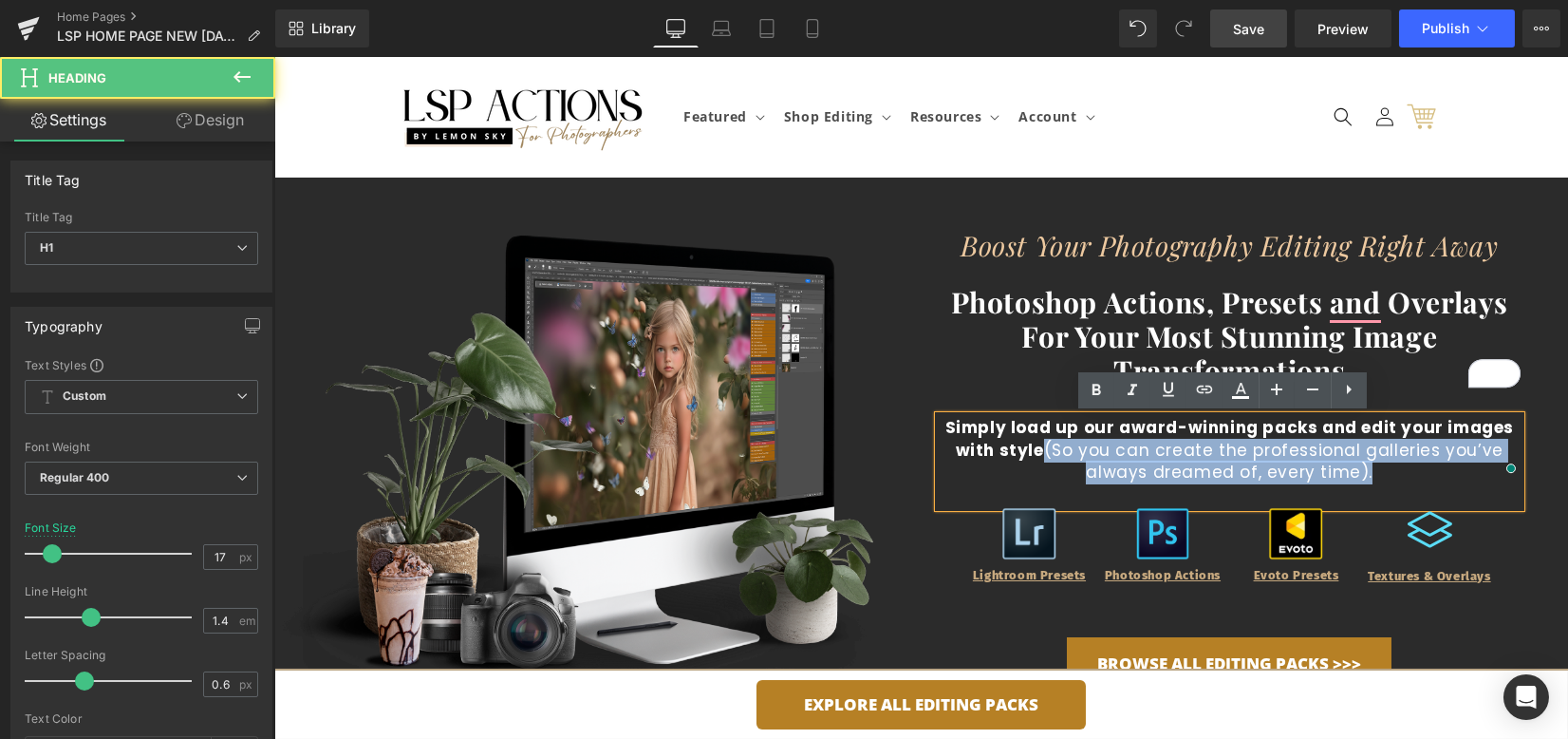
drag, startPoint x: 1046, startPoint y: 453, endPoint x: 1377, endPoint y: 466, distance: 331.3
click at [1377, 466] on h1 "Simply load up our award-winning packs and edit your images with style (So you …" at bounding box center [1231, 451] width 583 height 68
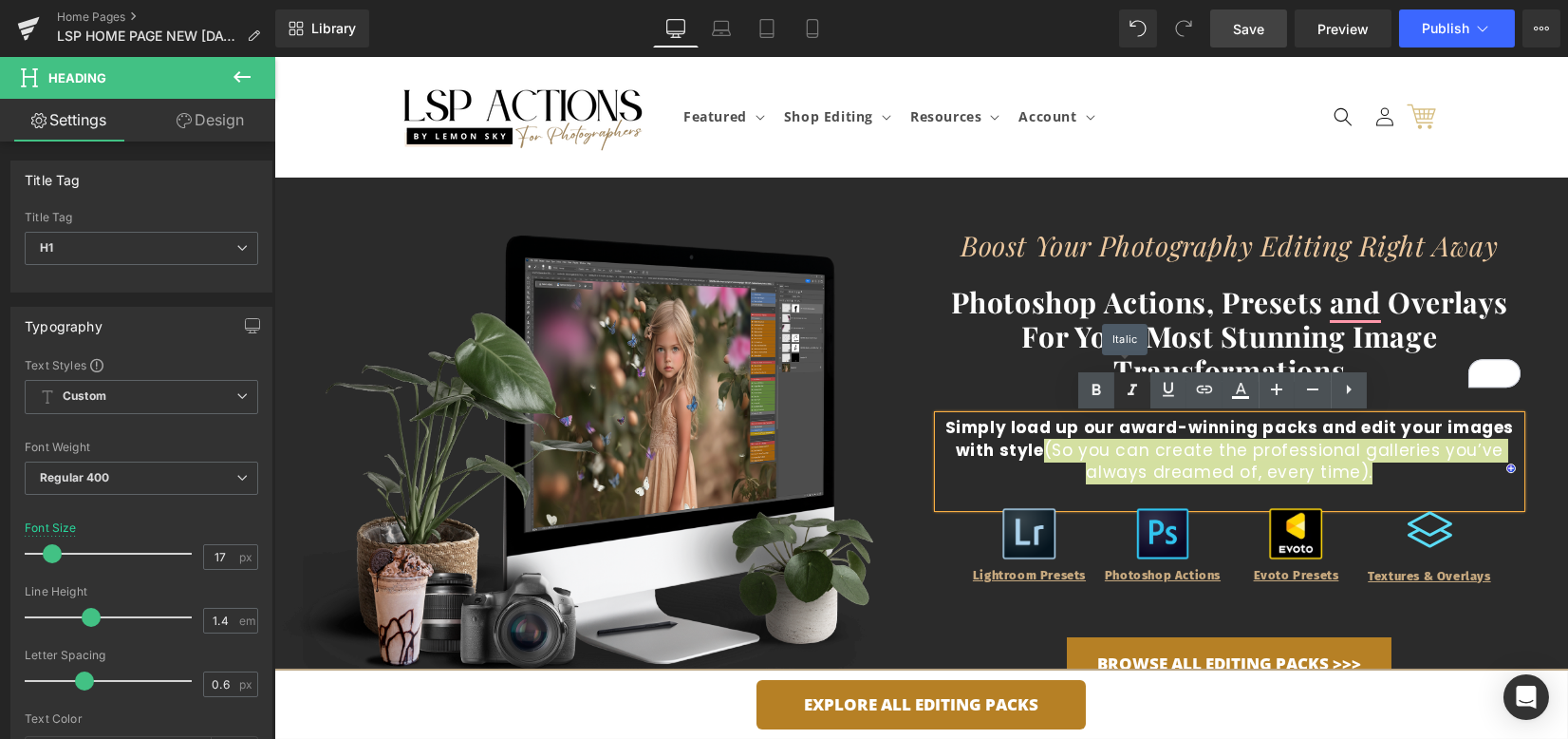
click at [1141, 389] on icon at bounding box center [1132, 390] width 23 height 23
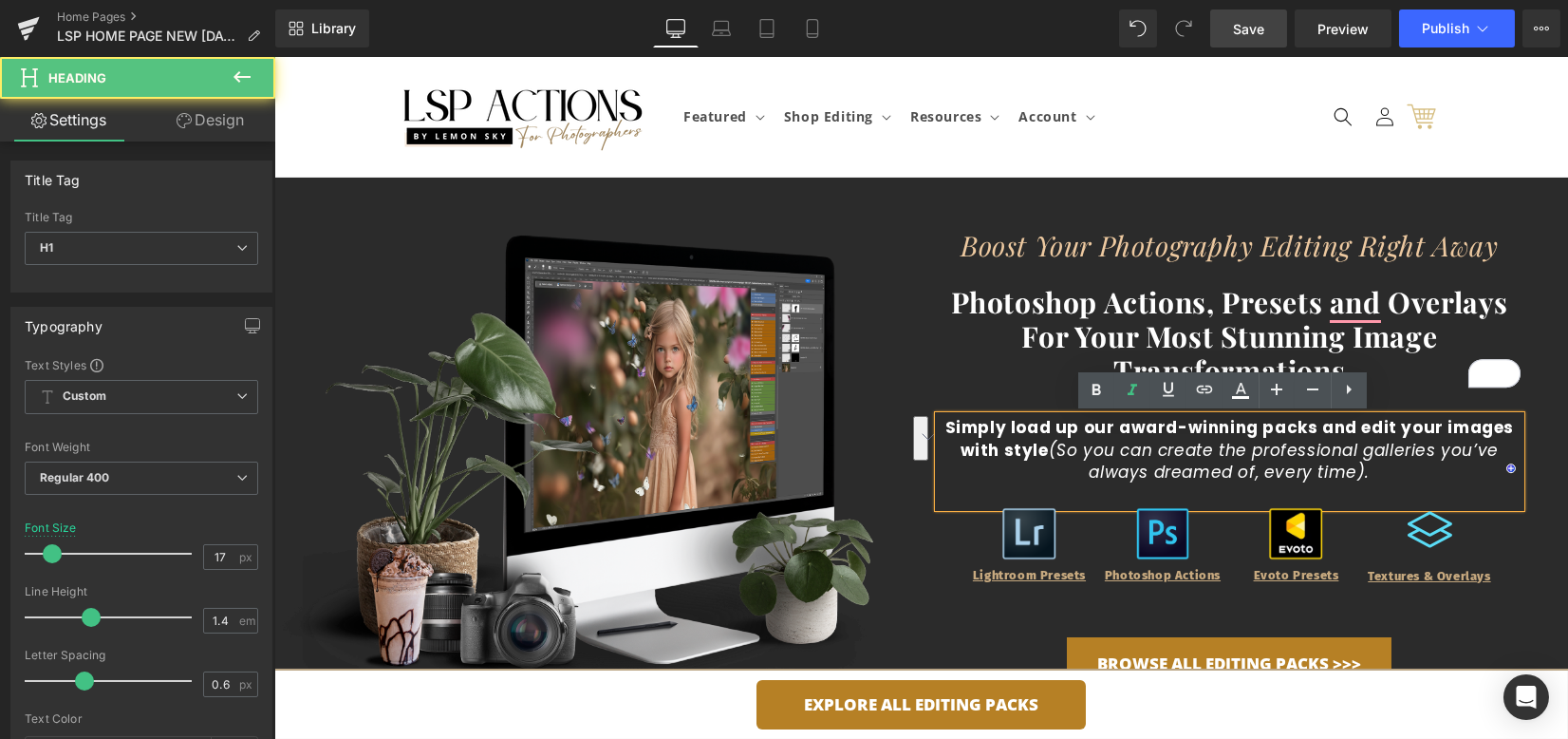
click at [1267, 475] on span "(So you can create the professional galleries you’ve always dreamed of, every t…" at bounding box center [1274, 462] width 450 height 46
click at [1244, 472] on span "(So you can create the professional galleries you’ve always dreamed of, every t…" at bounding box center [1274, 462] width 450 height 46
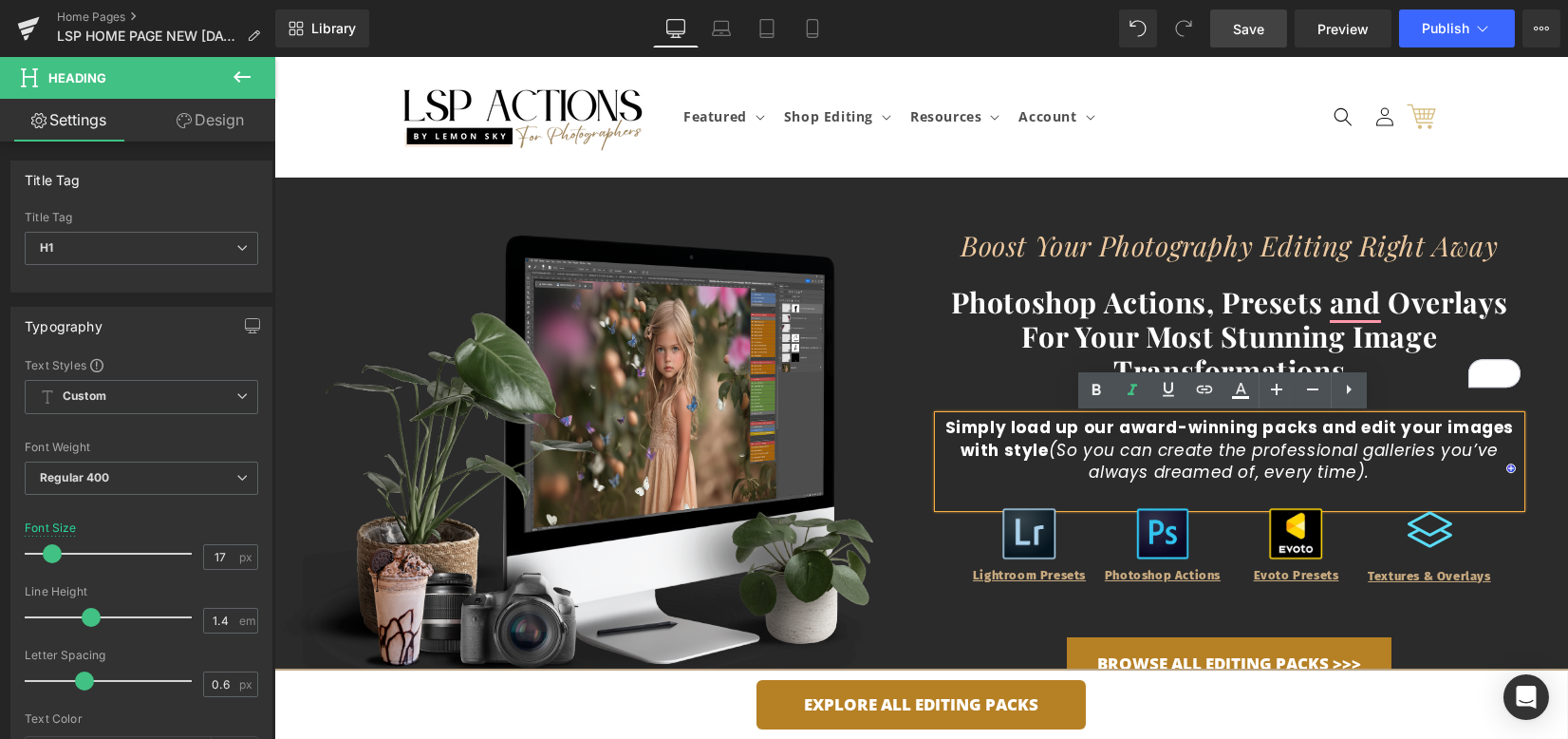
click at [1247, 473] on span "(So you can create the professional galleries you’ve always dreamed of, every t…" at bounding box center [1274, 462] width 450 height 46
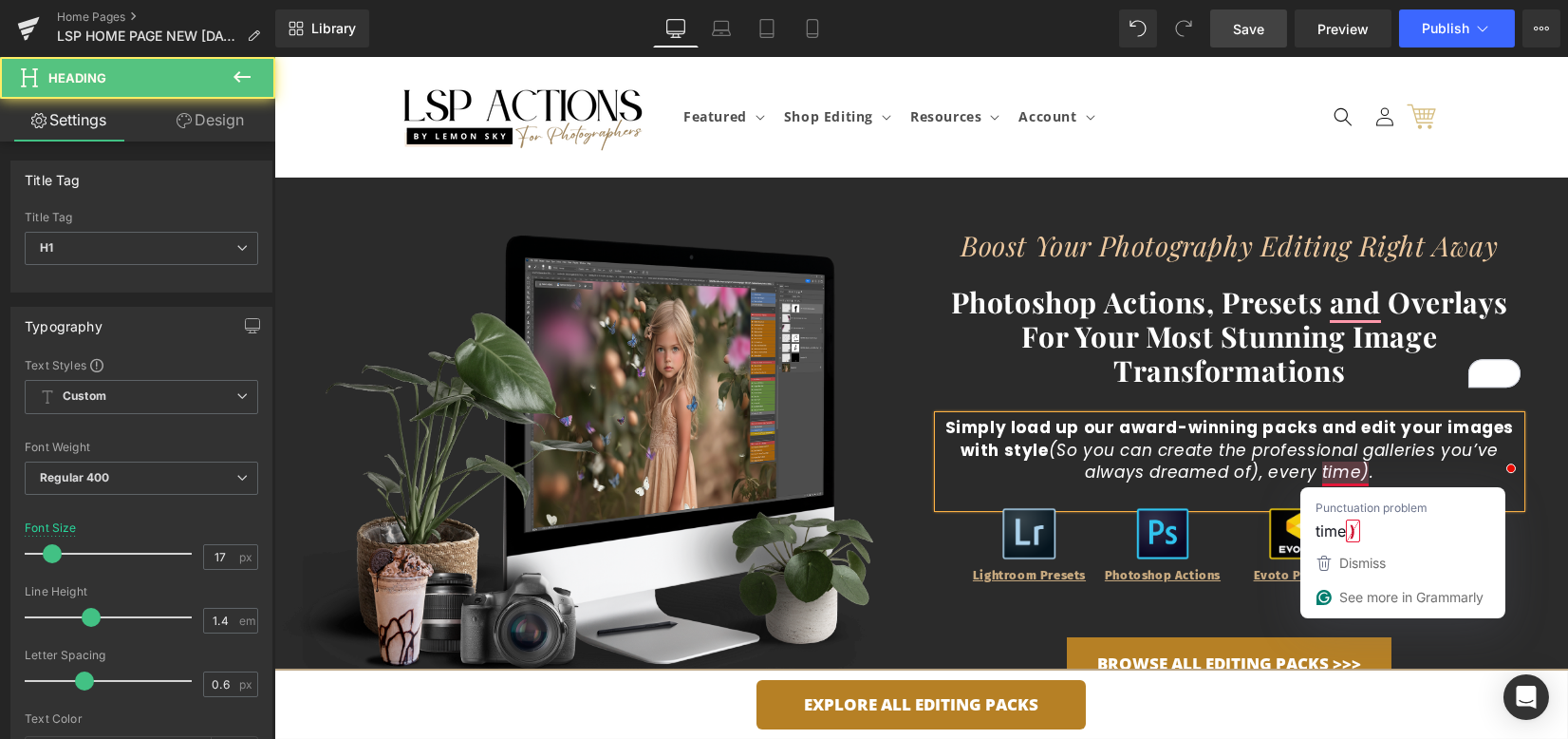
click at [1359, 474] on span "(So you can create the professional galleries you’ve always dreamed of), every …" at bounding box center [1274, 462] width 450 height 46
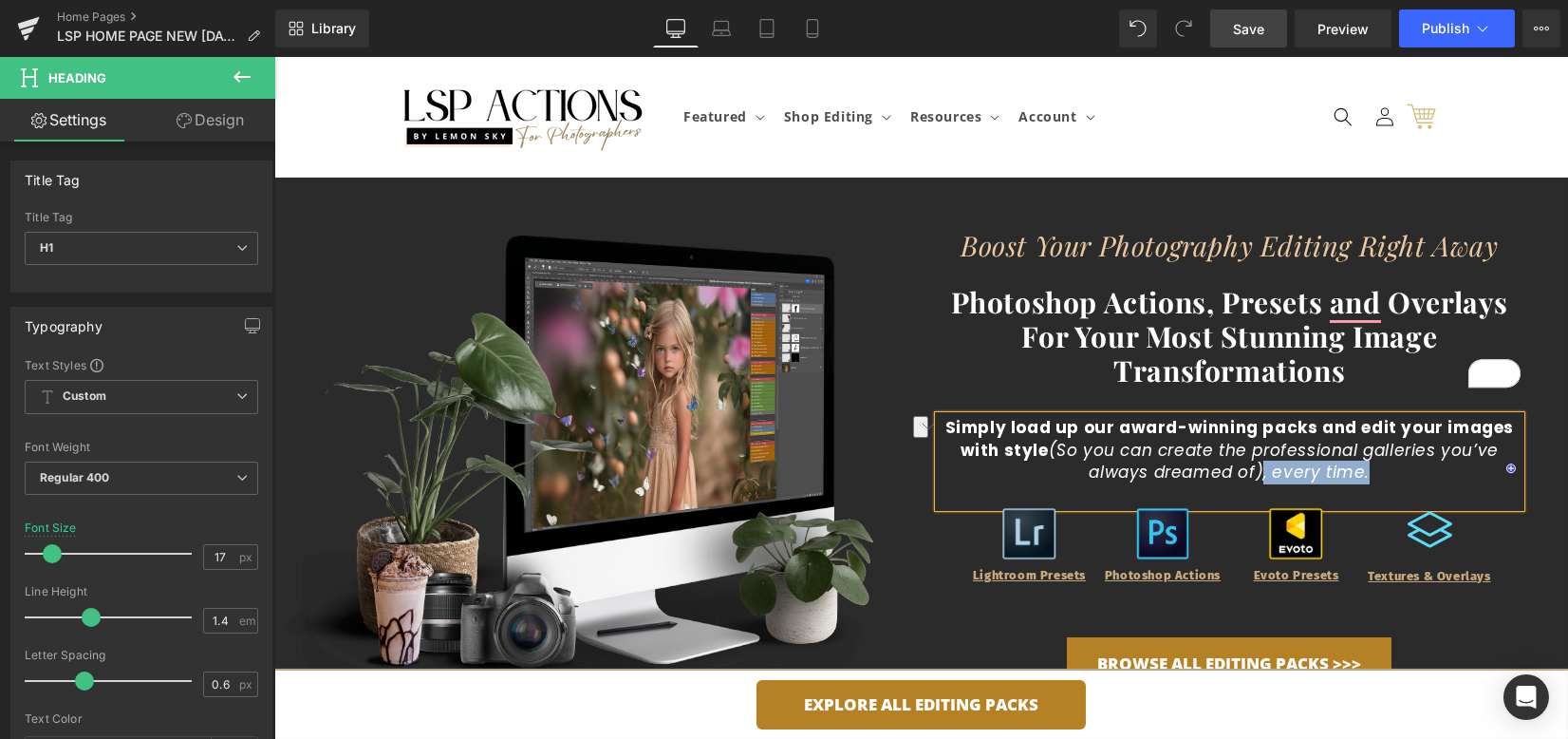
drag, startPoint x: 1369, startPoint y: 470, endPoint x: 1258, endPoint y: 478, distance: 111.3
click at [1258, 478] on h1 "Simply load up our award-winning packs and edit your images with style (So you …" at bounding box center [1231, 451] width 583 height 68
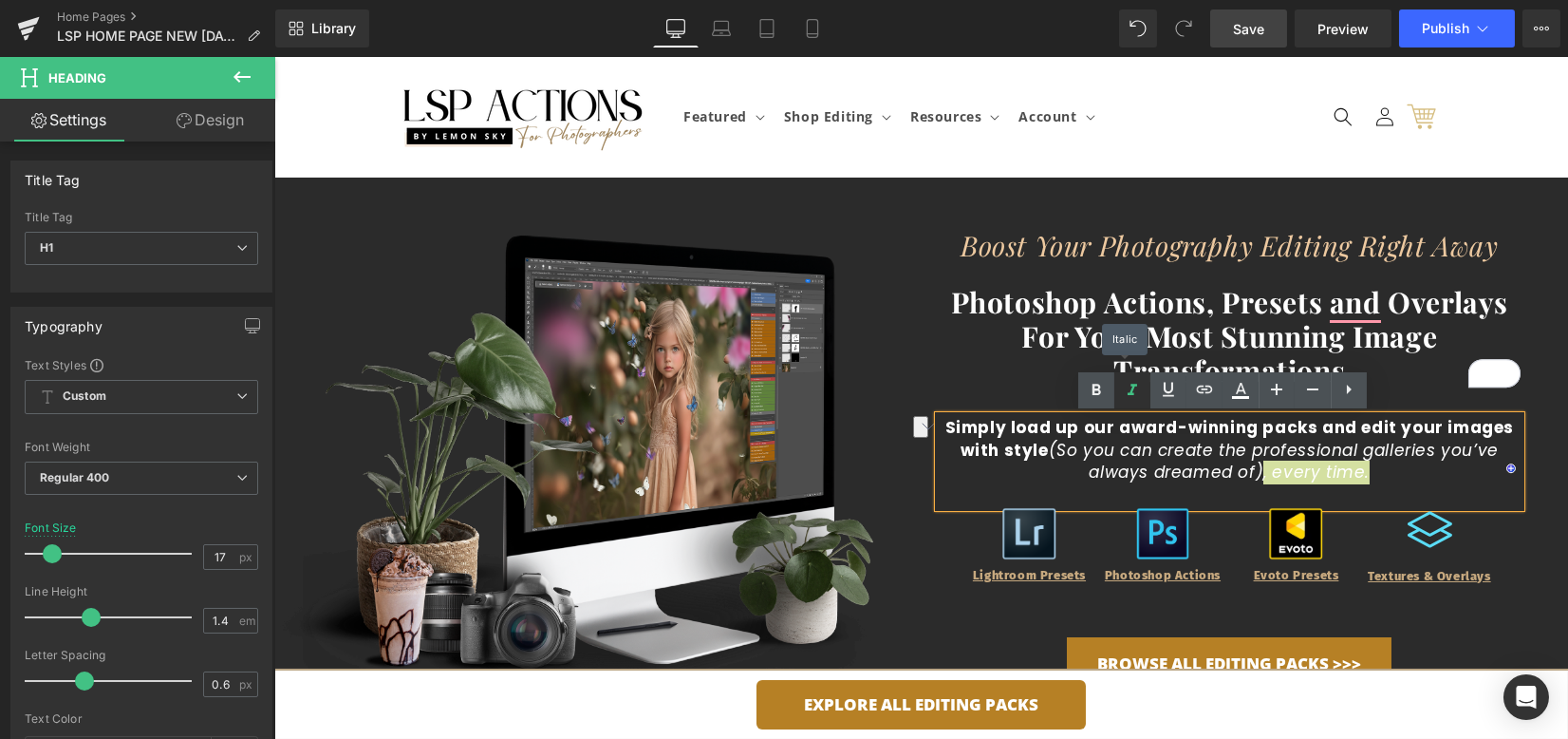
click at [1126, 390] on icon at bounding box center [1132, 390] width 23 height 23
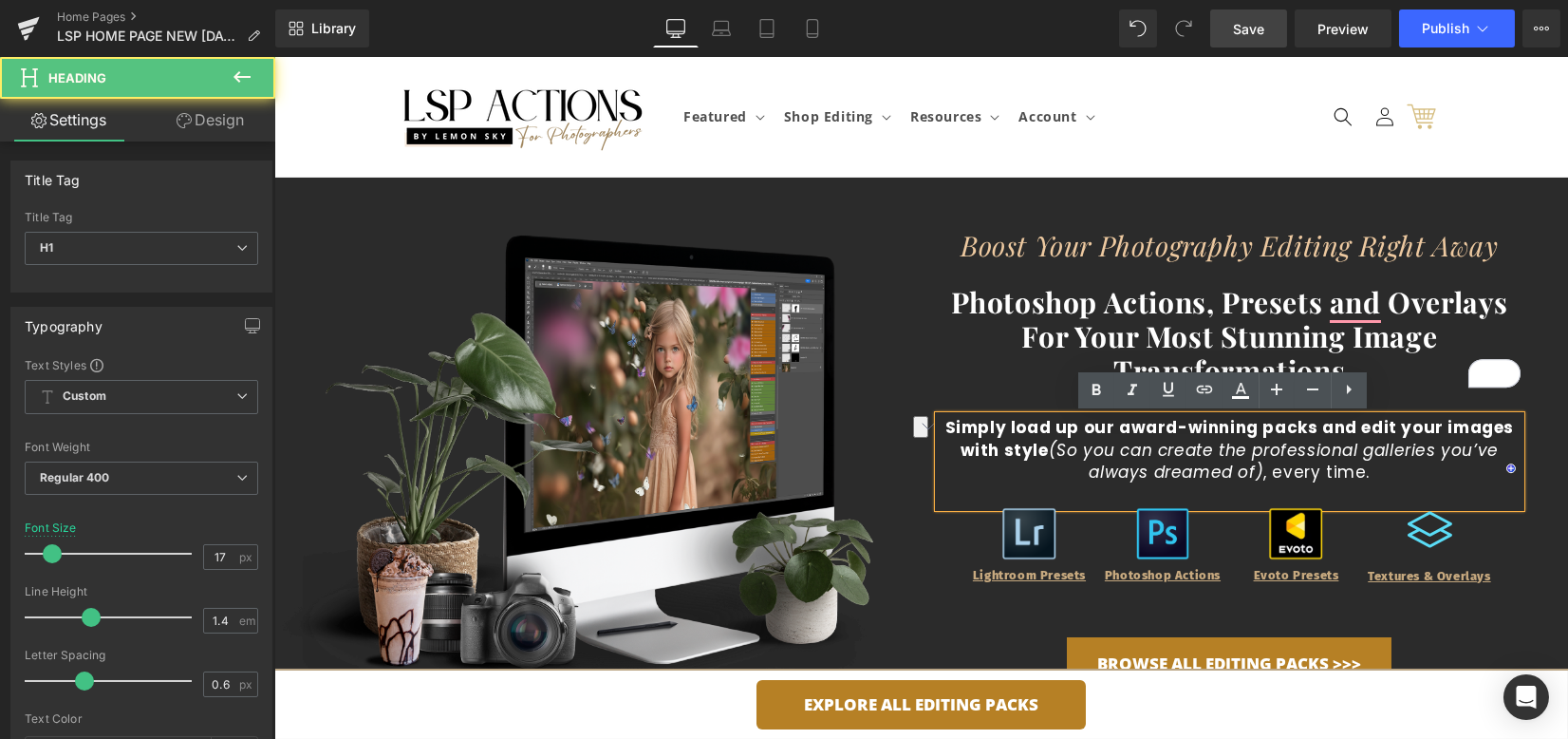
click at [1262, 479] on h1 "Simply load up our award-winning packs and edit your images with style (So you …" at bounding box center [1231, 451] width 583 height 68
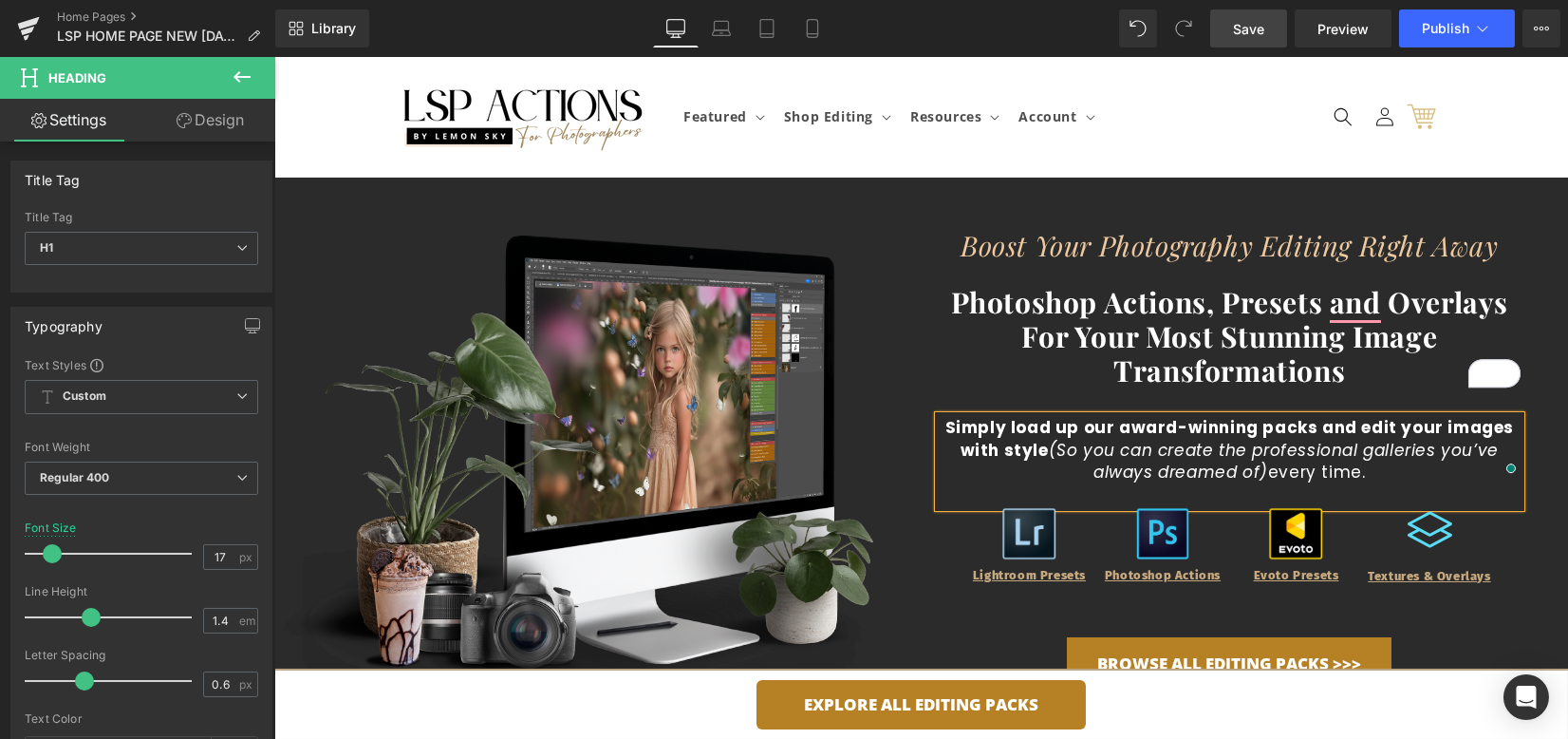
click at [1530, 531] on div "Boost Your Photography Editing Right Away Heading Photoshop Actions, Presets an…" at bounding box center [1245, 471] width 647 height 530
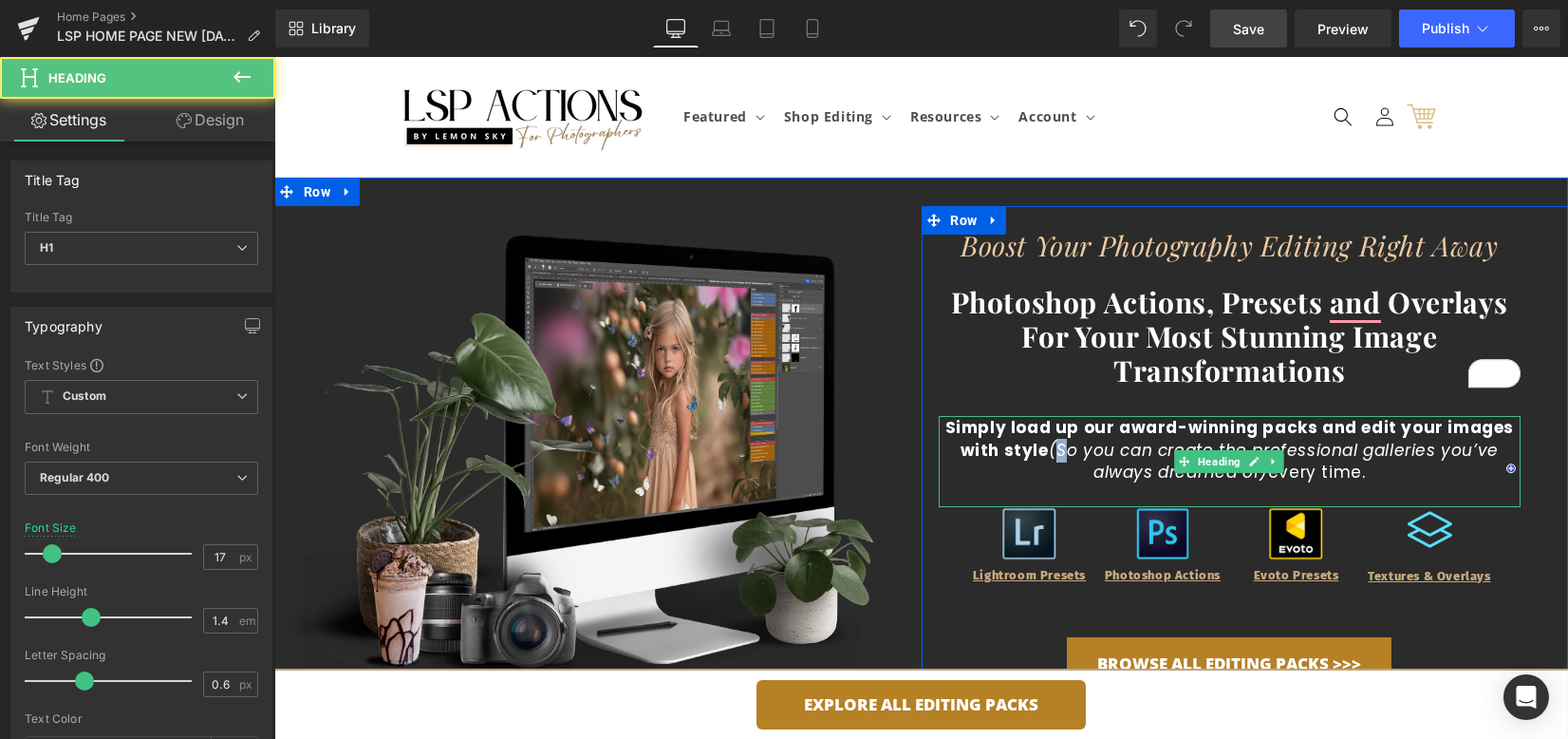
click at [1054, 448] on span "(So you can create the professional galleries you’ve always dreamed of)" at bounding box center [1274, 462] width 450 height 46
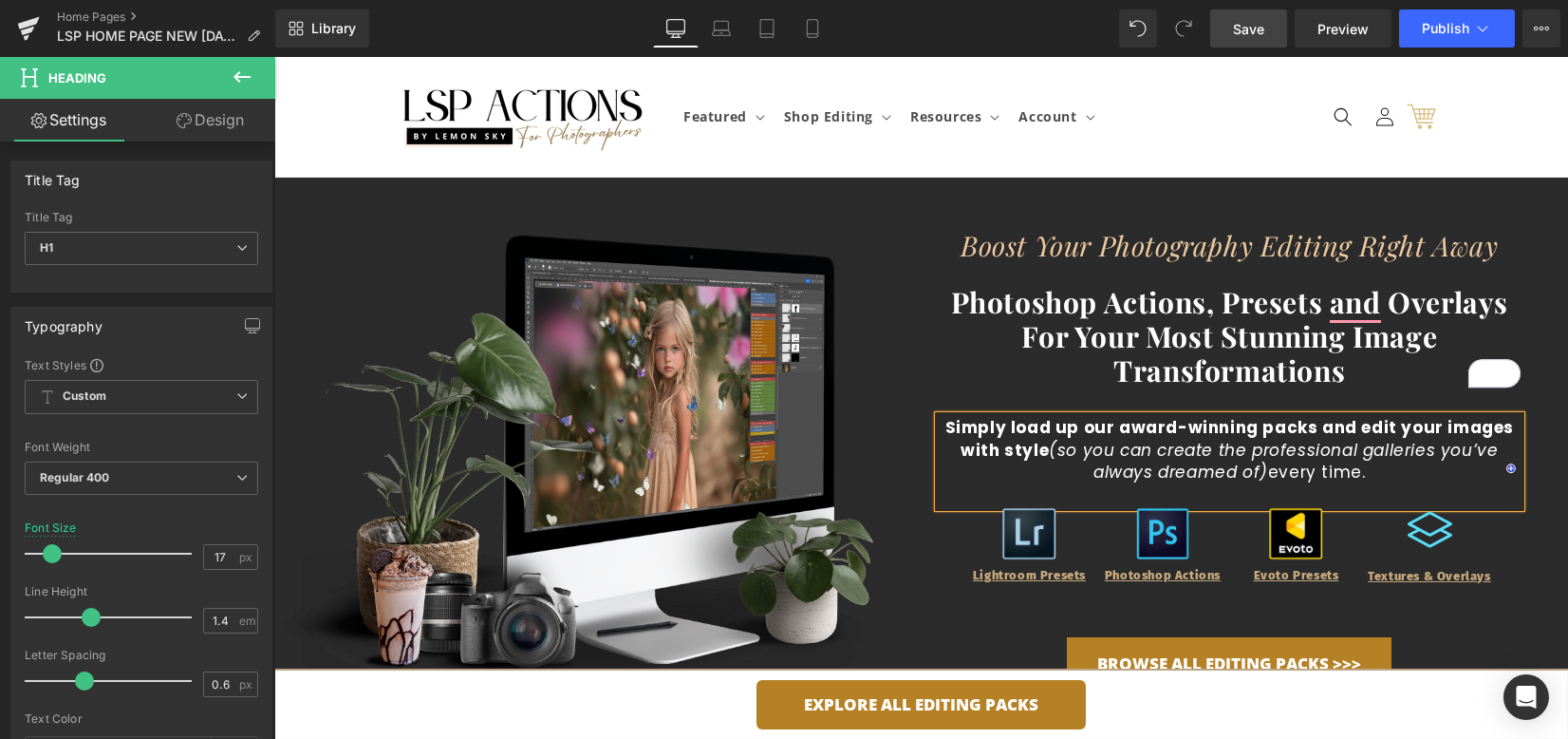
click at [1357, 472] on h1 "Simply load up our award-winning packs and edit your images with style (so you …" at bounding box center [1231, 451] width 583 height 68
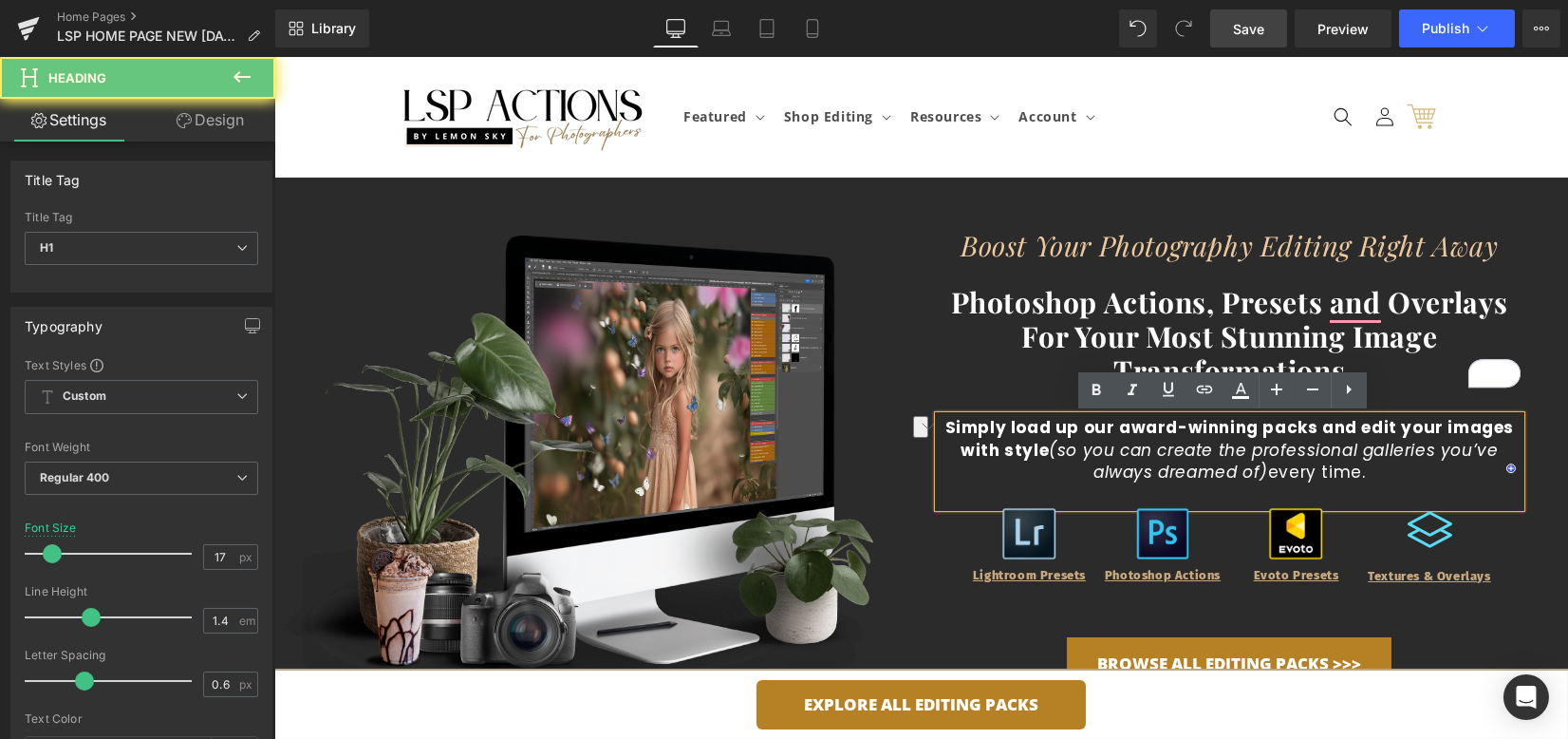
drag, startPoint x: 1361, startPoint y: 475, endPoint x: 1263, endPoint y: 475, distance: 98.0
click at [1263, 475] on h1 "Simply load up our award-winning packs and edit your images with style (so you …" at bounding box center [1231, 451] width 583 height 68
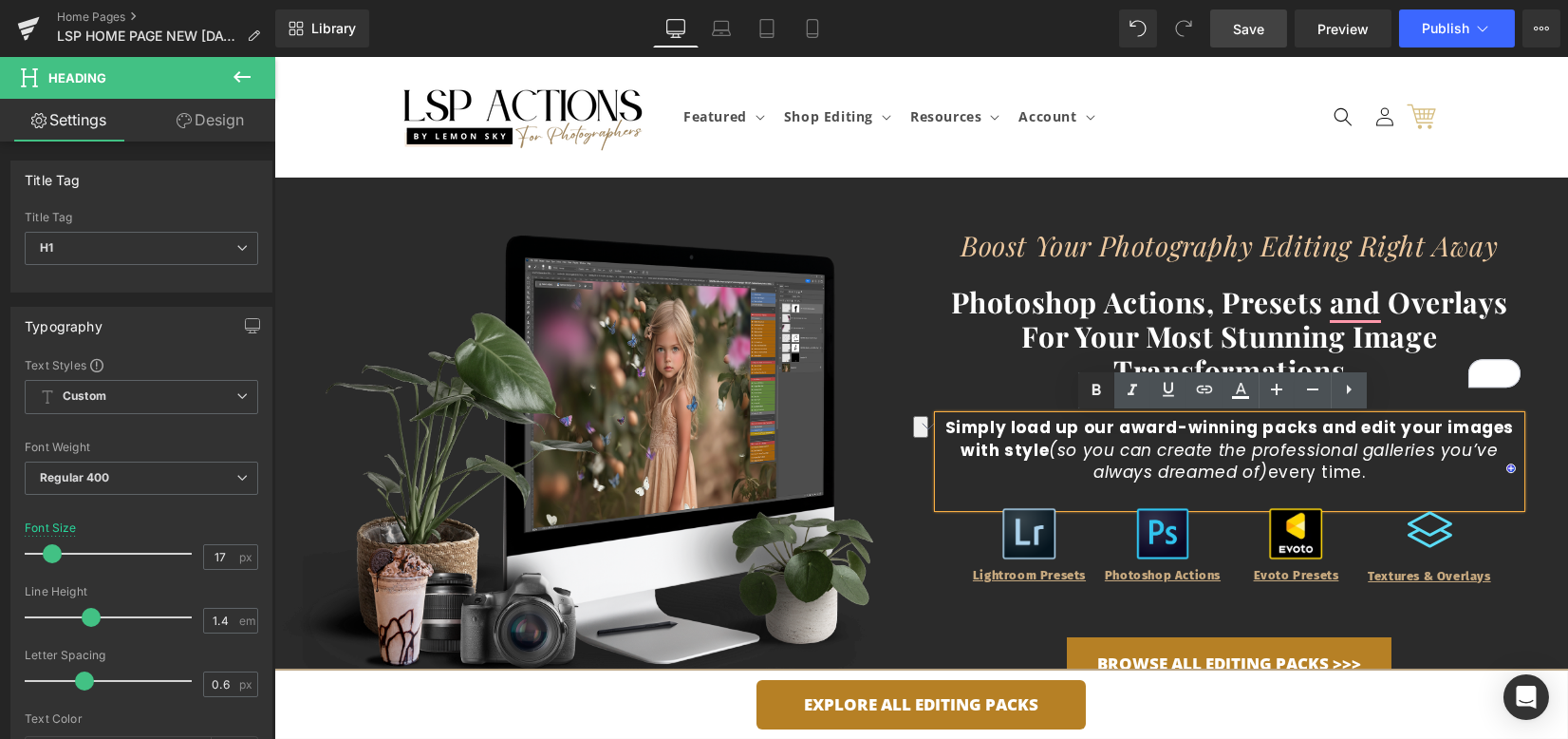
click at [1104, 393] on icon at bounding box center [1096, 390] width 23 height 23
click at [1509, 562] on div "Boost Your Photography Editing Right Away Heading Photoshop Actions, Presets an…" at bounding box center [1231, 483] width 583 height 506
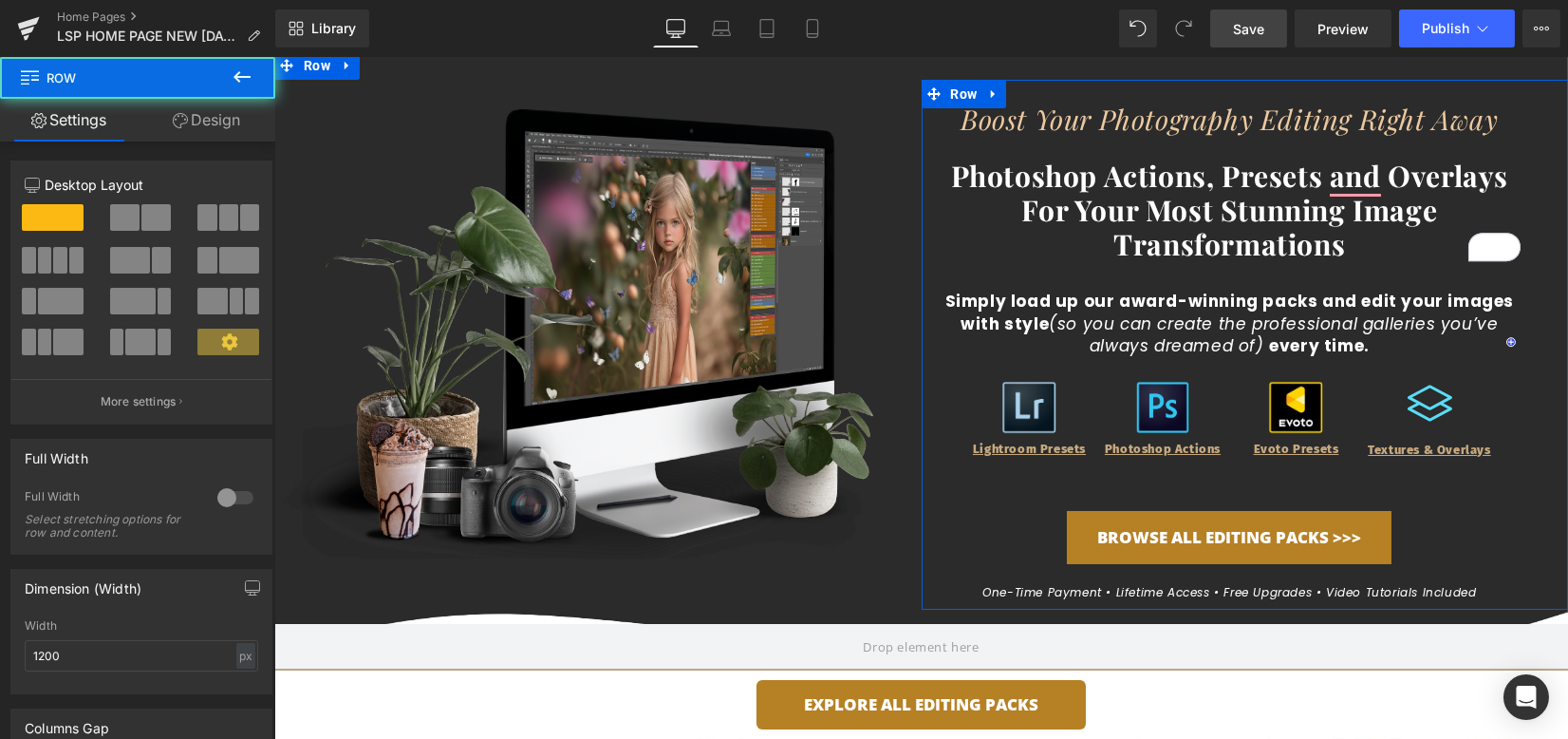
scroll to position [253, 0]
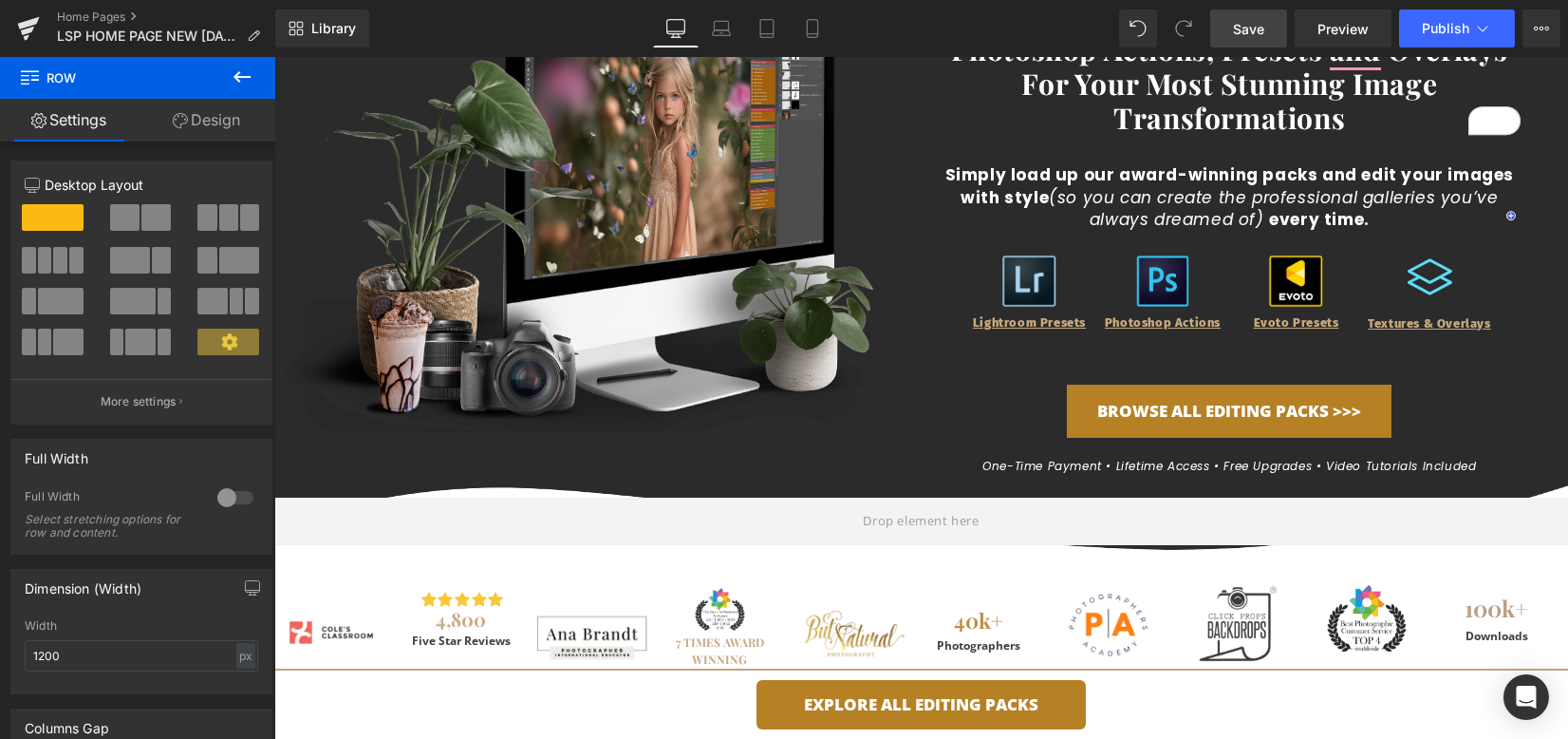
click at [1237, 16] on link "Save" at bounding box center [1248, 29] width 77 height 38
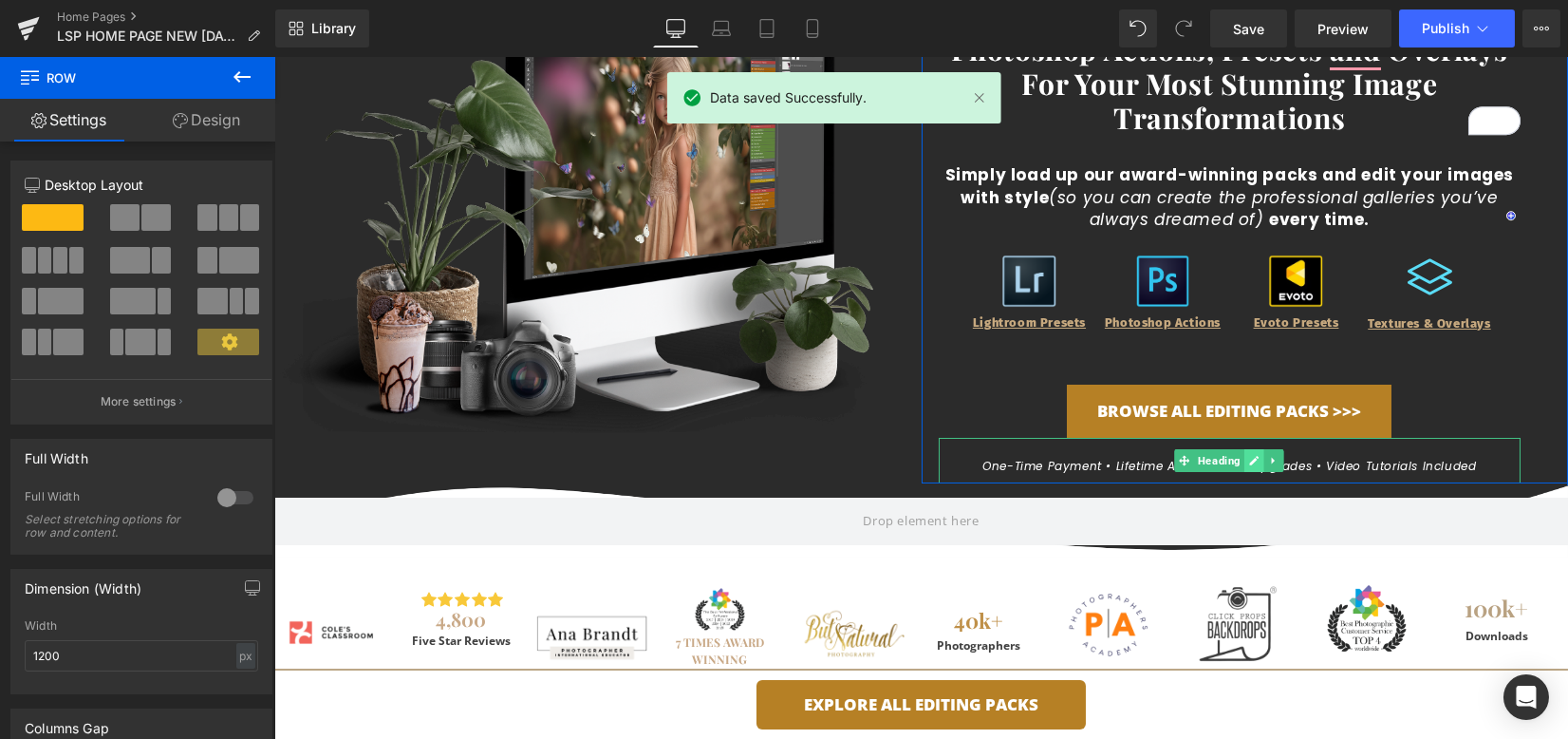
click at [1250, 464] on icon at bounding box center [1255, 461] width 10 height 10
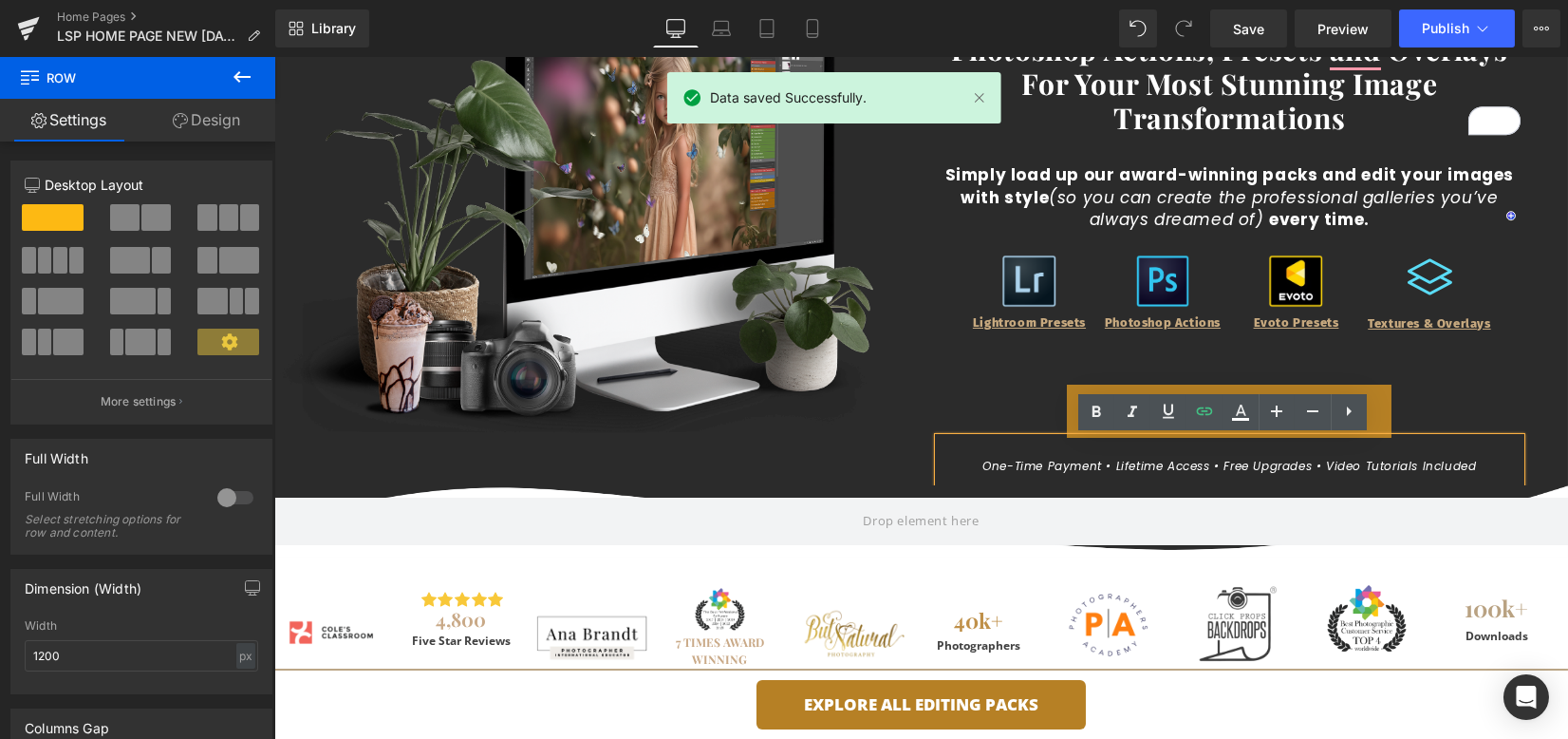
click at [1312, 461] on span "One-time payment • Lifetime access • Free Upgrades • Video Tutorials Included" at bounding box center [1230, 466] width 494 height 16
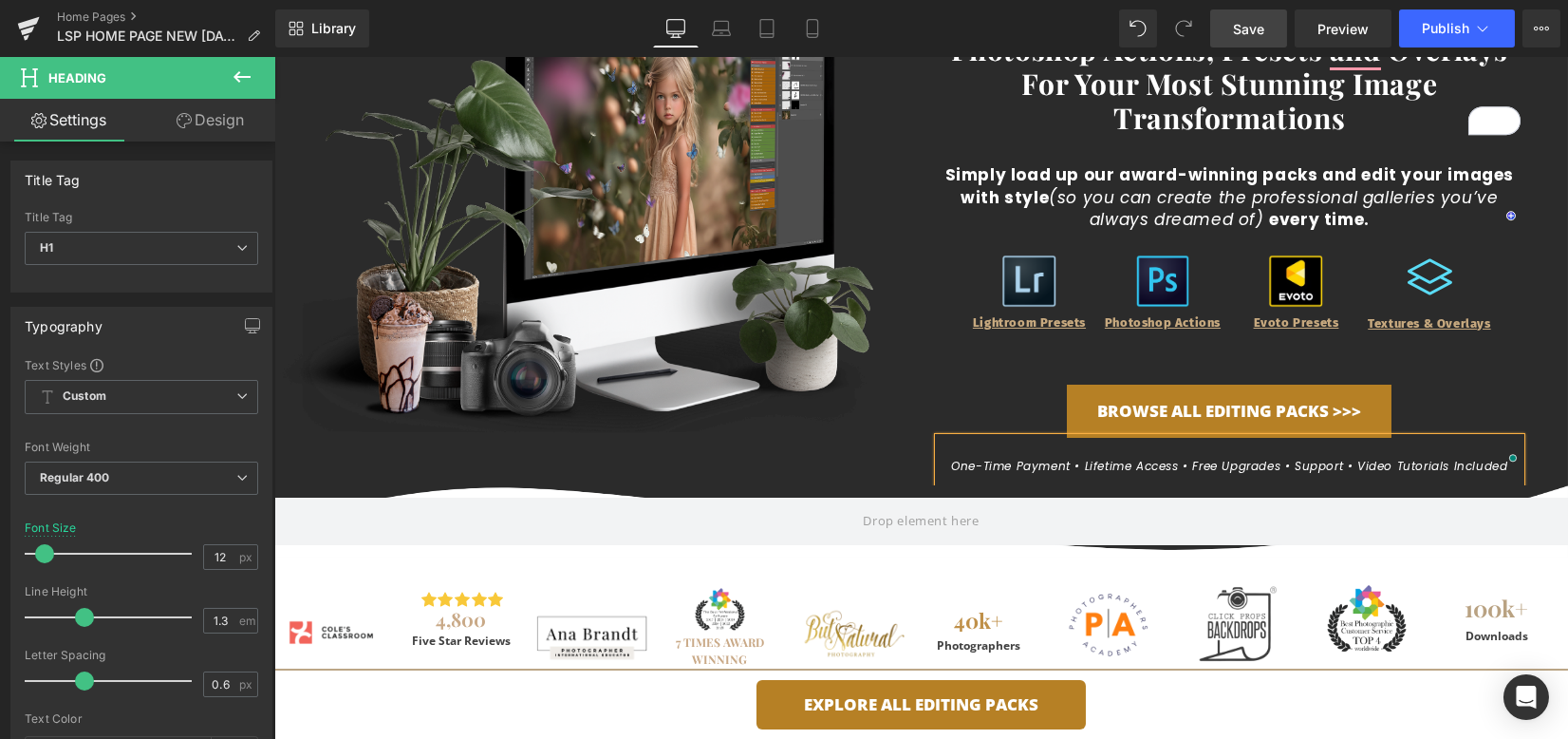
click at [1255, 33] on span "Save" at bounding box center [1248, 29] width 31 height 20
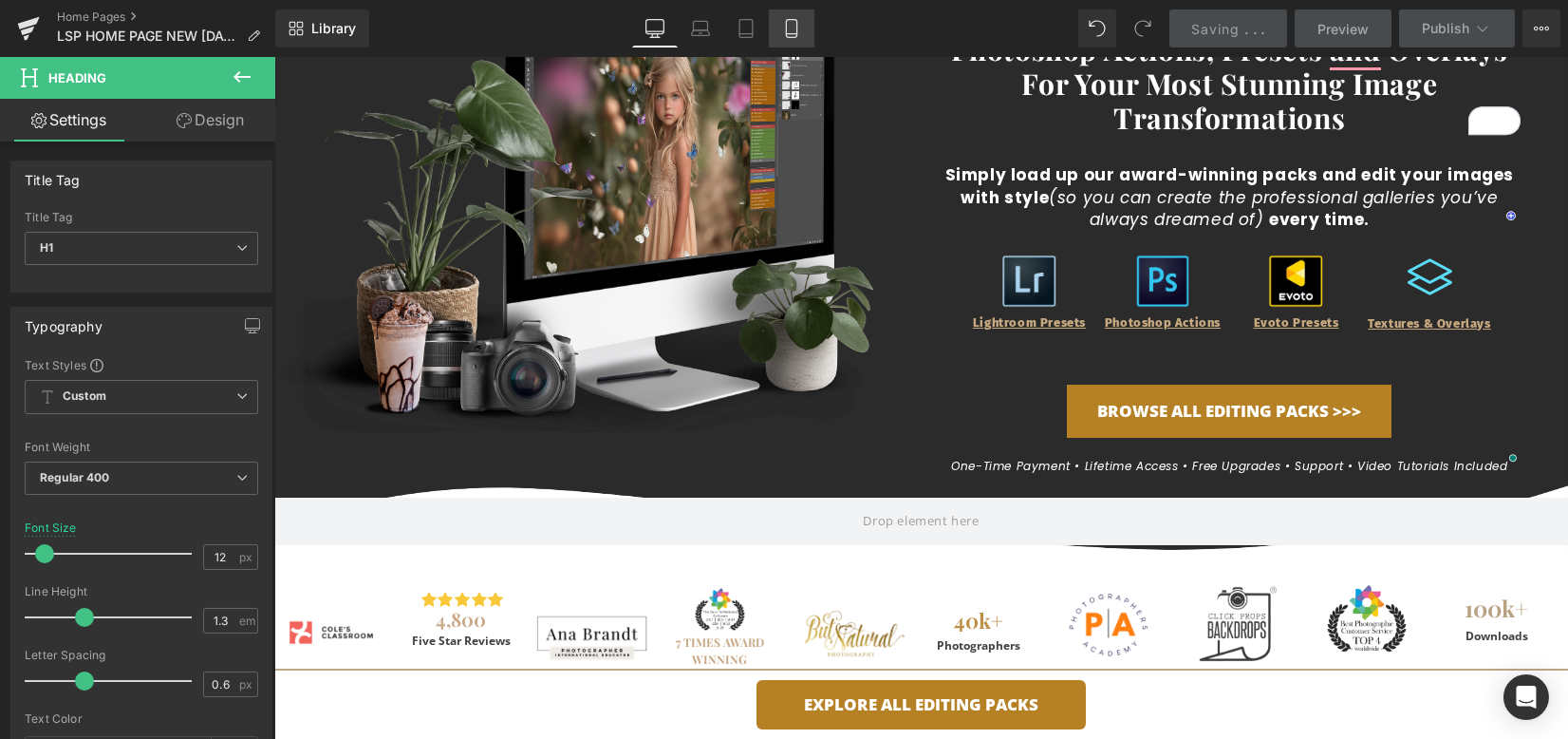
click at [788, 21] on icon at bounding box center [791, 28] width 19 height 19
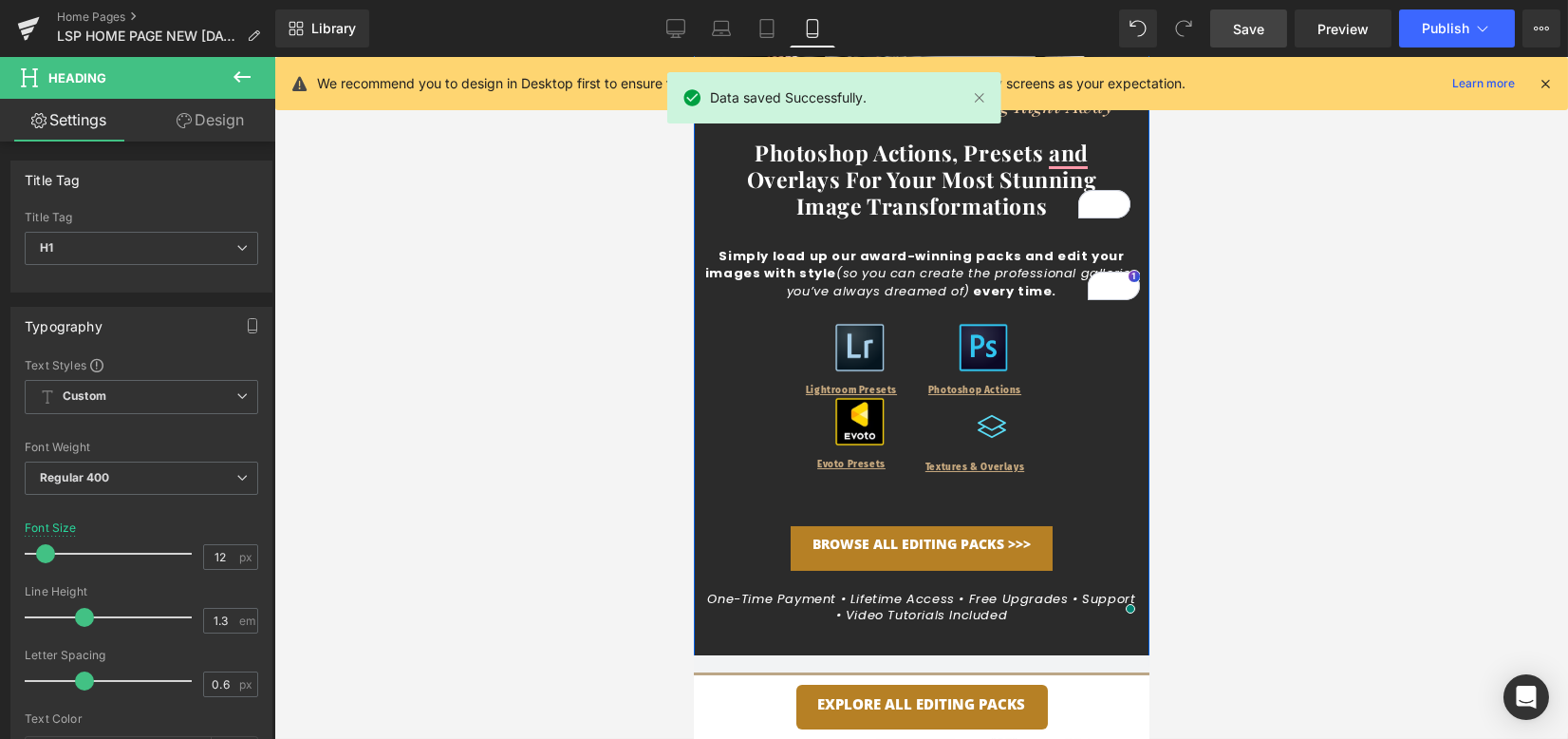
scroll to position [326, 0]
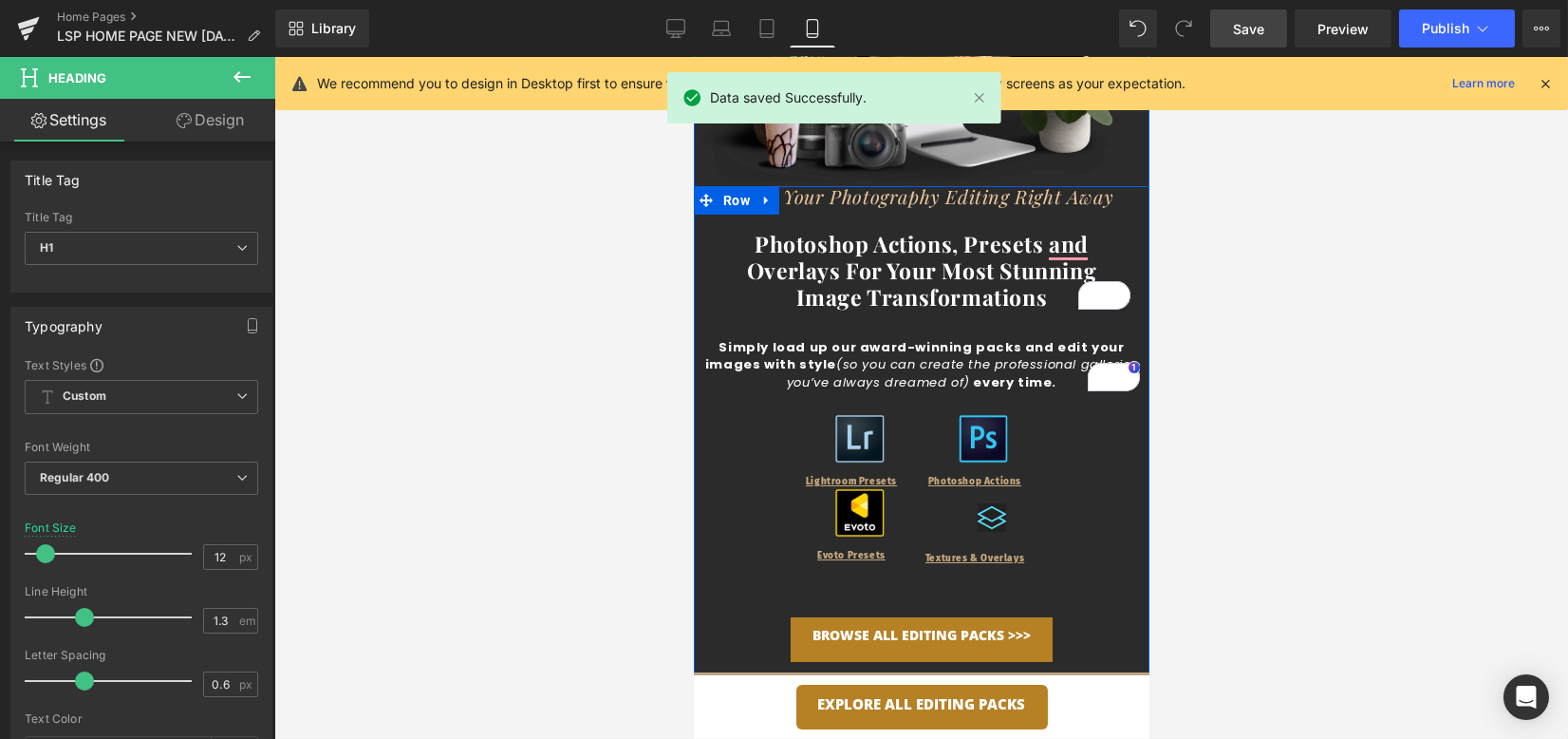
click at [979, 518] on div "Icon" at bounding box center [991, 514] width 140 height 52
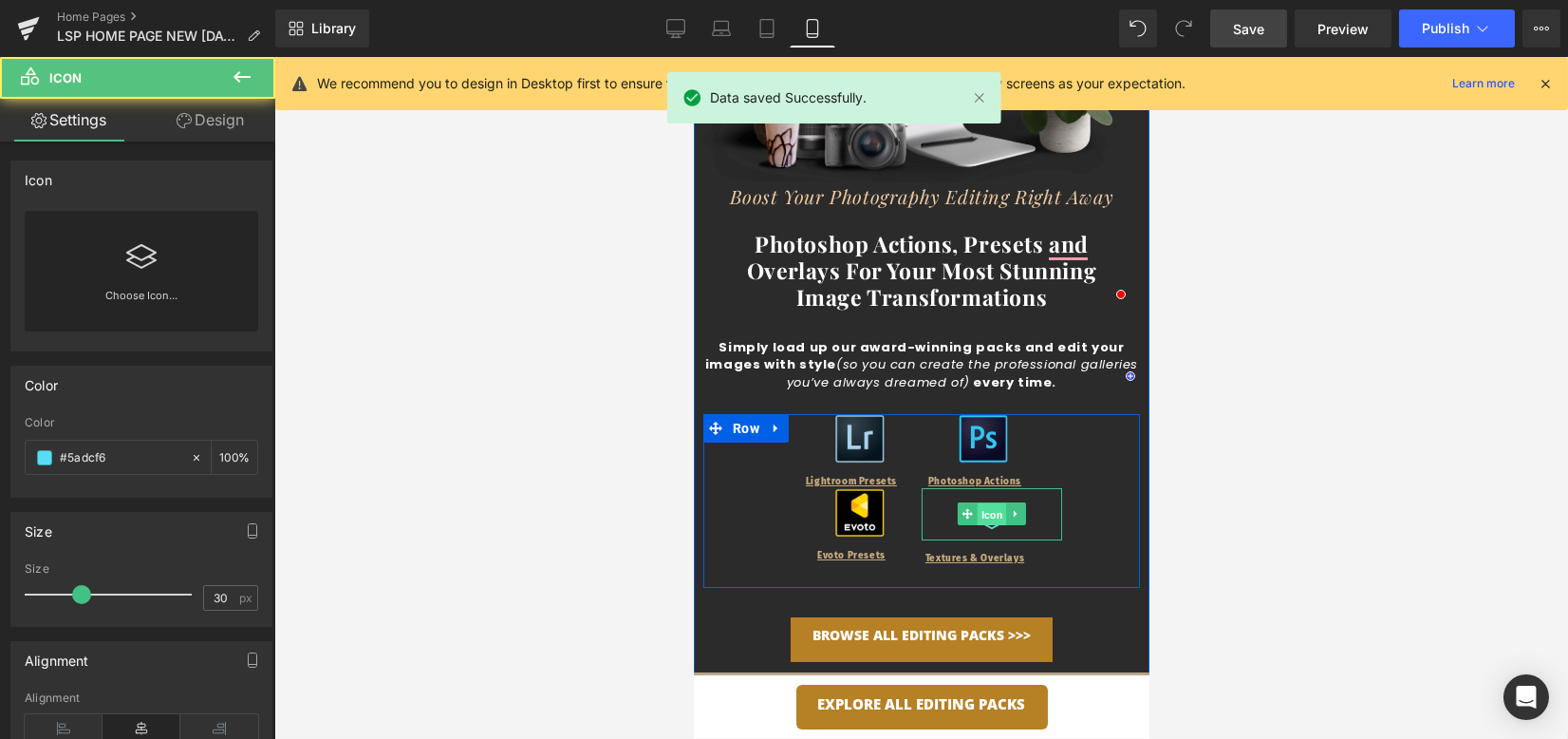
click at [978, 518] on span "Icon" at bounding box center [992, 514] width 30 height 23
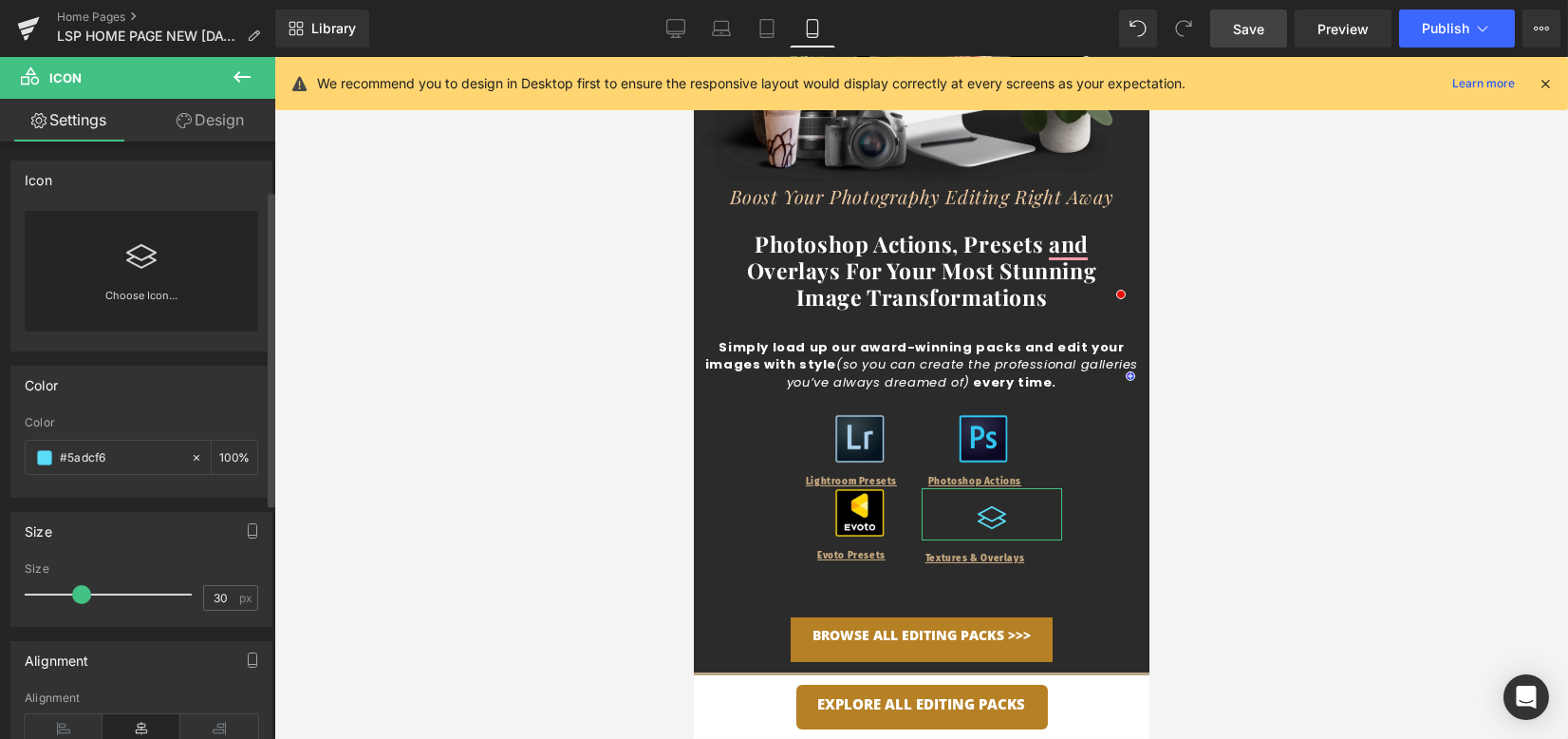
scroll to position [253, 0]
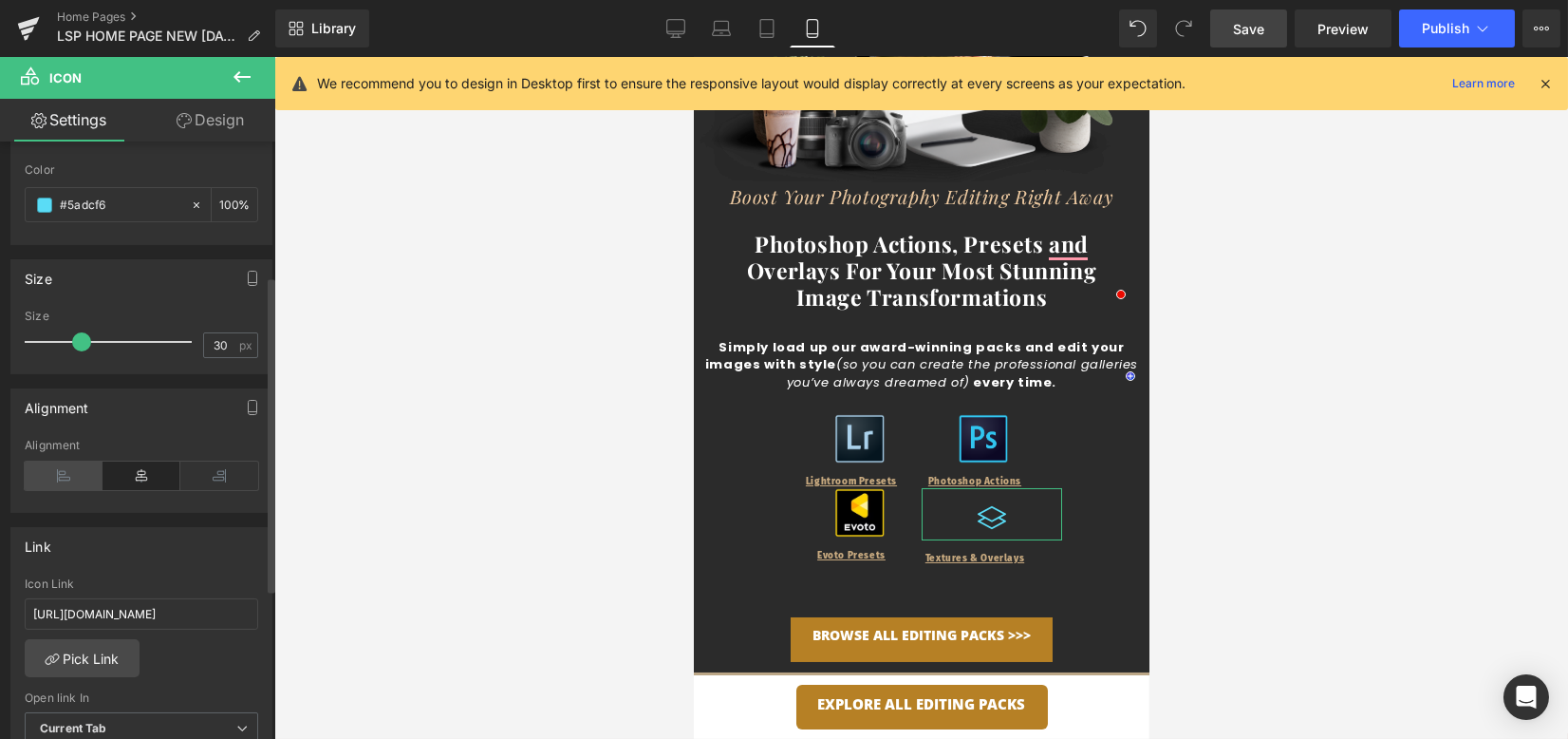
drag, startPoint x: 76, startPoint y: 470, endPoint x: 93, endPoint y: 472, distance: 17.1
click at [76, 470] on icon at bounding box center [64, 475] width 78 height 29
click at [123, 469] on icon at bounding box center [141, 475] width 78 height 29
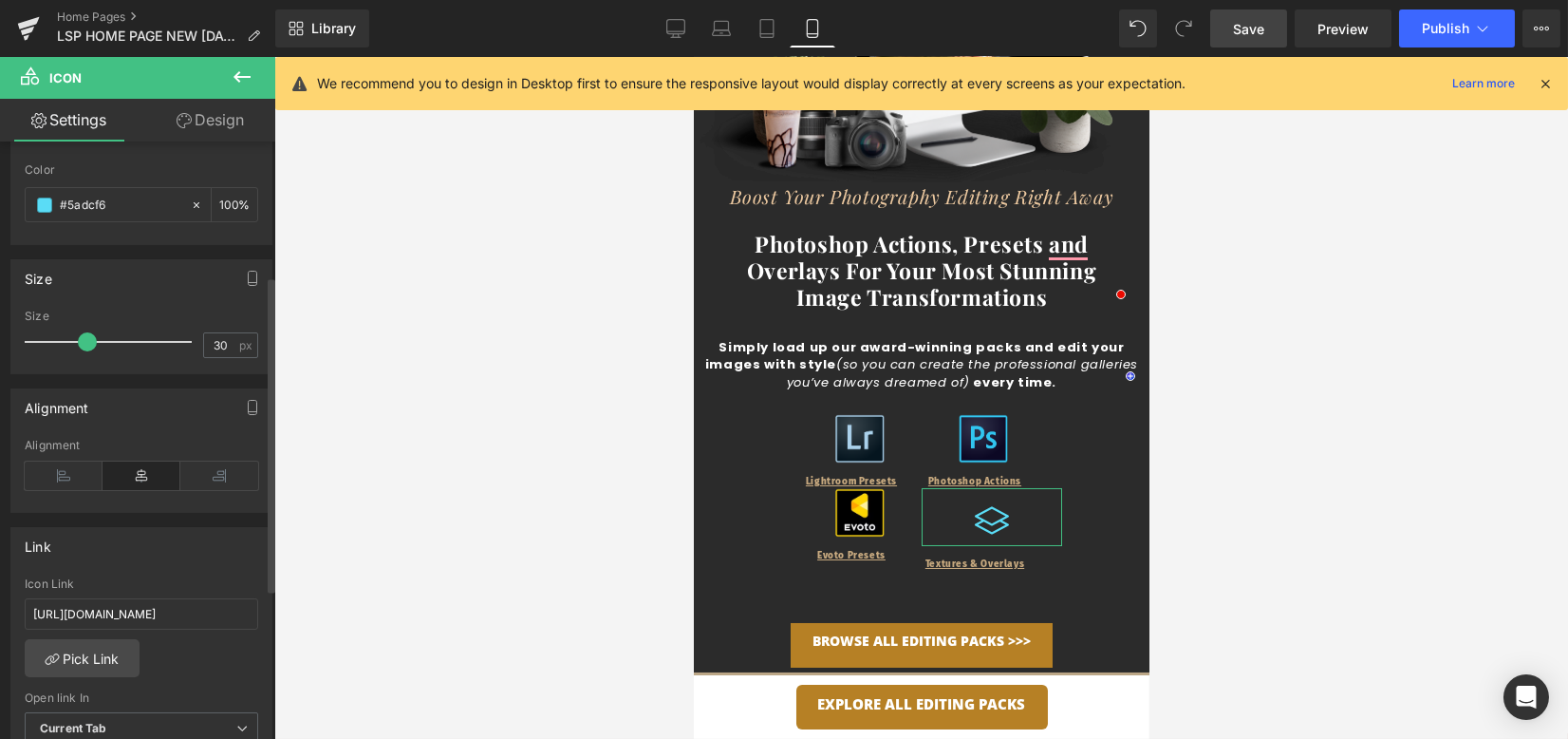
click at [84, 336] on span at bounding box center [87, 342] width 19 height 19
click at [193, 108] on link "Design" at bounding box center [210, 120] width 137 height 43
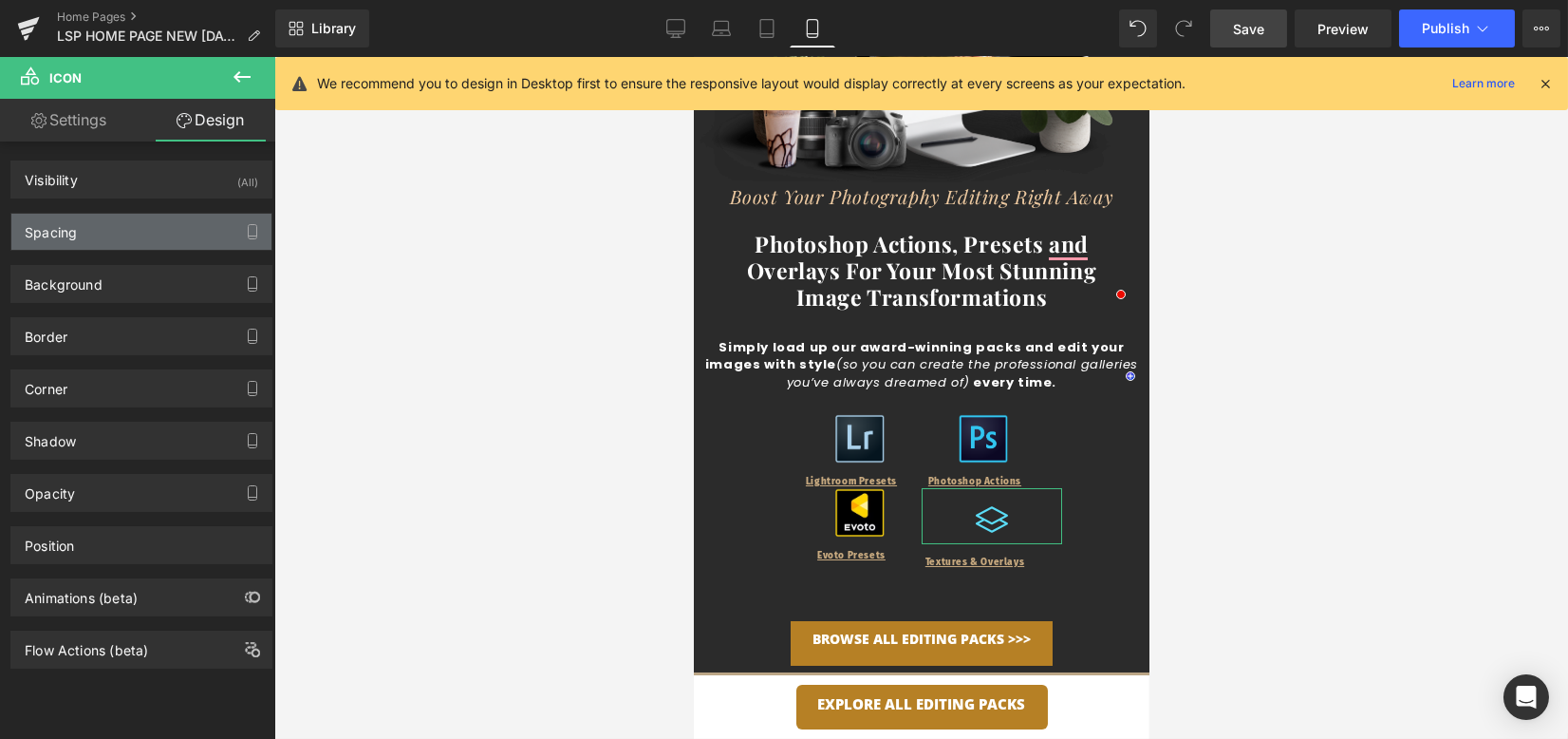
click at [138, 221] on div "Spacing" at bounding box center [140, 232] width 260 height 36
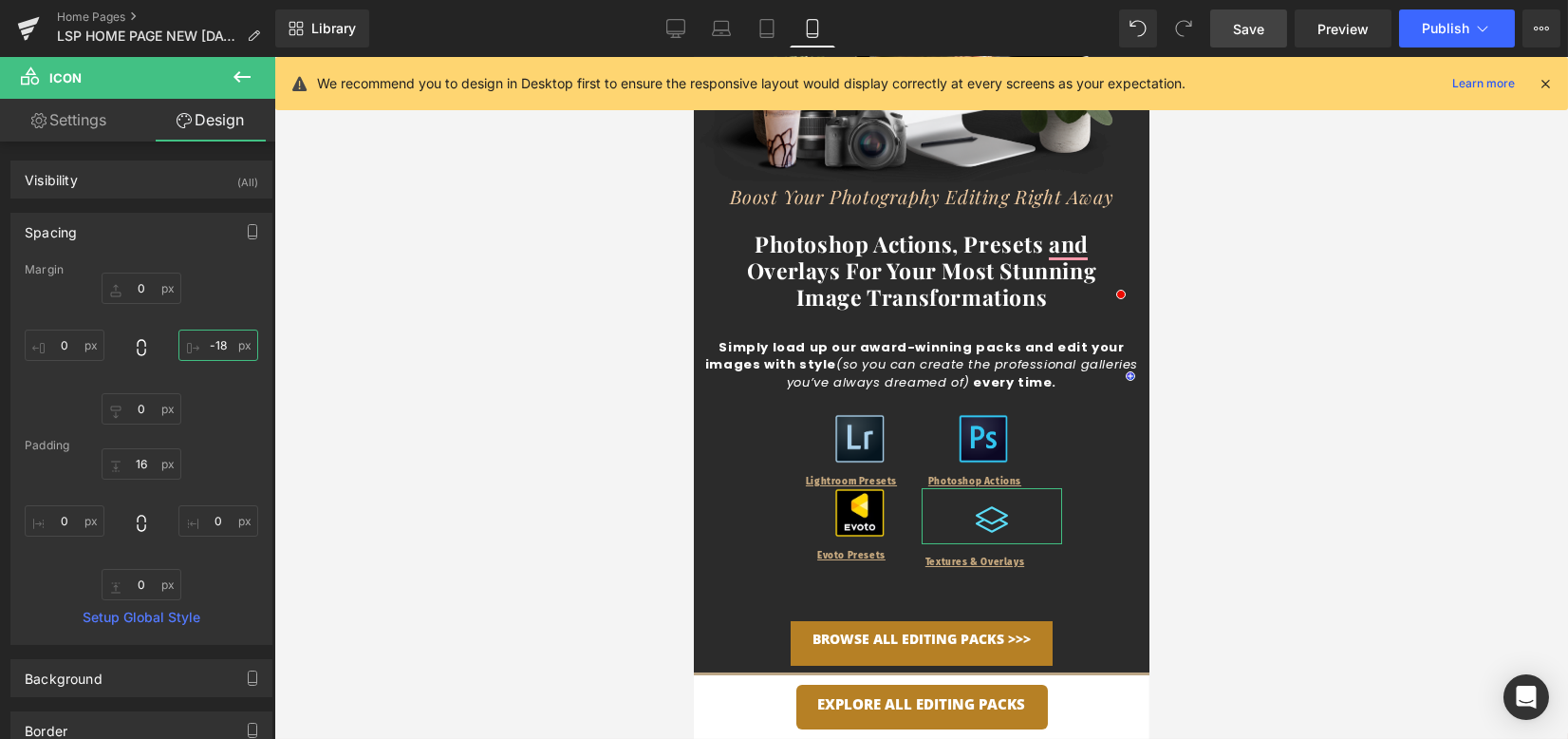
click at [217, 345] on input "-18" at bounding box center [218, 345] width 80 height 31
type input "0"
click at [139, 281] on input "0" at bounding box center [141, 288] width 80 height 31
type input "30"
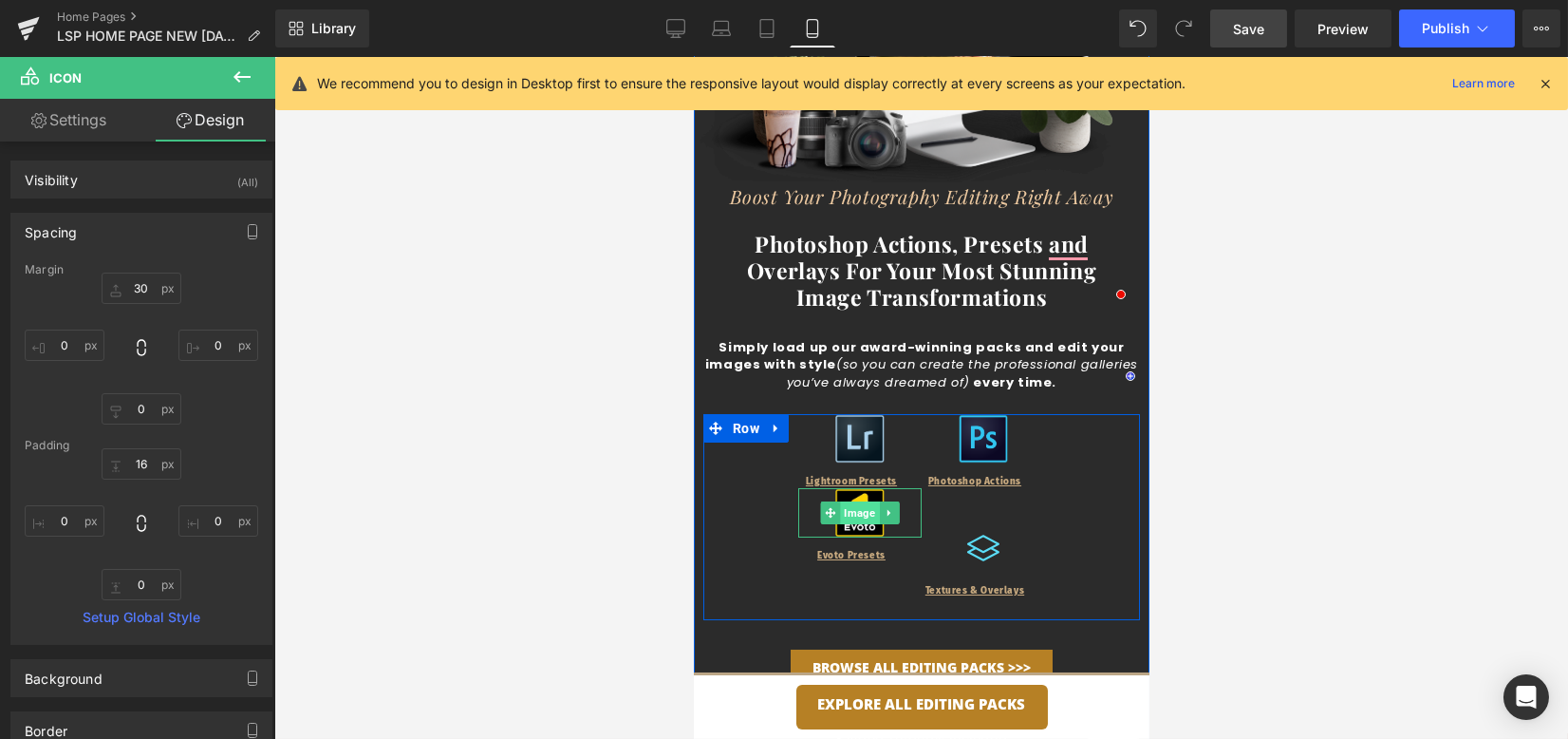
click at [848, 515] on span "Image" at bounding box center [858, 513] width 39 height 23
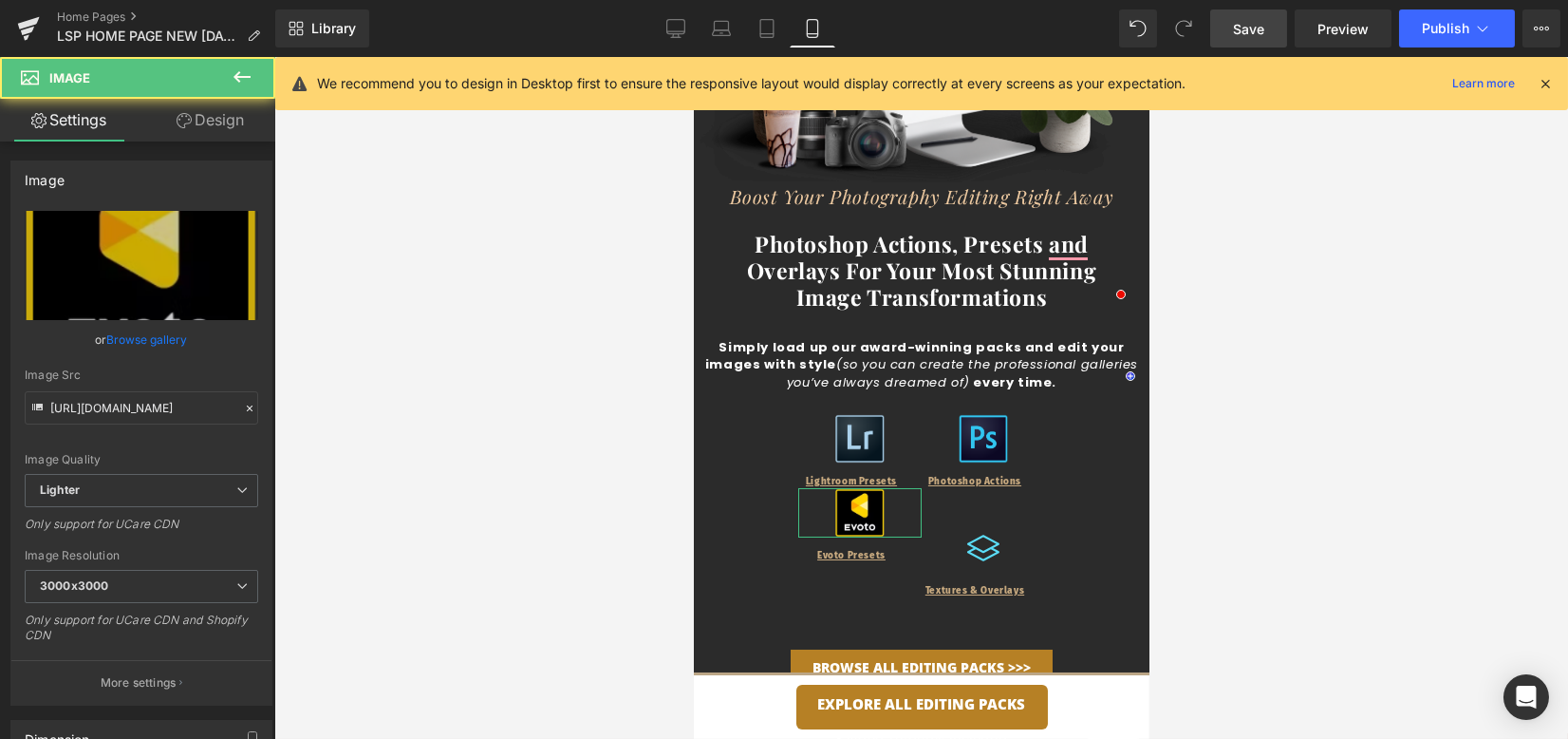
click at [194, 135] on link "Design" at bounding box center [210, 120] width 137 height 43
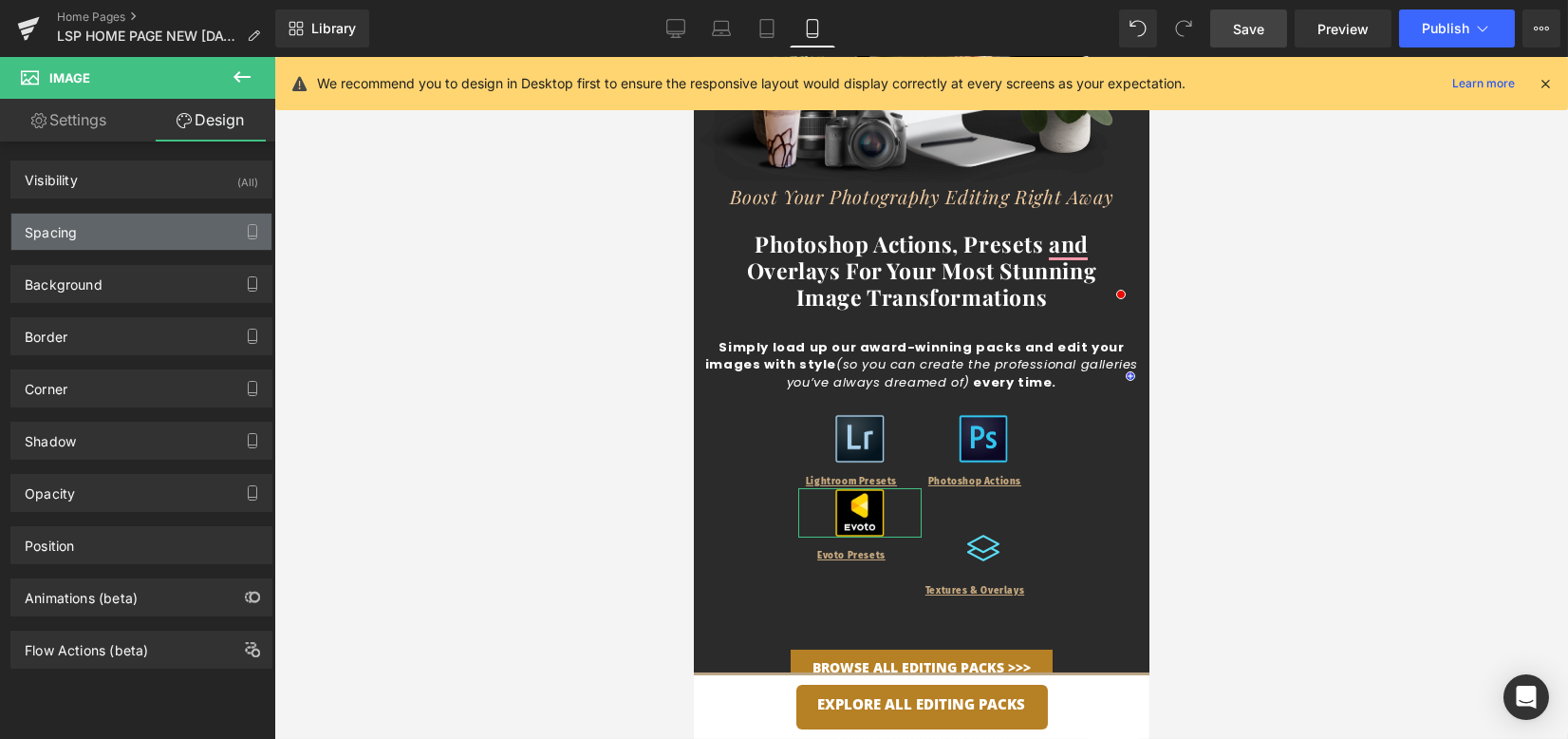
click at [163, 224] on div "Spacing" at bounding box center [140, 232] width 260 height 36
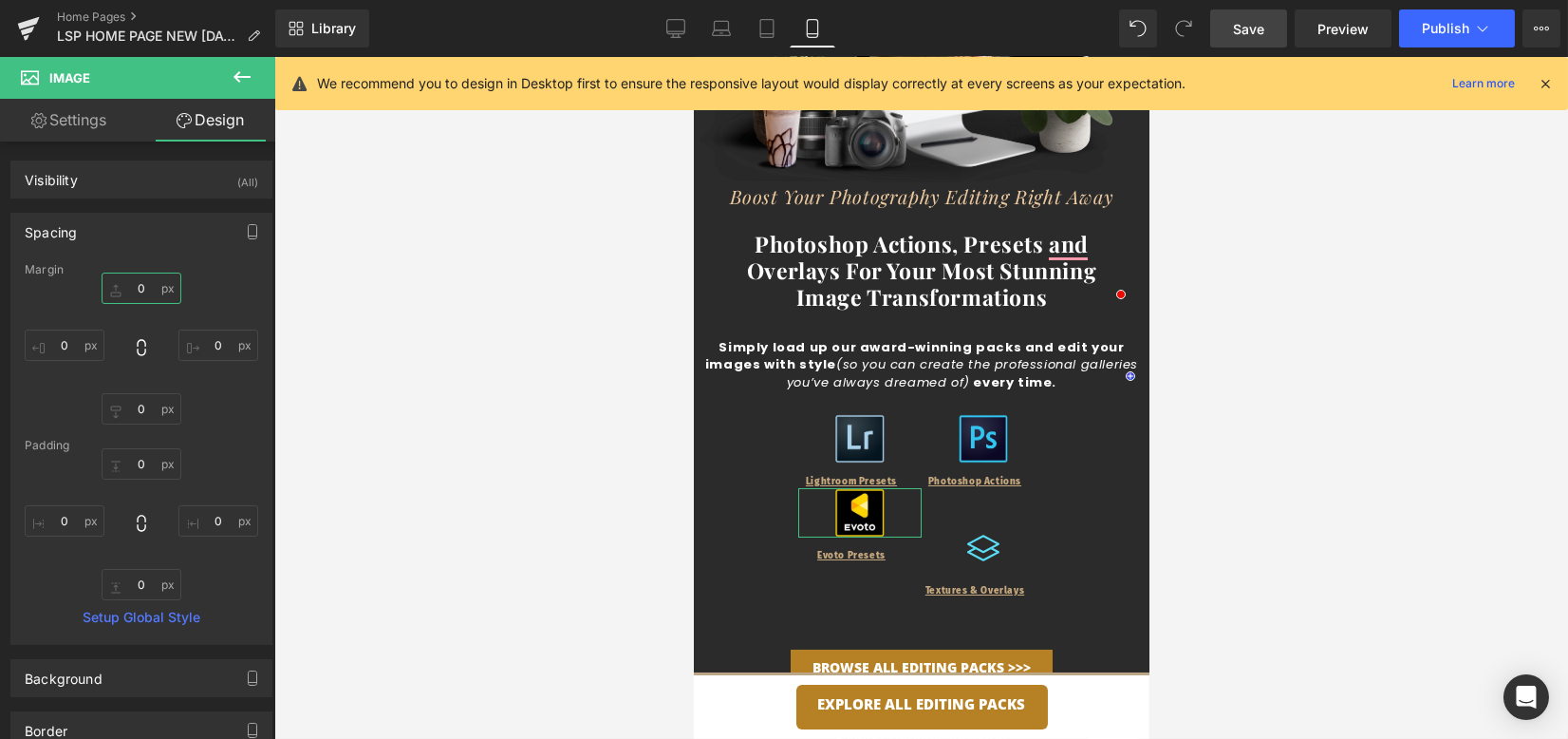
click at [142, 291] on input "0" at bounding box center [141, 288] width 80 height 31
type input "35"
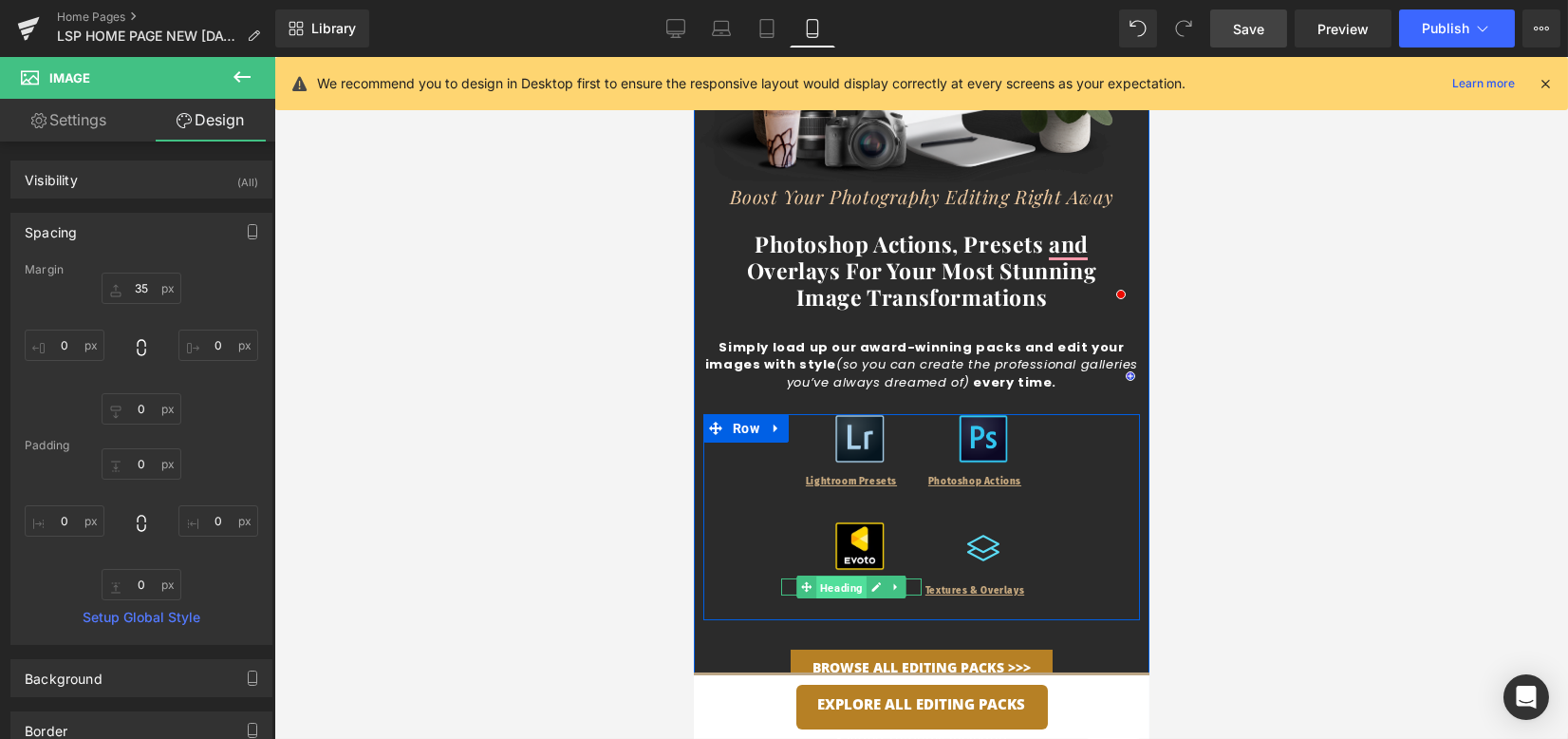
click at [847, 586] on span "Heading" at bounding box center [840, 588] width 51 height 23
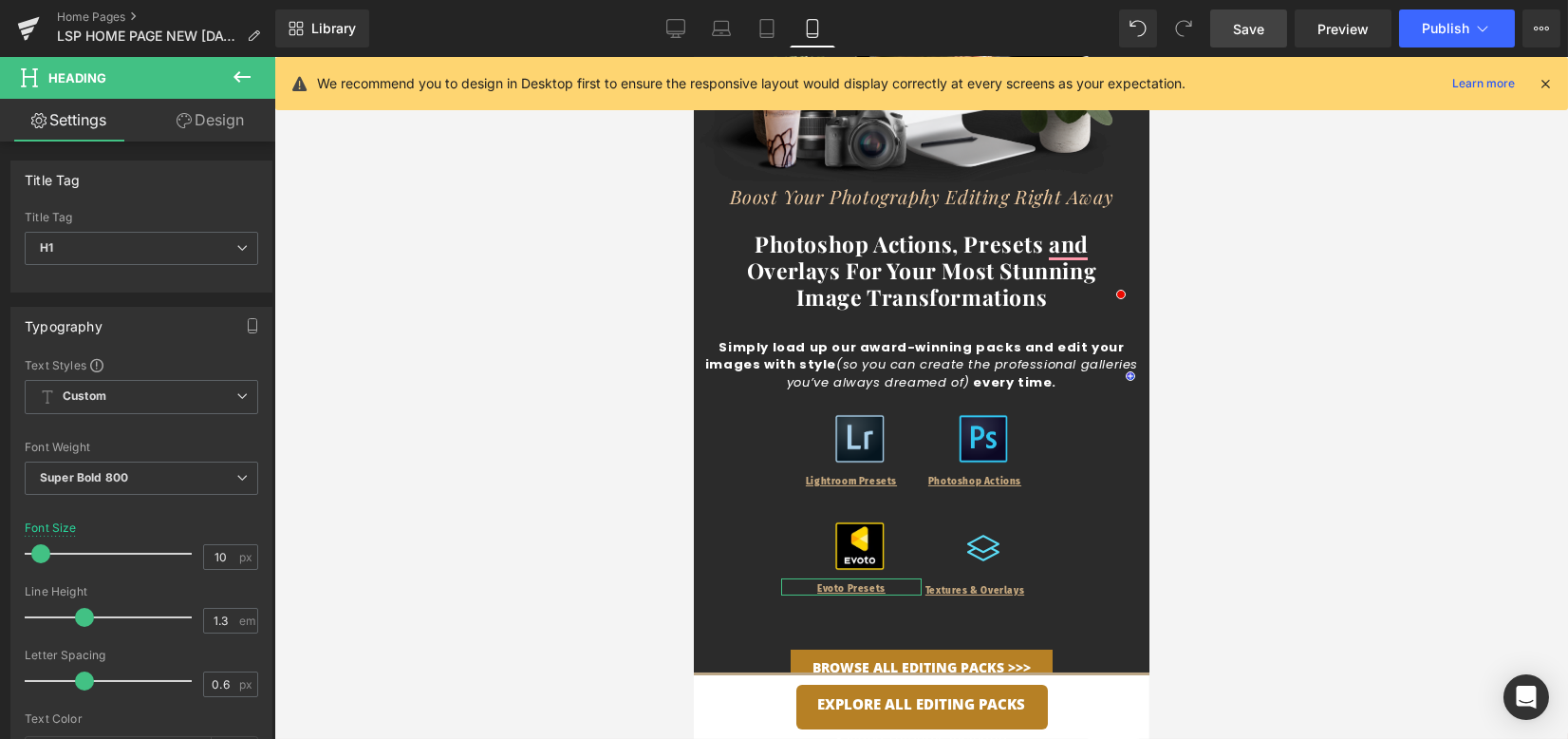
click at [197, 107] on link "Design" at bounding box center [210, 120] width 137 height 43
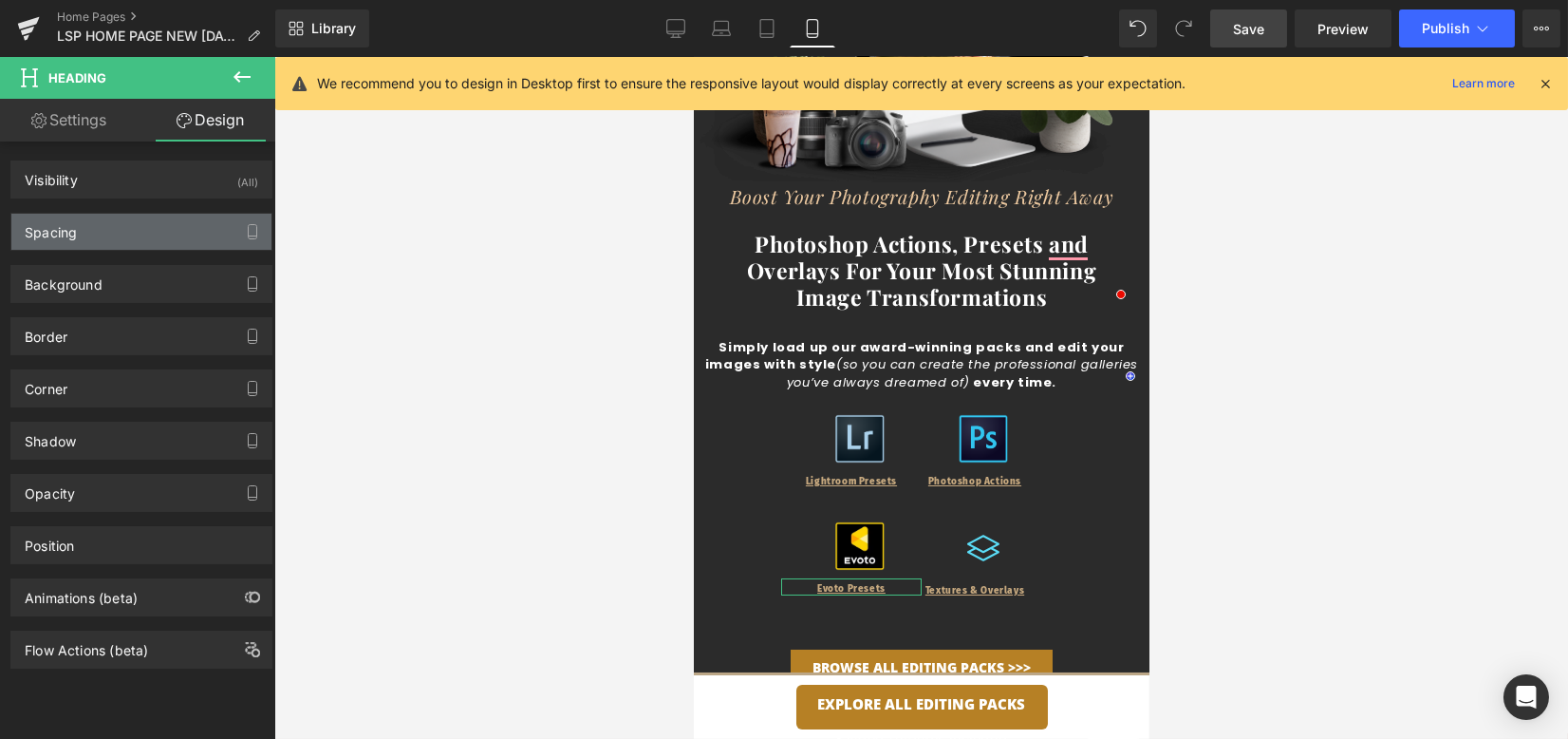
click at [163, 219] on div "Spacing" at bounding box center [140, 232] width 260 height 36
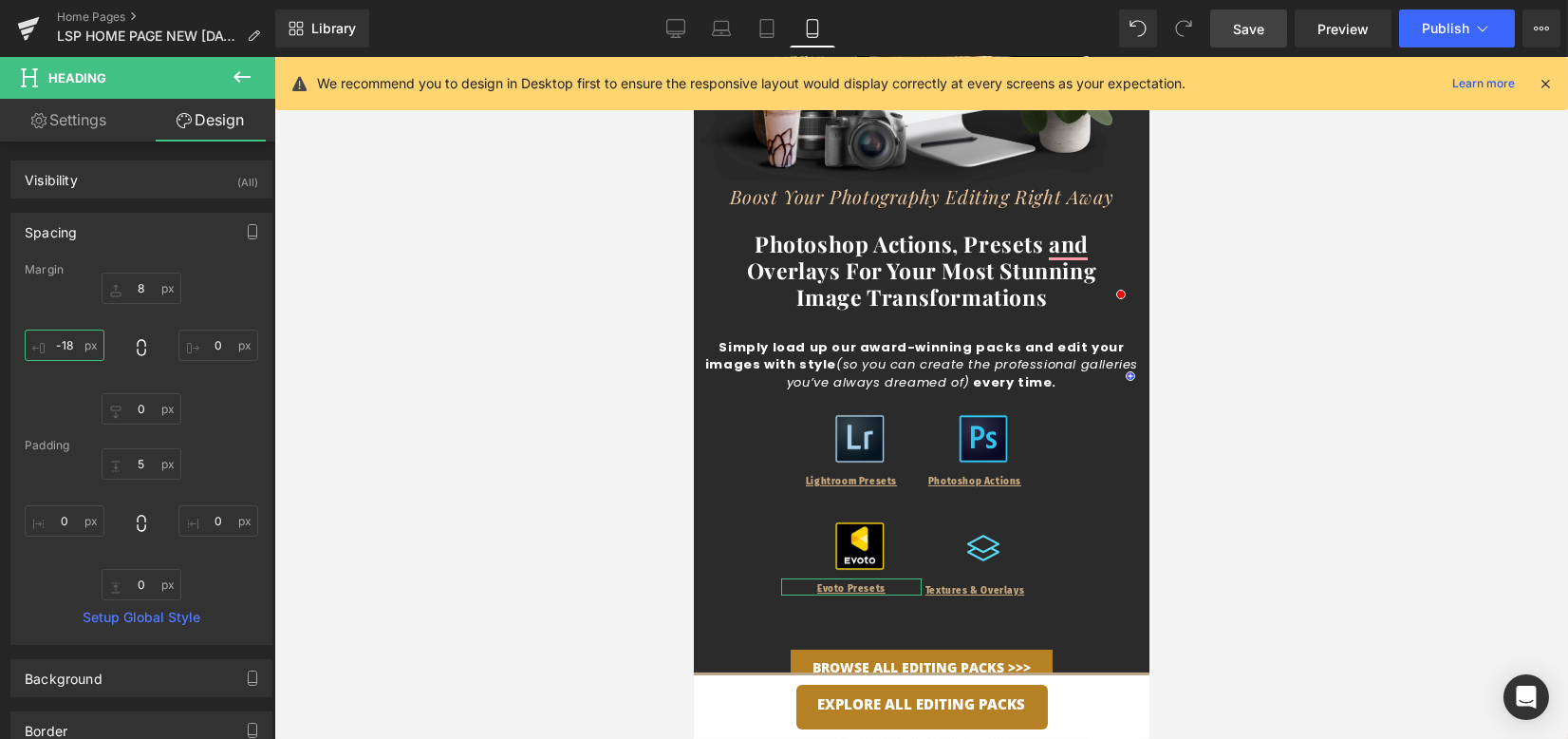
click at [72, 337] on input "-18" at bounding box center [65, 345] width 80 height 31
type input "0"
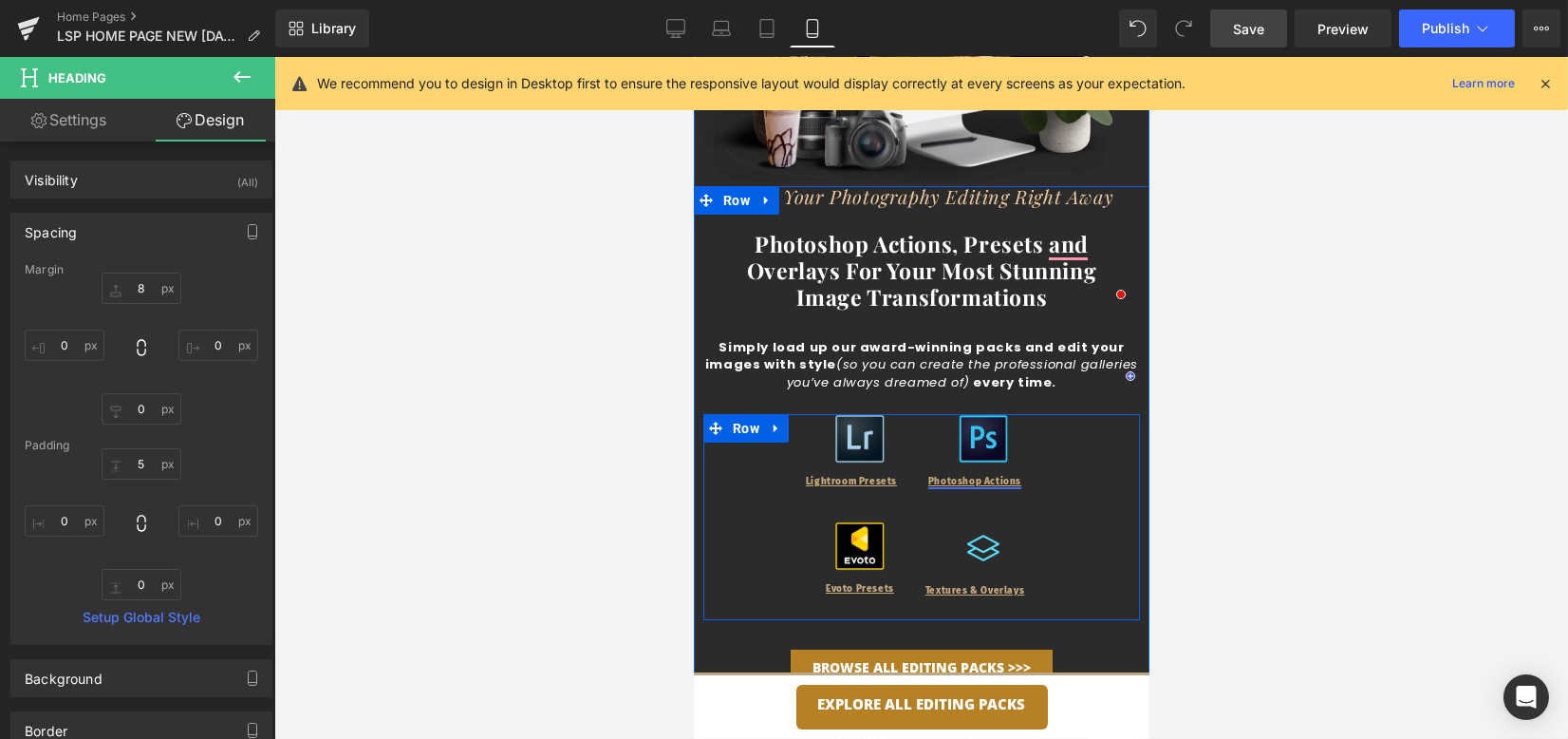
click at [924, 480] on div "Photoshop Actions Heading" at bounding box center [974, 479] width 140 height 17
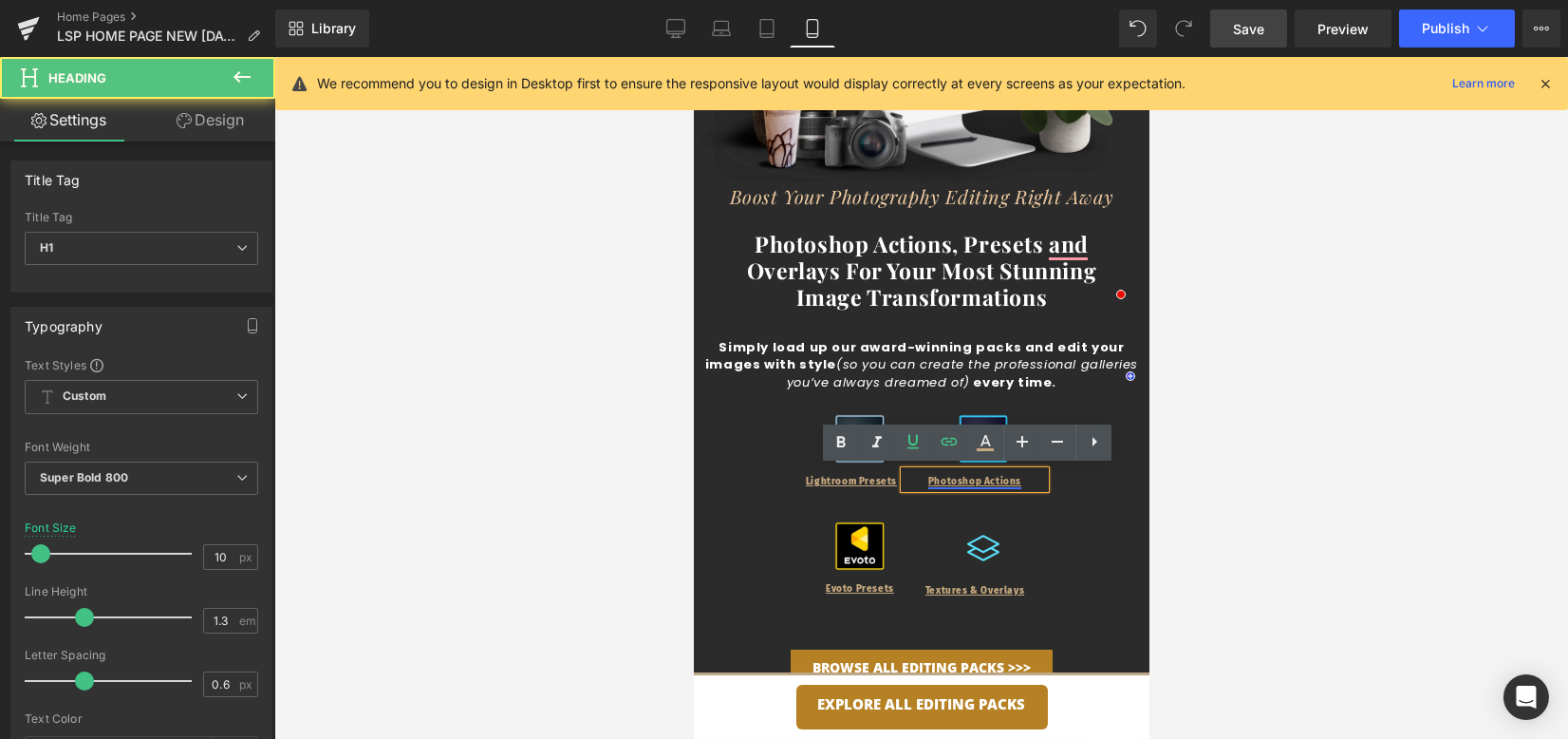
click at [930, 482] on link "Photoshop Actions" at bounding box center [974, 481] width 93 height 11
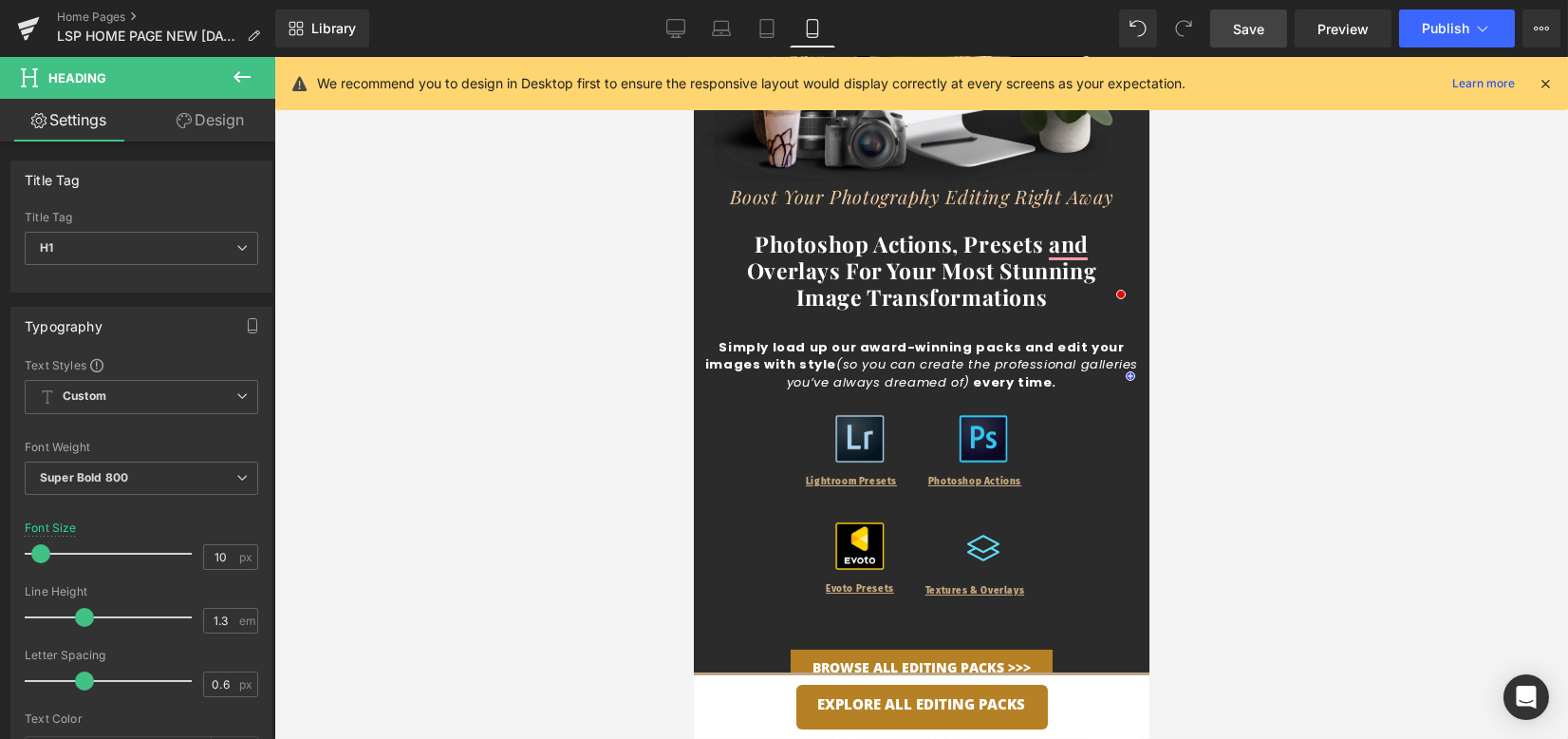
click at [215, 101] on link "Design" at bounding box center [210, 120] width 137 height 43
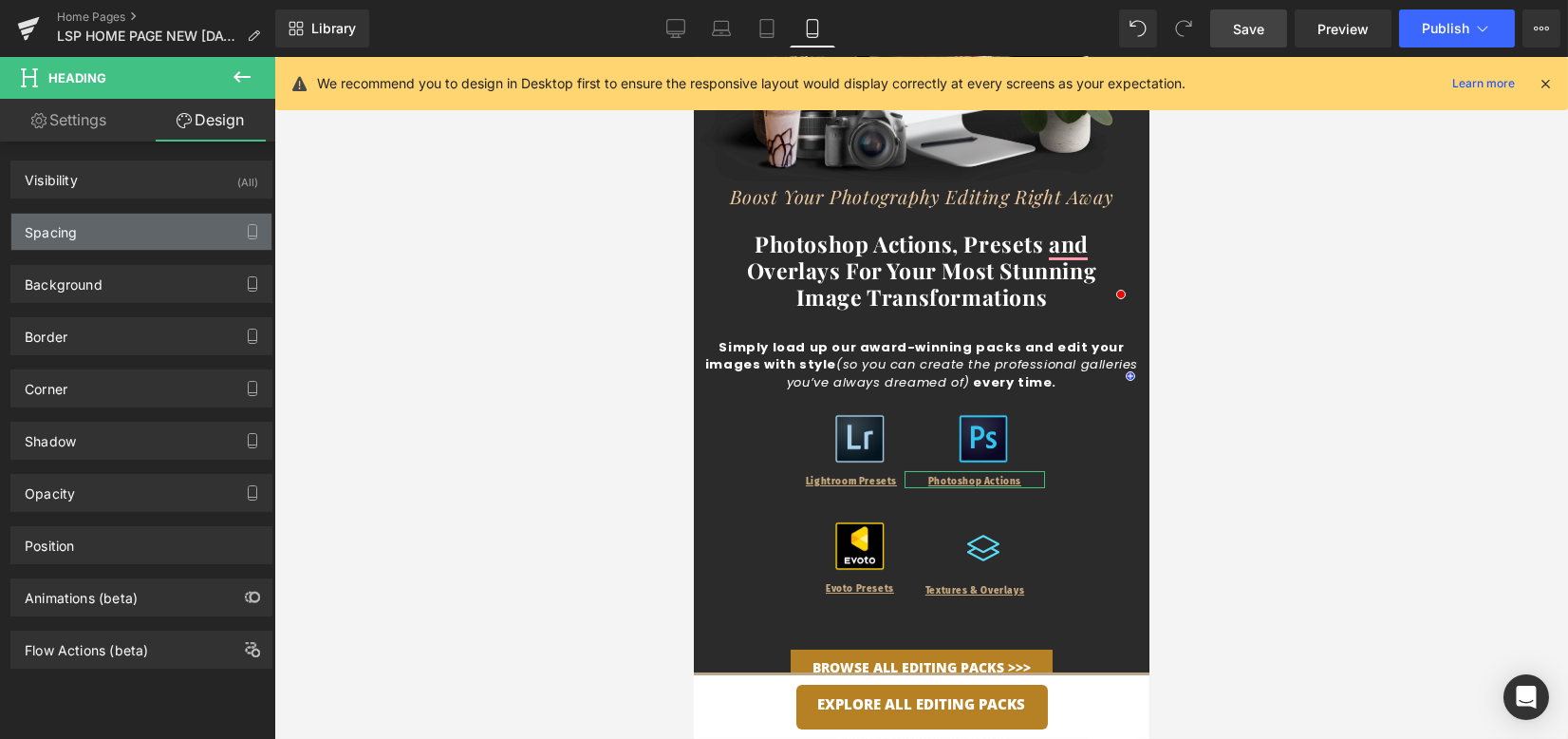
click at [148, 227] on div "Spacing" at bounding box center [140, 232] width 260 height 36
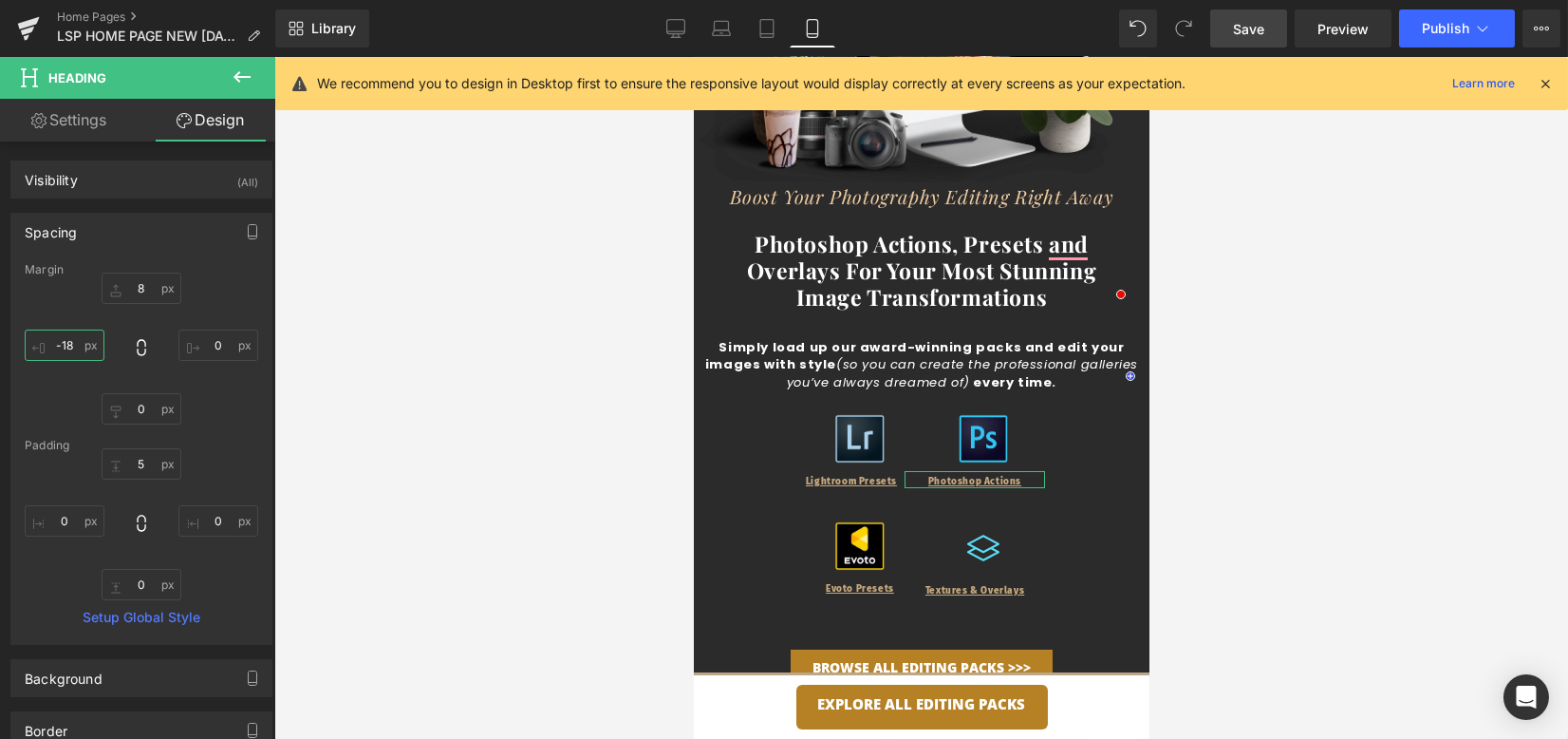
click at [76, 347] on input "-18" at bounding box center [65, 345] width 80 height 31
type input "0"
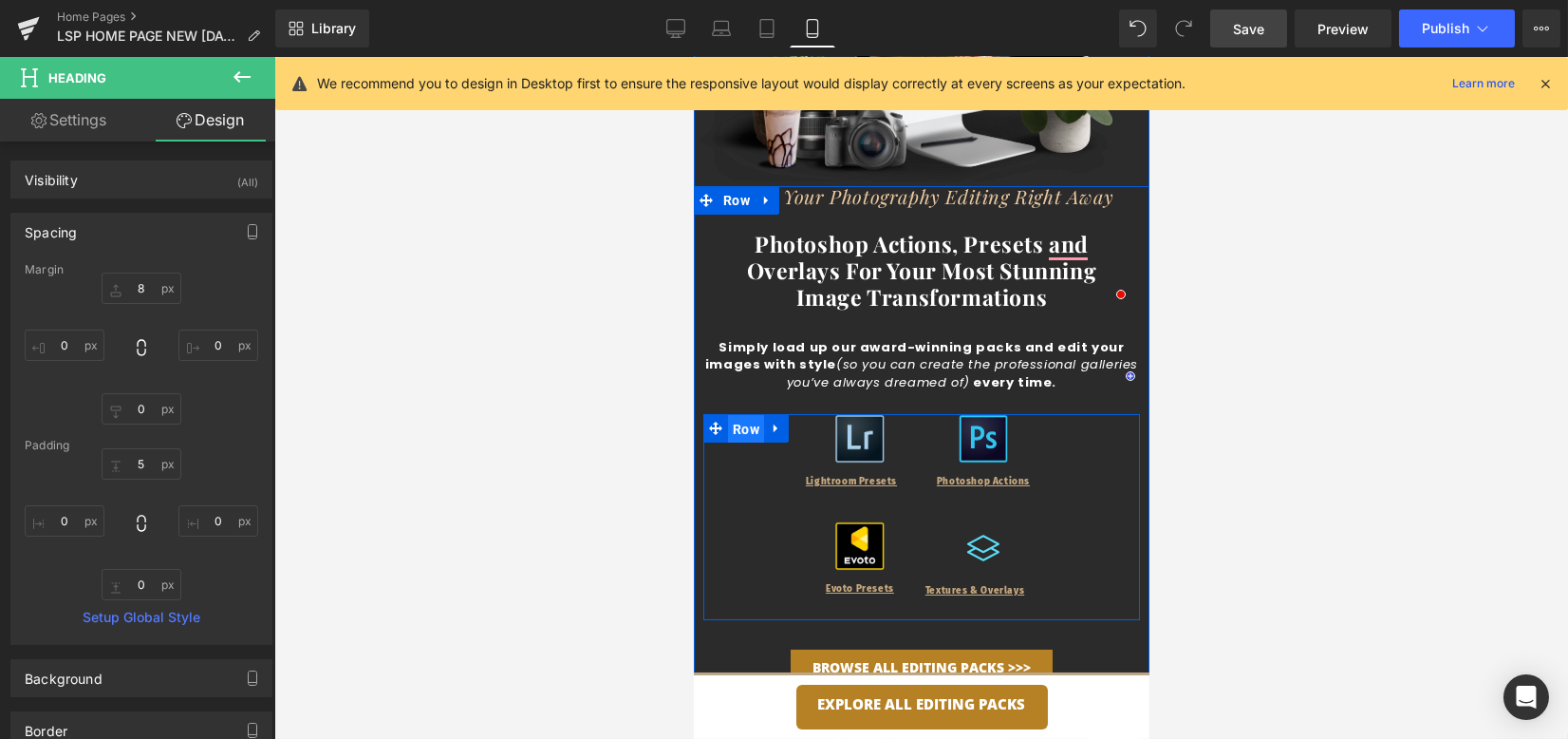
click at [731, 417] on span "Row" at bounding box center [745, 429] width 36 height 29
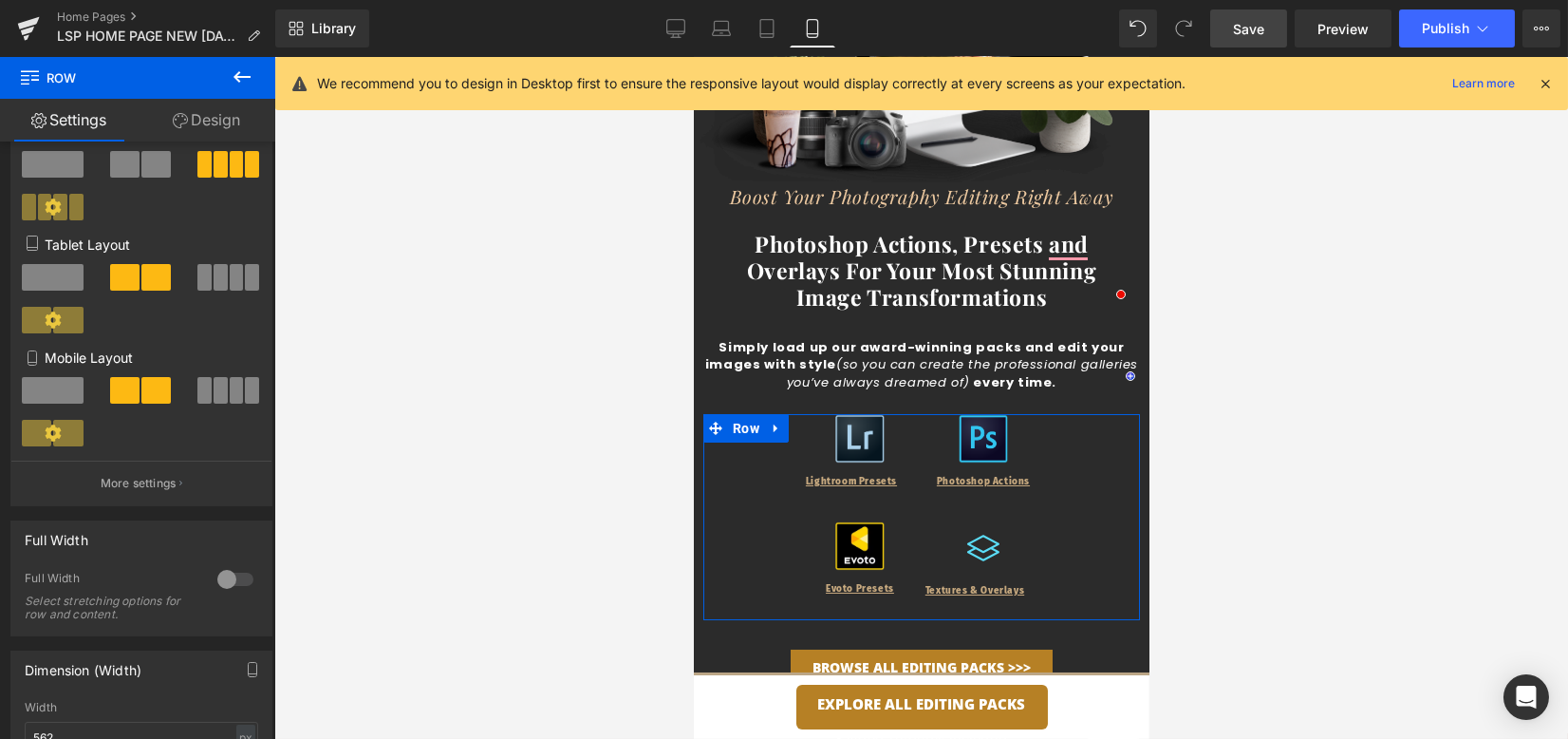
click at [214, 384] on span at bounding box center [221, 390] width 14 height 27
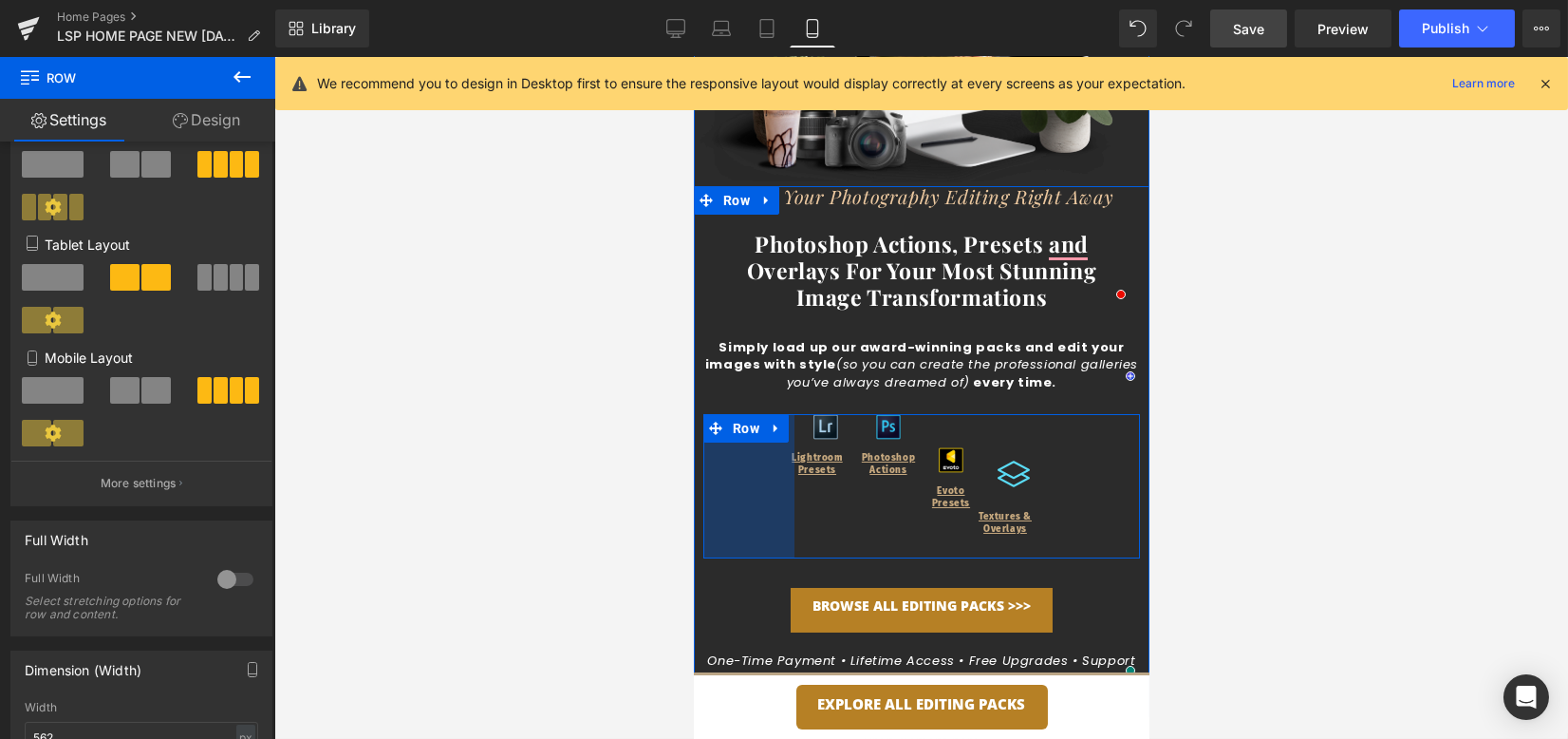
drag, startPoint x: 696, startPoint y: 486, endPoint x: 606, endPoint y: 487, distance: 90.0
click at [693, 413] on html "Skip to content Your cart is empty Continue shopping Have an account? Log in to…" at bounding box center [921, 72] width 456 height 682
drag, startPoint x: 226, startPoint y: 126, endPoint x: 163, endPoint y: 203, distance: 99.5
click at [225, 126] on link "Design" at bounding box center [206, 120] width 137 height 43
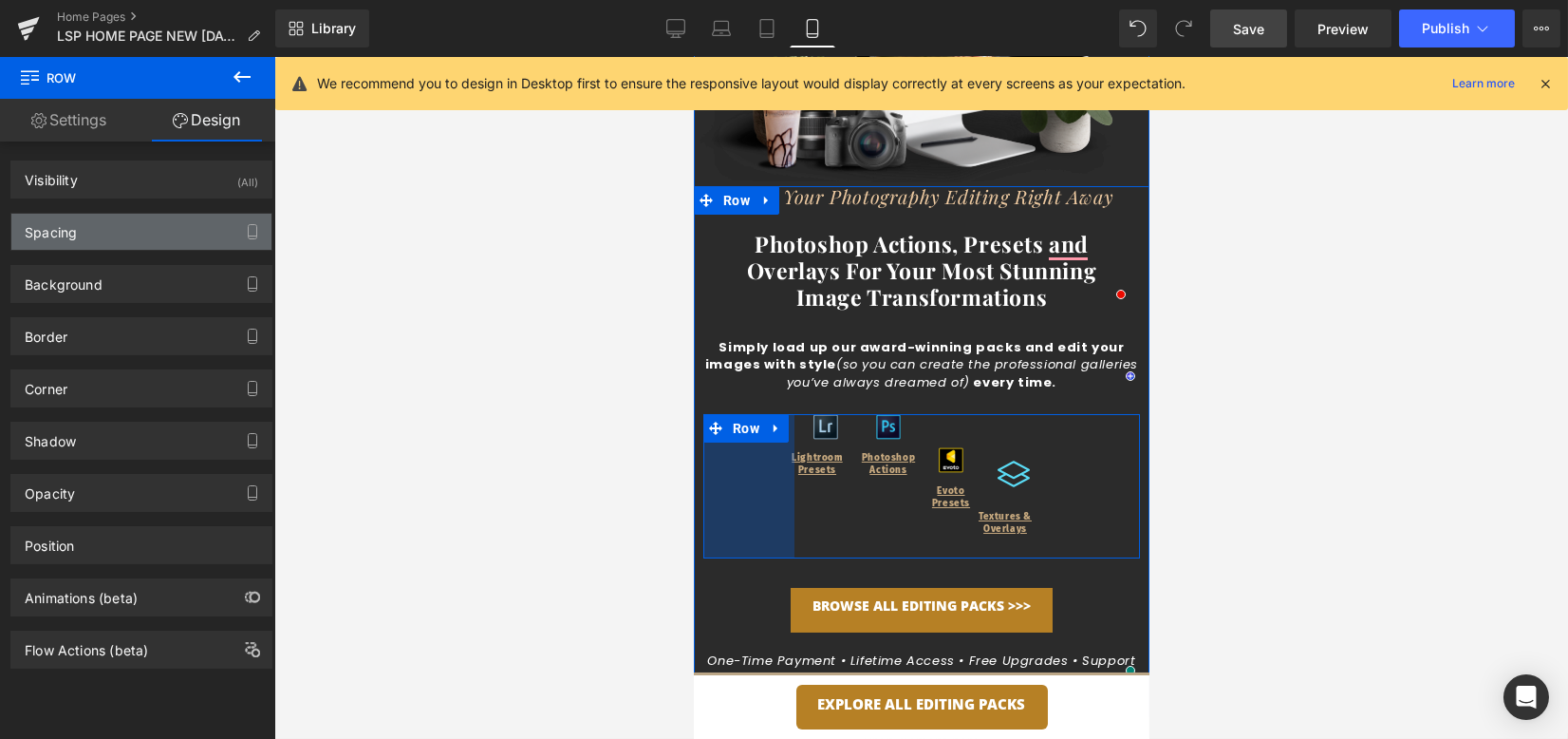
click at [145, 233] on div "Spacing" at bounding box center [140, 232] width 260 height 36
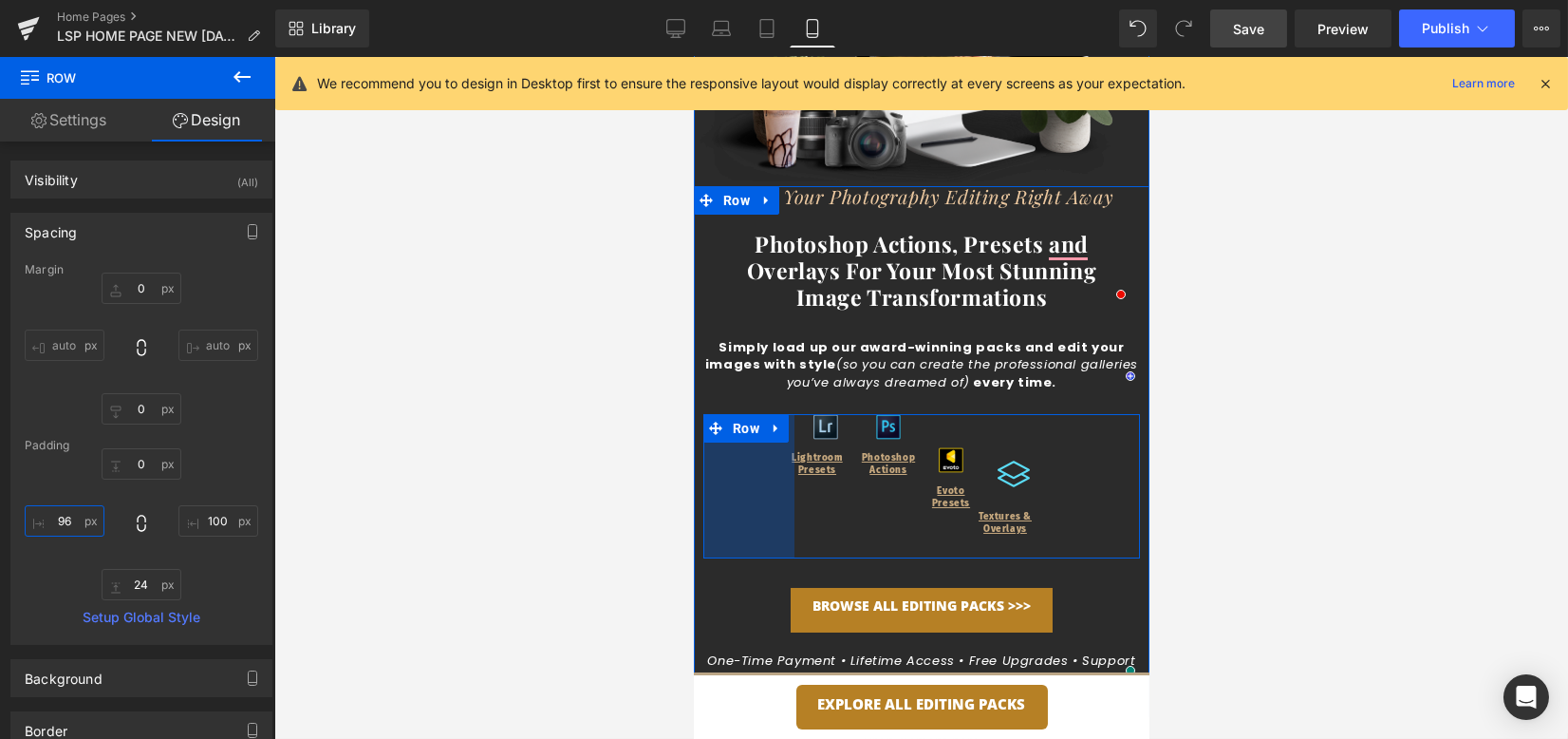
click at [68, 523] on input "96" at bounding box center [65, 520] width 80 height 31
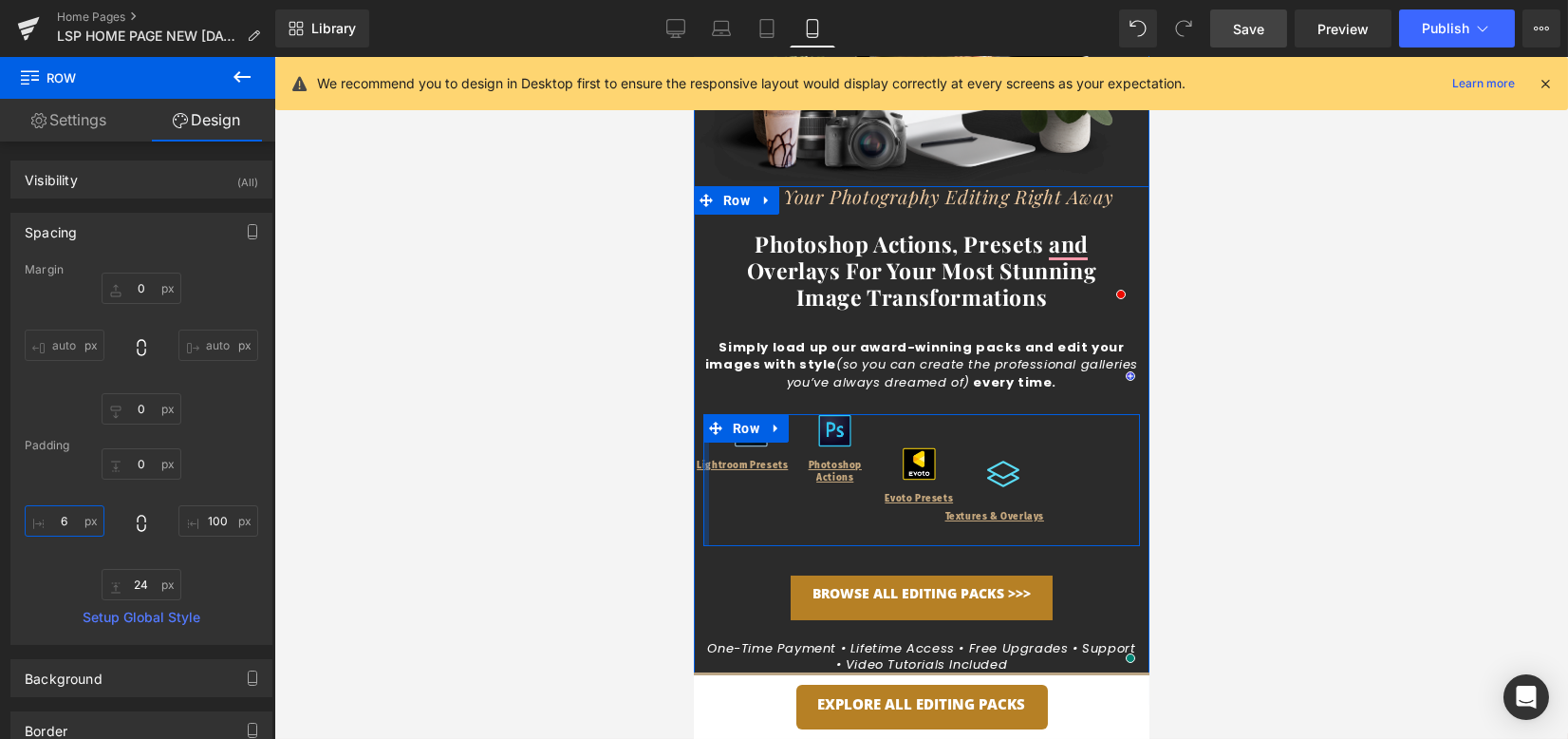
drag, startPoint x: 67, startPoint y: 516, endPoint x: 52, endPoint y: 512, distance: 15.5
click at [52, 512] on input "6" at bounding box center [65, 520] width 80 height 31
type input "5"
click at [213, 517] on input "100" at bounding box center [218, 520] width 80 height 31
type input "0"
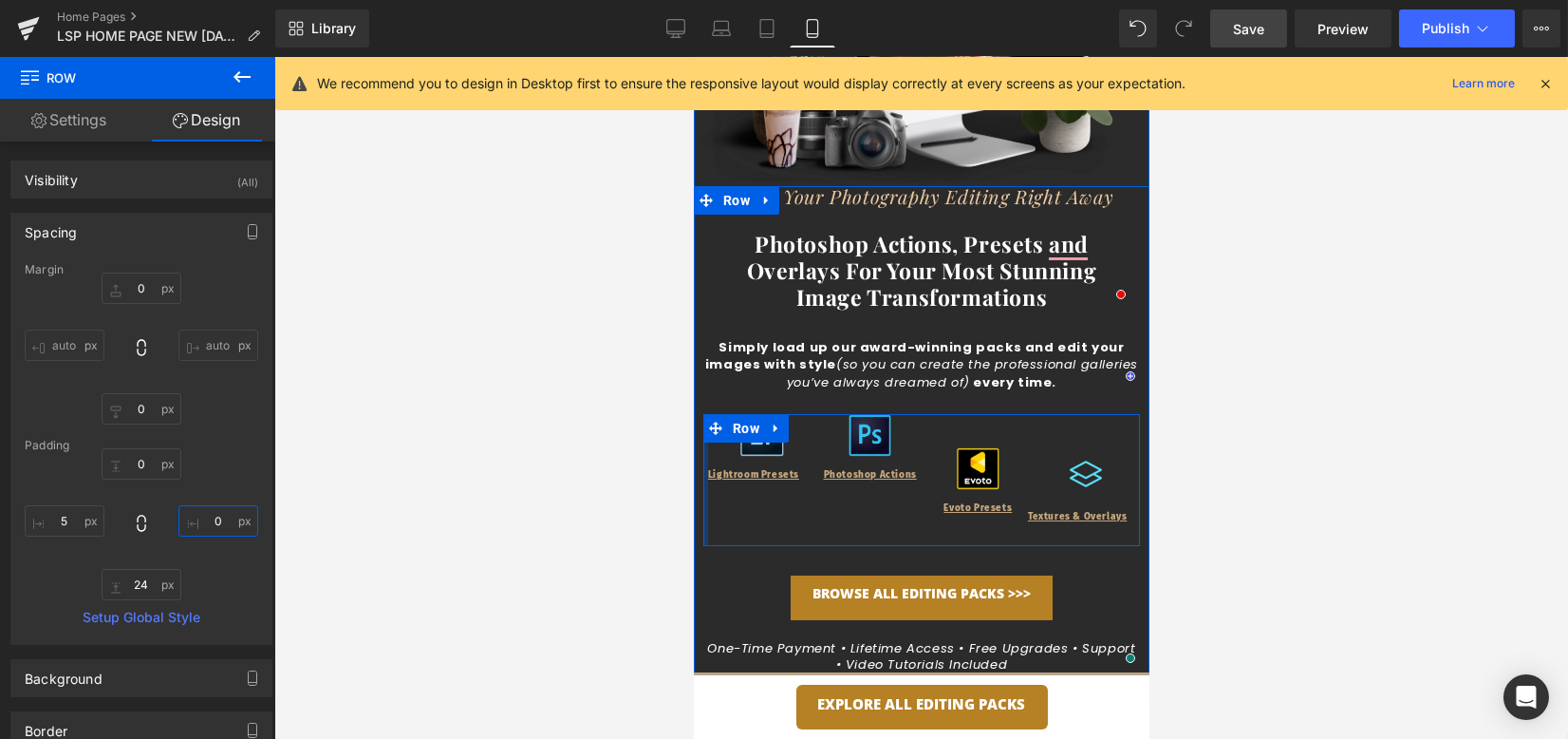
type input "5"
click at [960, 469] on span "Image" at bounding box center [974, 468] width 39 height 23
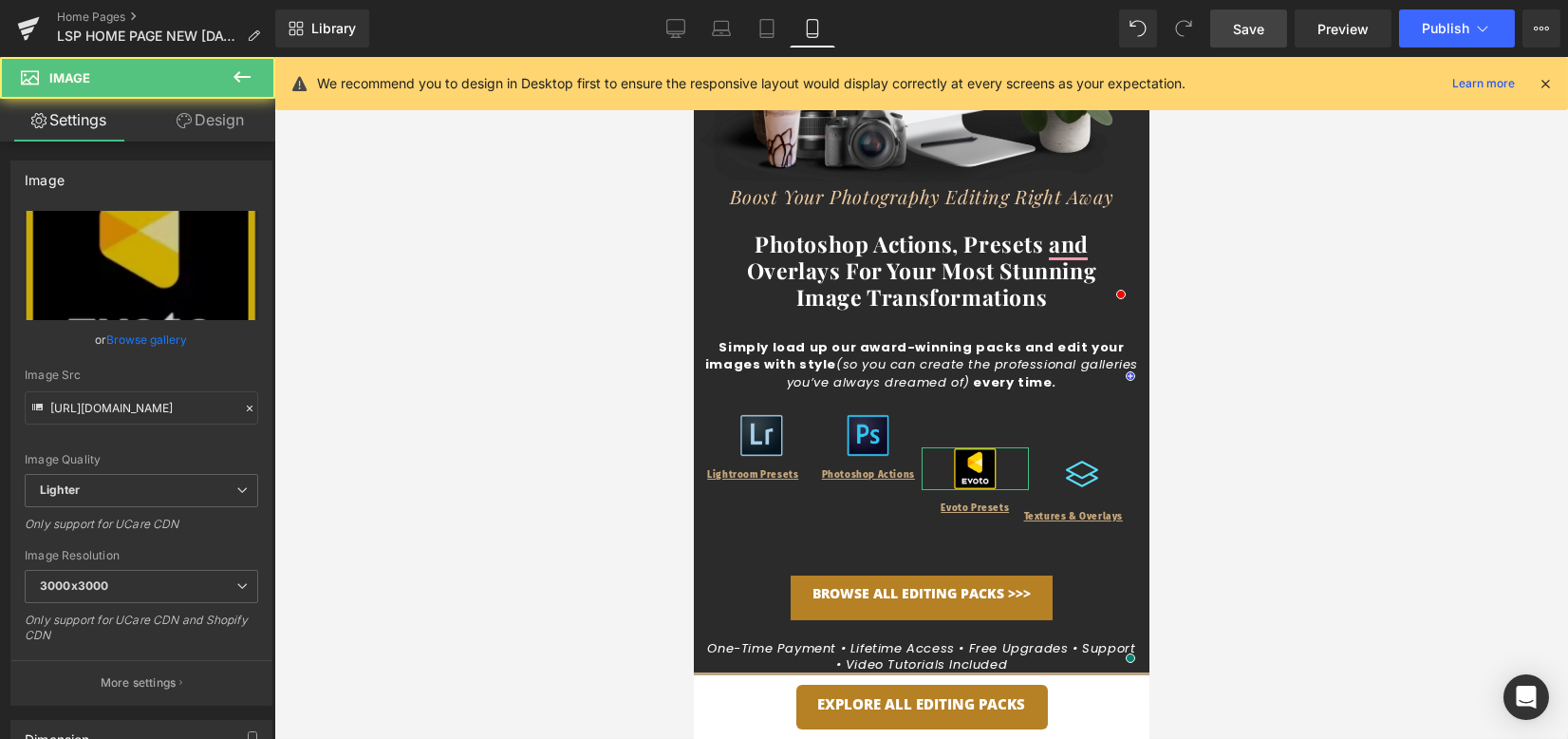
click at [215, 127] on link "Design" at bounding box center [210, 120] width 137 height 43
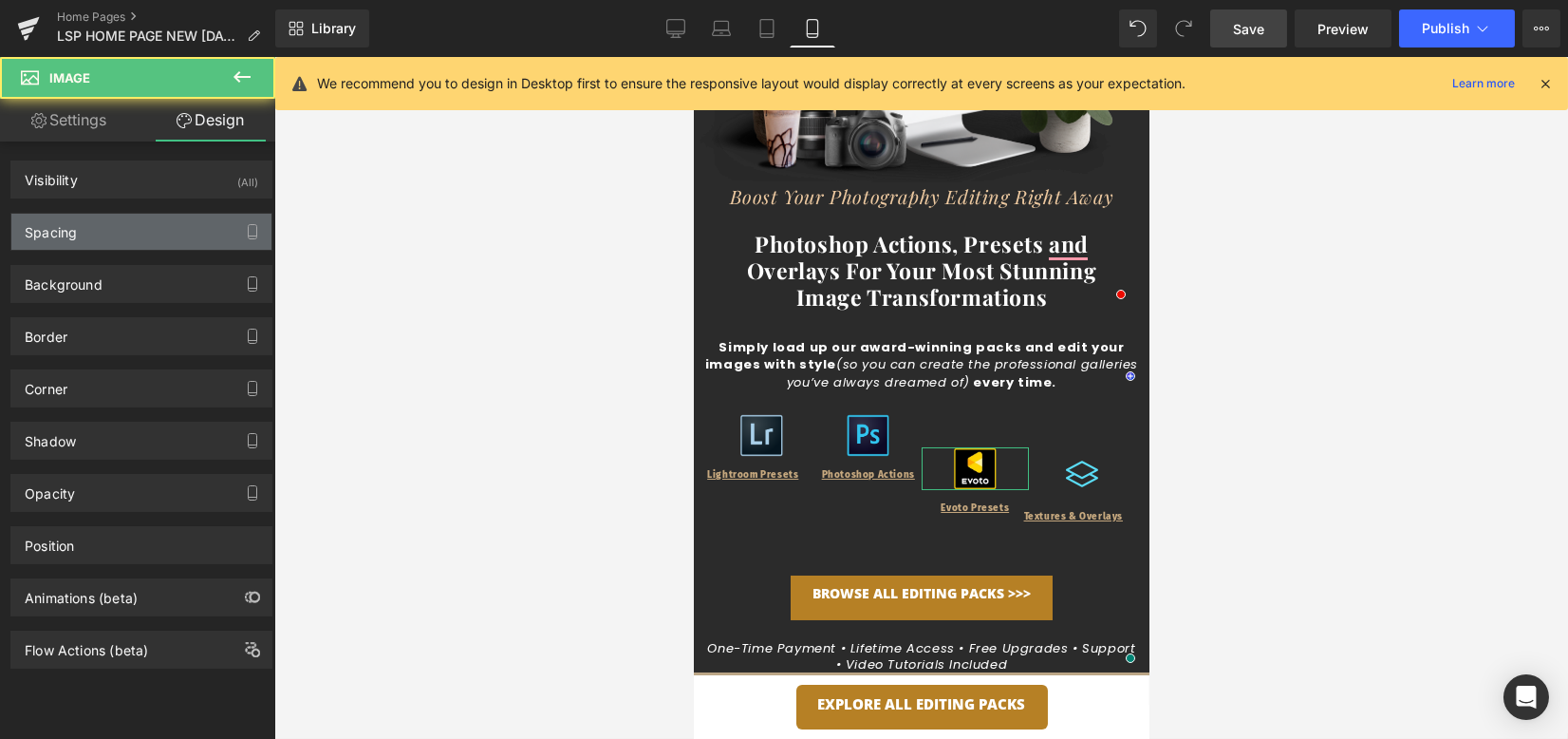
click at [154, 215] on div "Spacing" at bounding box center [140, 232] width 260 height 36
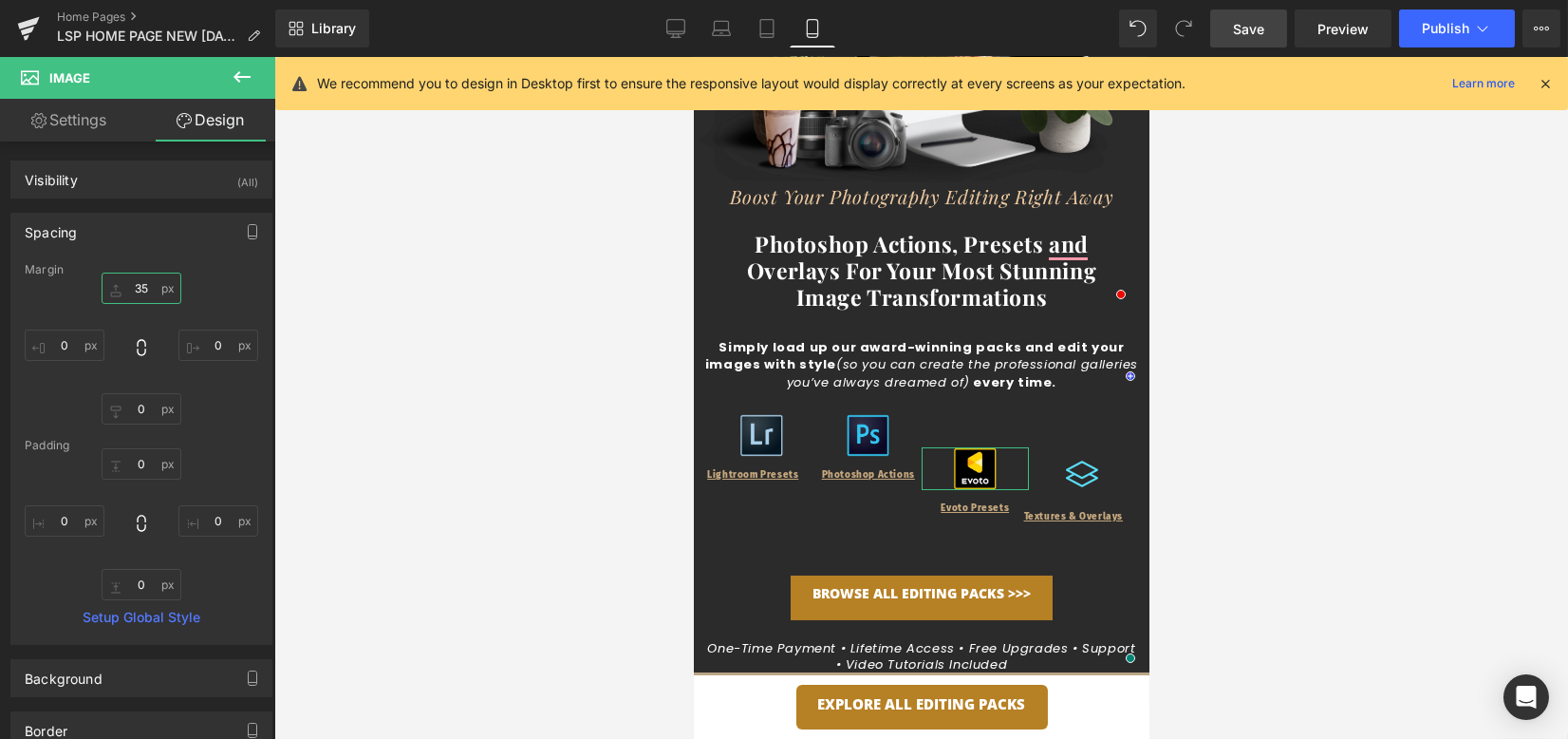
click at [140, 281] on input "35" at bounding box center [141, 288] width 80 height 31
type input "0"
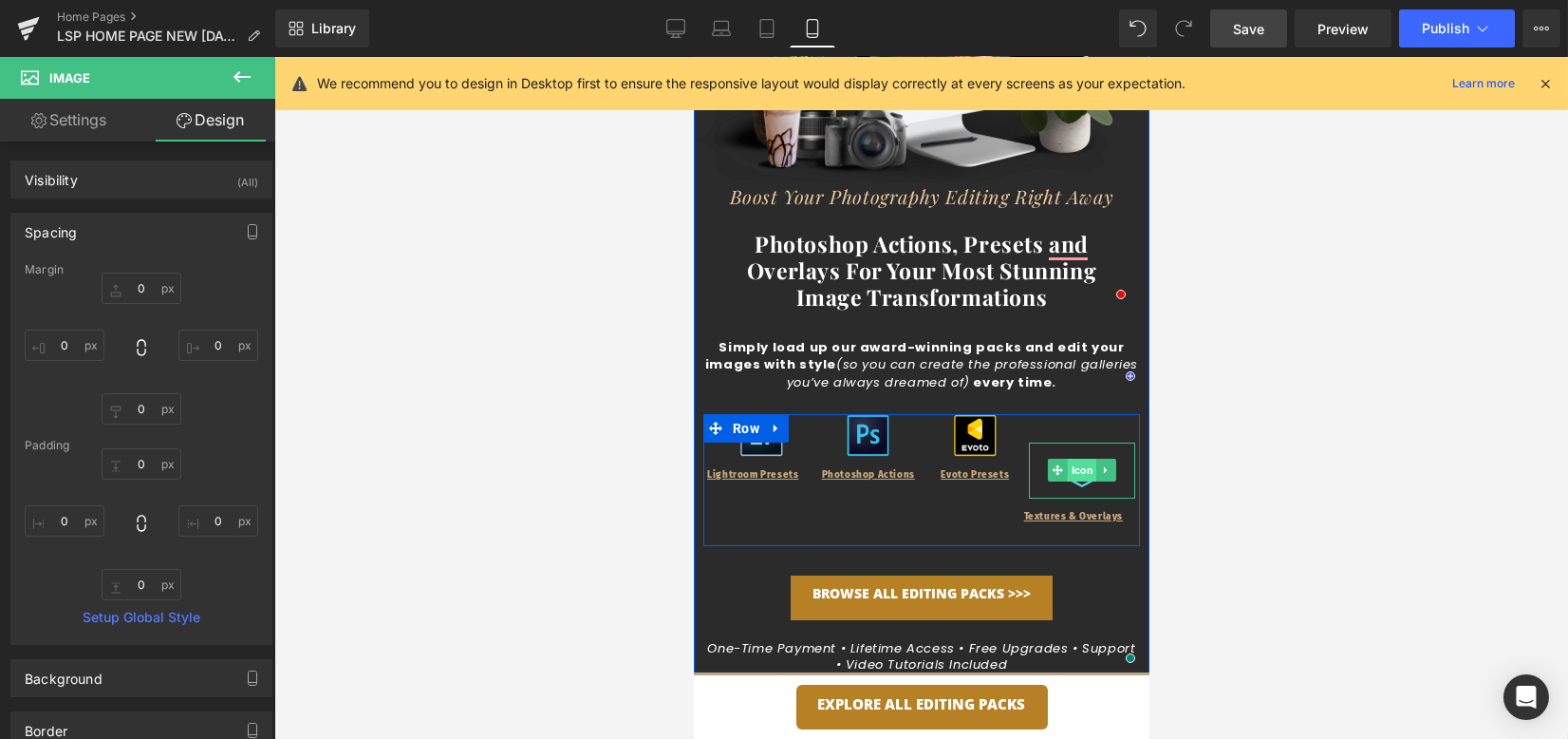
click at [1071, 475] on span "Icon" at bounding box center [1081, 470] width 30 height 23
